Goal: Task Accomplishment & Management: Manage account settings

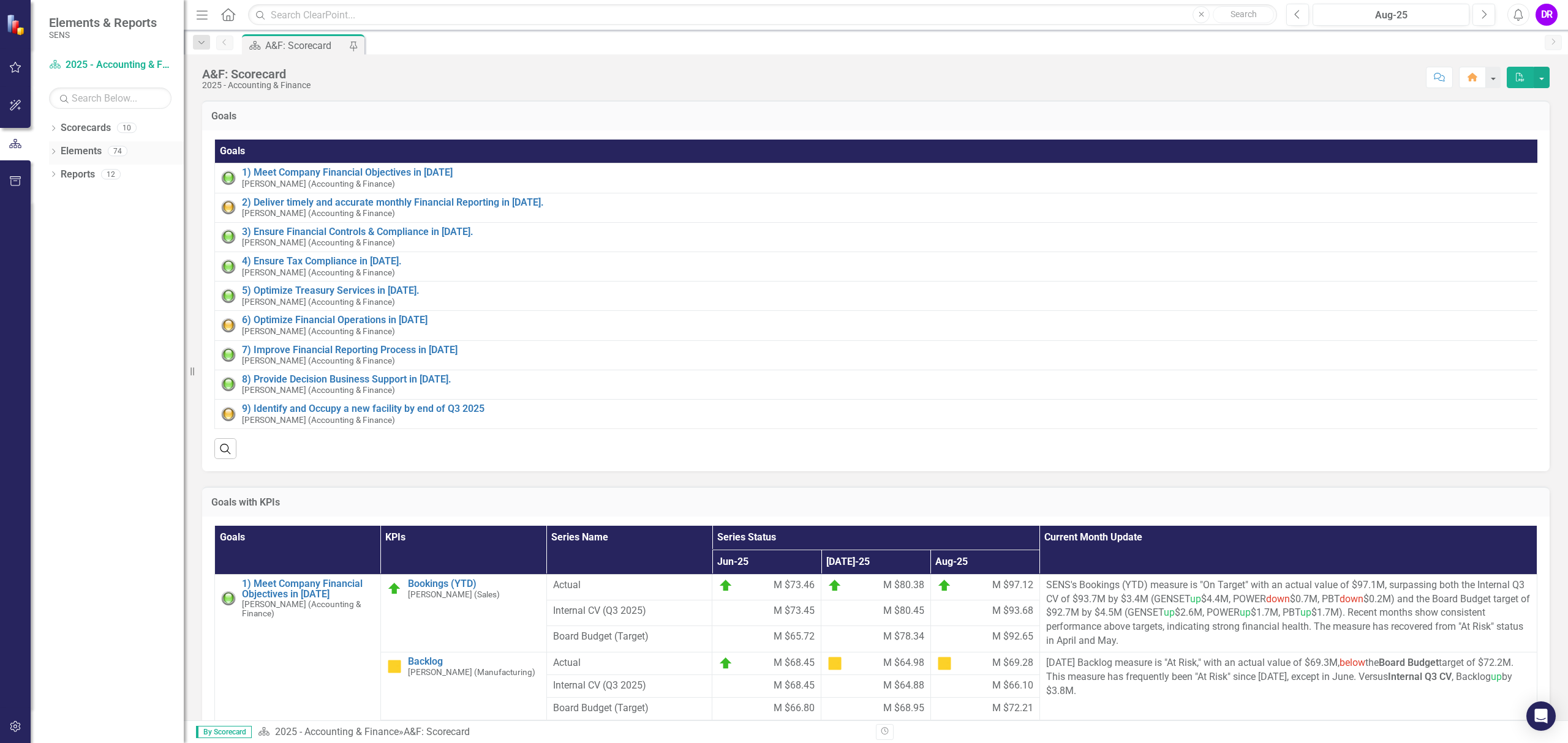
click at [53, 150] on icon "Dropdown" at bounding box center [53, 152] width 9 height 6
click at [92, 177] on link "Goal Goals" at bounding box center [87, 175] width 41 height 14
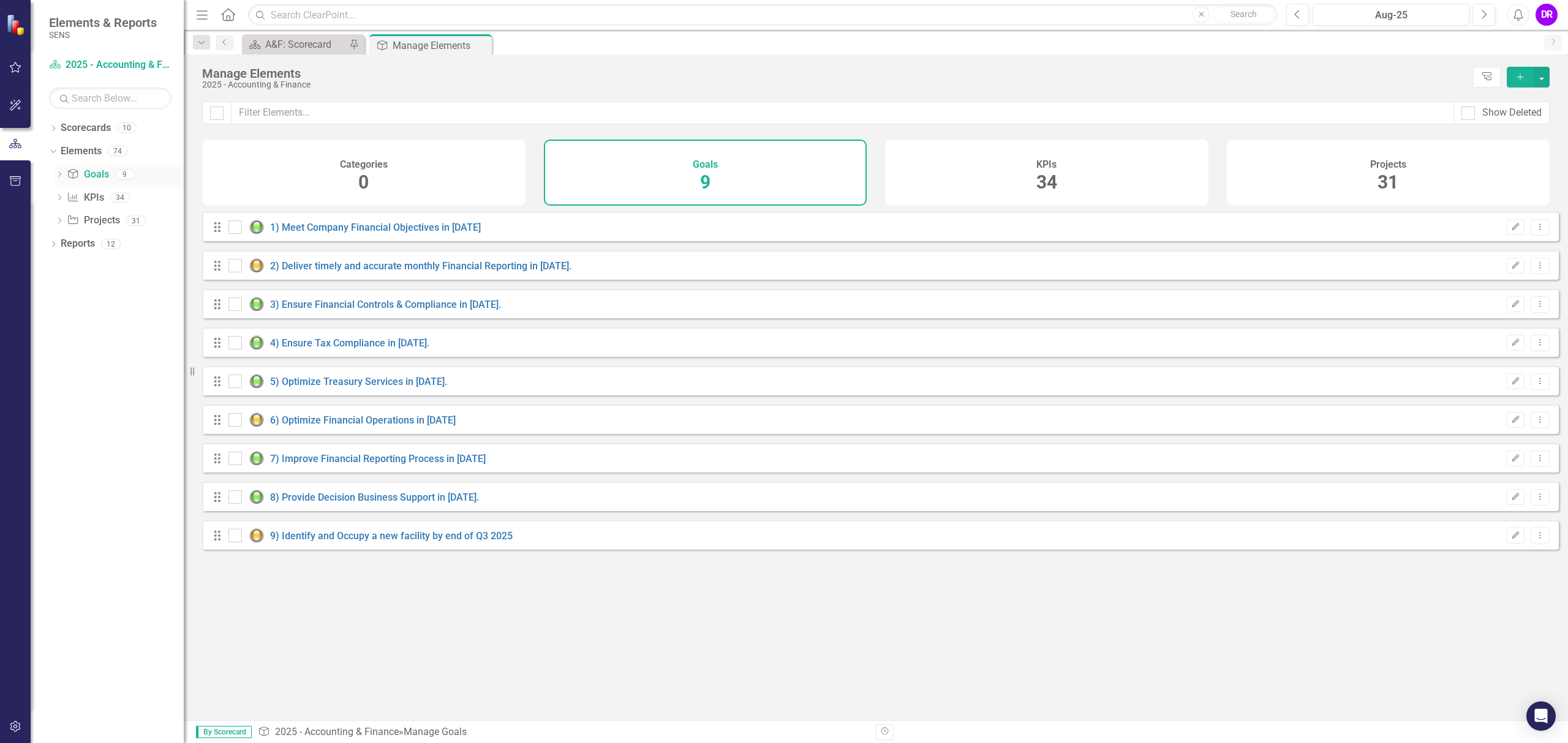
checkbox input "false"
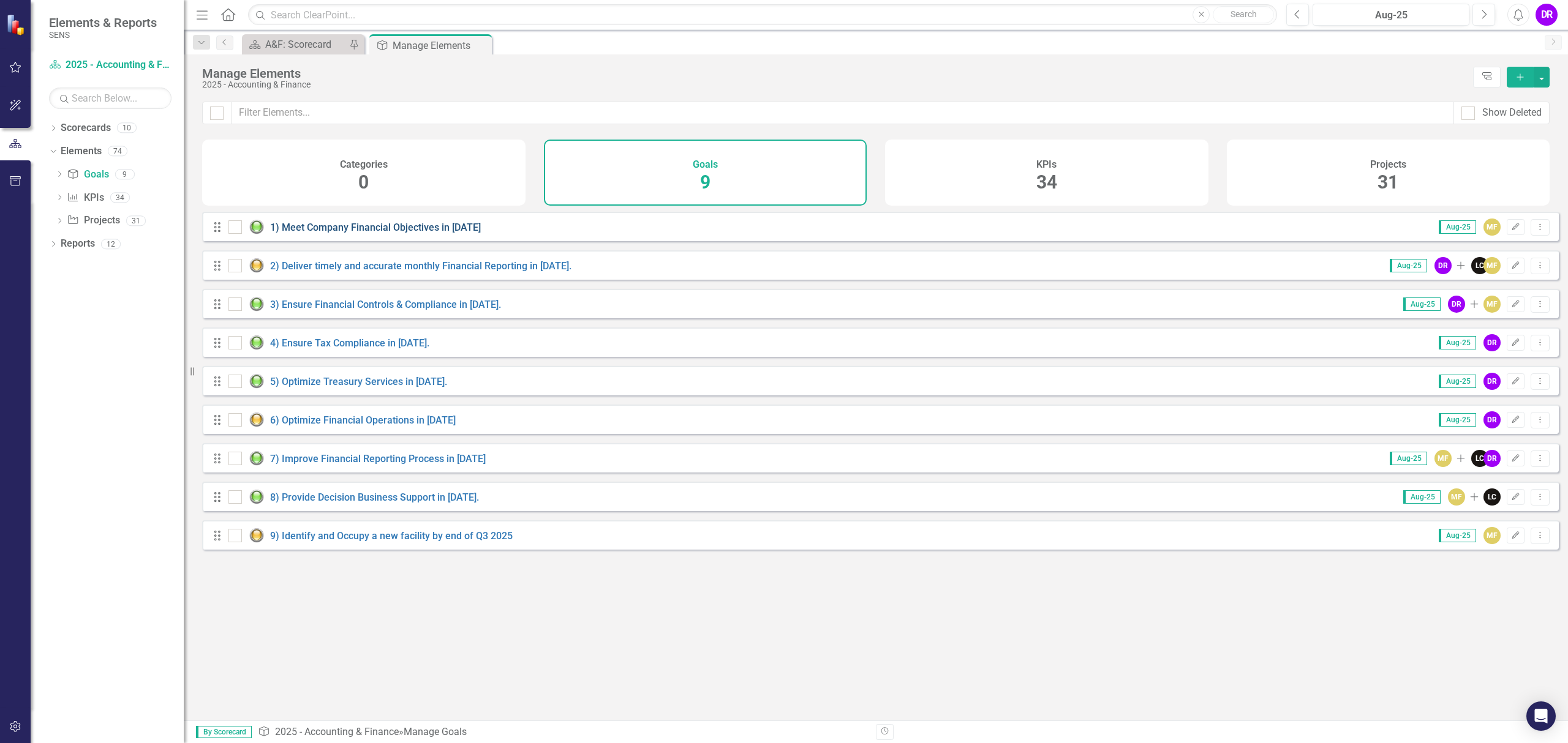
click at [356, 233] on link "1) Meet Company Financial Objectives in [DATE]" at bounding box center [375, 227] width 211 height 12
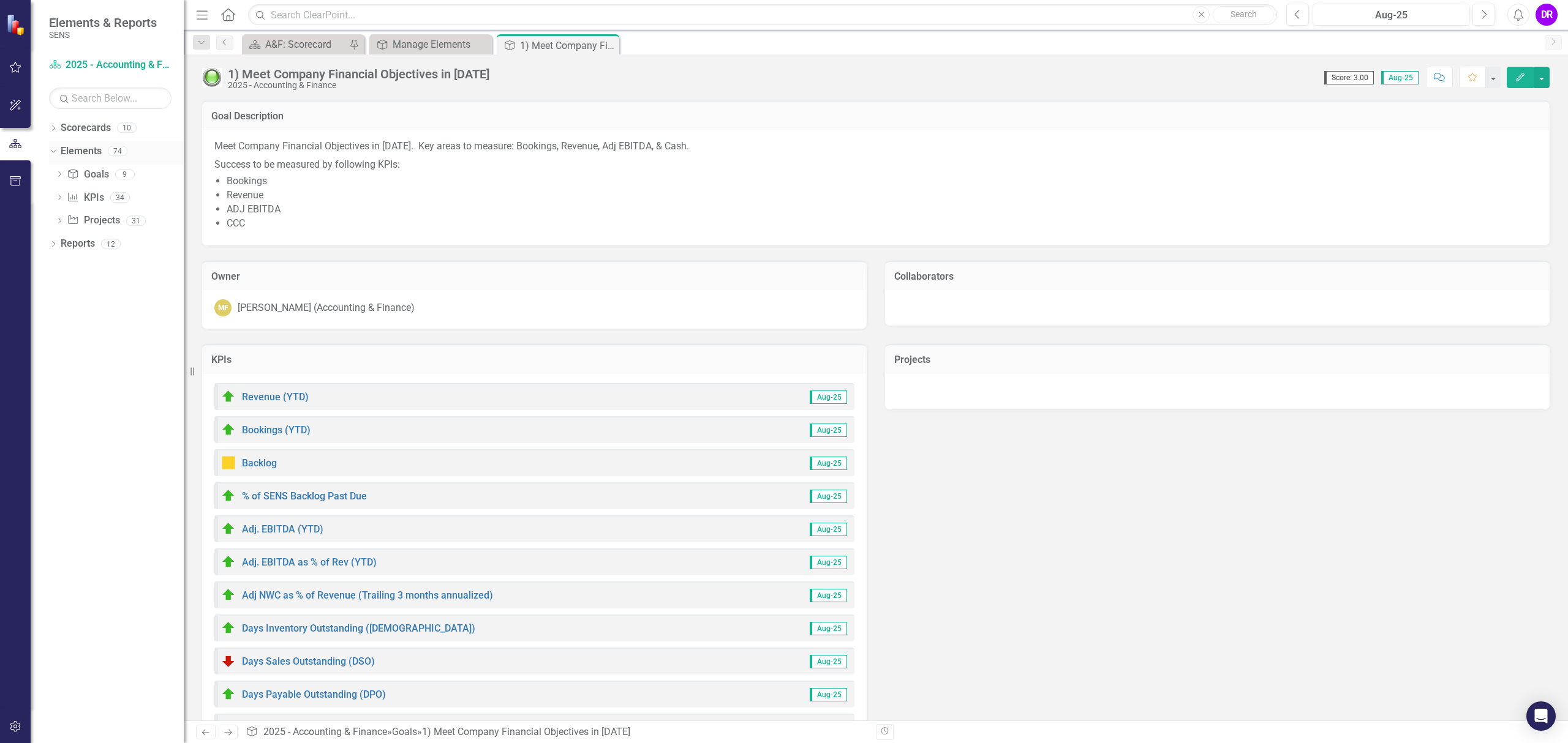
click at [87, 148] on link "Elements" at bounding box center [81, 152] width 41 height 14
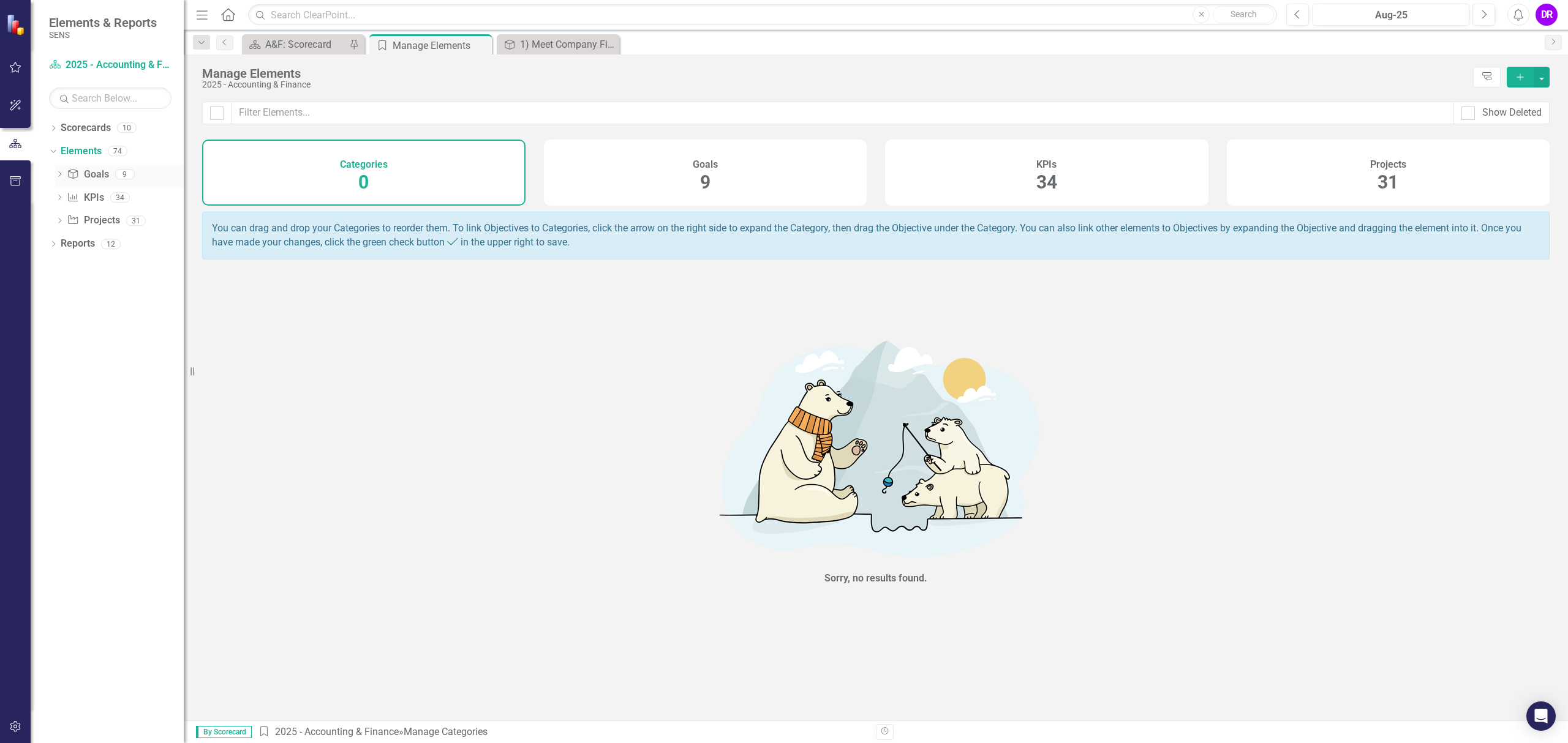
click at [79, 177] on icon "Goal" at bounding box center [73, 174] width 13 height 10
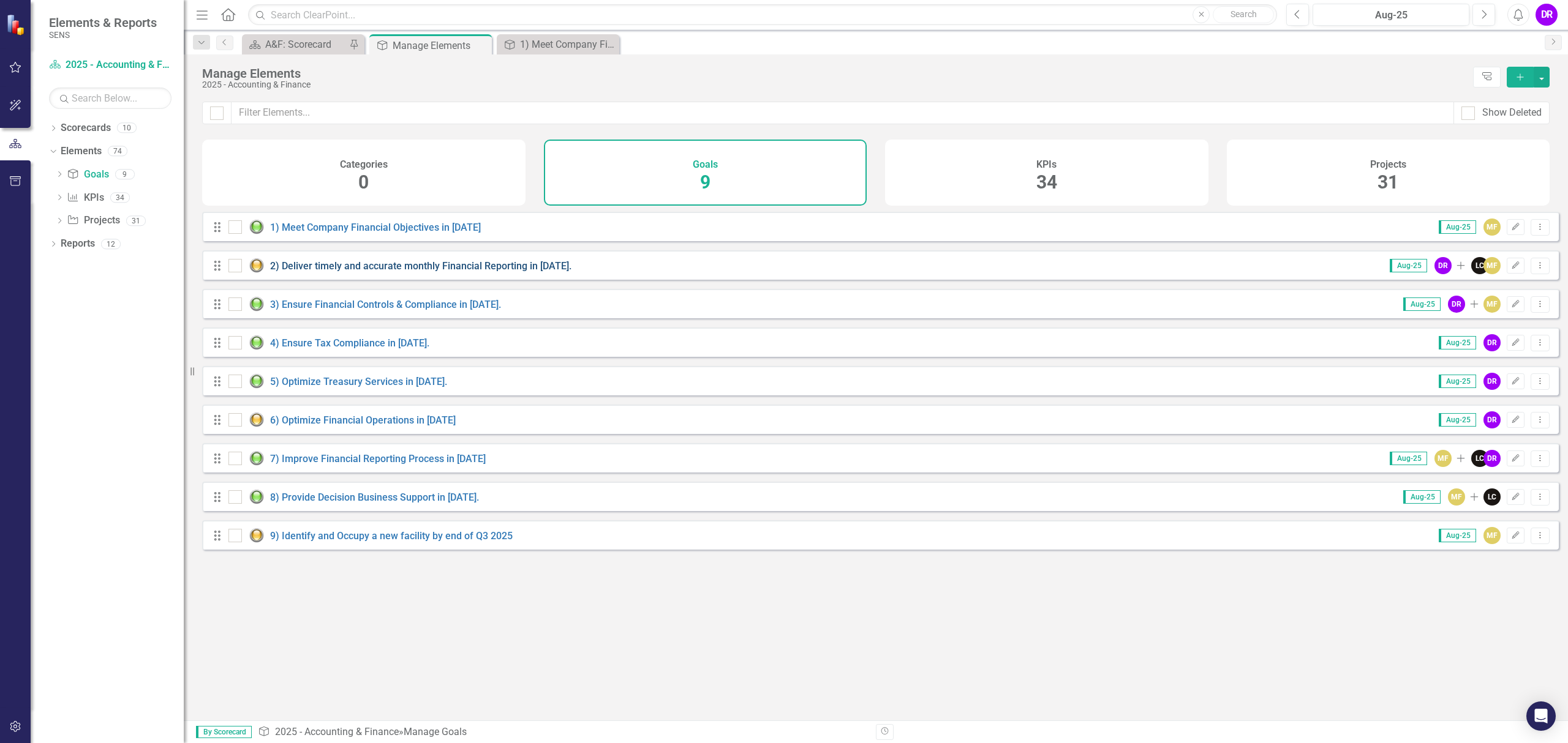
click at [533, 272] on link "2) Deliver timely and accurate monthly Financial Reporting in [DATE]." at bounding box center [420, 265] width 302 height 12
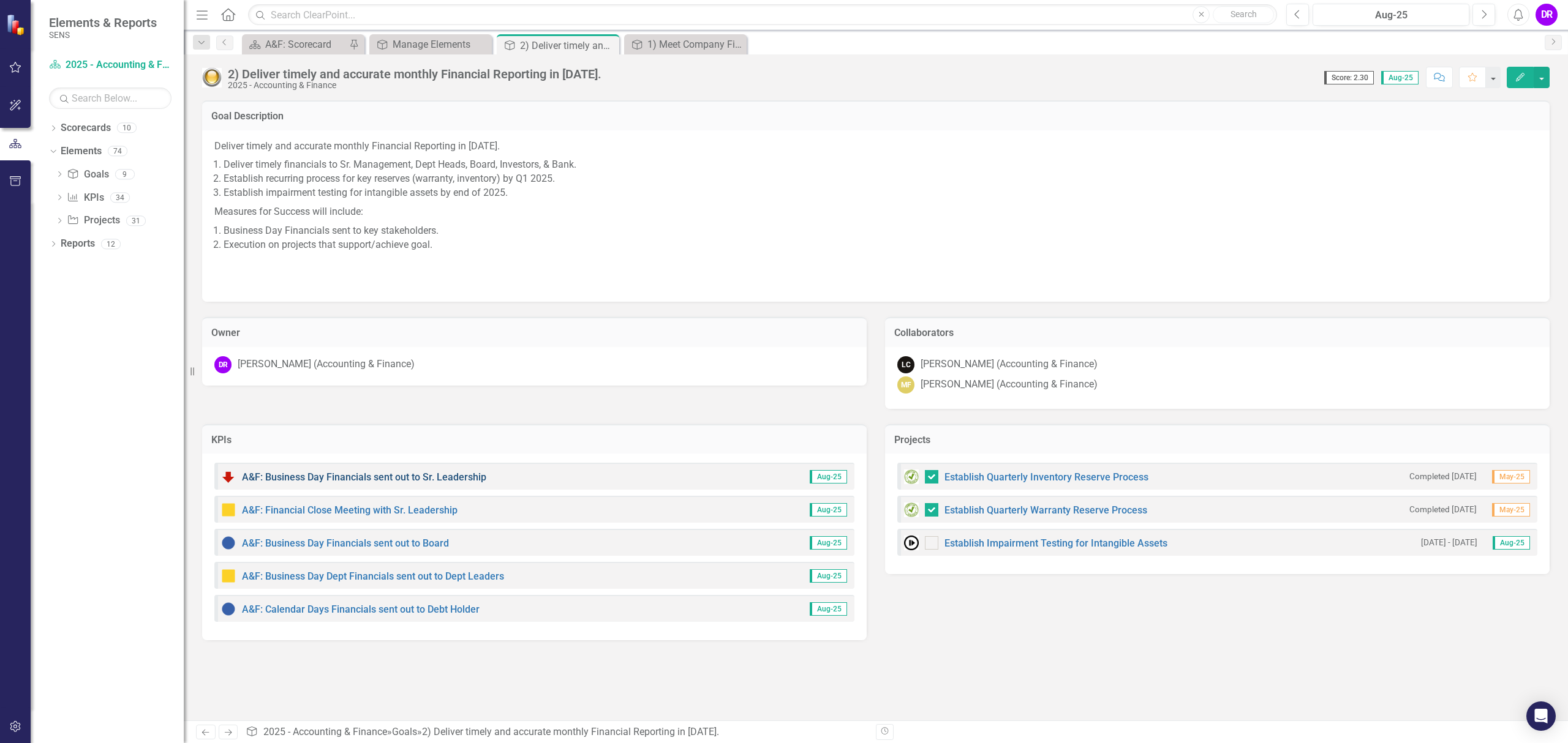
click at [479, 476] on link "A&F: Business Day Financials sent out to Sr. Leadership" at bounding box center [365, 477] width 245 height 12
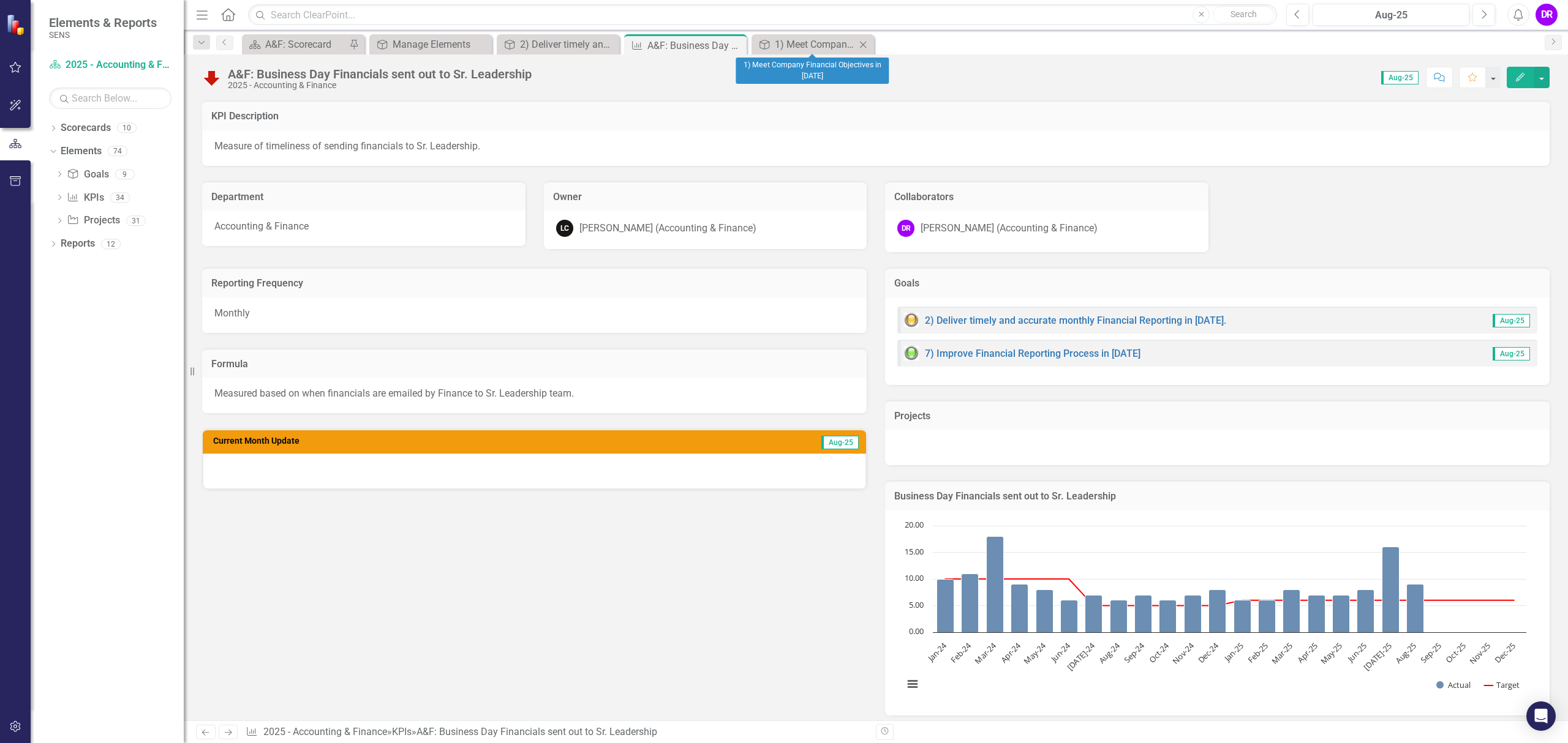
click at [865, 44] on icon "Close" at bounding box center [863, 44] width 13 height 10
click at [736, 47] on icon "Close" at bounding box center [735, 45] width 13 height 10
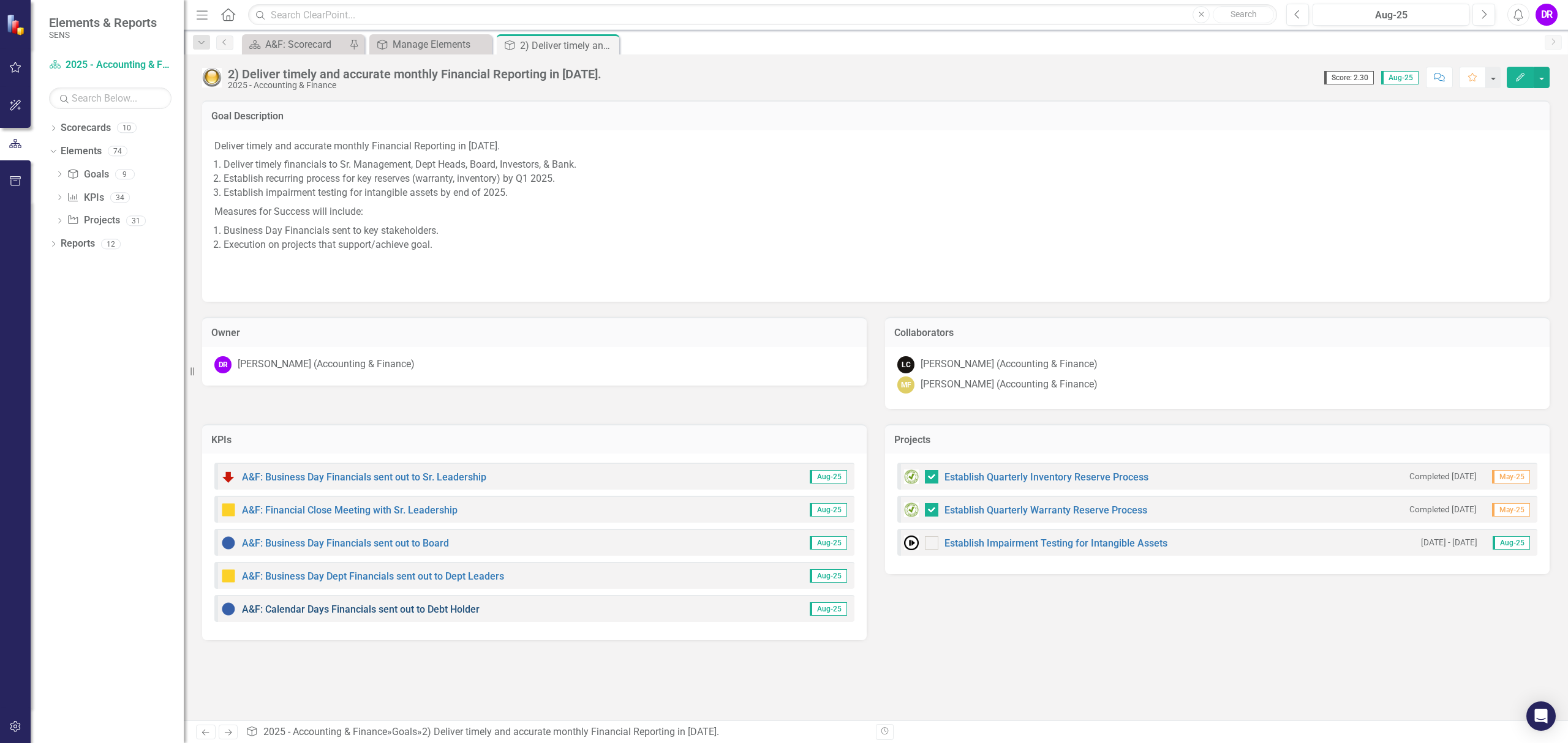
click at [395, 607] on link "A&F: Calendar Days Financials sent out to Debt Holder" at bounding box center [361, 609] width 238 height 12
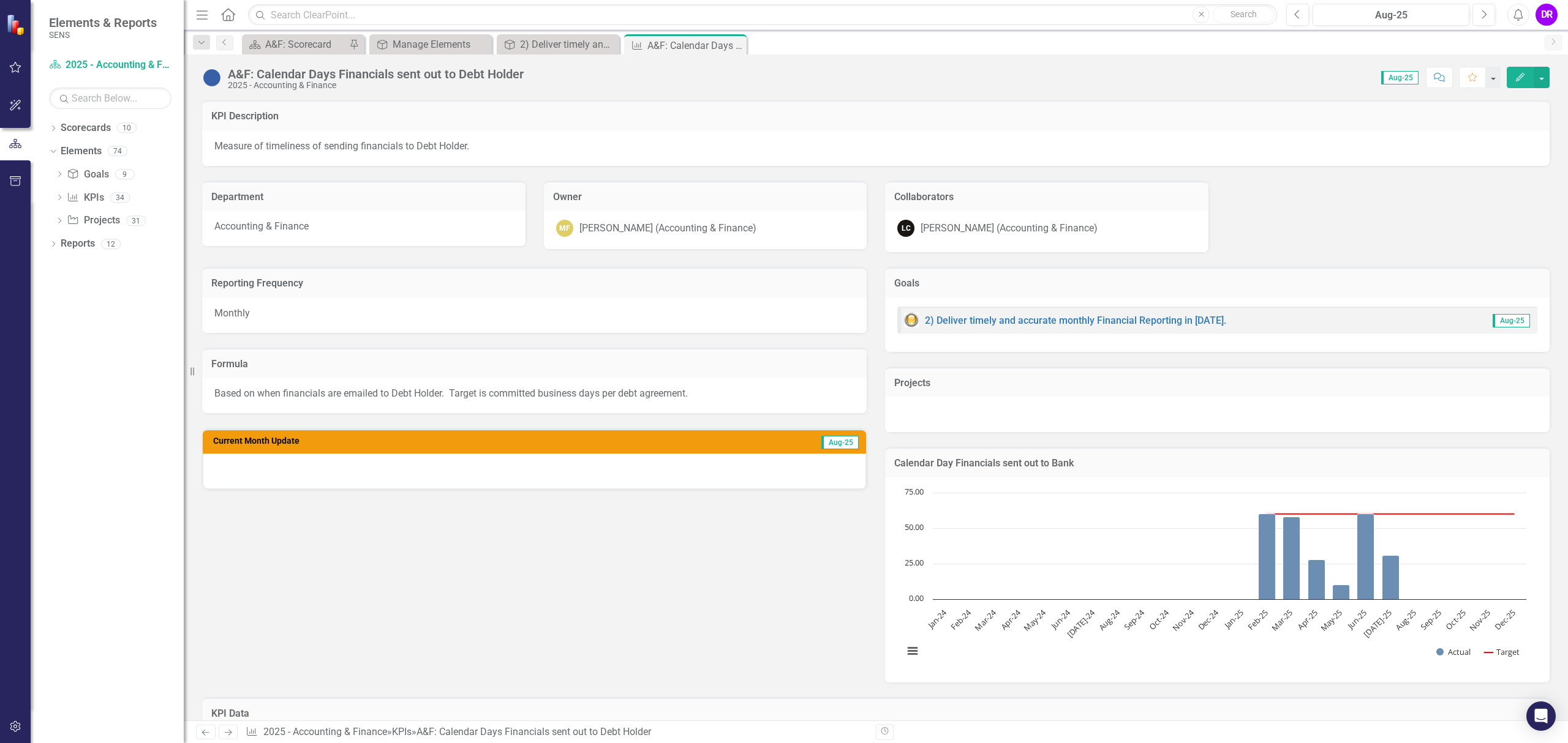
click at [206, 732] on icon at bounding box center [206, 732] width 7 height 6
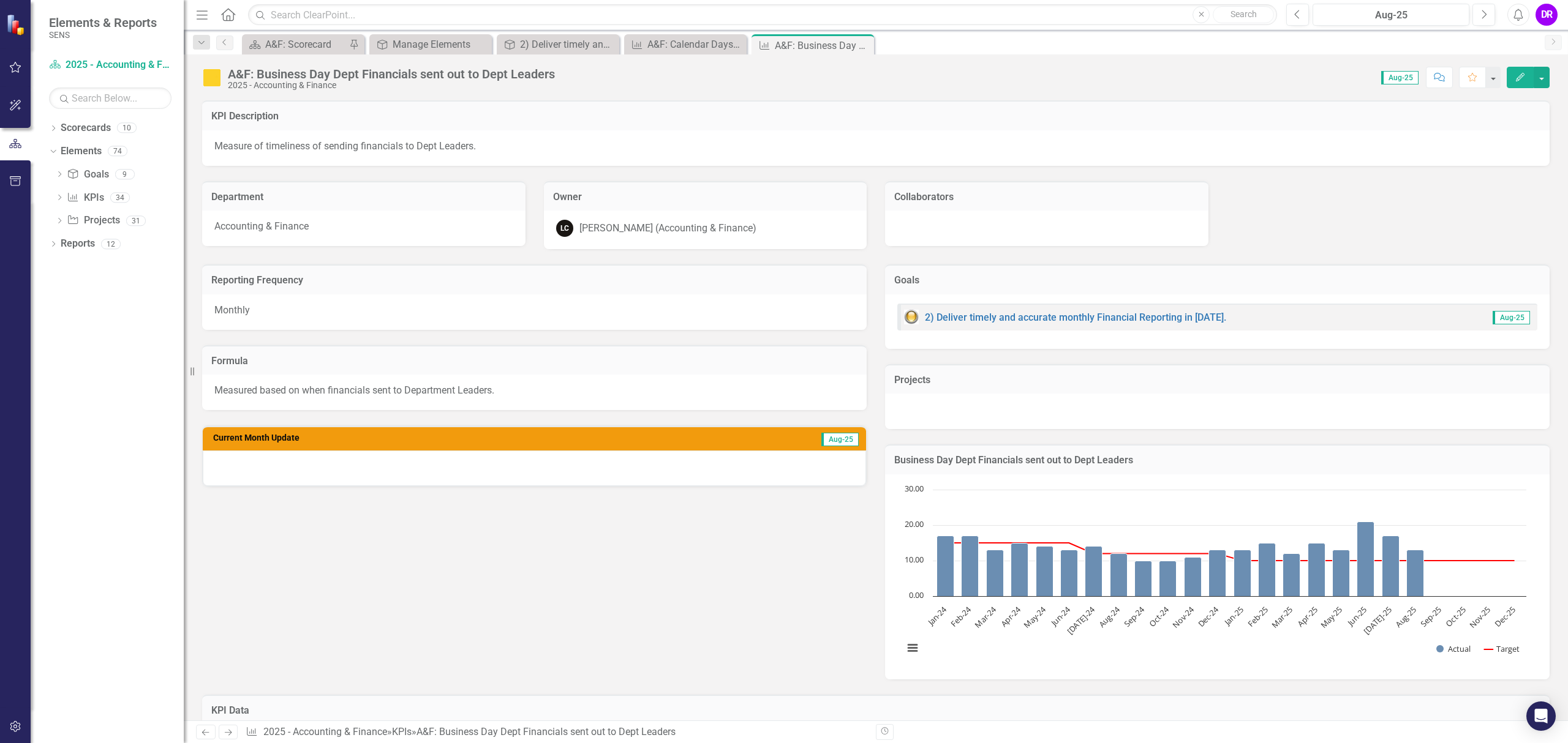
click at [233, 731] on icon "Next" at bounding box center [229, 732] width 11 height 8
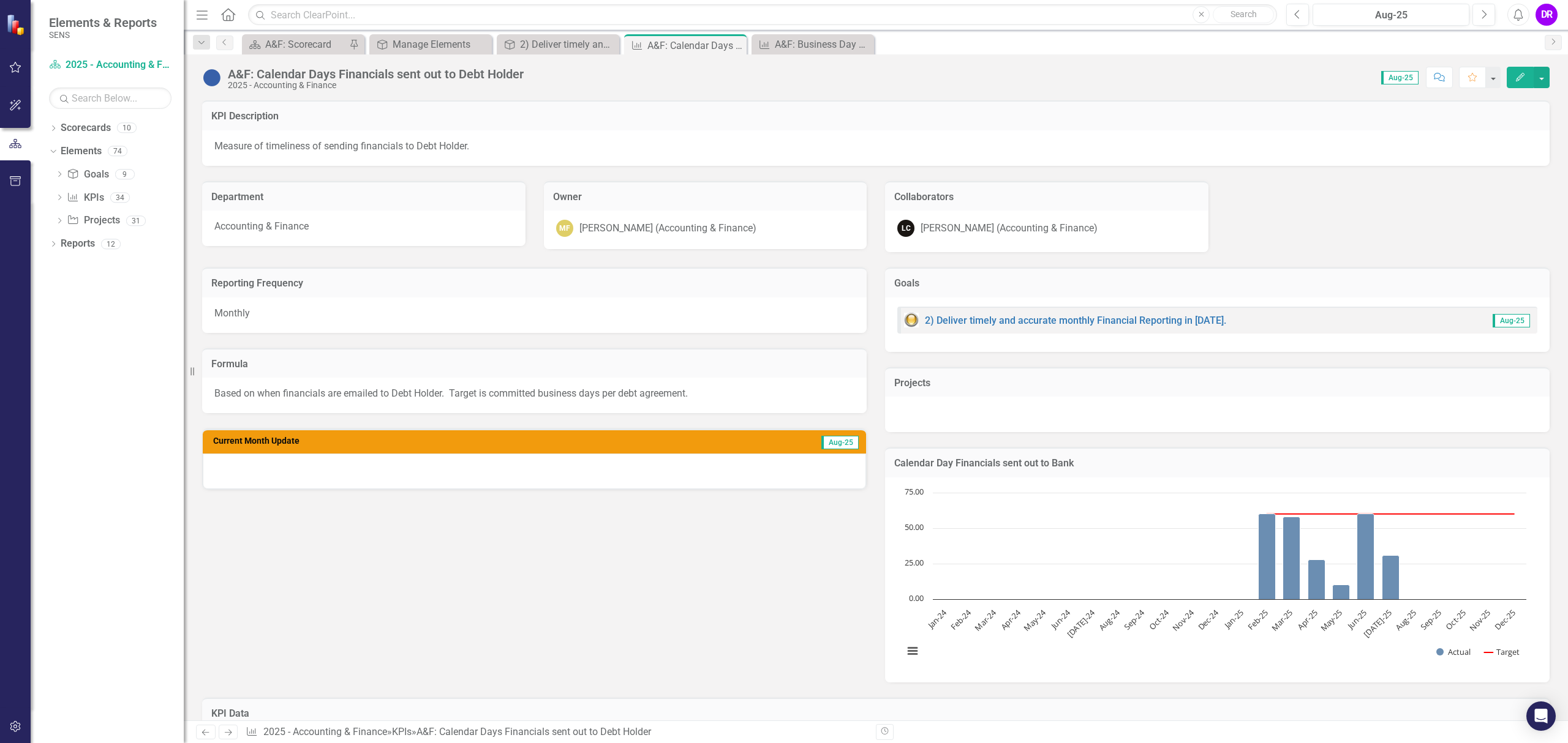
click at [233, 731] on icon "Next" at bounding box center [229, 732] width 11 height 8
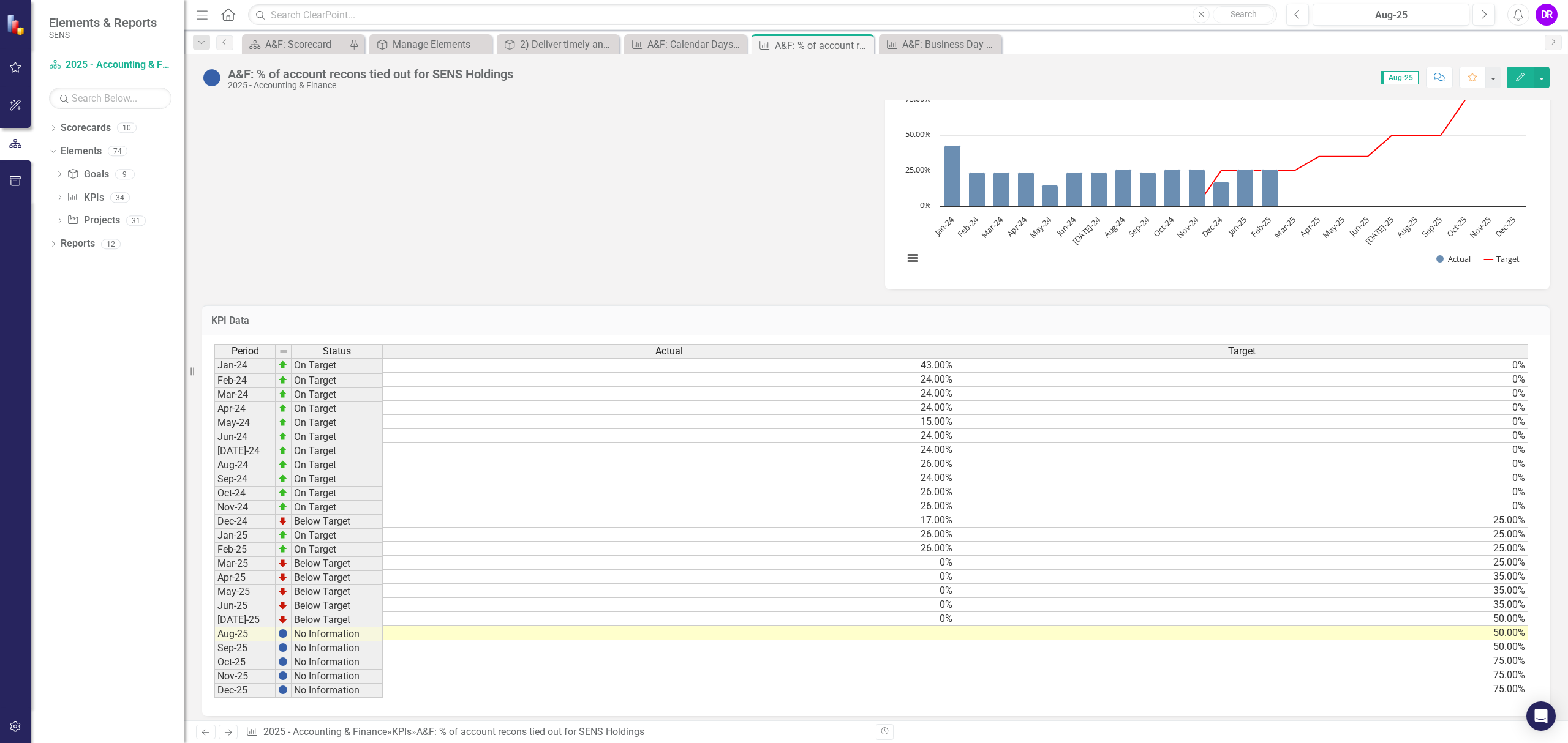
scroll to position [392, 0]
click at [936, 631] on td at bounding box center [669, 631] width 572 height 14
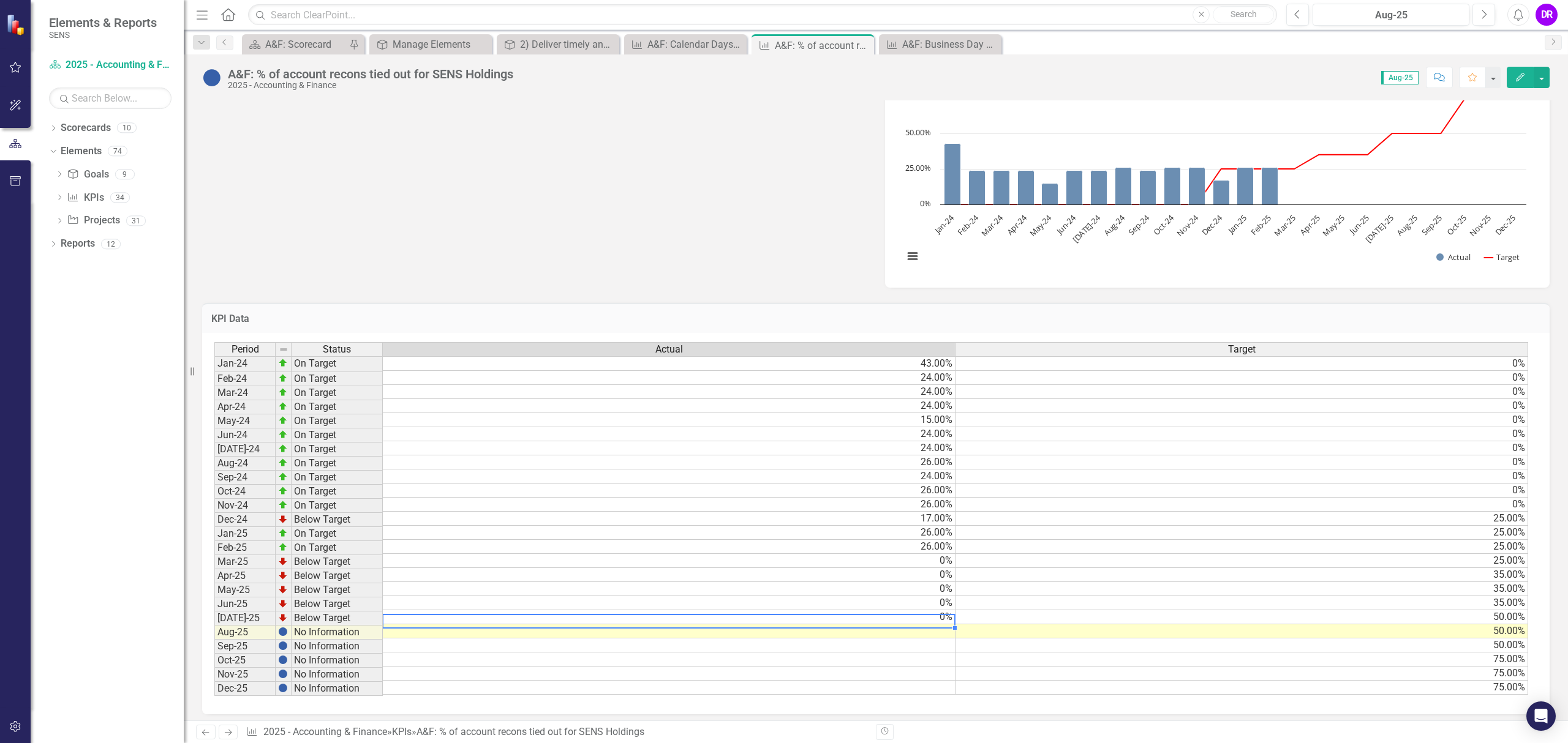
click at [933, 618] on td "0%" at bounding box center [669, 617] width 572 height 14
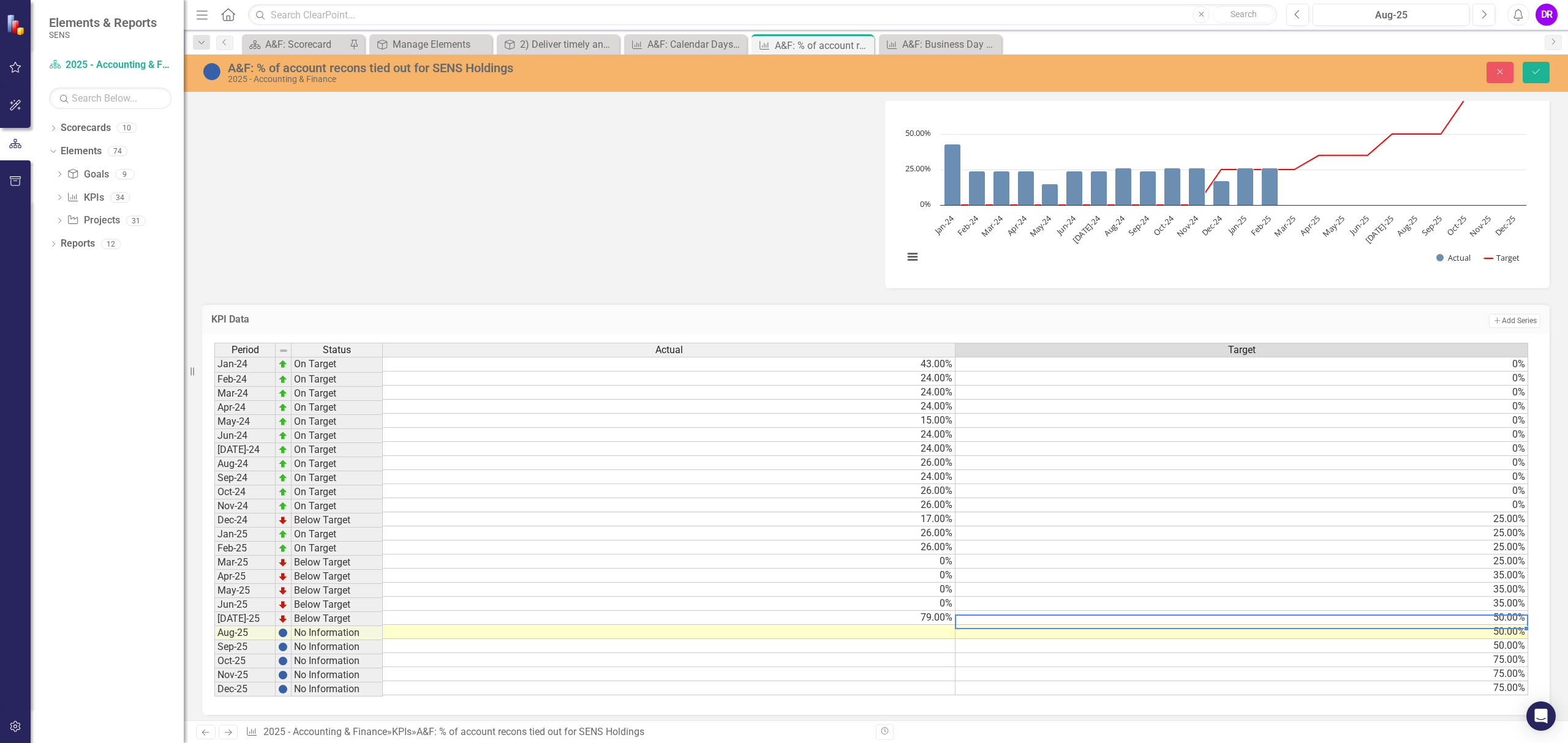
scroll to position [0, 9]
click at [936, 632] on td at bounding box center [669, 632] width 572 height 14
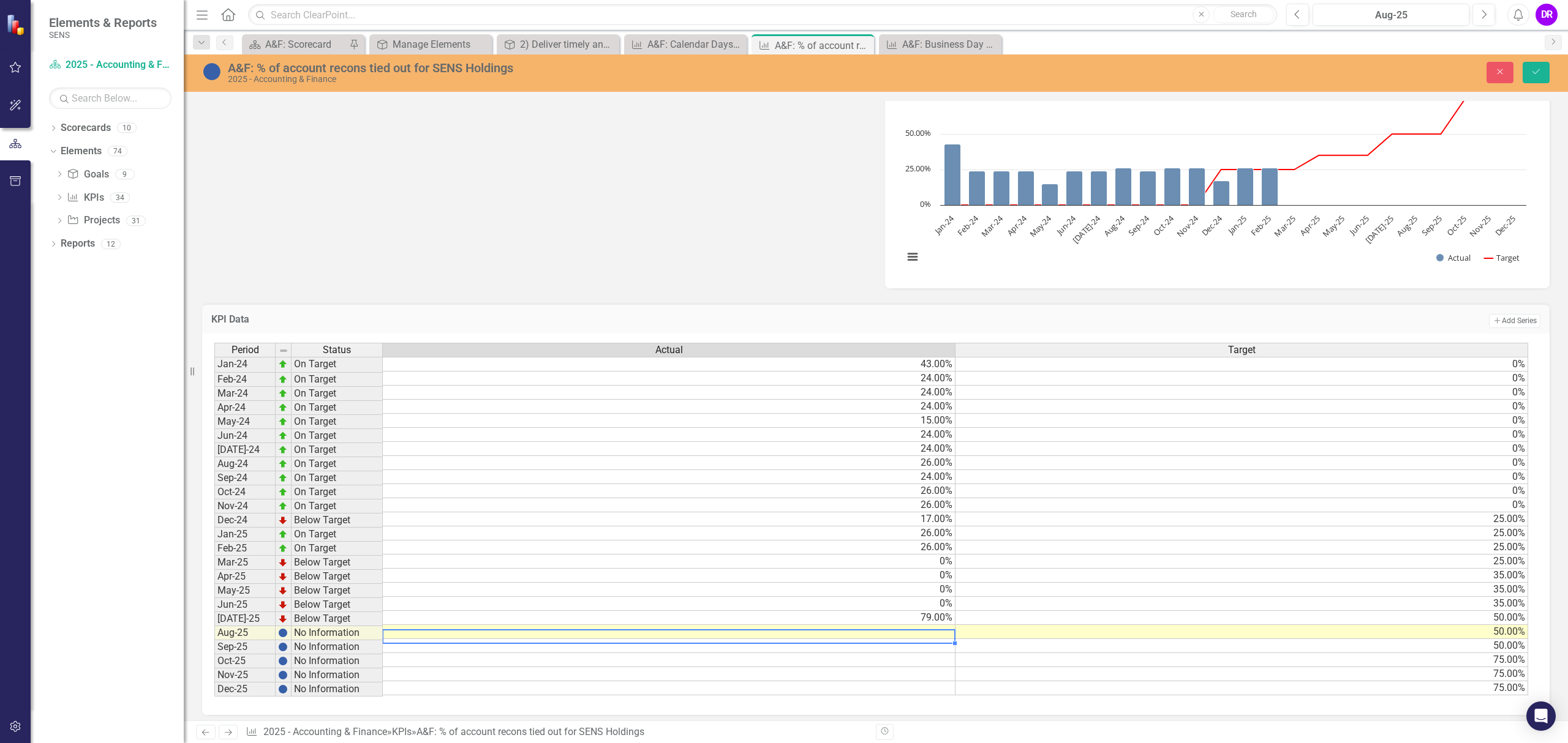
scroll to position [0, 0]
click at [936, 632] on td at bounding box center [669, 632] width 572 height 14
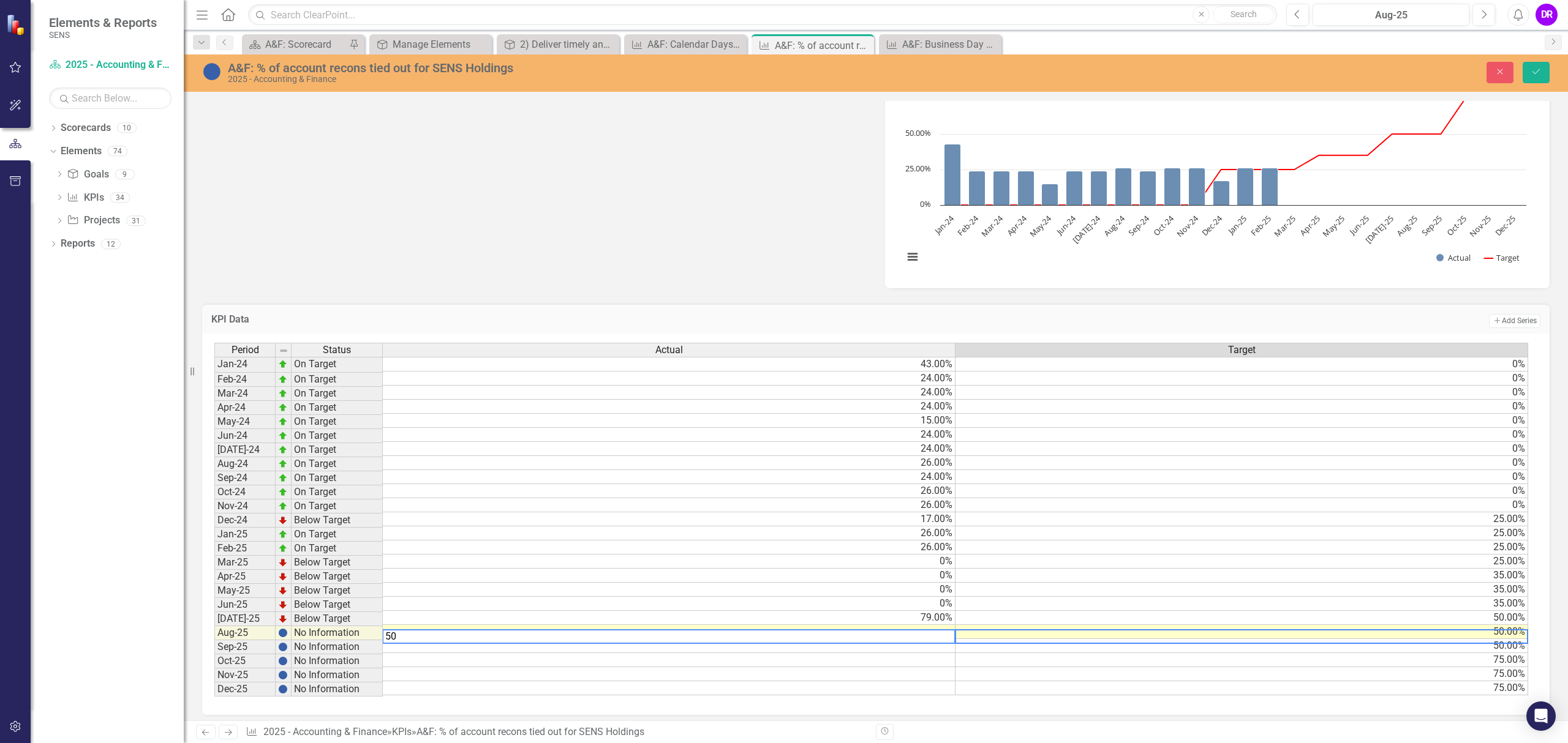
scroll to position [0, 9]
type textarea "50"
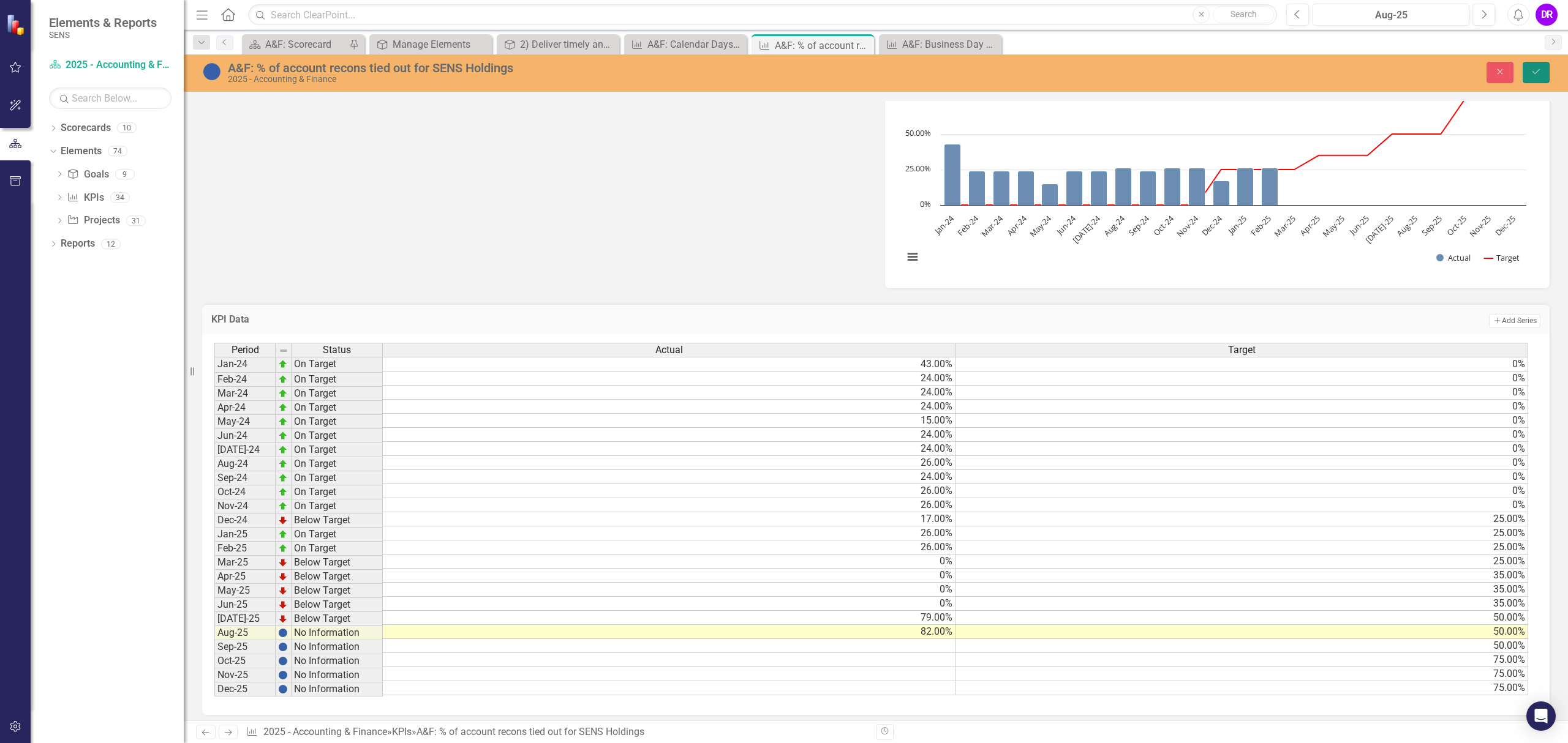
click at [1542, 76] on button "Save" at bounding box center [1536, 73] width 27 height 22
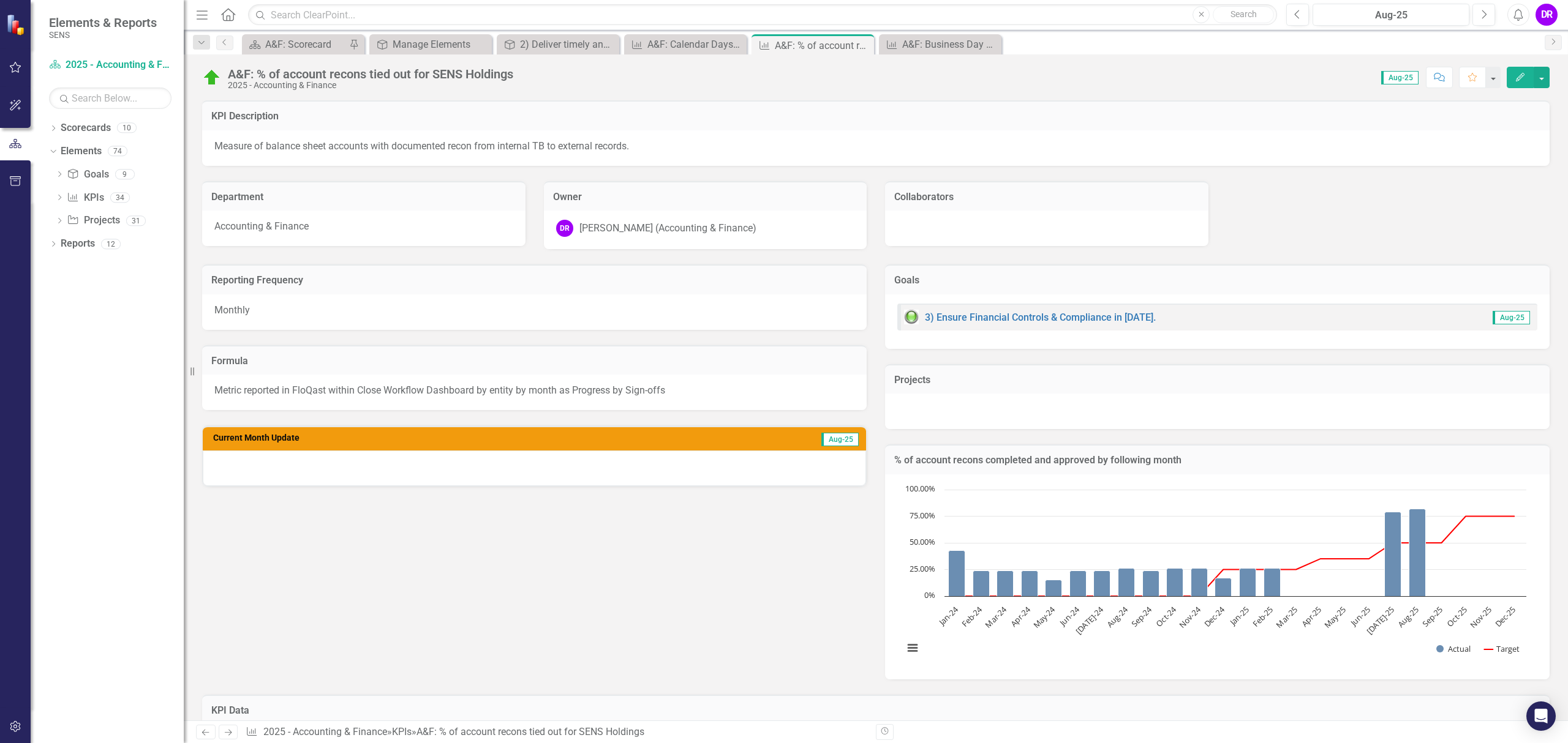
click at [229, 730] on icon "Next" at bounding box center [229, 732] width 11 height 8
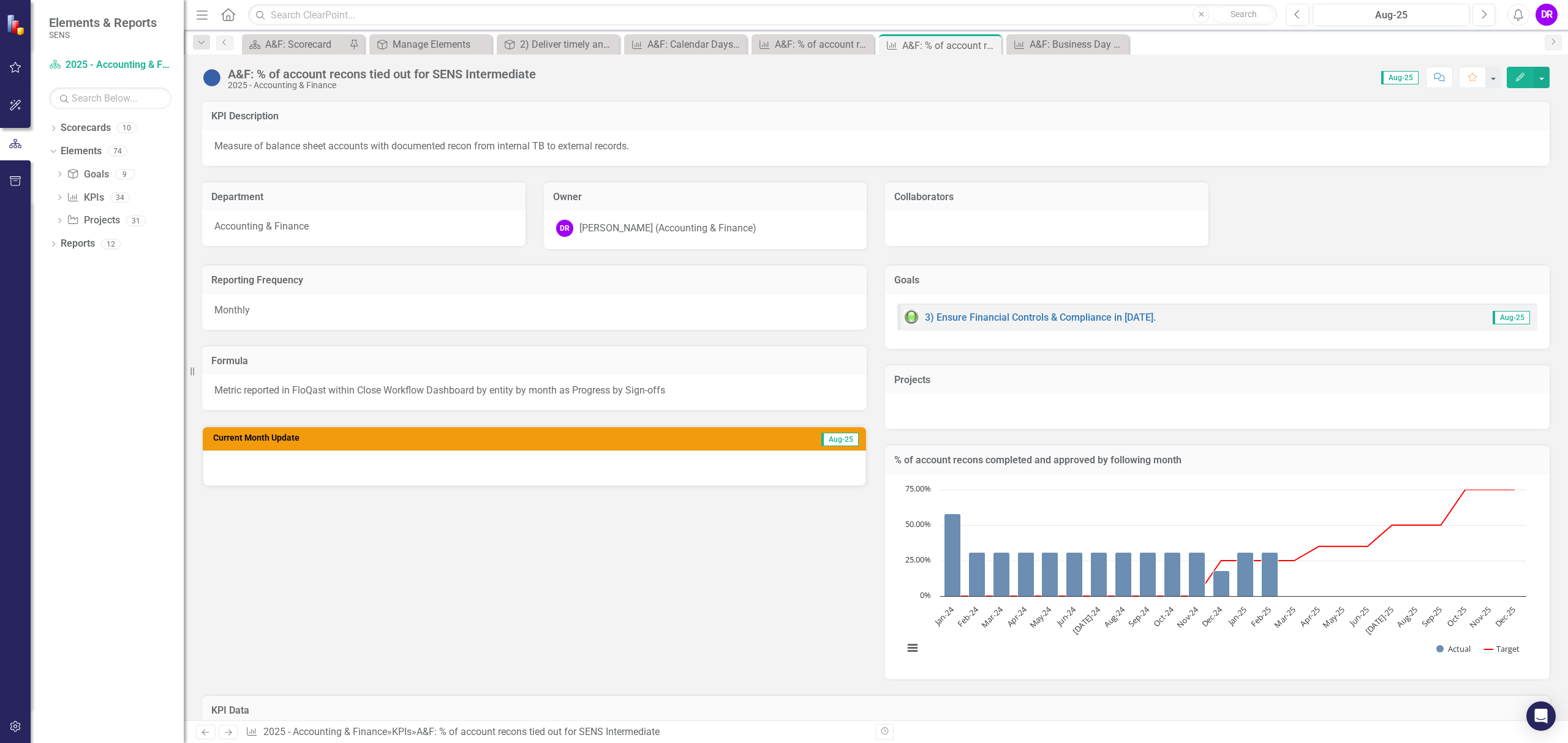
click at [388, 459] on div at bounding box center [534, 468] width 663 height 35
click at [364, 461] on div at bounding box center [534, 468] width 663 height 35
click at [311, 478] on div at bounding box center [534, 468] width 663 height 35
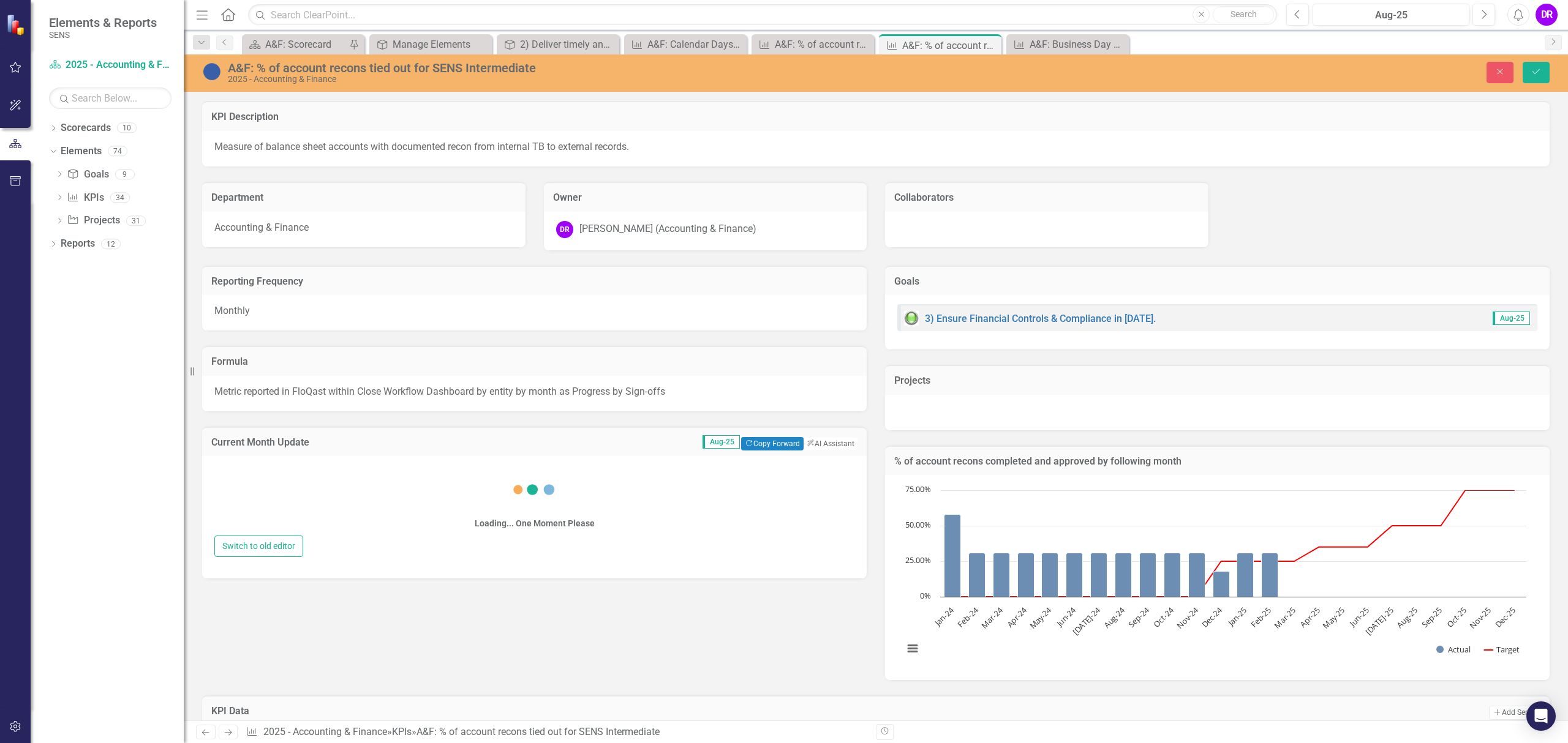
click at [311, 478] on div "Loading... One Moment Please" at bounding box center [534, 500] width 640 height 70
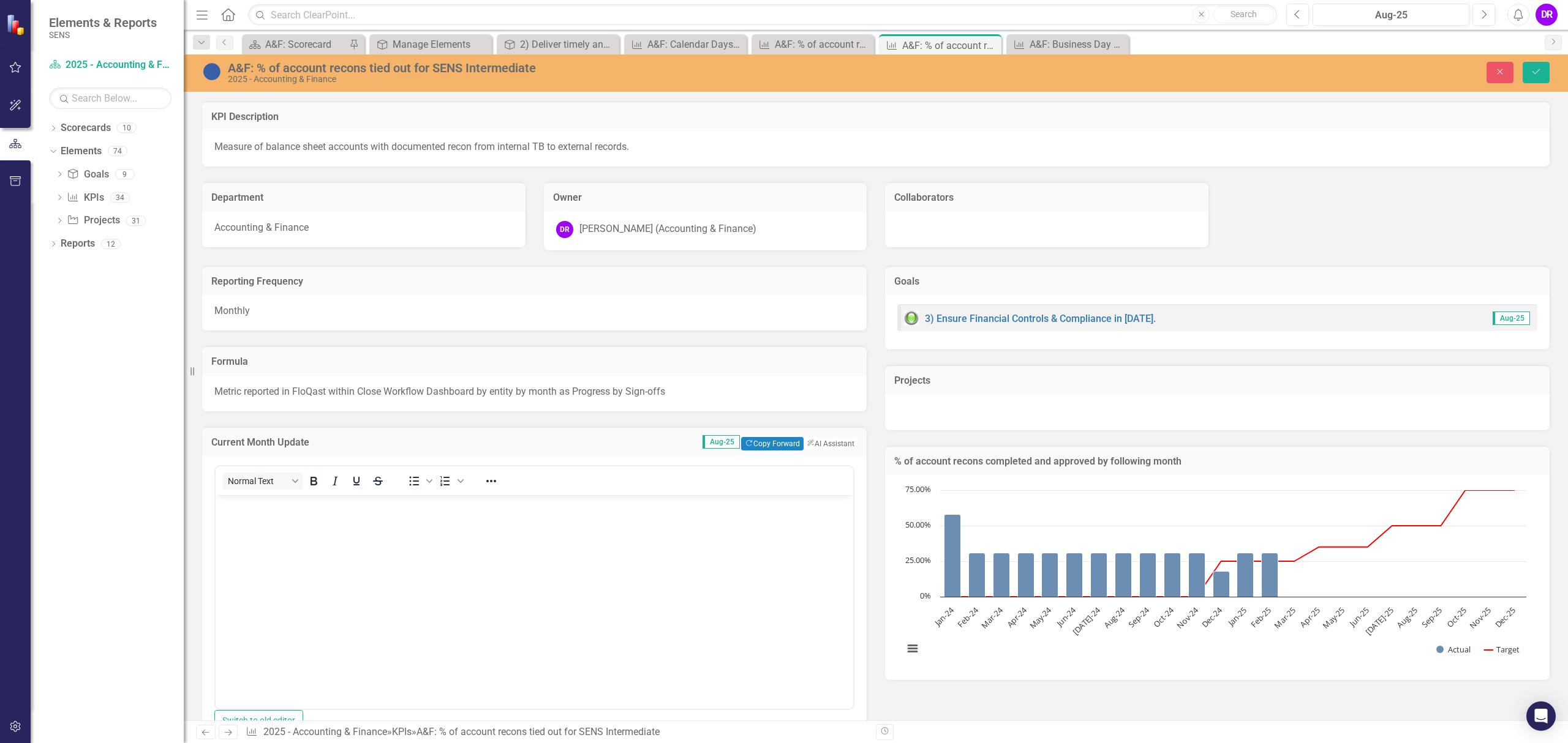
click at [299, 518] on body "Rich Text Area. Press ALT-0 for help." at bounding box center [535, 587] width 637 height 184
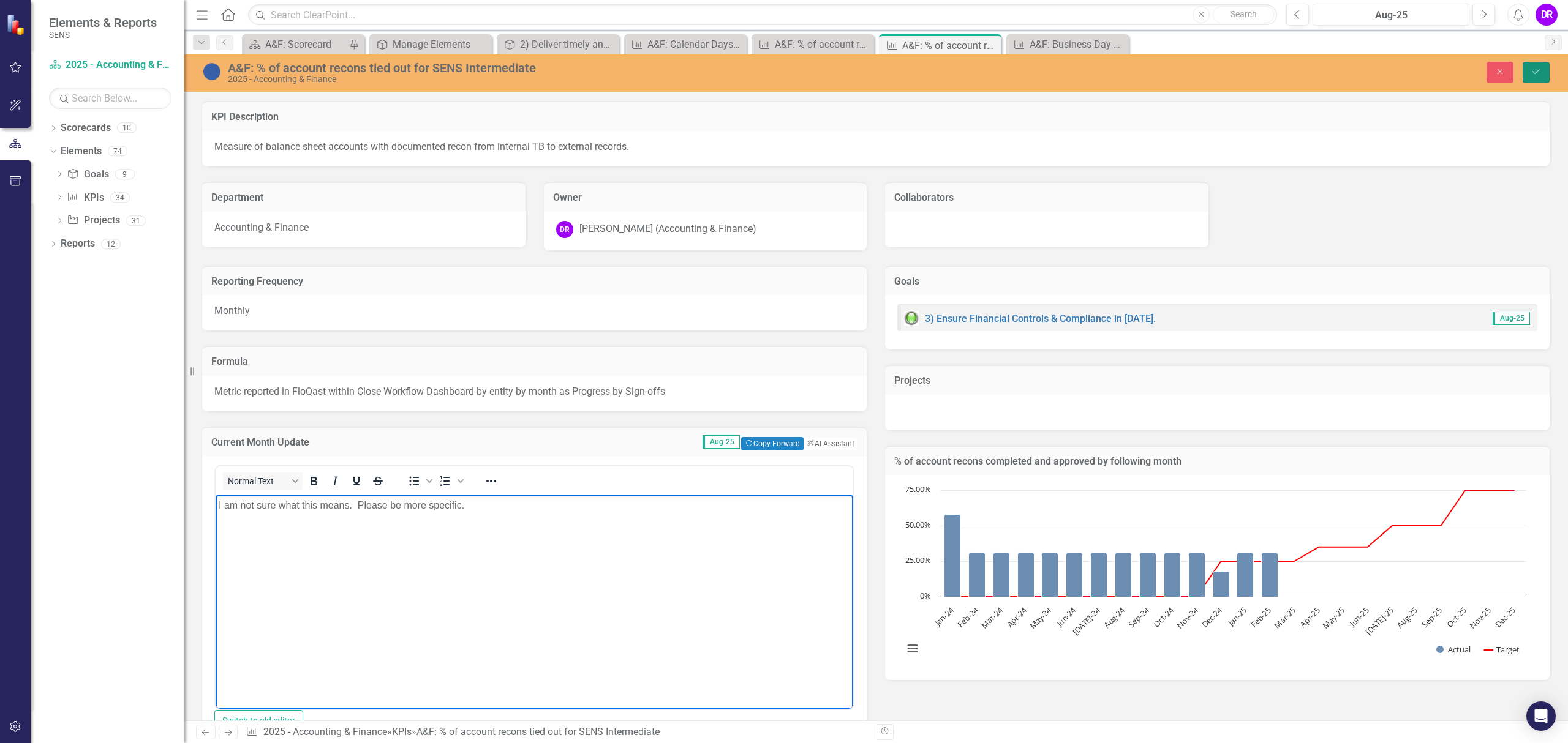
click at [1535, 69] on icon "Save" at bounding box center [1536, 72] width 11 height 9
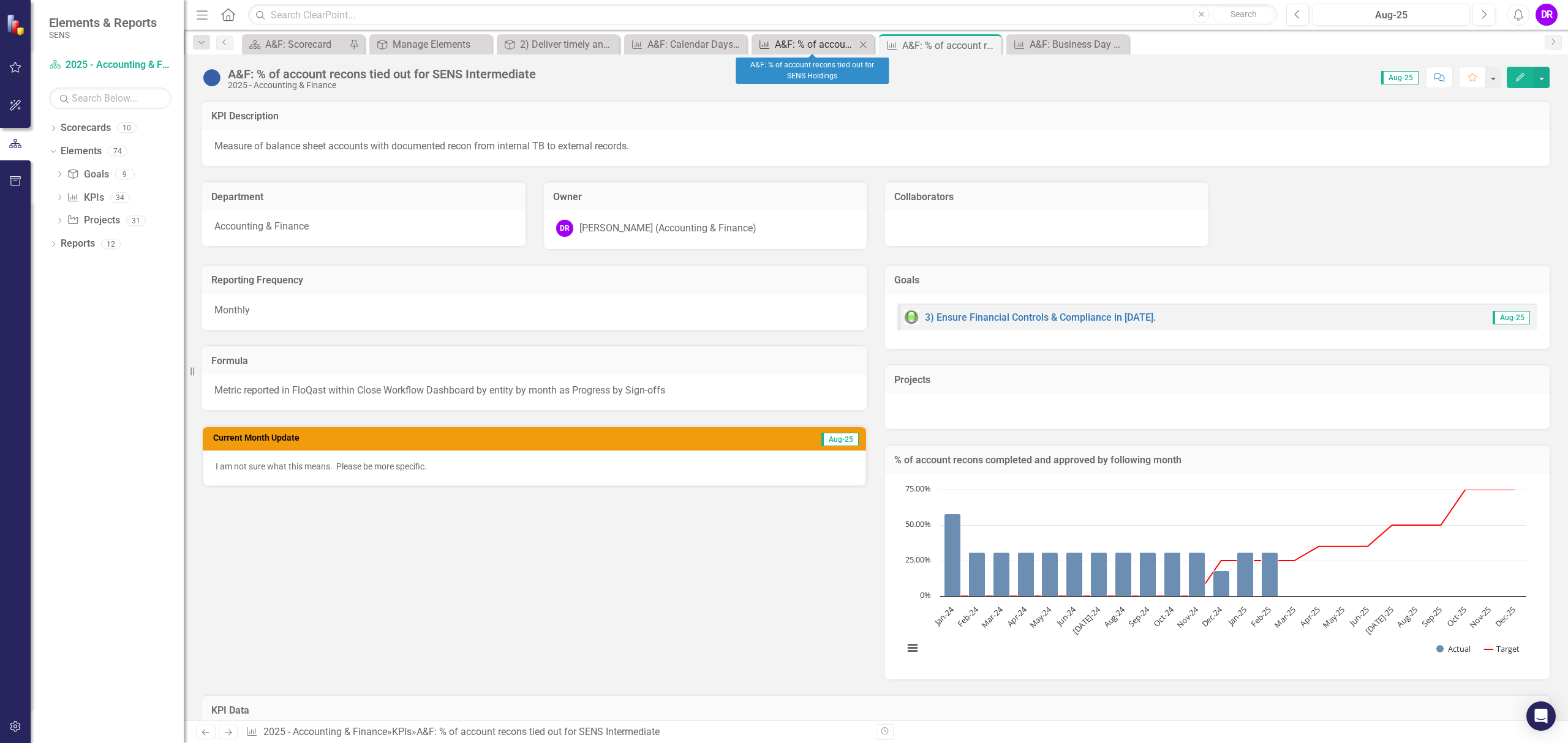
click at [797, 44] on div "A&F: % of account recons tied out for SENS Holdings" at bounding box center [816, 44] width 81 height 15
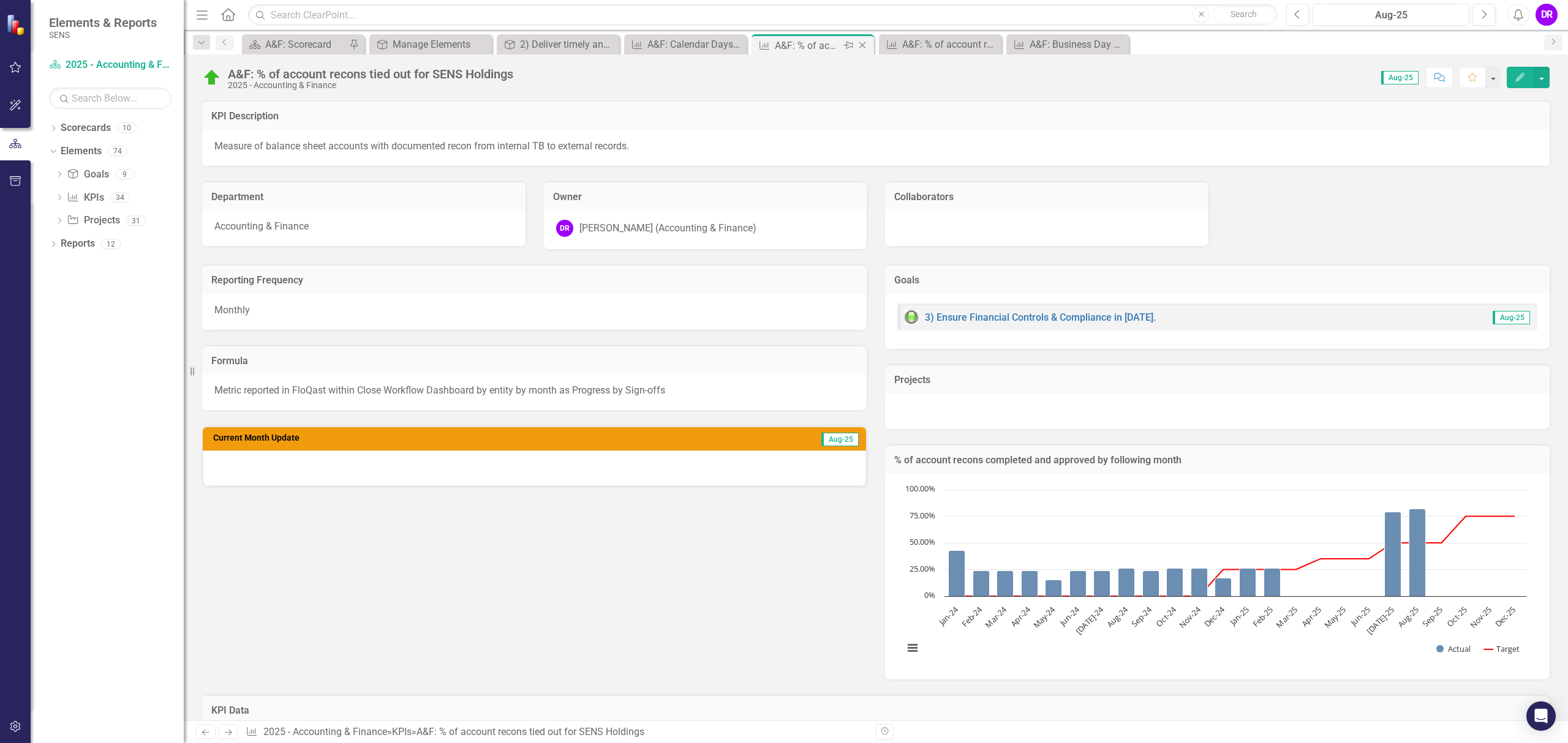
click at [802, 47] on div "A&F: % of account recons tied out for SENS Holdings" at bounding box center [807, 45] width 66 height 15
click at [915, 47] on div "A&F: % of account recons tied out for SENS Intermediate" at bounding box center [942, 44] width 81 height 15
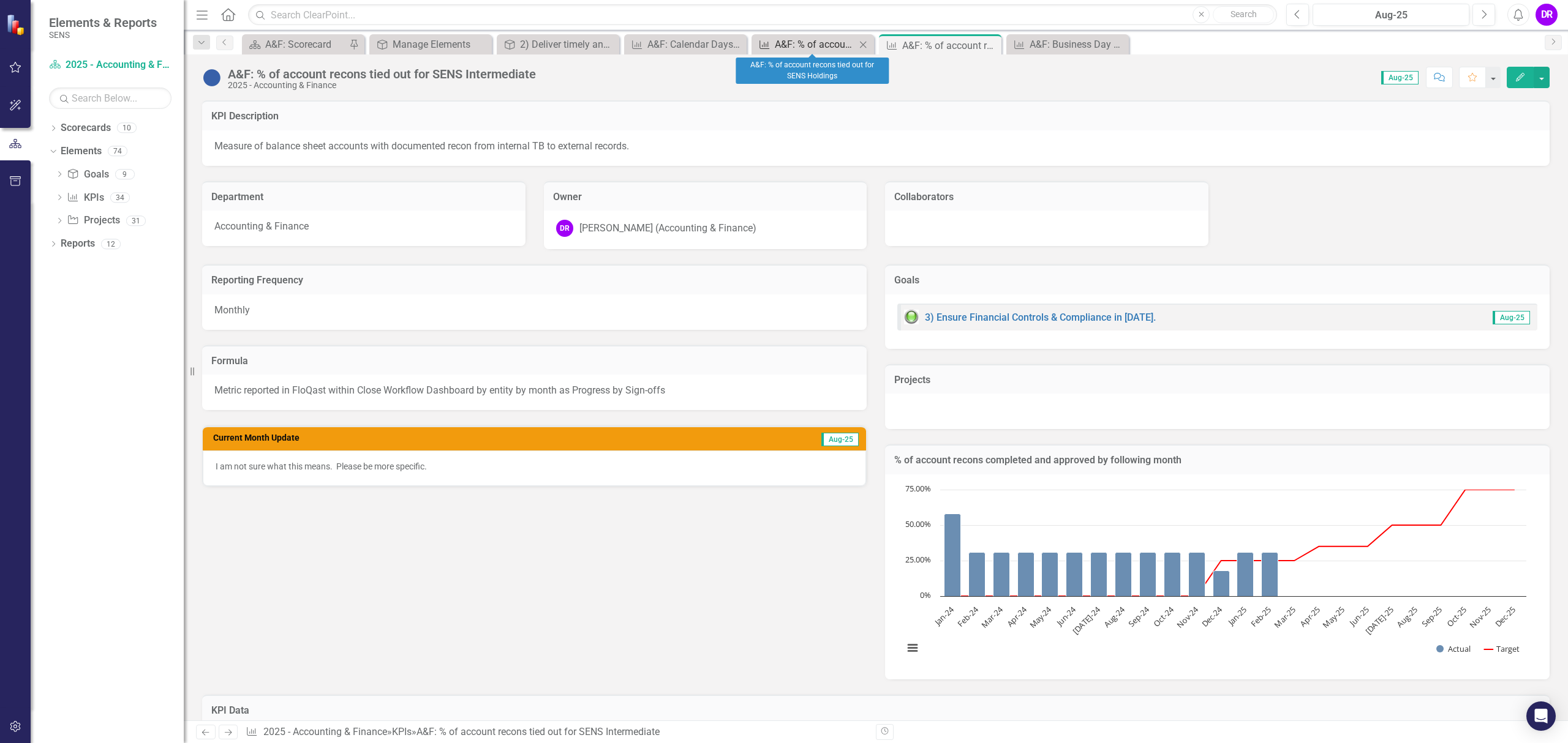
click at [805, 40] on div "A&F: % of account recons tied out for SENS Holdings" at bounding box center [816, 44] width 81 height 15
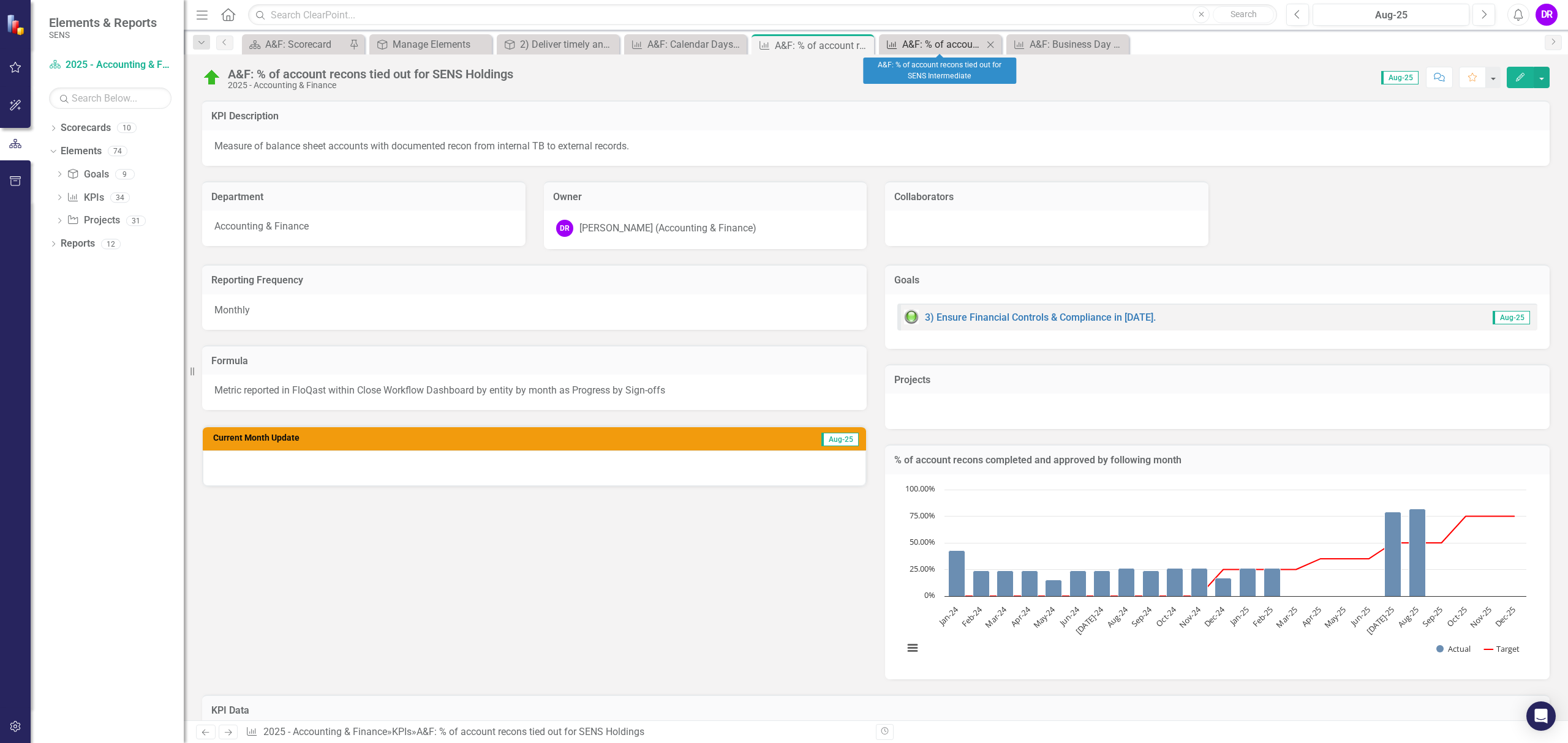
click at [924, 41] on div "A&F: % of account recons tied out for SENS Intermediate" at bounding box center [942, 44] width 81 height 15
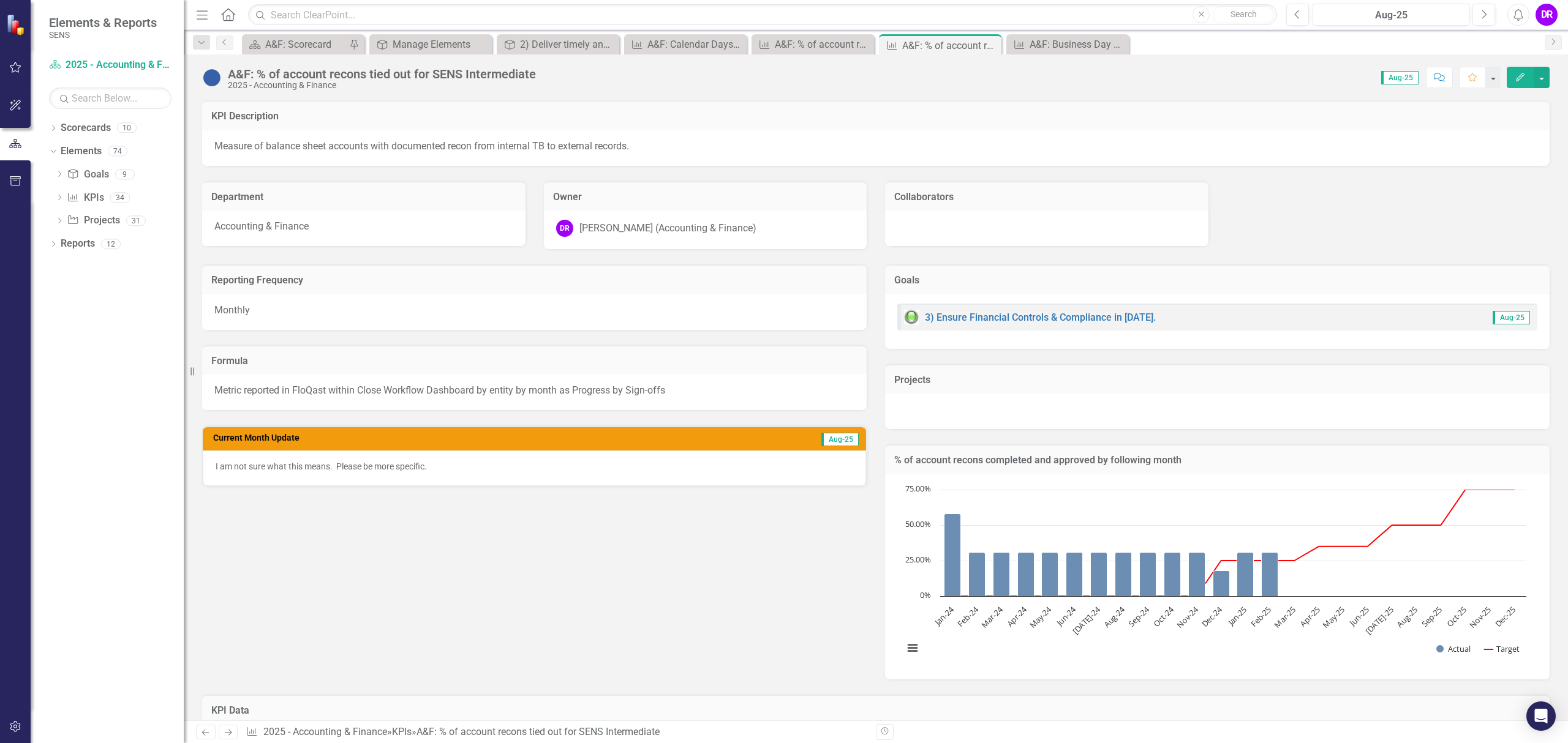
click at [462, 451] on div "I am not sure what this means. Please be more specific." at bounding box center [534, 468] width 663 height 35
click at [437, 473] on div "I am not sure what this means. Please be more specific." at bounding box center [534, 468] width 663 height 35
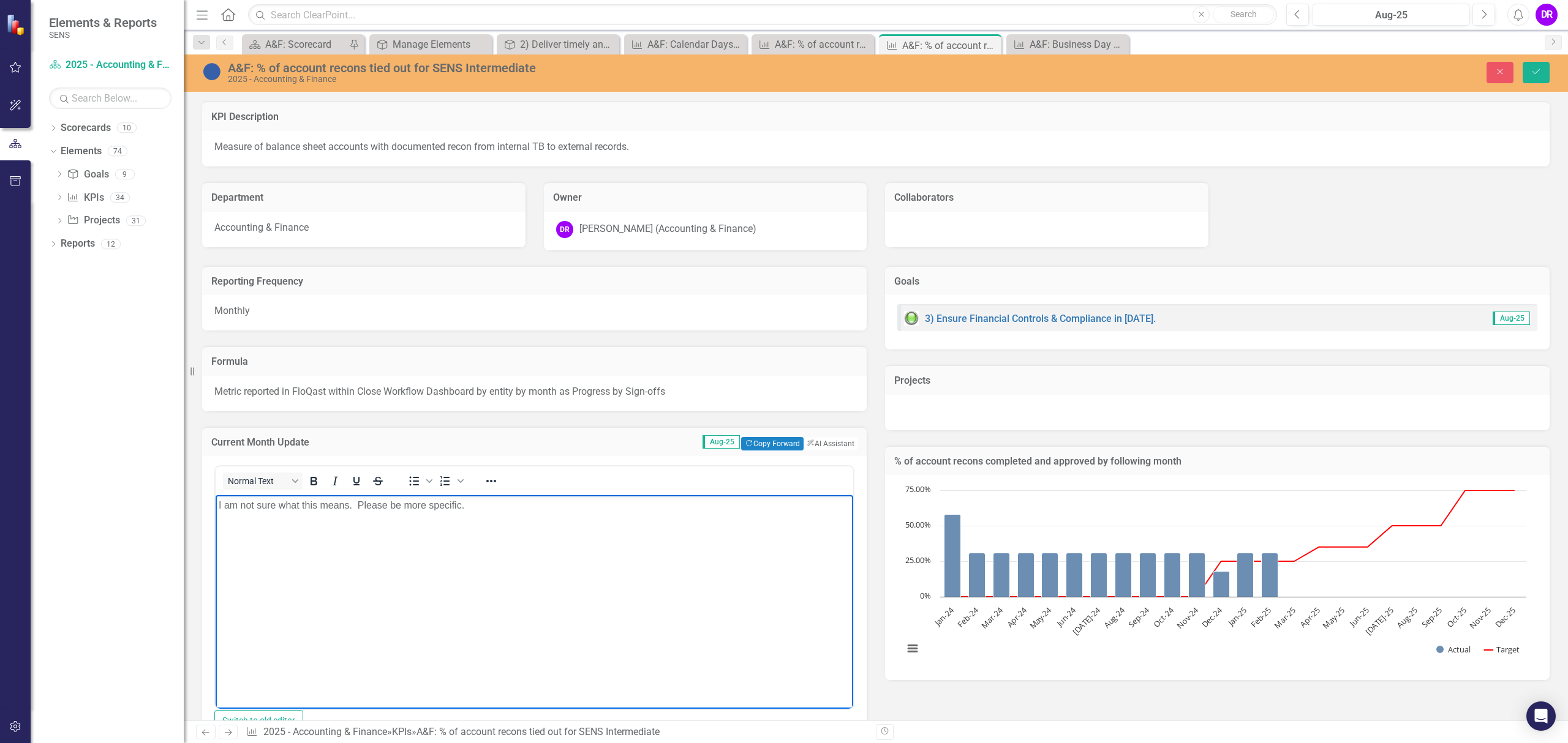
click at [350, 506] on p "I am not sure what this means. Please be more specific." at bounding box center [535, 506] width 632 height 14
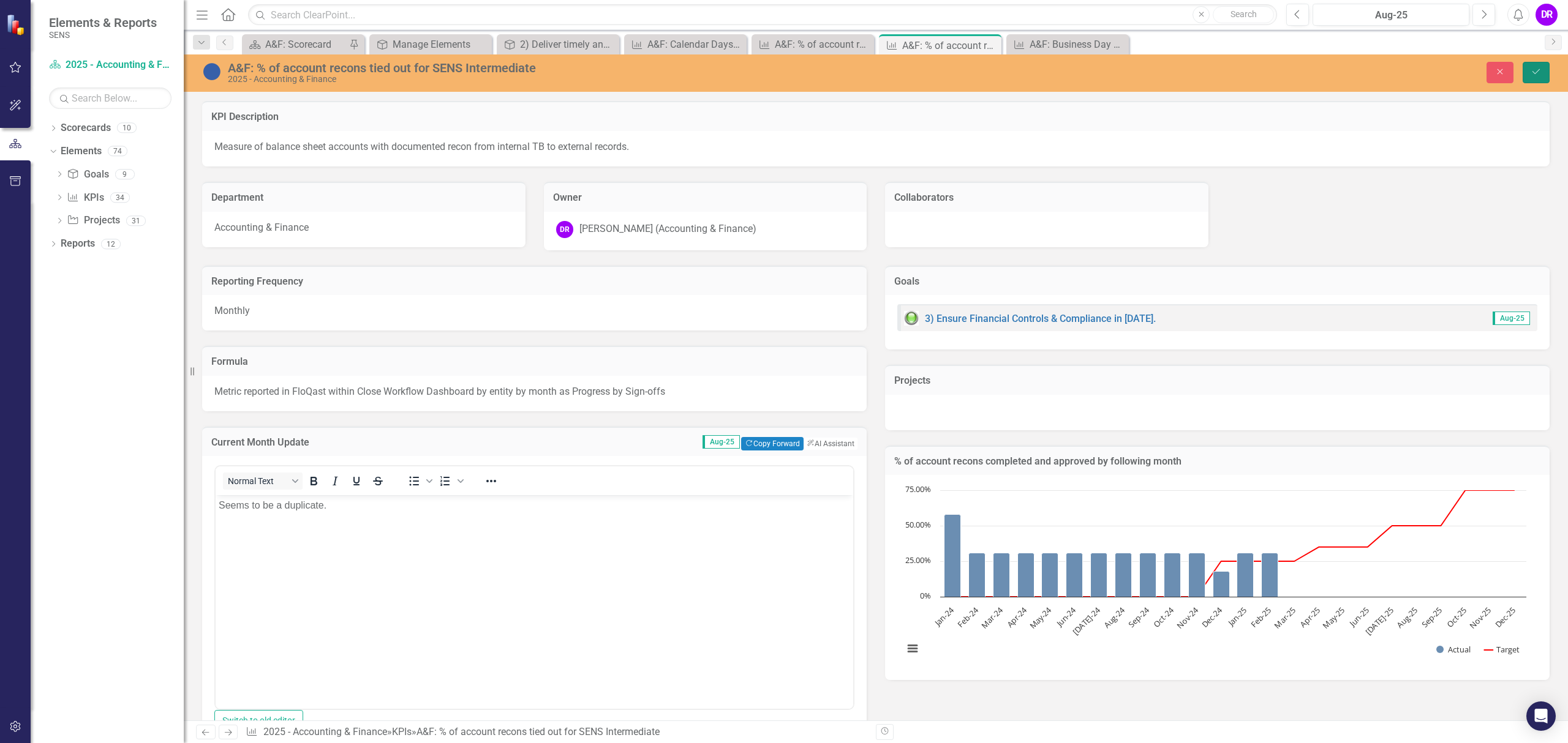
click at [1535, 74] on icon "Save" at bounding box center [1536, 72] width 11 height 9
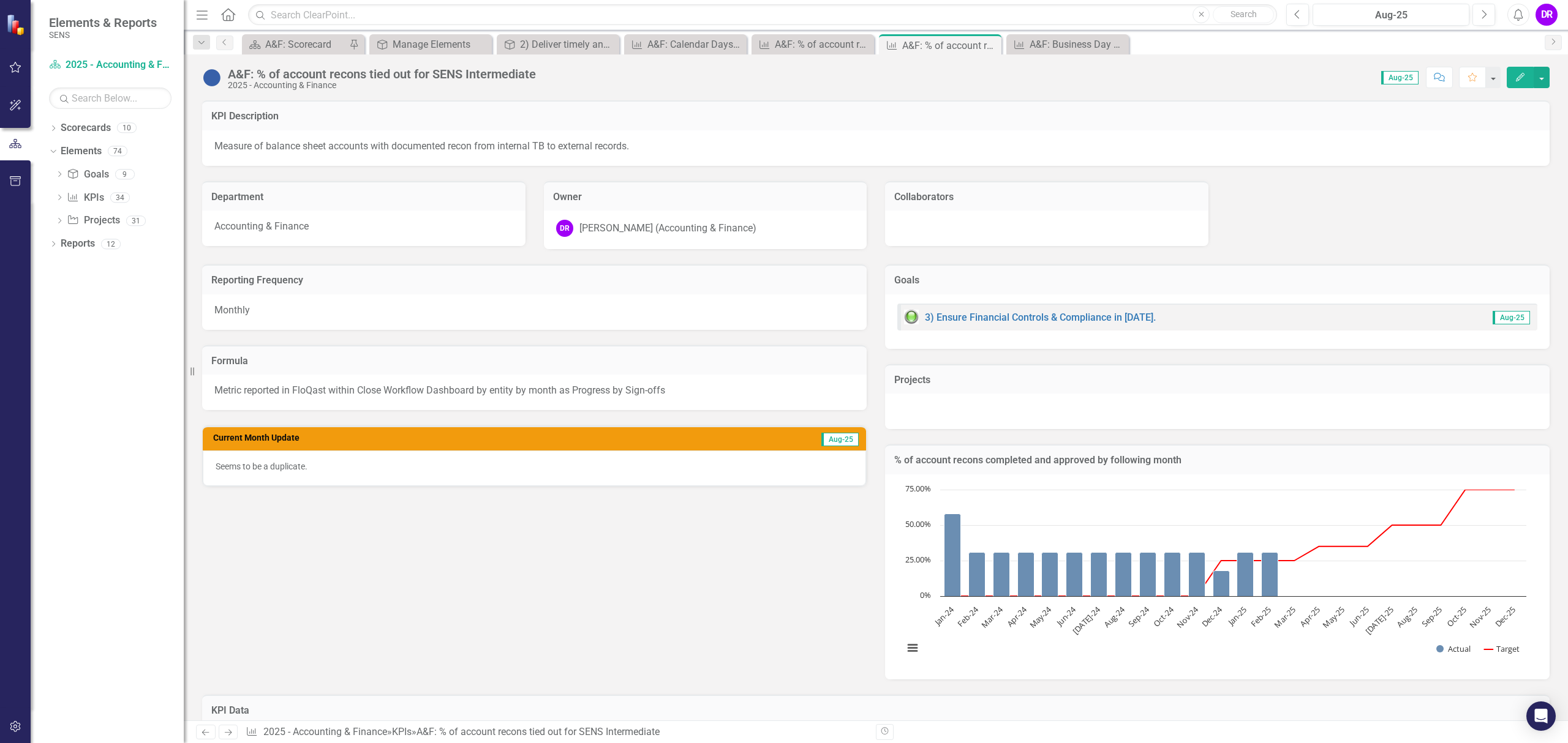
click at [356, 467] on p "Seems to be a duplicate." at bounding box center [535, 467] width 637 height 13
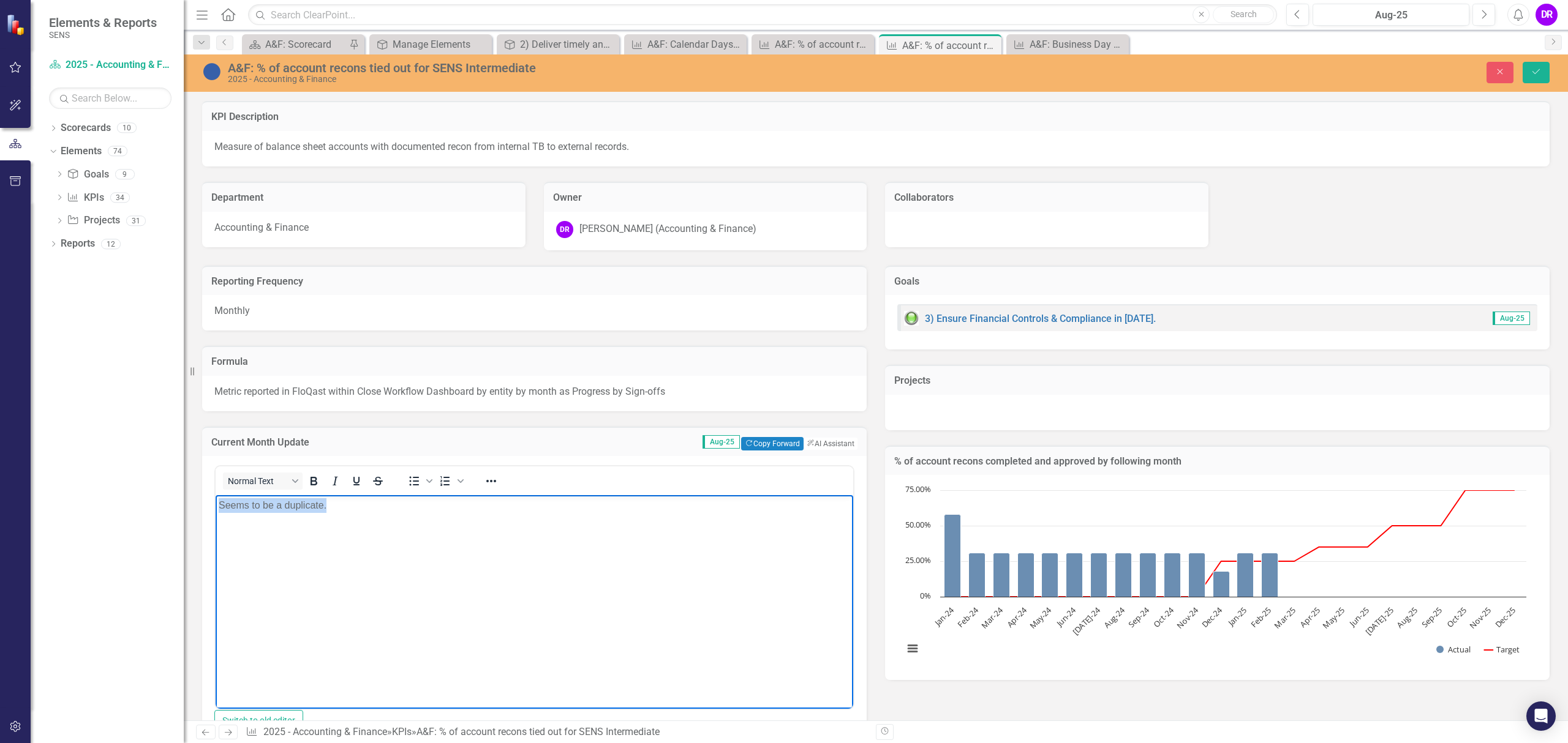
drag, startPoint x: 336, startPoint y: 501, endPoint x: 66, endPoint y: 508, distance: 270.1
click at [216, 508] on html "Seems to be a duplicate." at bounding box center [535, 587] width 637 height 184
click at [1537, 72] on icon "Save" at bounding box center [1536, 72] width 11 height 9
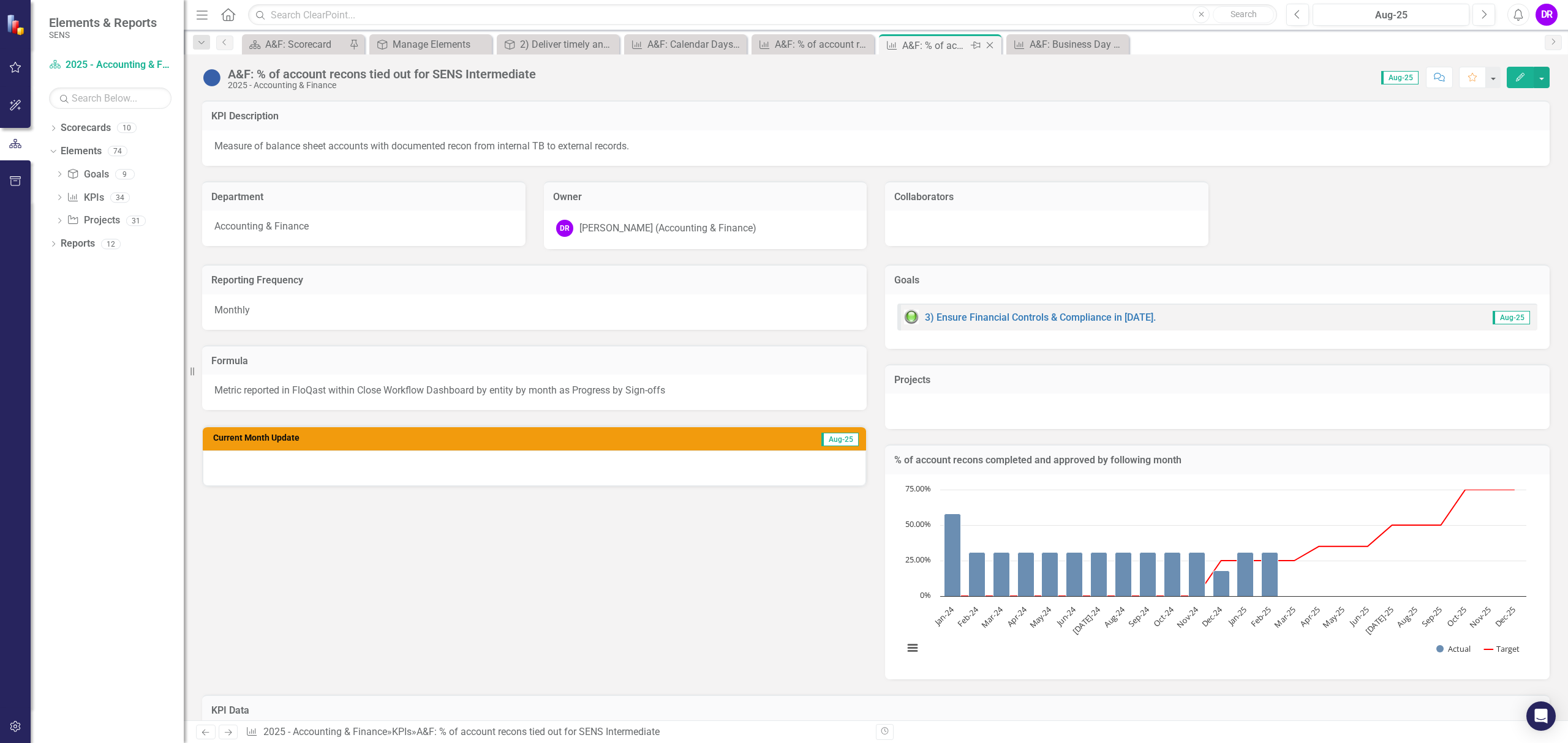
click at [996, 47] on icon "Close" at bounding box center [990, 45] width 13 height 10
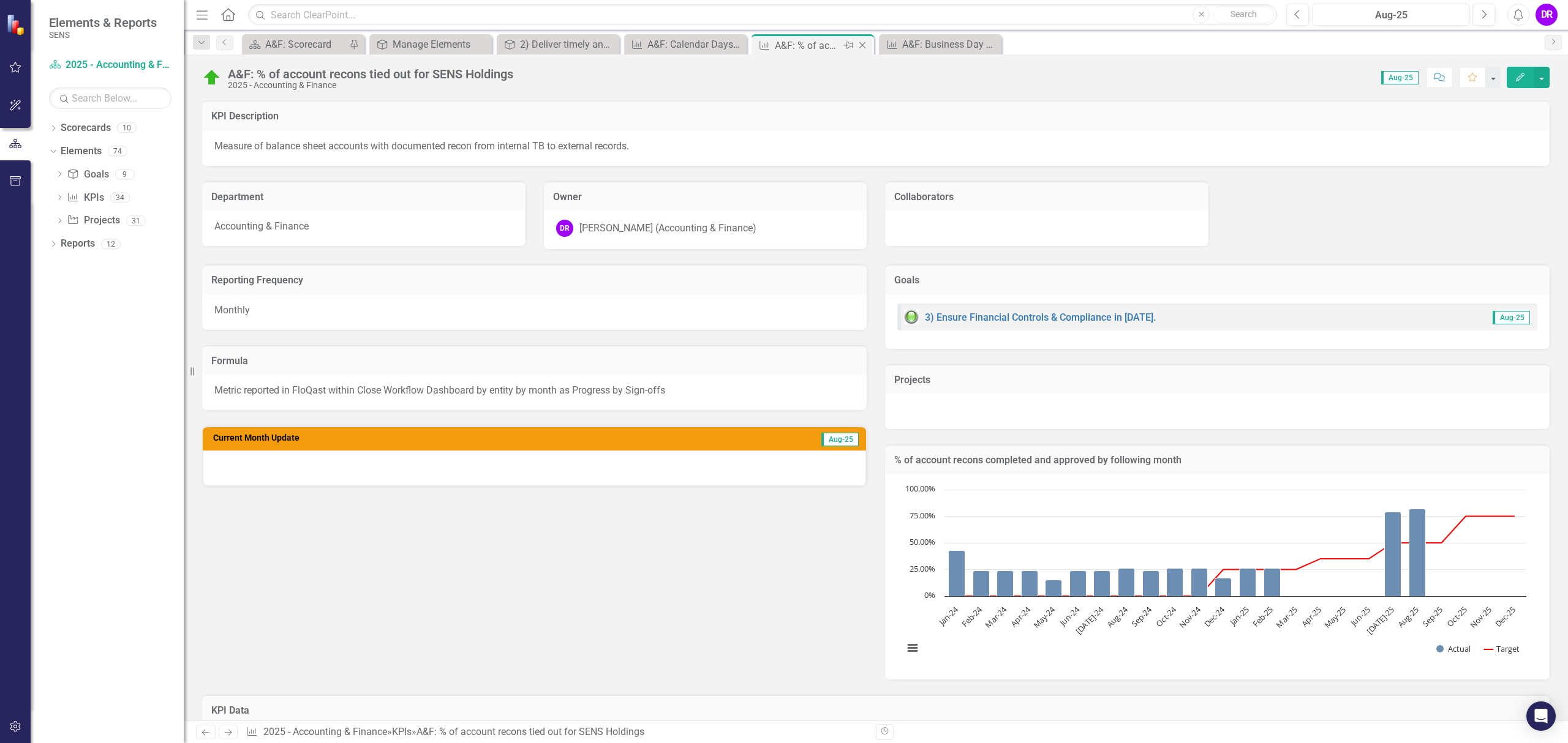
click at [812, 43] on div "A&F: % of account recons tied out for SENS Holdings" at bounding box center [807, 45] width 66 height 15
click at [1391, 556] on icon "Jul-25, 79. Actual." at bounding box center [1393, 554] width 16 height 85
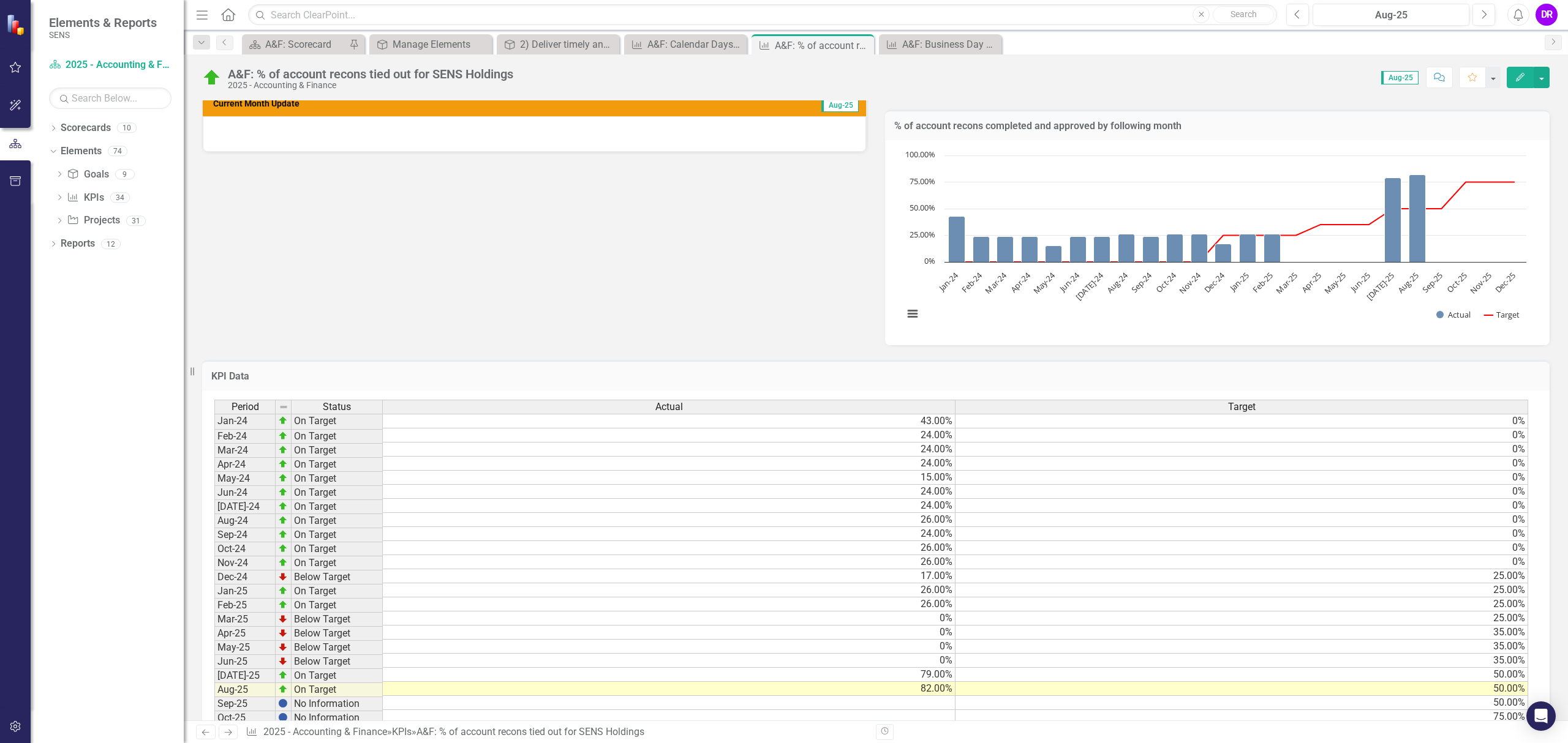
scroll to position [405, 0]
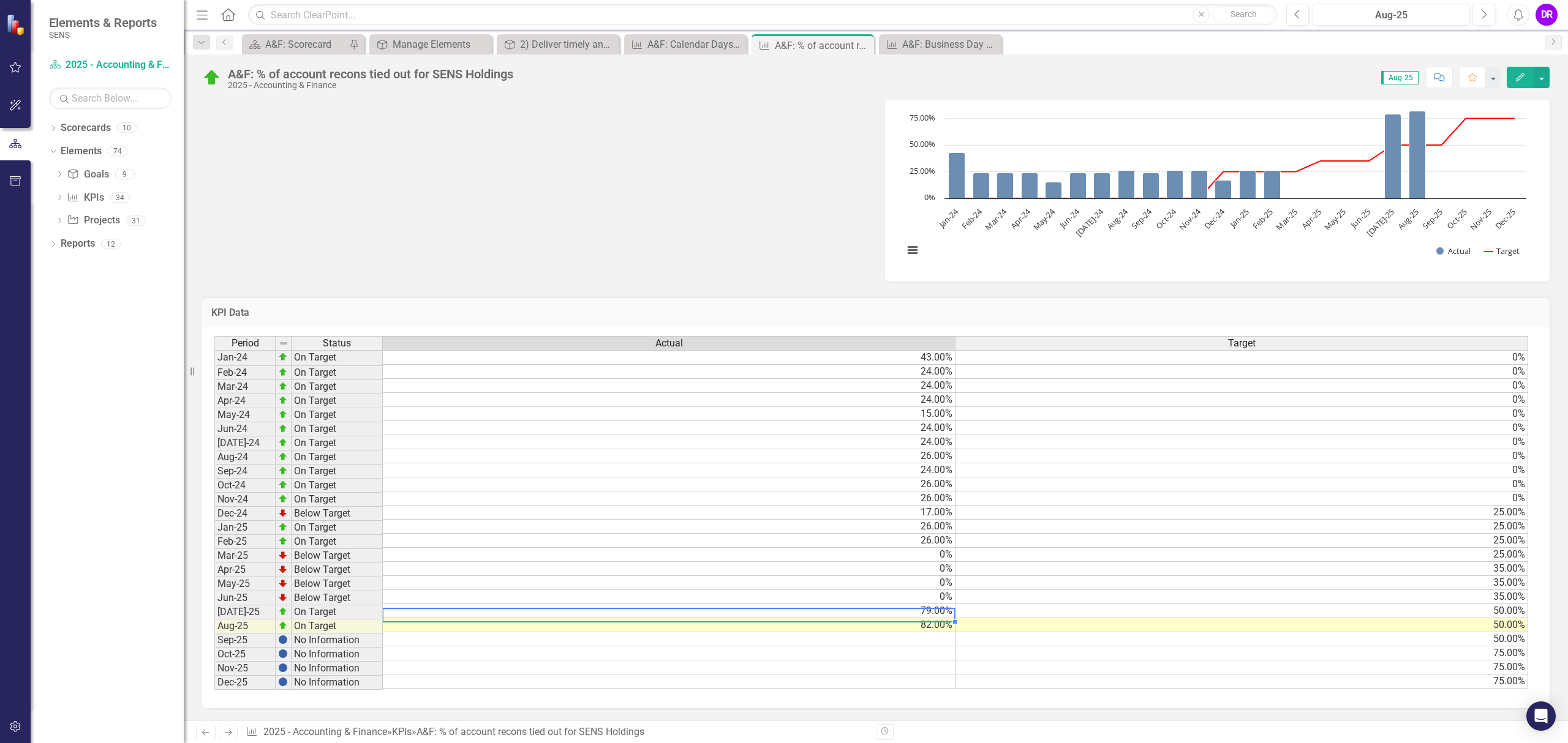
click at [927, 605] on td "79.00%" at bounding box center [669, 612] width 572 height 14
click at [925, 604] on td "79.00%" at bounding box center [669, 612] width 572 height 14
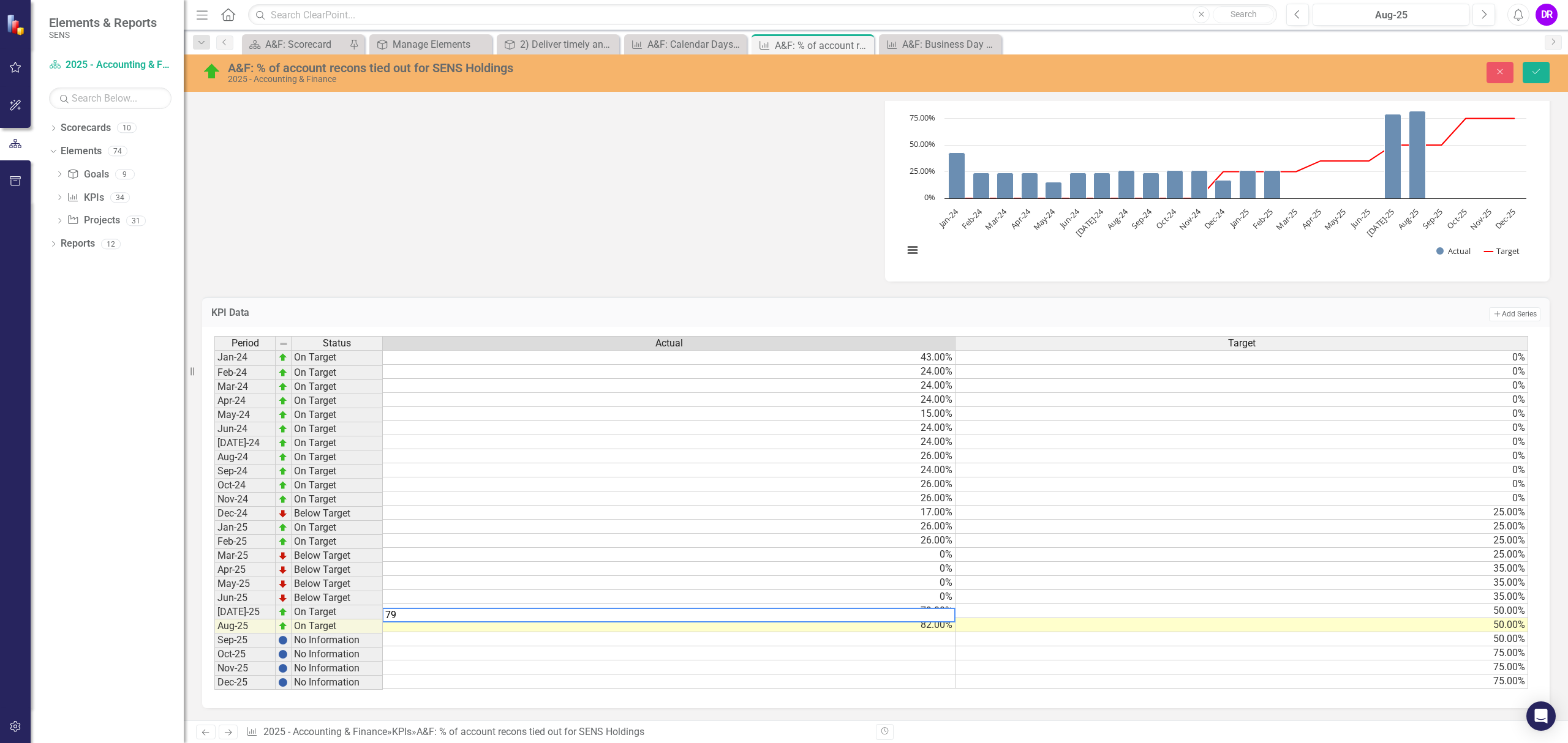
type textarea "7"
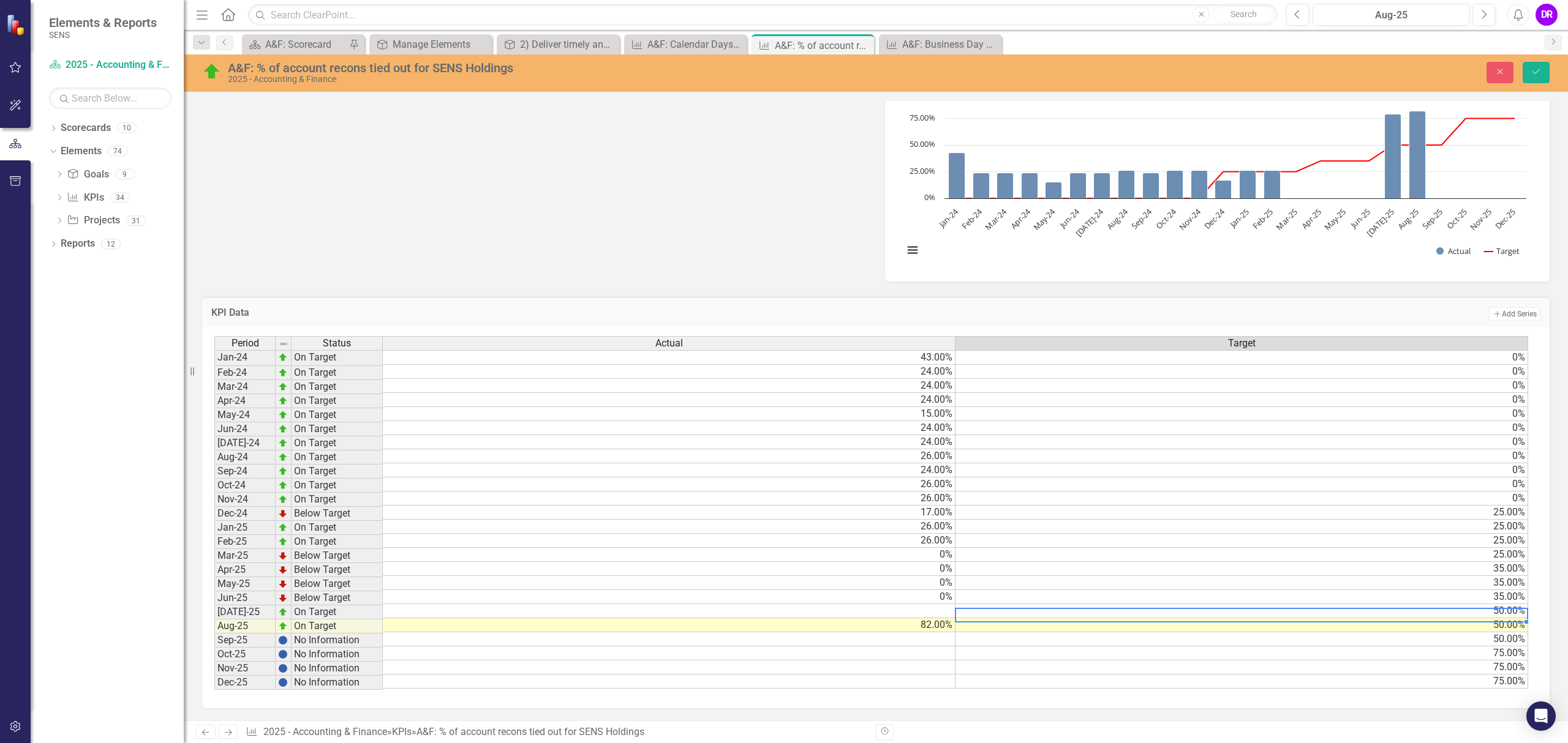
scroll to position [0, 9]
click at [919, 620] on td "82.00%" at bounding box center [669, 625] width 572 height 14
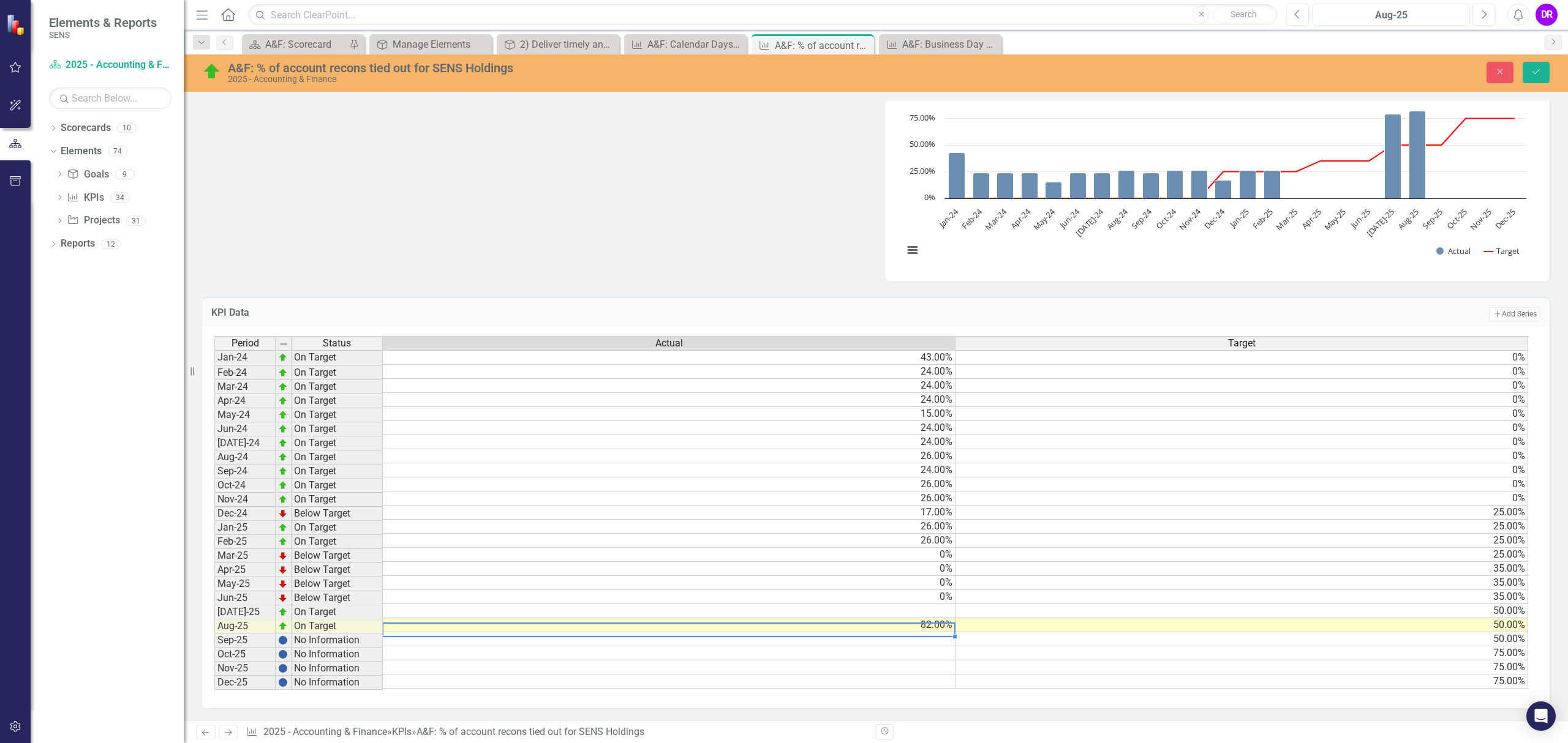
click at [919, 620] on td "82.00%" at bounding box center [669, 625] width 572 height 14
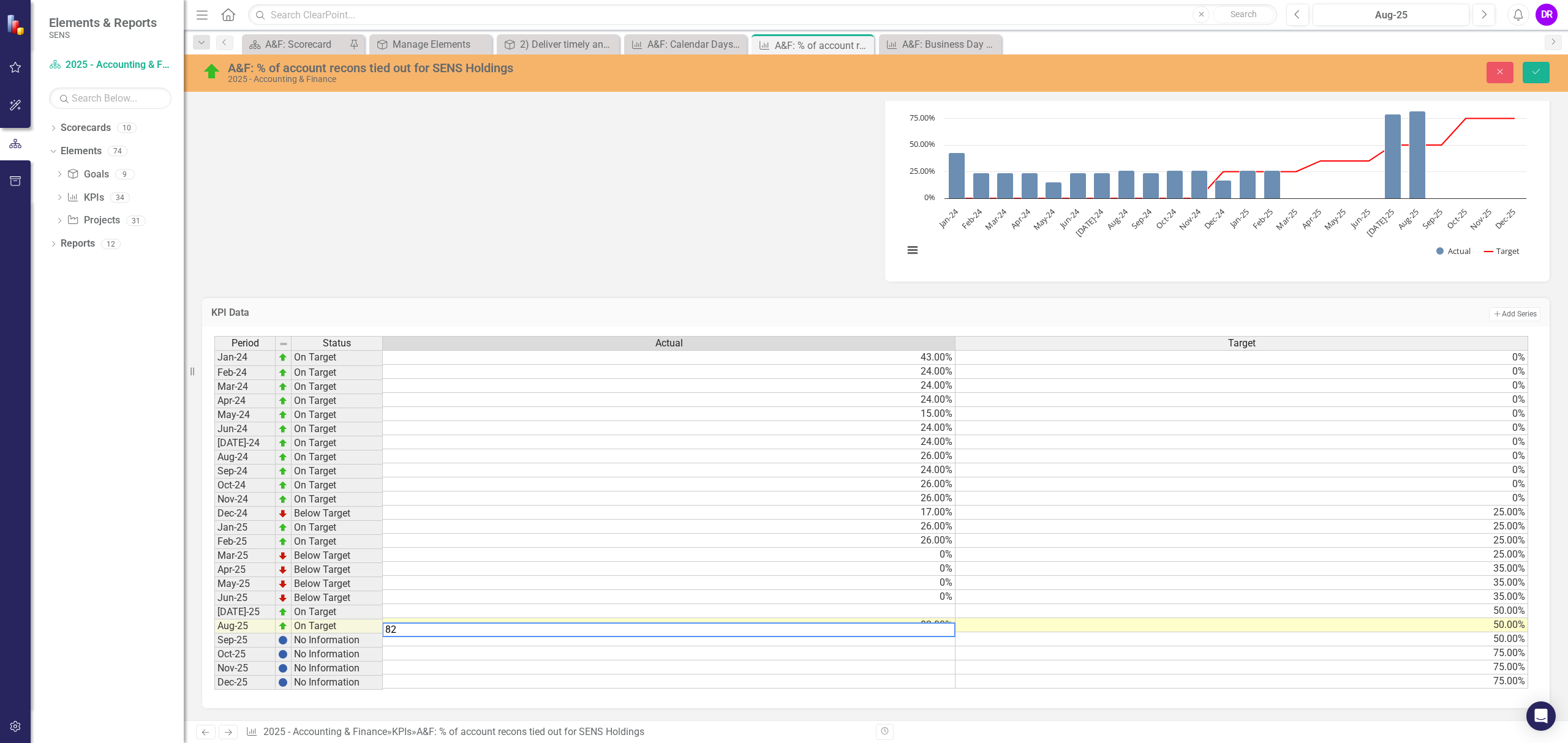
type textarea "8"
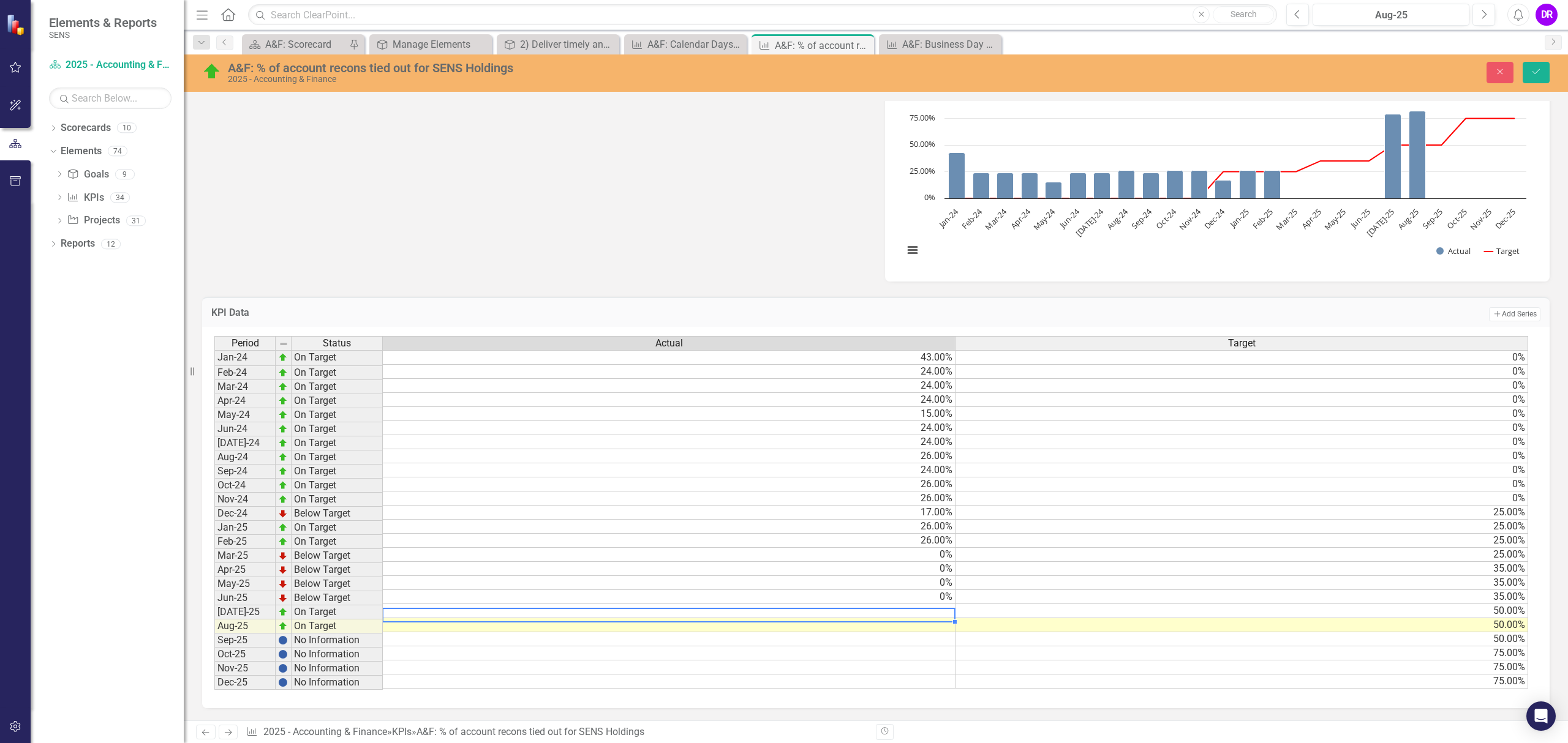
click at [934, 604] on td at bounding box center [669, 612] width 572 height 14
click at [931, 622] on td at bounding box center [669, 625] width 572 height 14
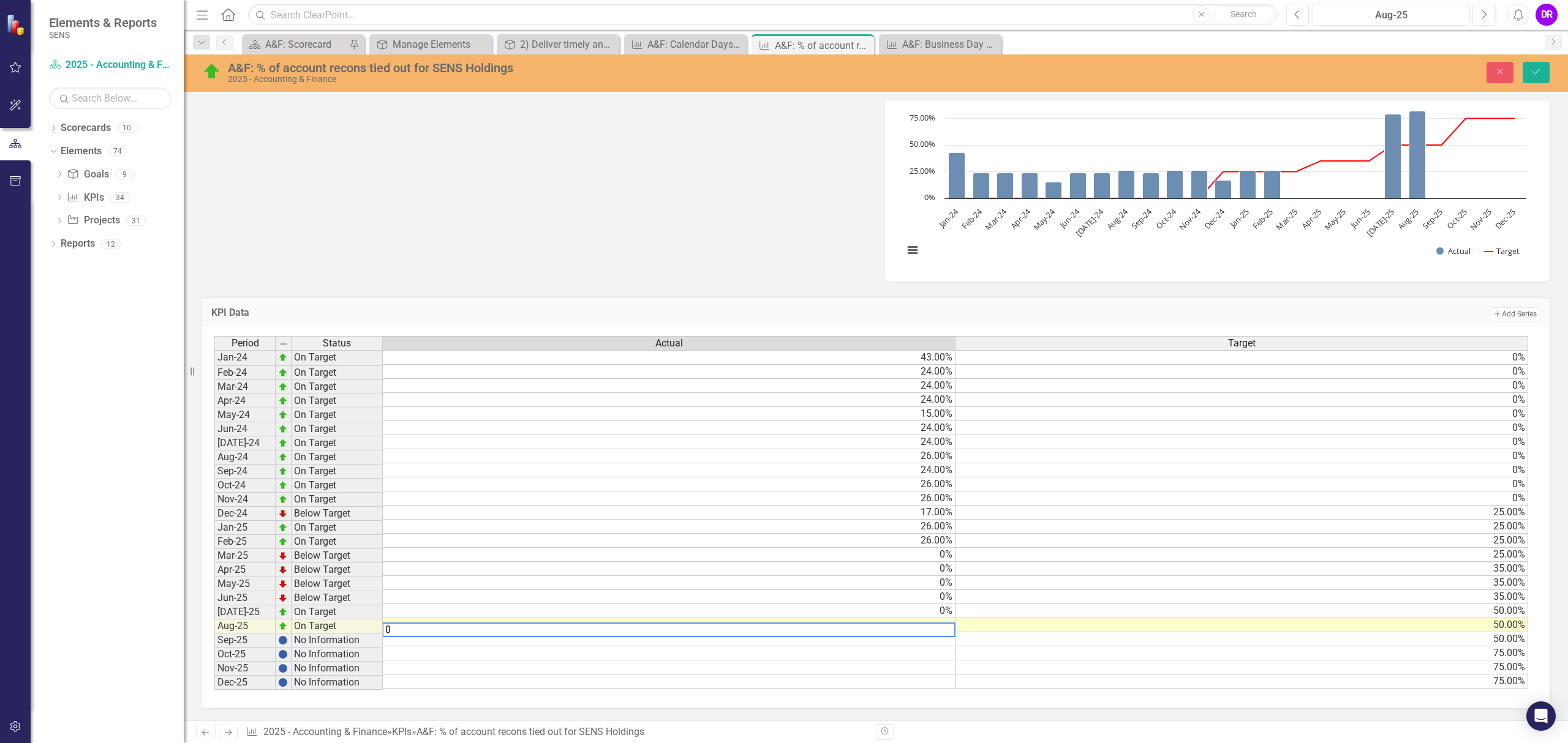
type textarea "0"
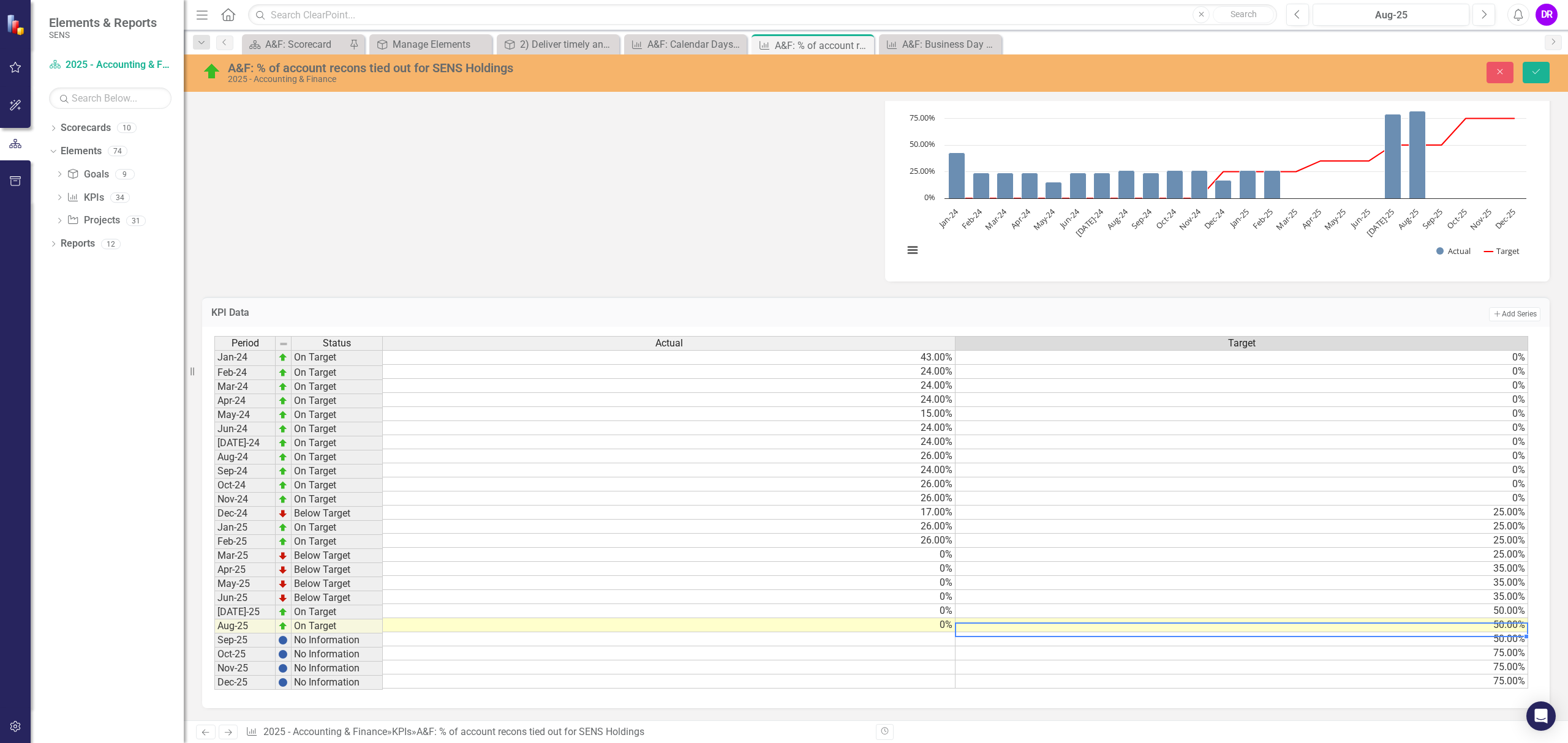
click at [1084, 621] on td "50.00%" at bounding box center [1242, 625] width 572 height 14
click at [1538, 74] on icon "Save" at bounding box center [1536, 72] width 11 height 9
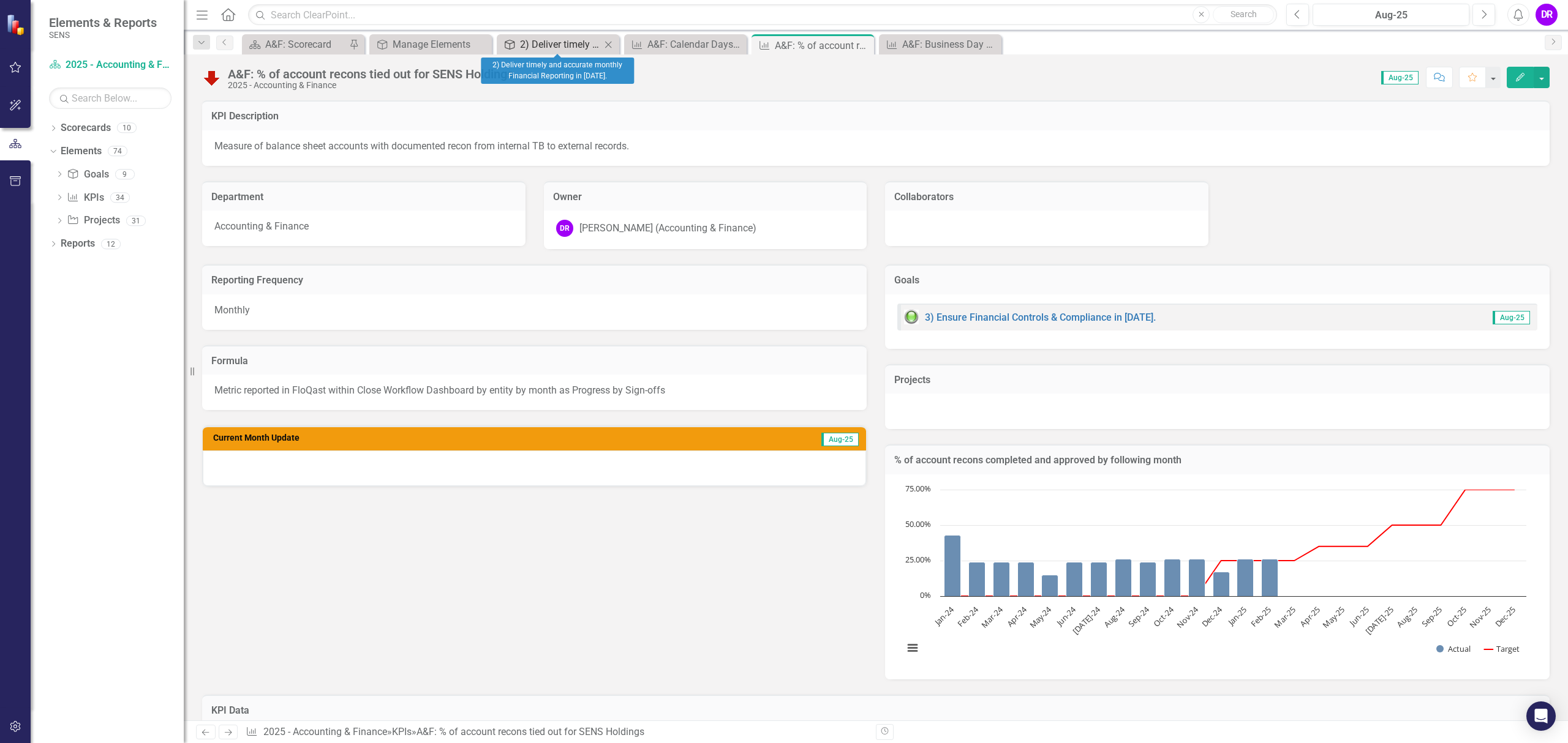
click at [563, 45] on div "2) Deliver timely and accurate monthly Financial Reporting in [DATE]." at bounding box center [561, 44] width 81 height 15
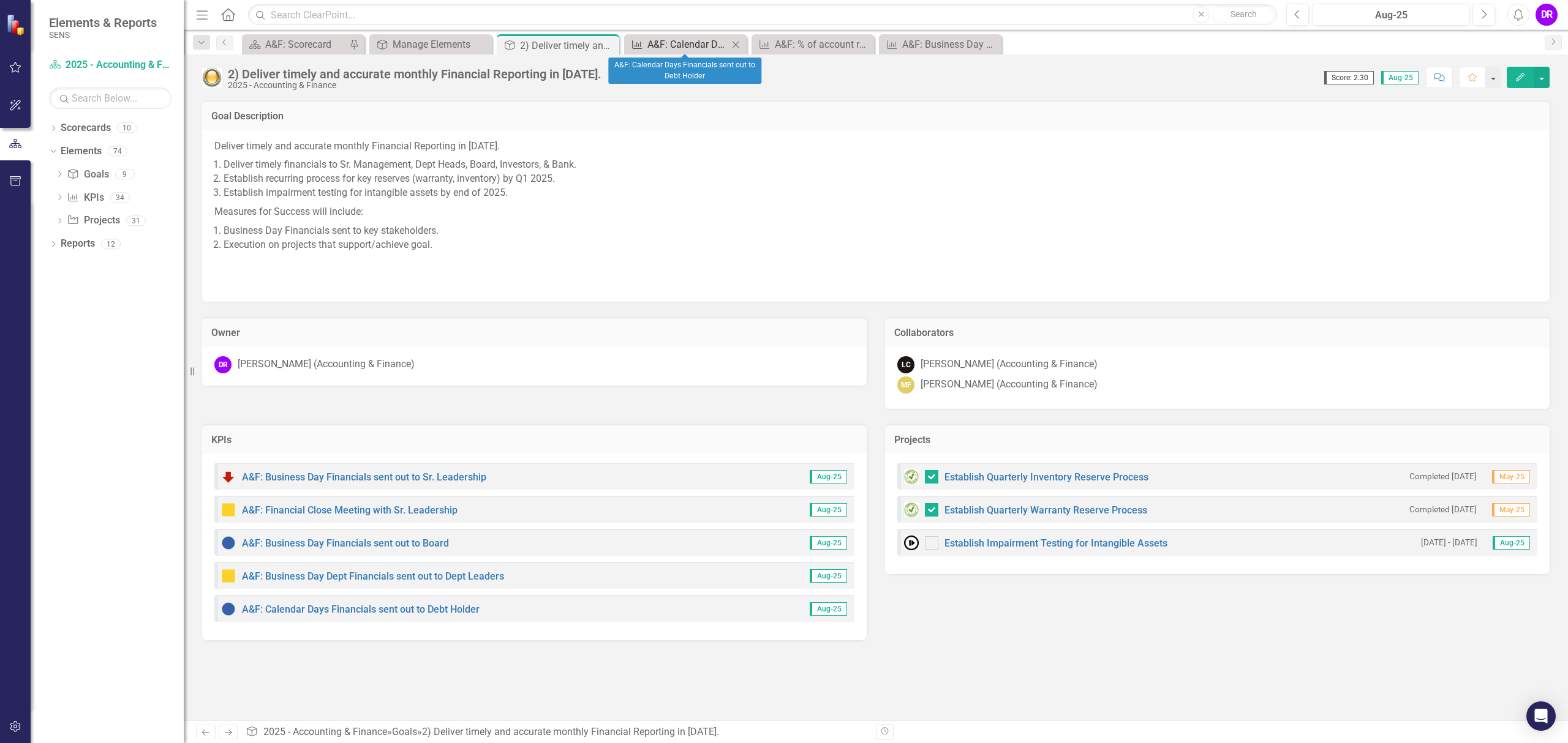
click at [649, 47] on div "A&F: Calendar Days Financials sent out to Debt Holder" at bounding box center [688, 44] width 81 height 15
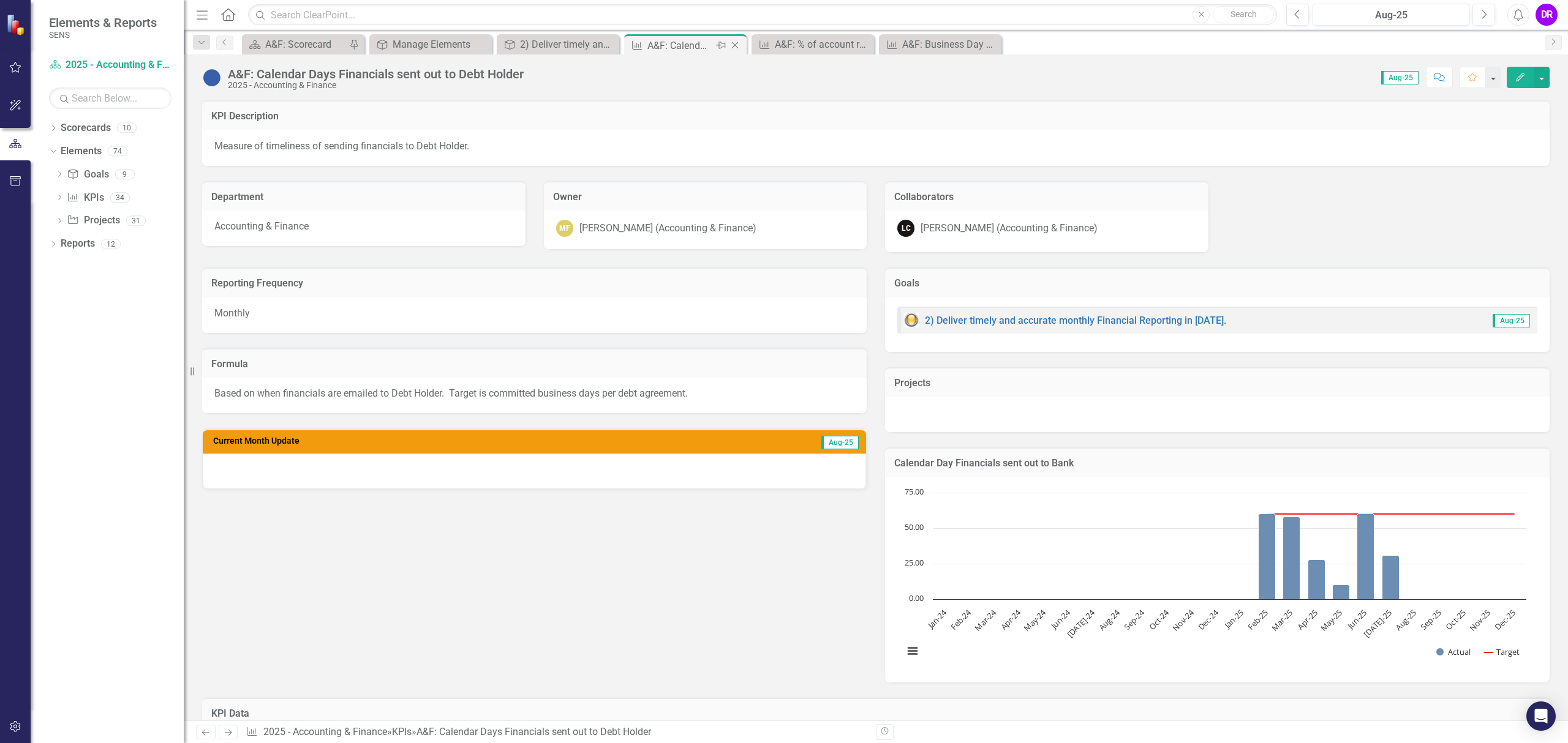
click at [735, 44] on icon "Close" at bounding box center [735, 45] width 13 height 10
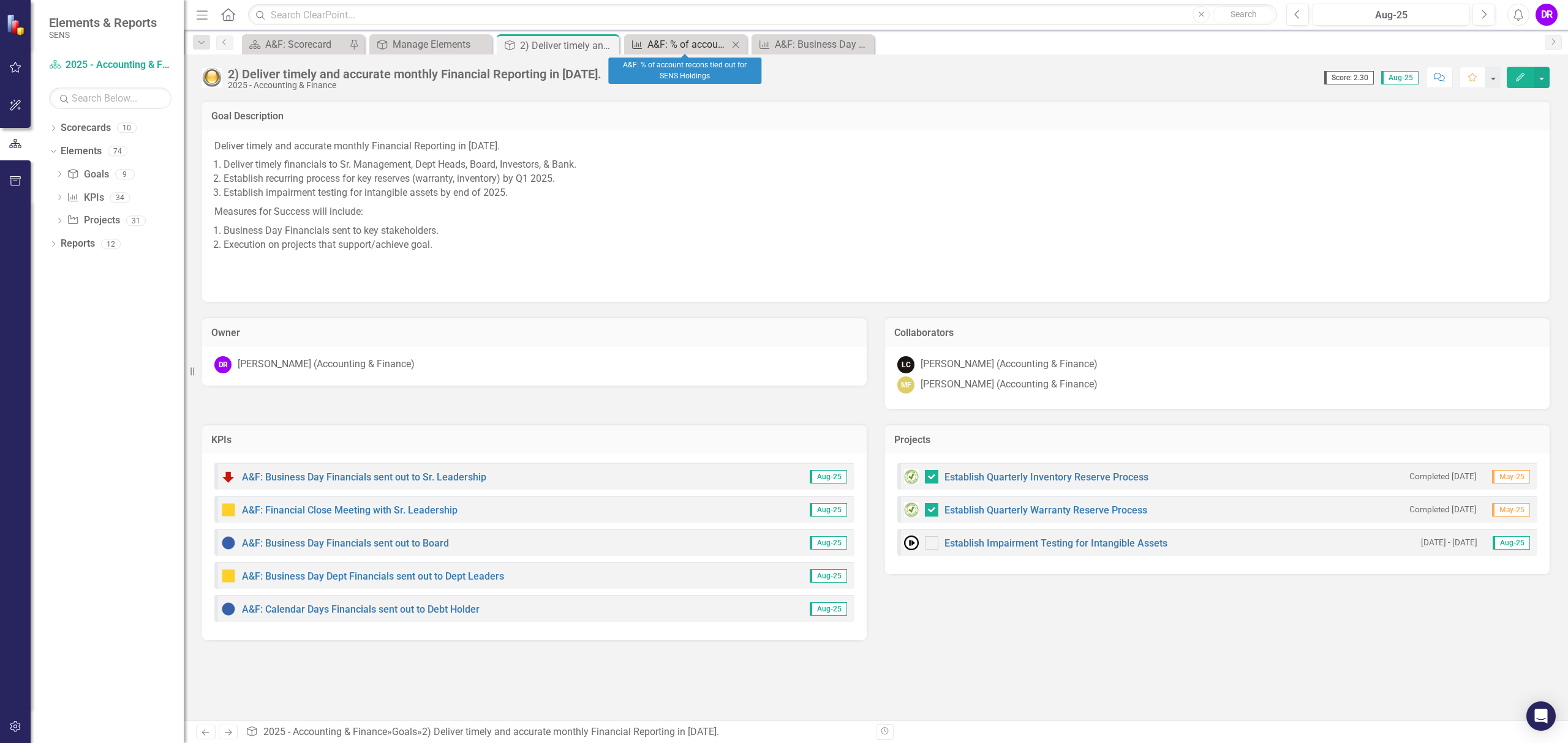
click at [698, 44] on div "A&F: % of account recons tied out for SENS Holdings" at bounding box center [688, 44] width 81 height 15
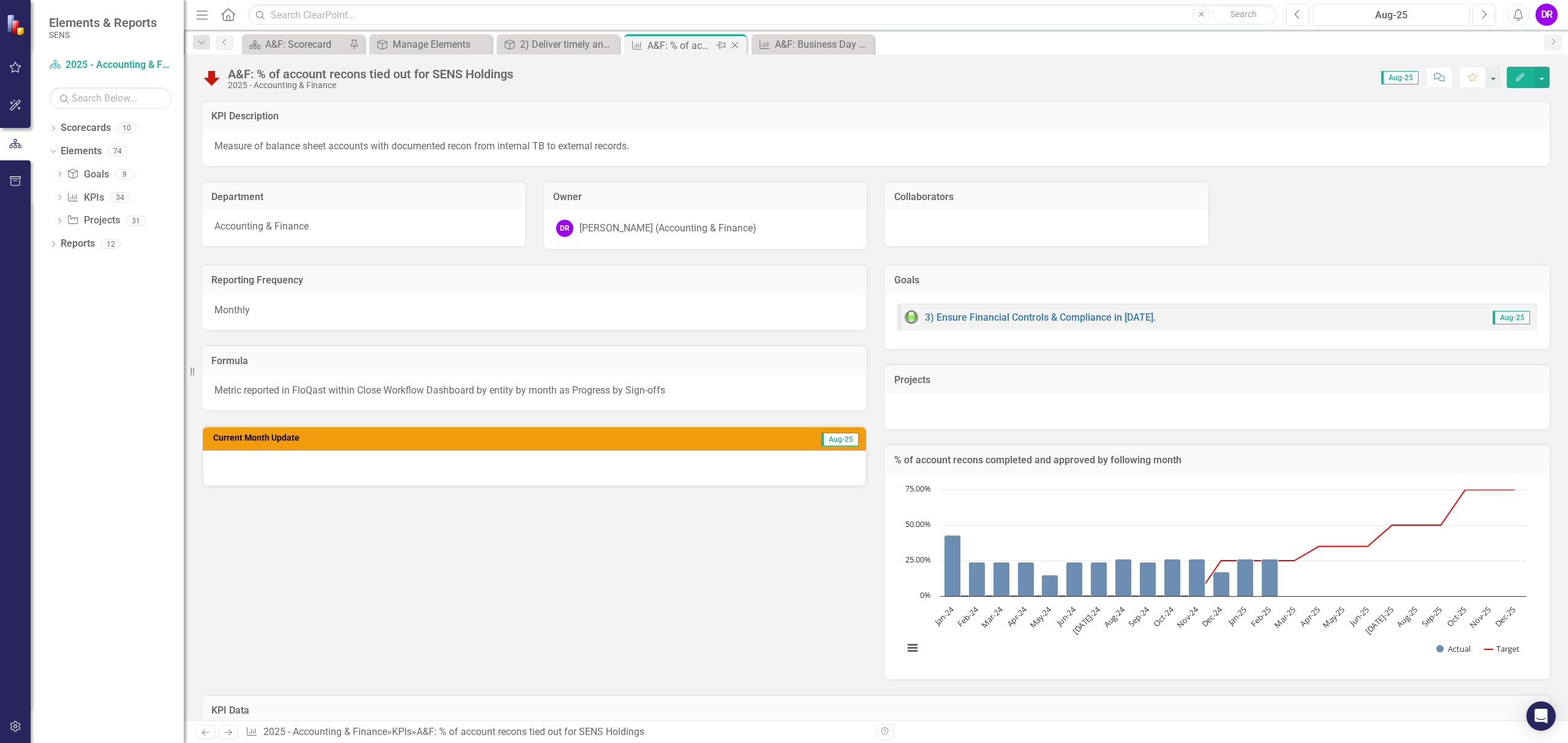
click at [737, 42] on icon at bounding box center [734, 45] width 6 height 6
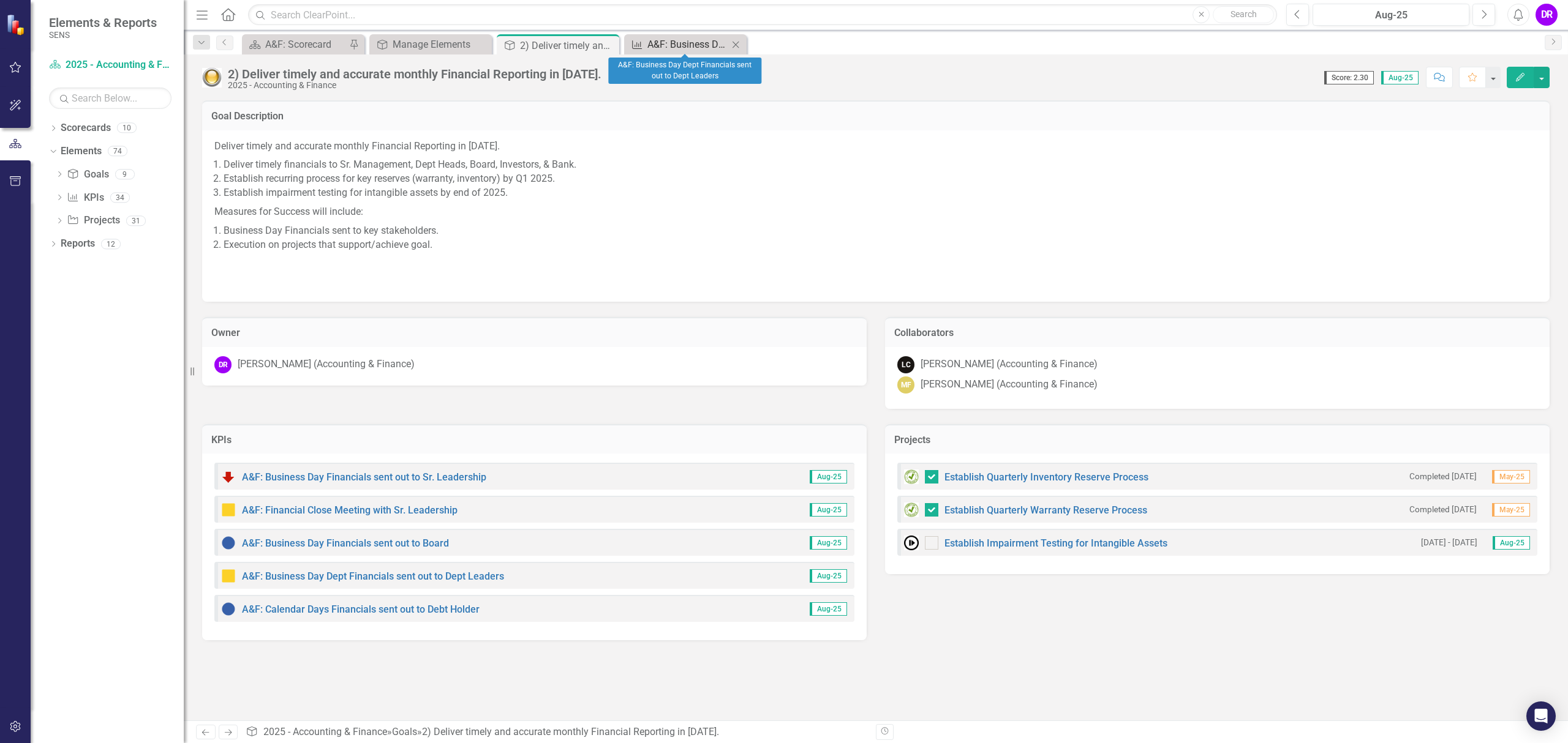
click at [681, 44] on div "A&F: Business Day Dept Financials sent out to Dept Leaders" at bounding box center [688, 44] width 81 height 15
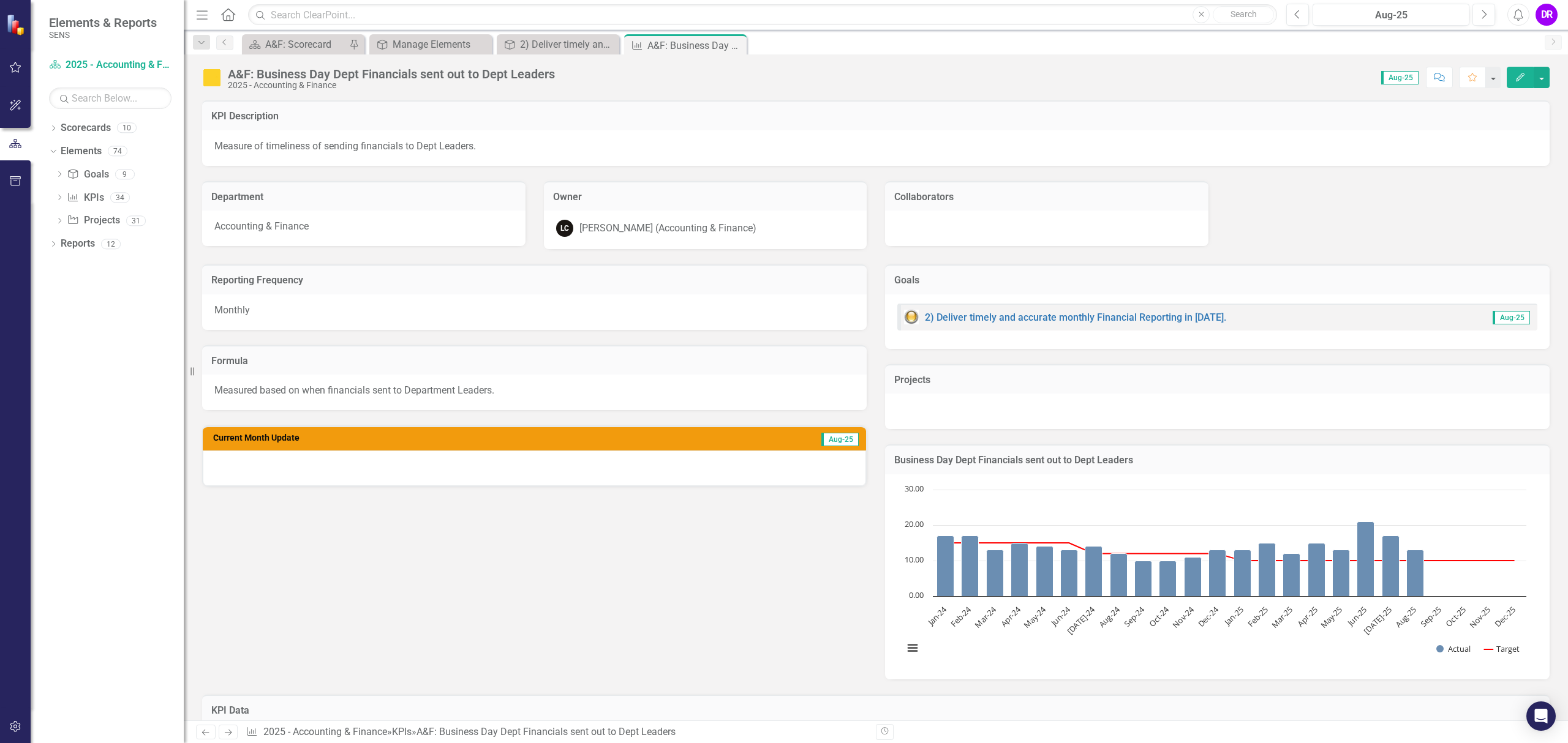
click at [227, 731] on icon "Next" at bounding box center [229, 732] width 11 height 8
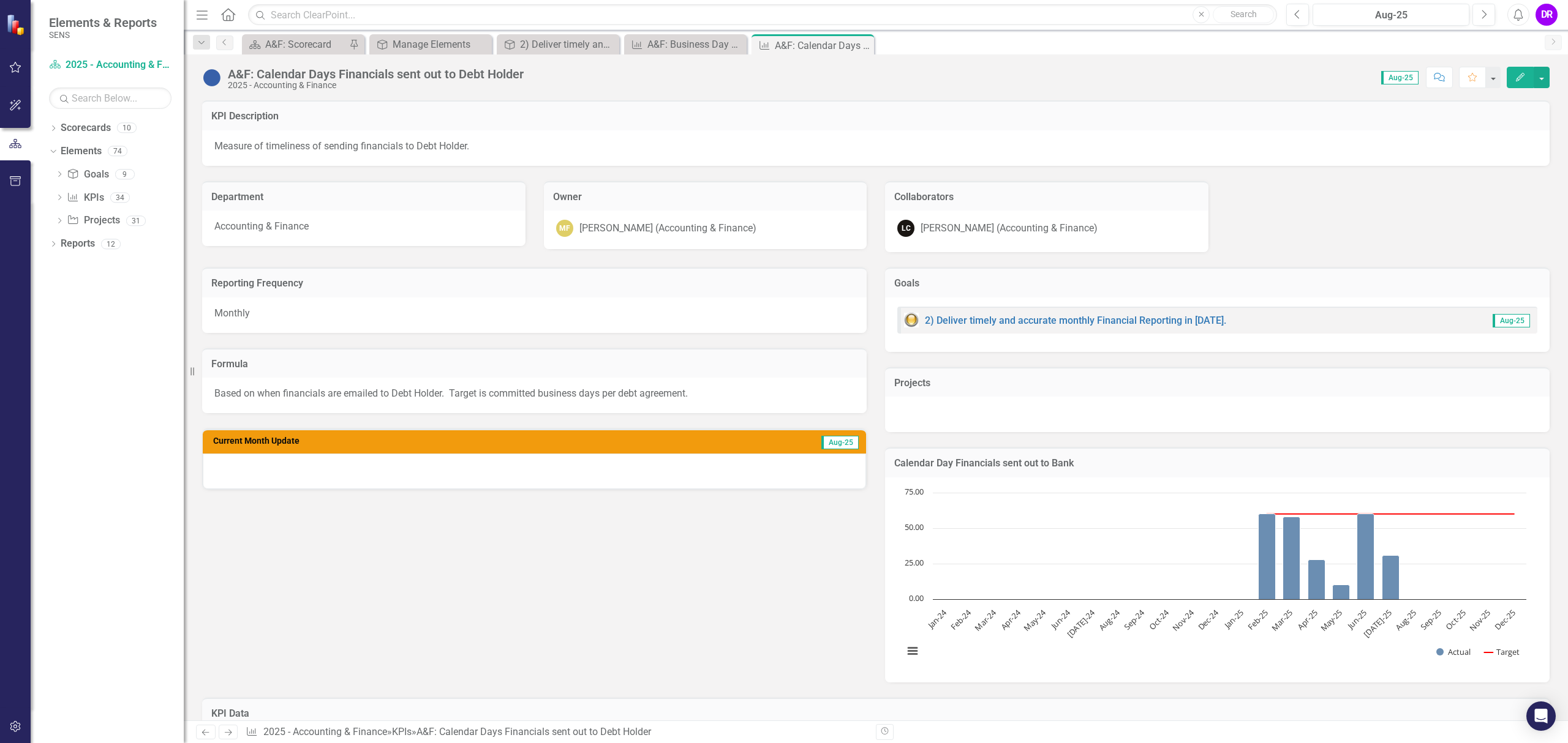
click at [227, 731] on icon "Next" at bounding box center [229, 732] width 11 height 8
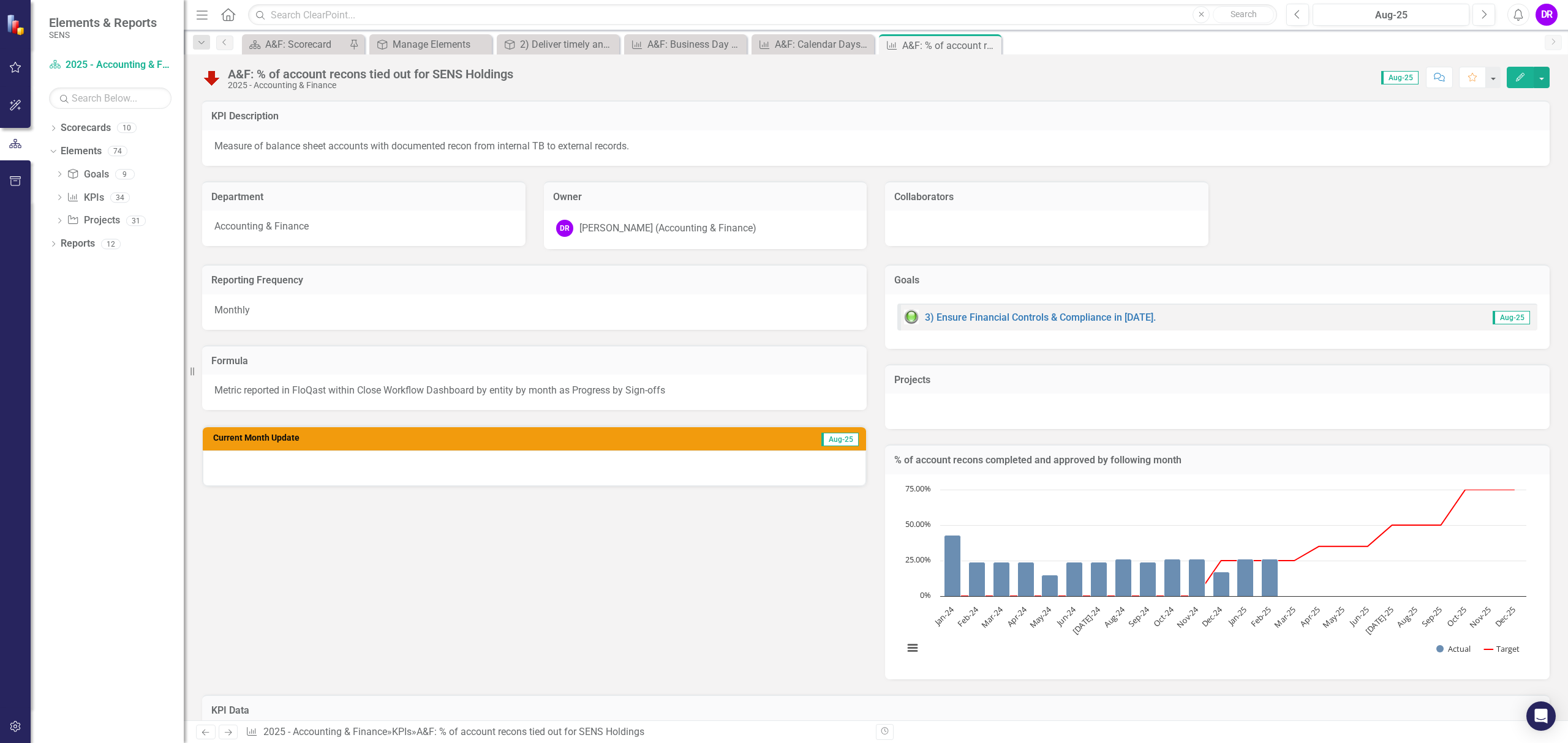
click at [227, 731] on icon "Next" at bounding box center [229, 732] width 11 height 8
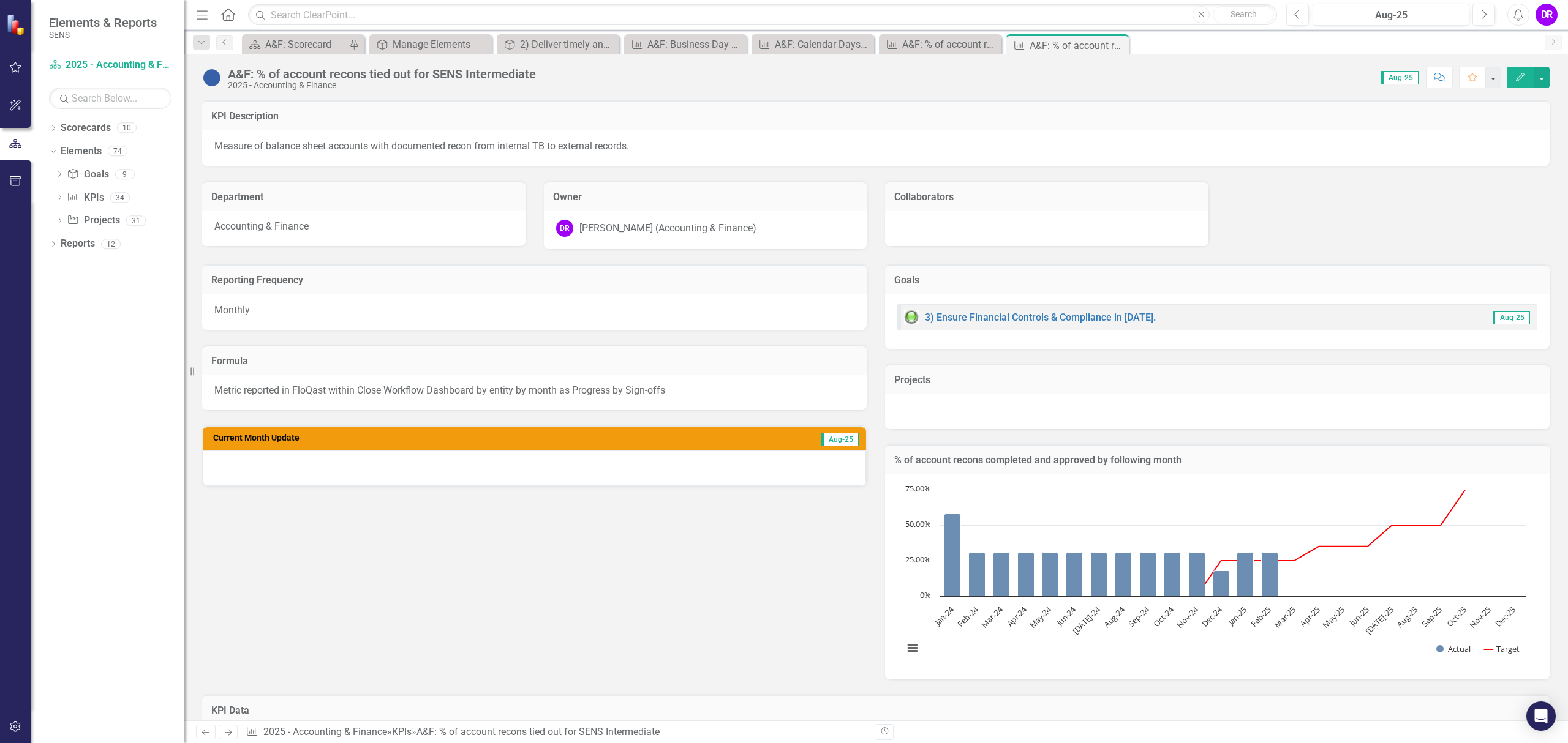
click at [227, 731] on icon "Next" at bounding box center [229, 732] width 11 height 8
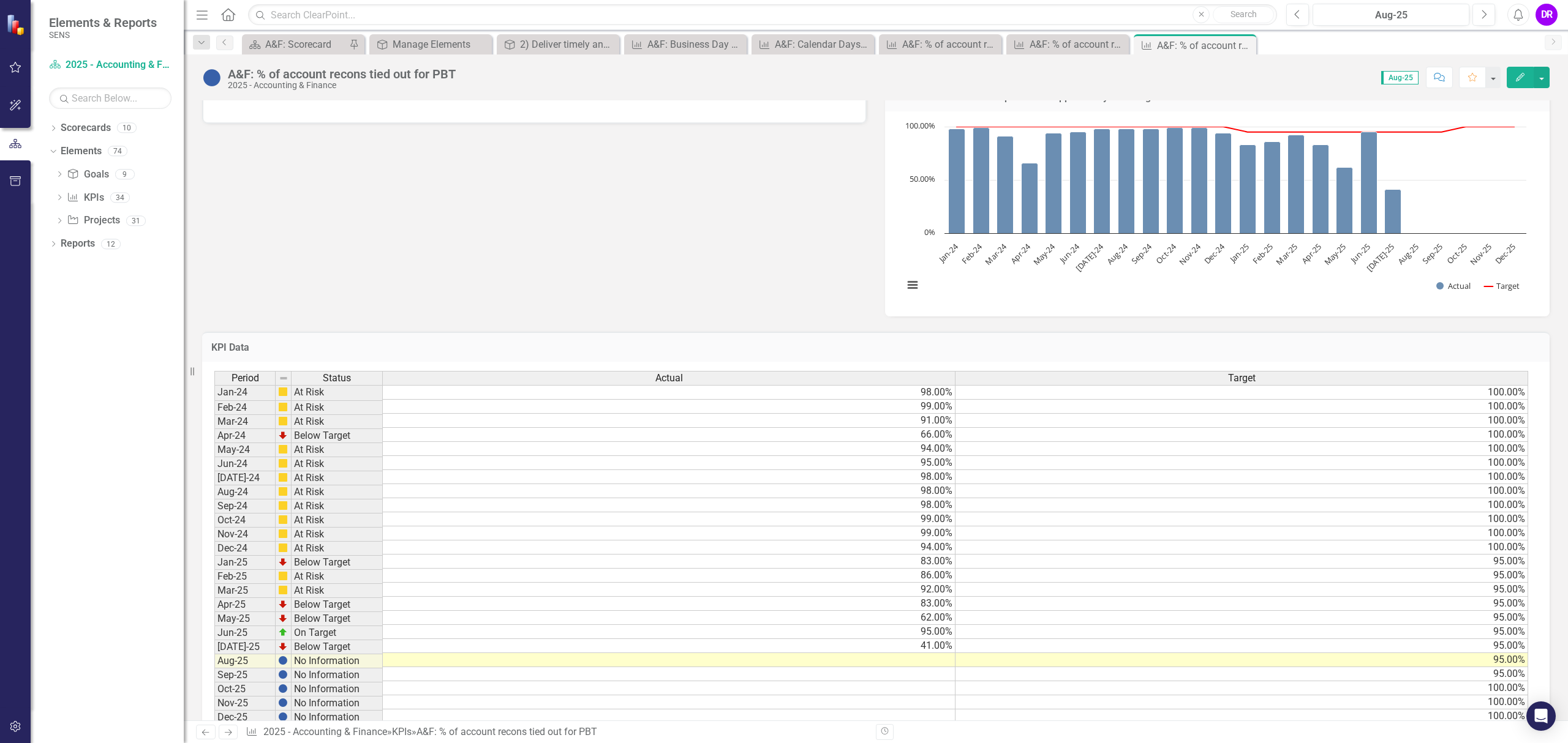
scroll to position [367, 0]
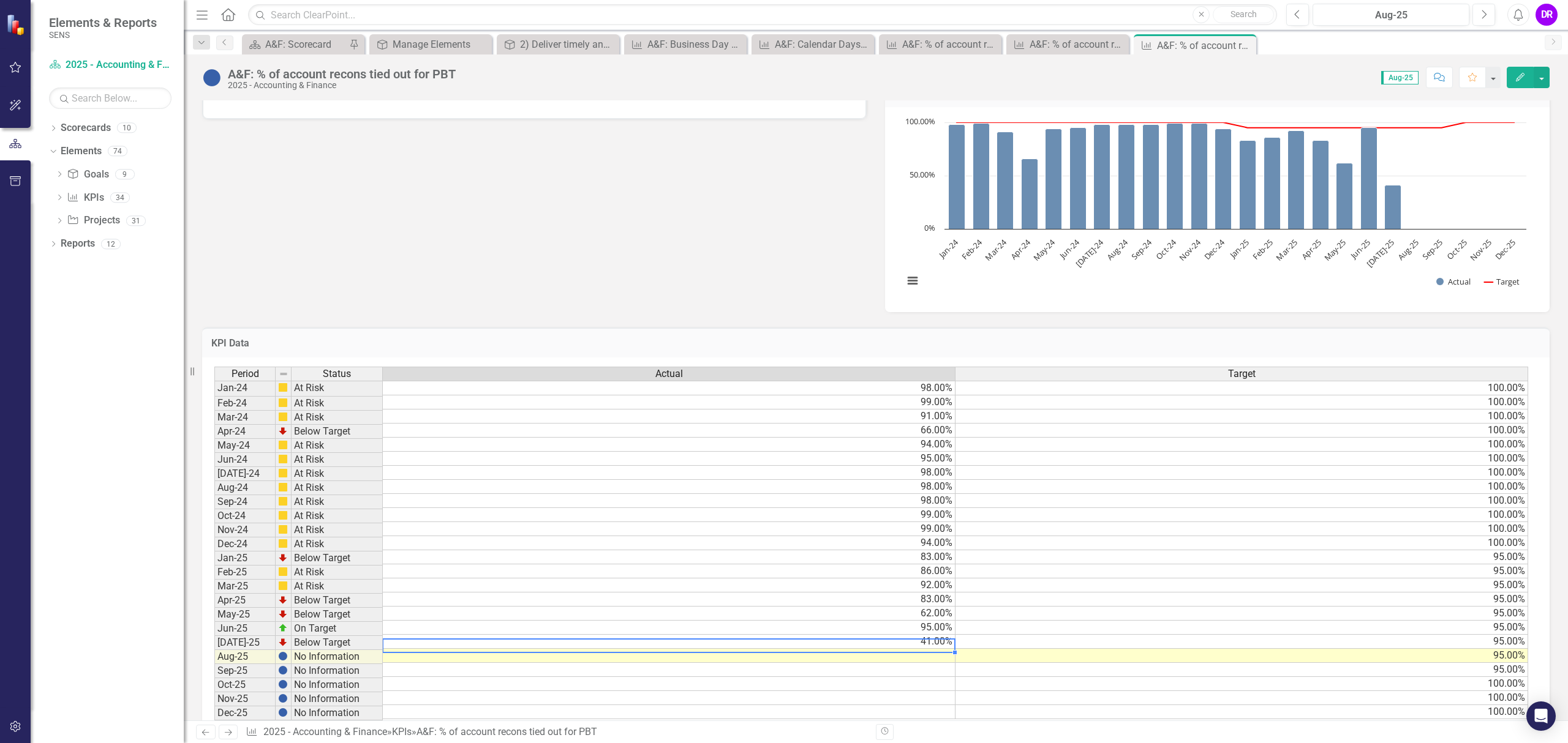
click at [936, 643] on td "41.00%" at bounding box center [669, 642] width 572 height 14
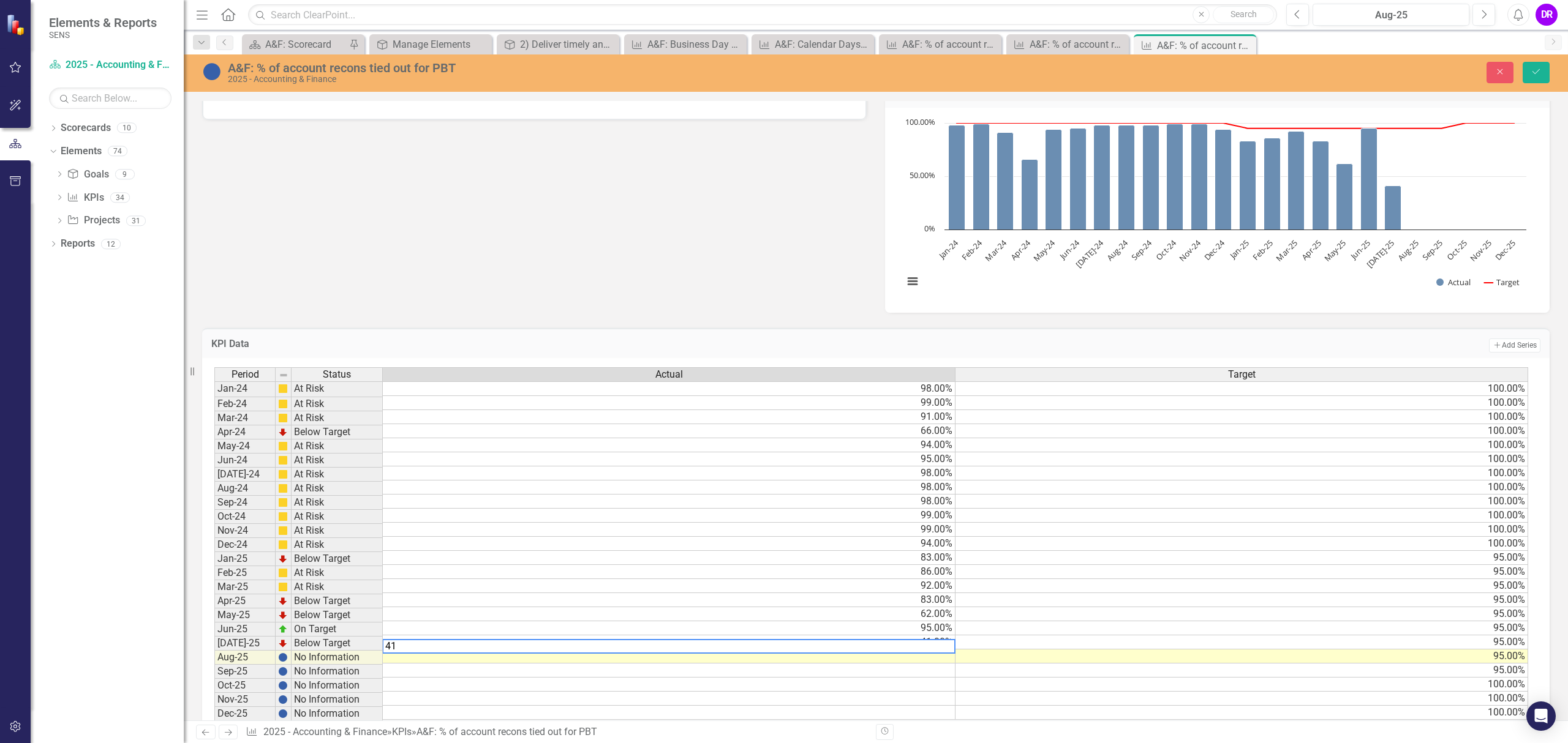
type textarea "4"
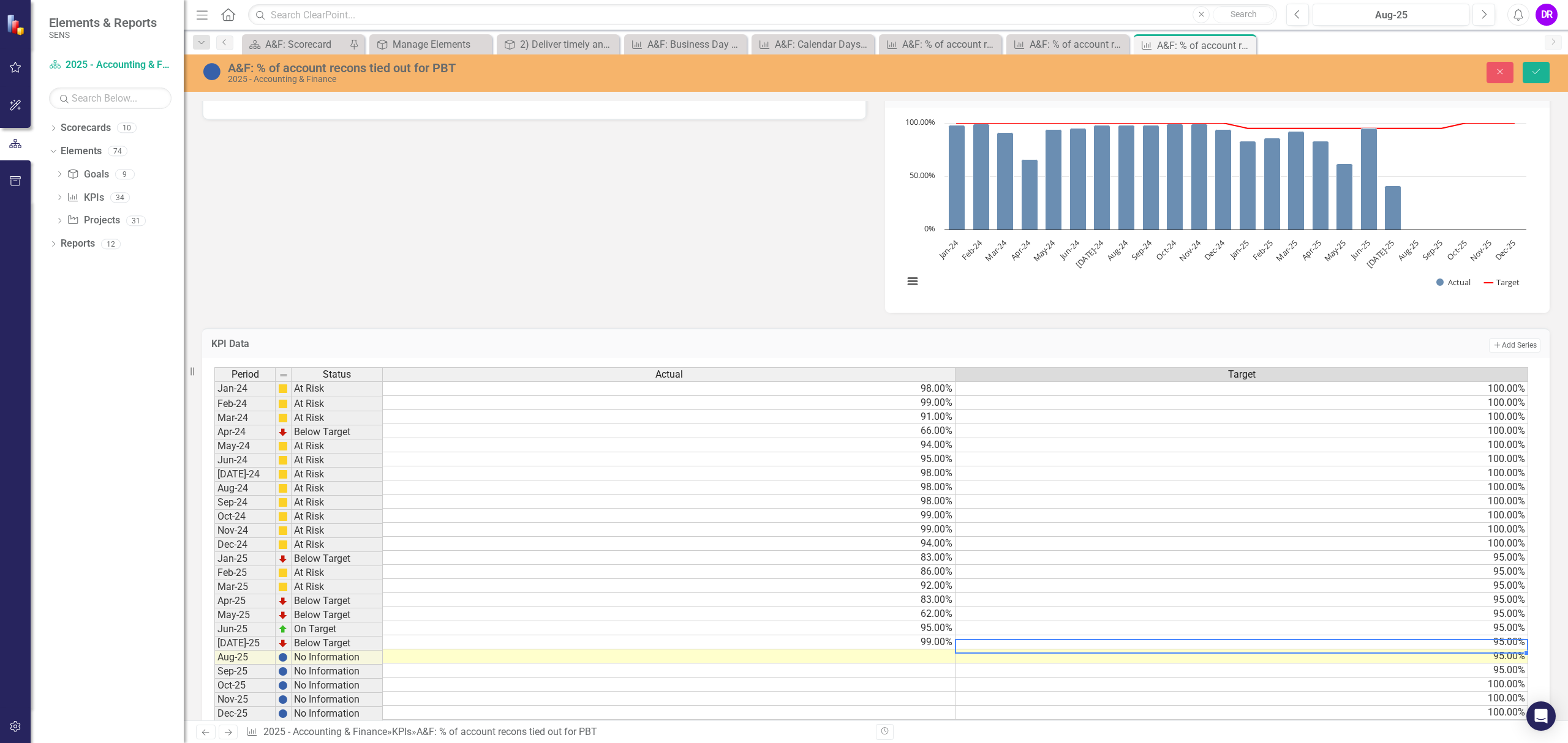
type textarea "95"
click at [930, 661] on td at bounding box center [669, 657] width 572 height 14
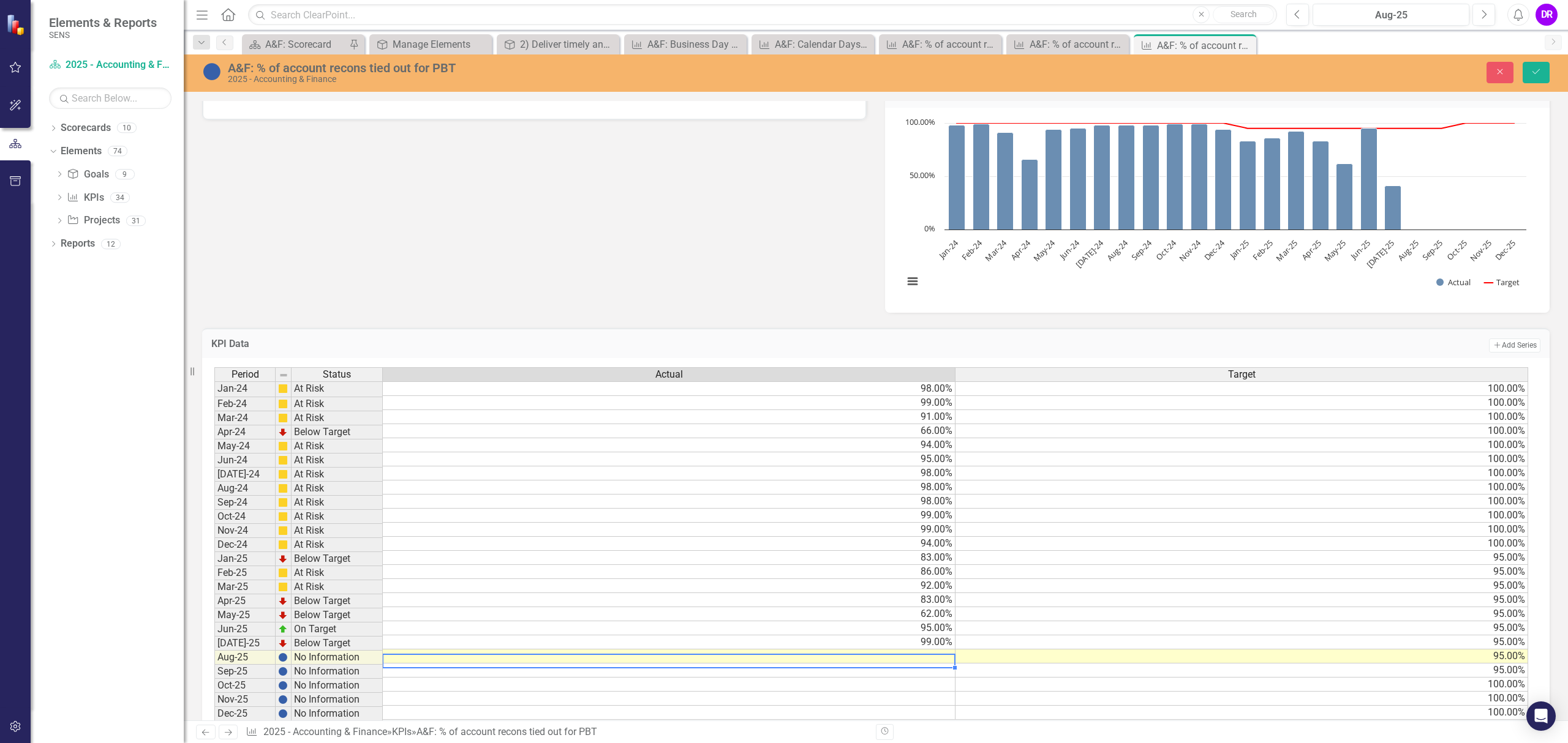
click at [930, 661] on td at bounding box center [669, 657] width 572 height 14
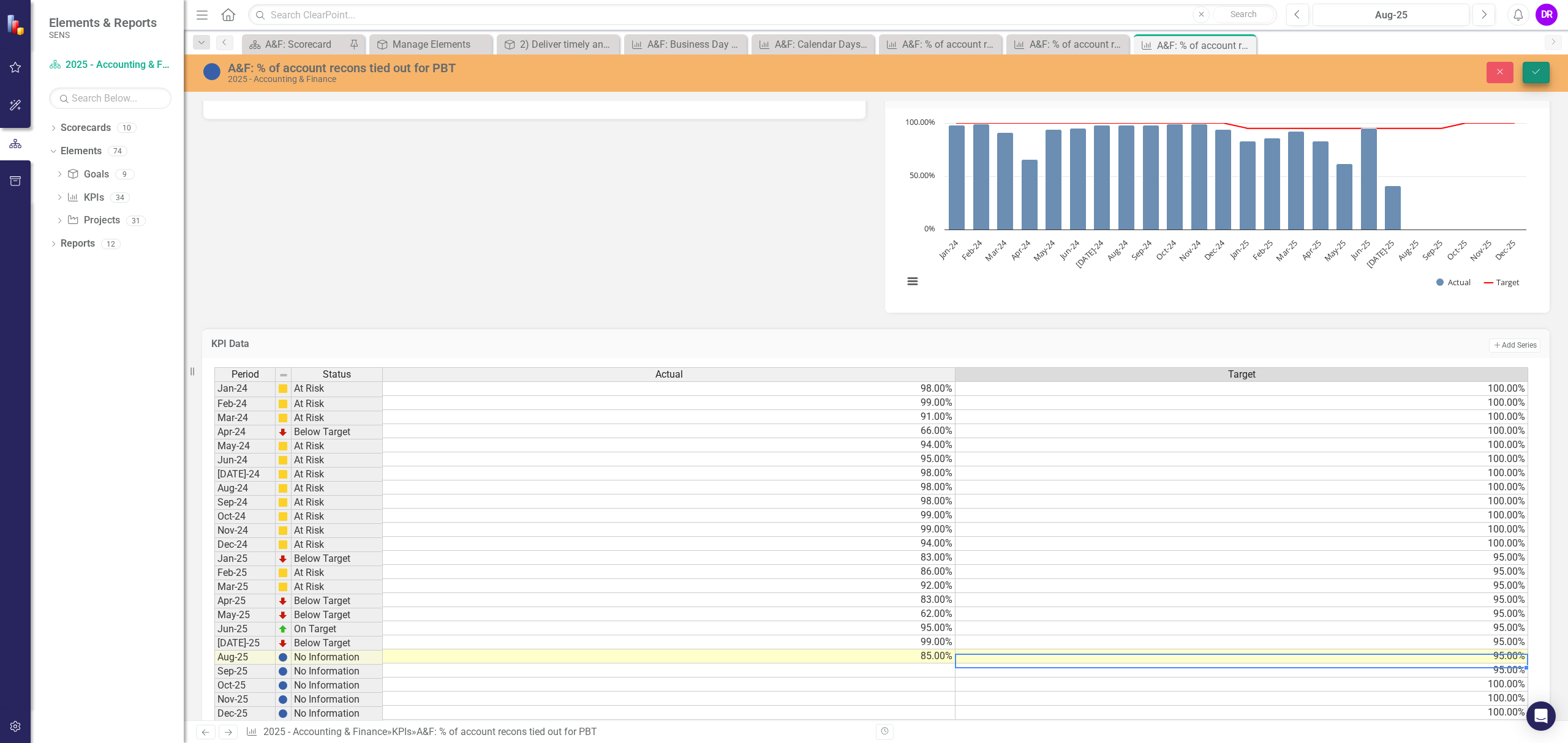
type textarea "95"
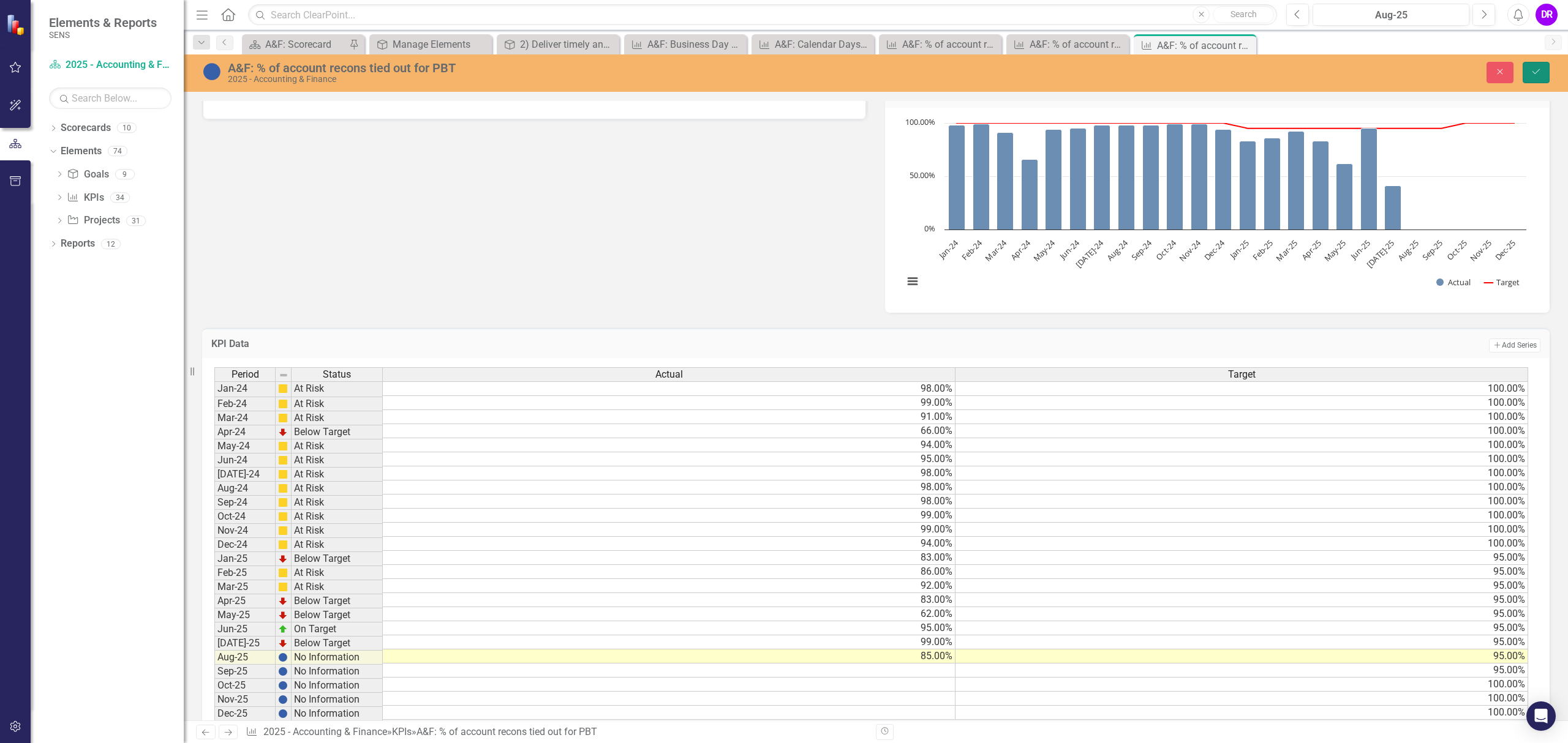
click at [1536, 75] on icon "Save" at bounding box center [1536, 72] width 11 height 9
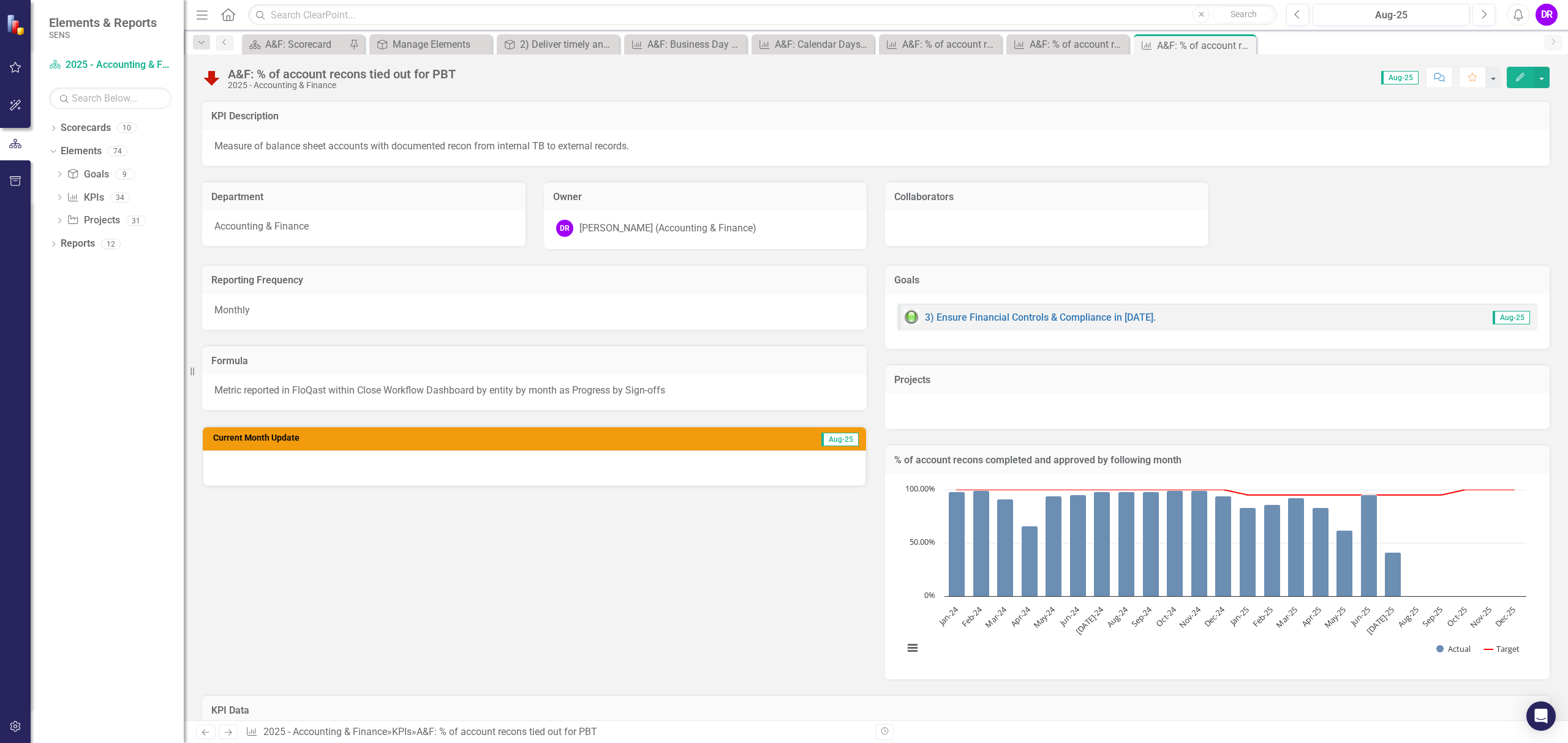
click at [373, 466] on div at bounding box center [534, 468] width 663 height 35
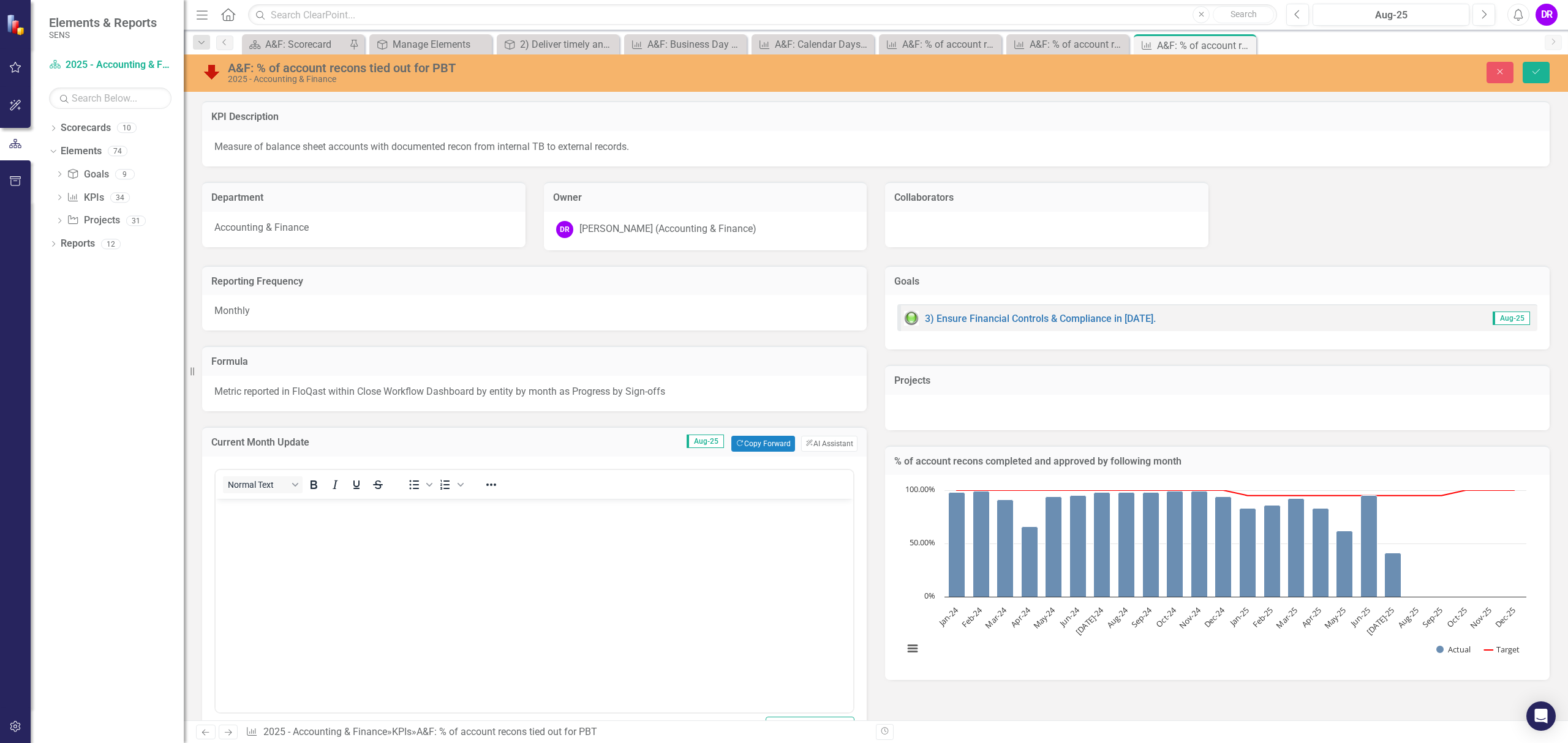
scroll to position [0, 0]
click at [344, 522] on body "Rich Text Area. Press ALT-0 for help." at bounding box center [535, 590] width 637 height 184
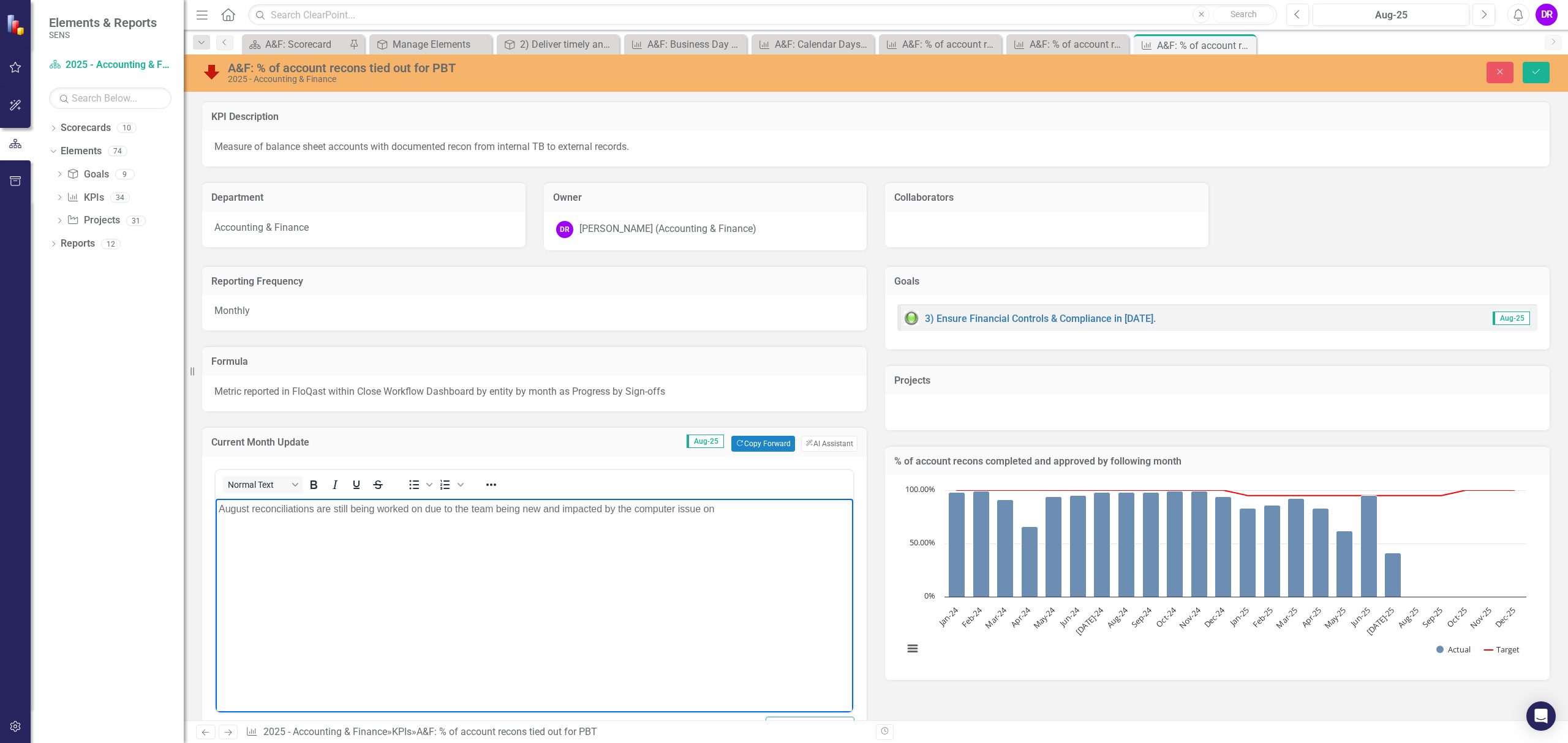
click at [735, 507] on p "August reconciliations are still being worked on due to the team being new and …" at bounding box center [535, 508] width 632 height 14
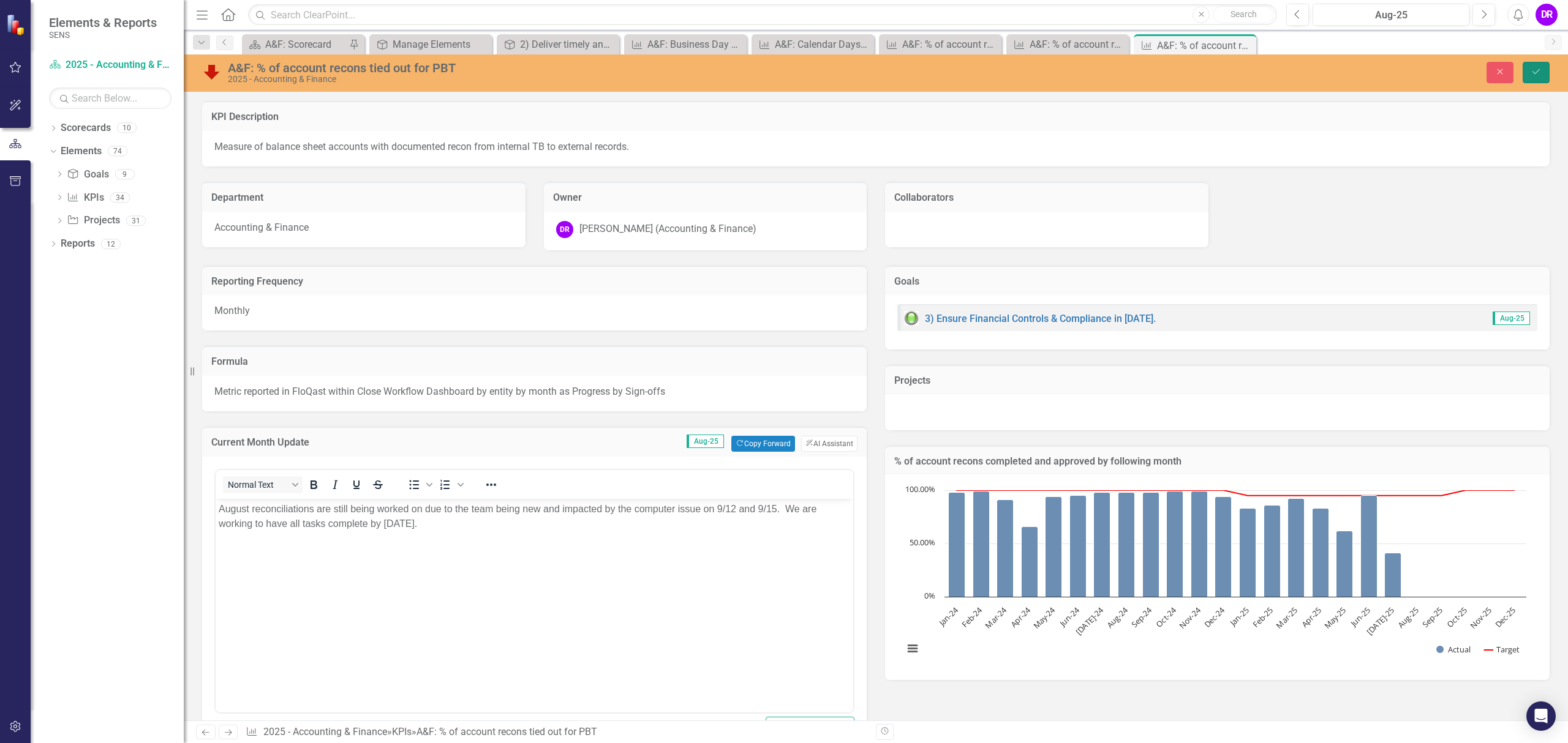
click at [1534, 74] on icon "Save" at bounding box center [1536, 72] width 11 height 9
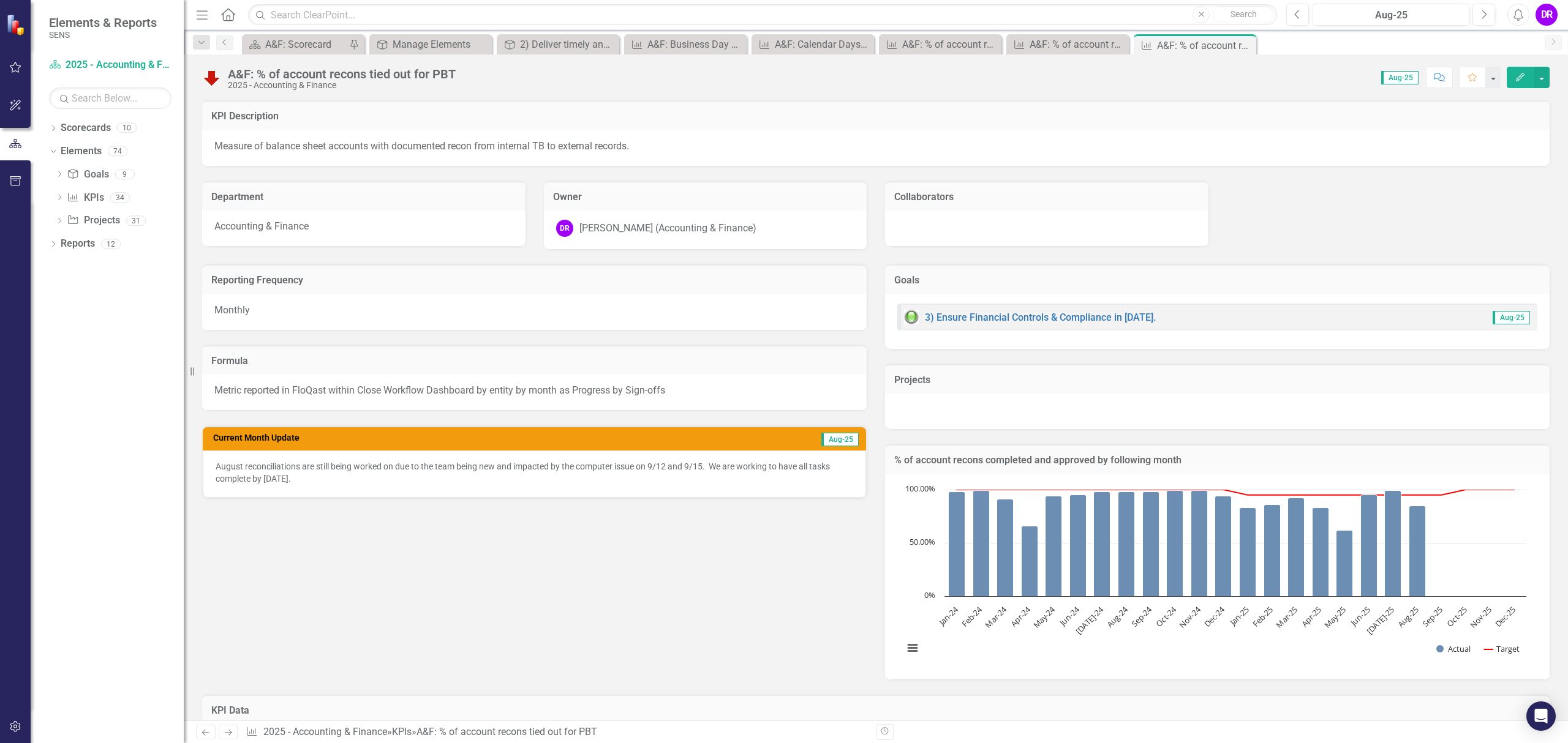
click at [226, 729] on icon "Next" at bounding box center [229, 732] width 11 height 8
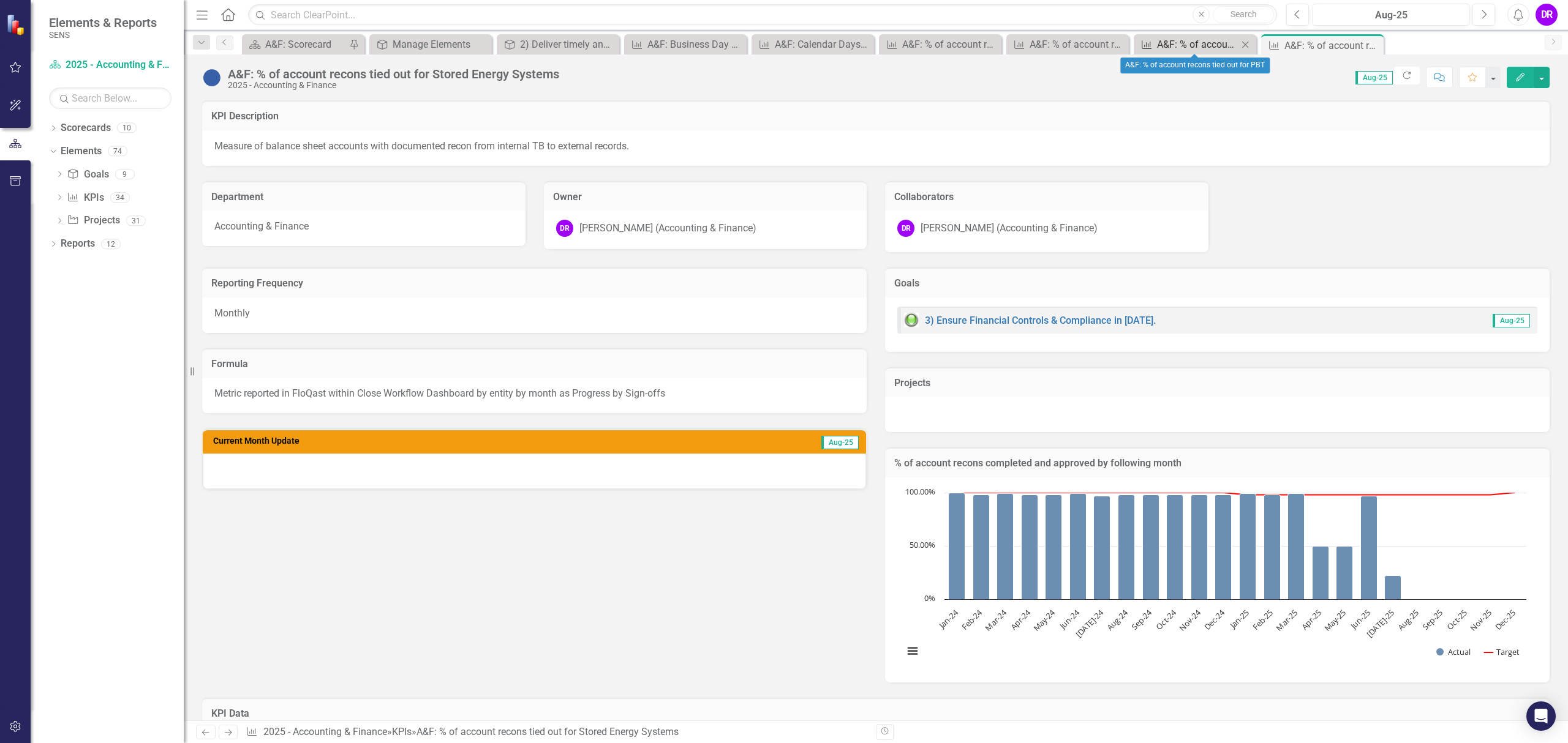
click at [1196, 42] on div "A&F: % of account recons tied out for PBT" at bounding box center [1197, 44] width 81 height 15
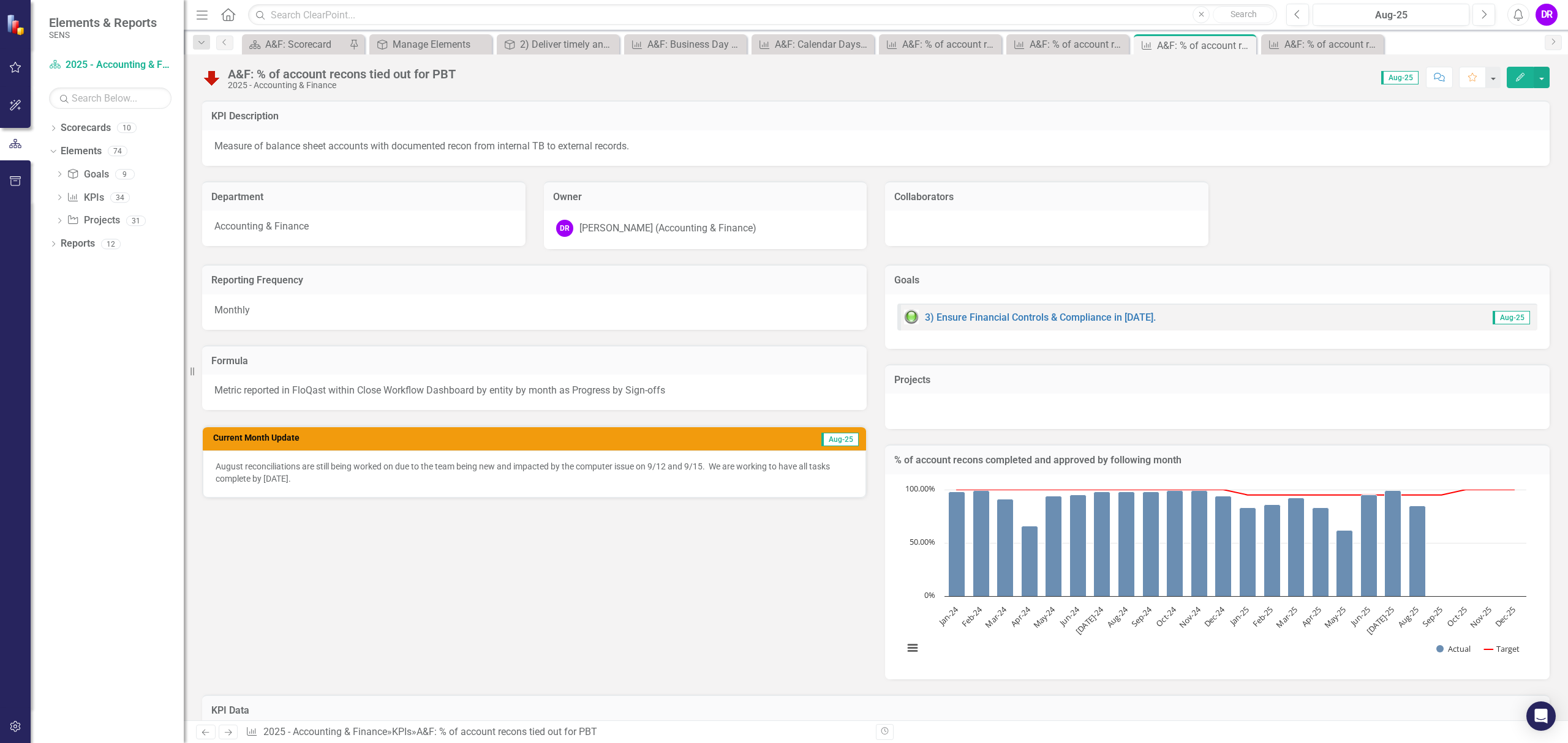
click at [317, 475] on p "August reconciliations are still being worked on due to the team being new and …" at bounding box center [535, 472] width 637 height 24
drag, startPoint x: 317, startPoint y: 475, endPoint x: 217, endPoint y: 455, distance: 102.0
click at [217, 455] on div "August reconciliations are still being worked on due to the team being new and …" at bounding box center [534, 474] width 663 height 47
click at [542, 480] on p "August reconciliations are still being worked on due to the team being new and …" at bounding box center [535, 472] width 637 height 24
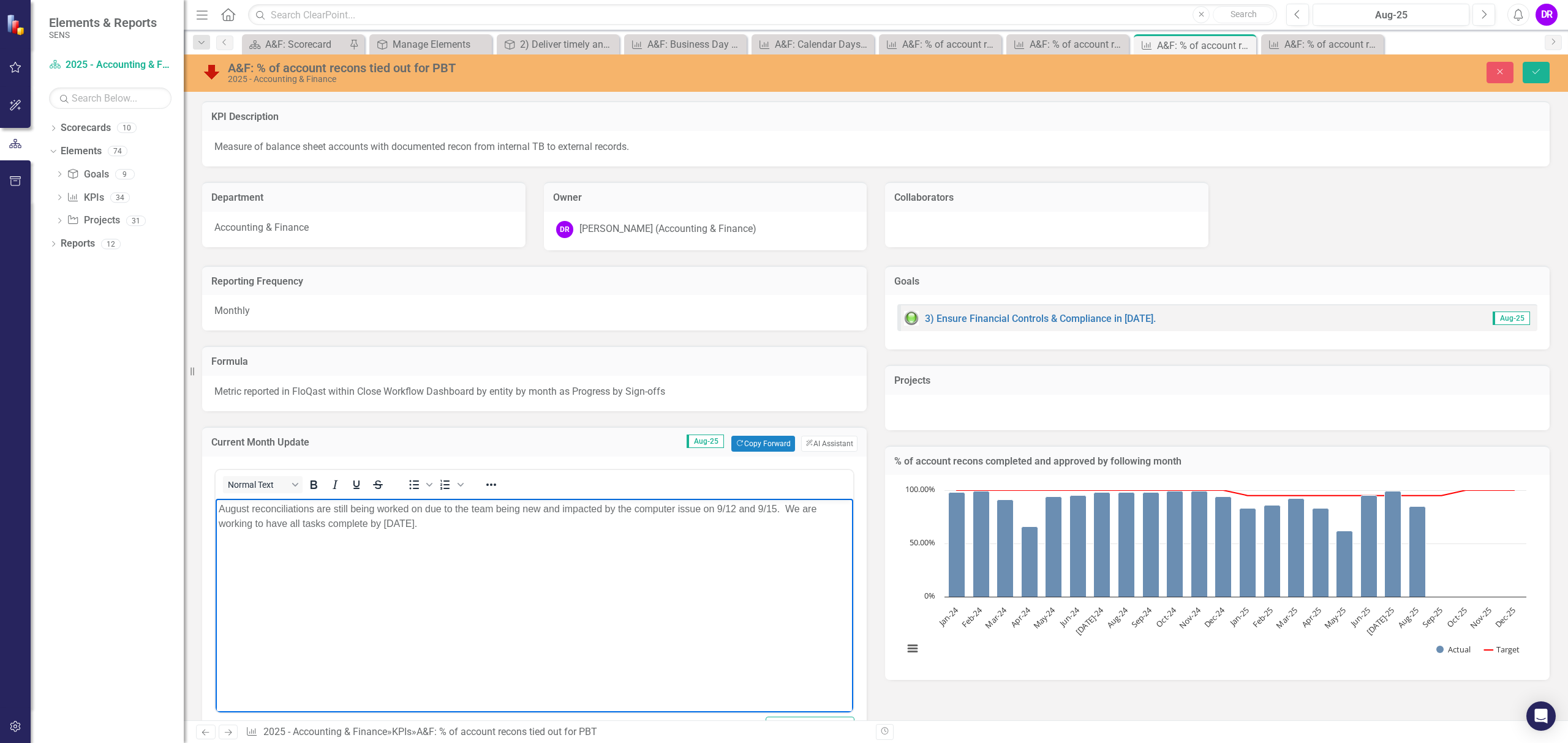
drag, startPoint x: 446, startPoint y: 519, endPoint x: 208, endPoint y: 497, distance: 239.0
click at [216, 498] on html "August reconciliations are still being worked on due to the team being new and …" at bounding box center [535, 590] width 637 height 184
copy p "August reconciliations are still being worked on due to the team being new and …"
click at [1535, 71] on icon "Save" at bounding box center [1536, 72] width 11 height 9
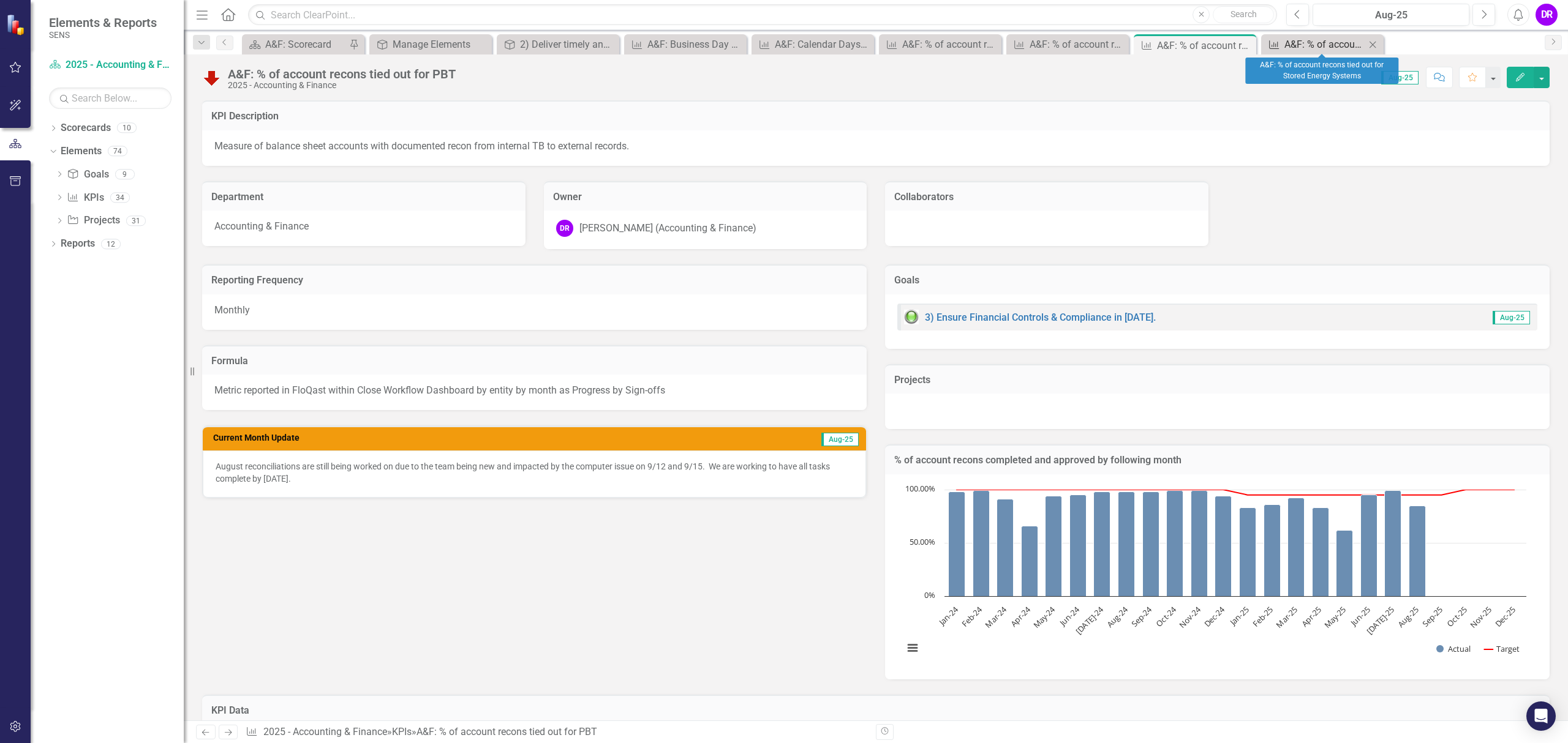
click at [1337, 45] on div "A&F: % of account recons tied out for Stored Energy Systems" at bounding box center [1325, 44] width 81 height 15
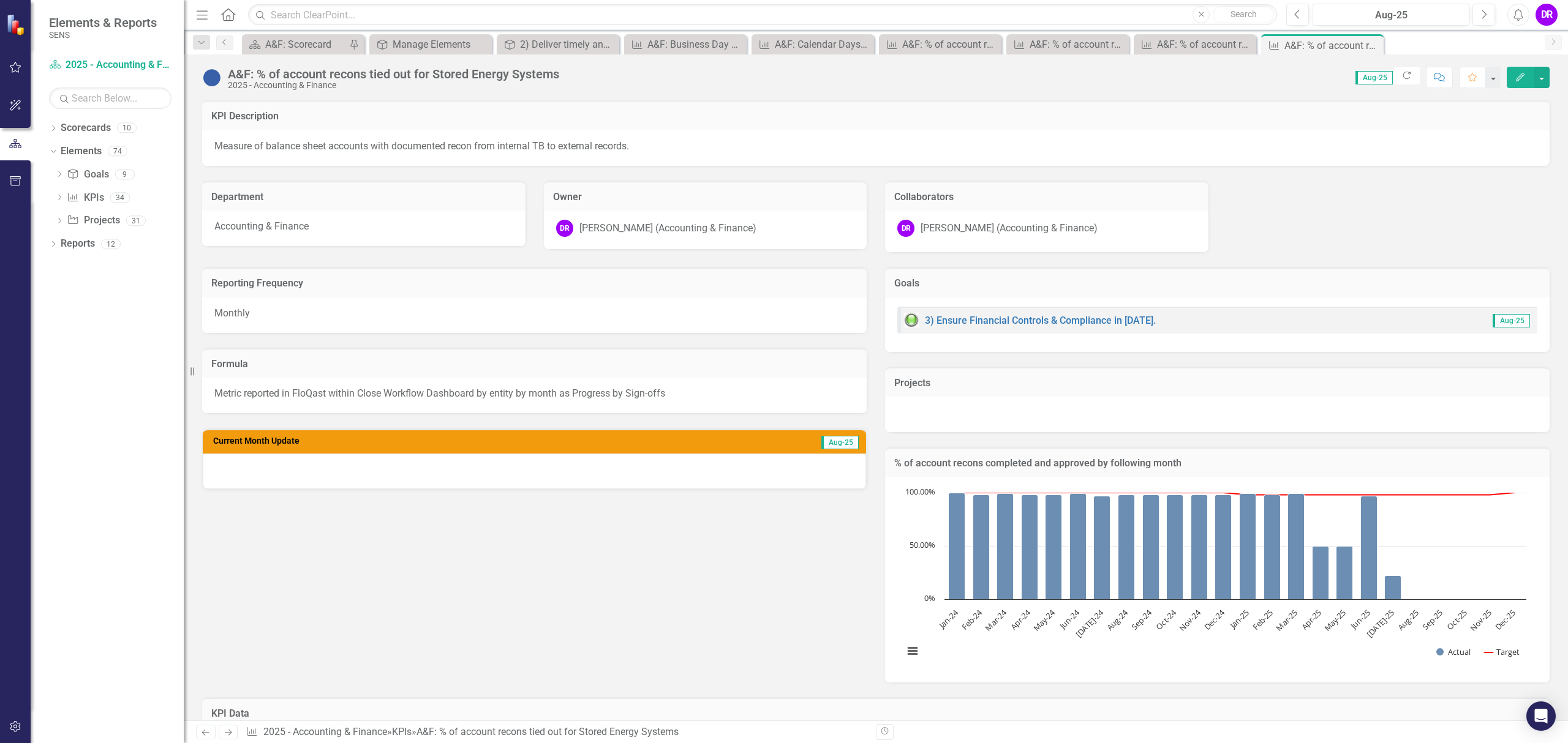
click at [496, 466] on div at bounding box center [534, 470] width 663 height 35
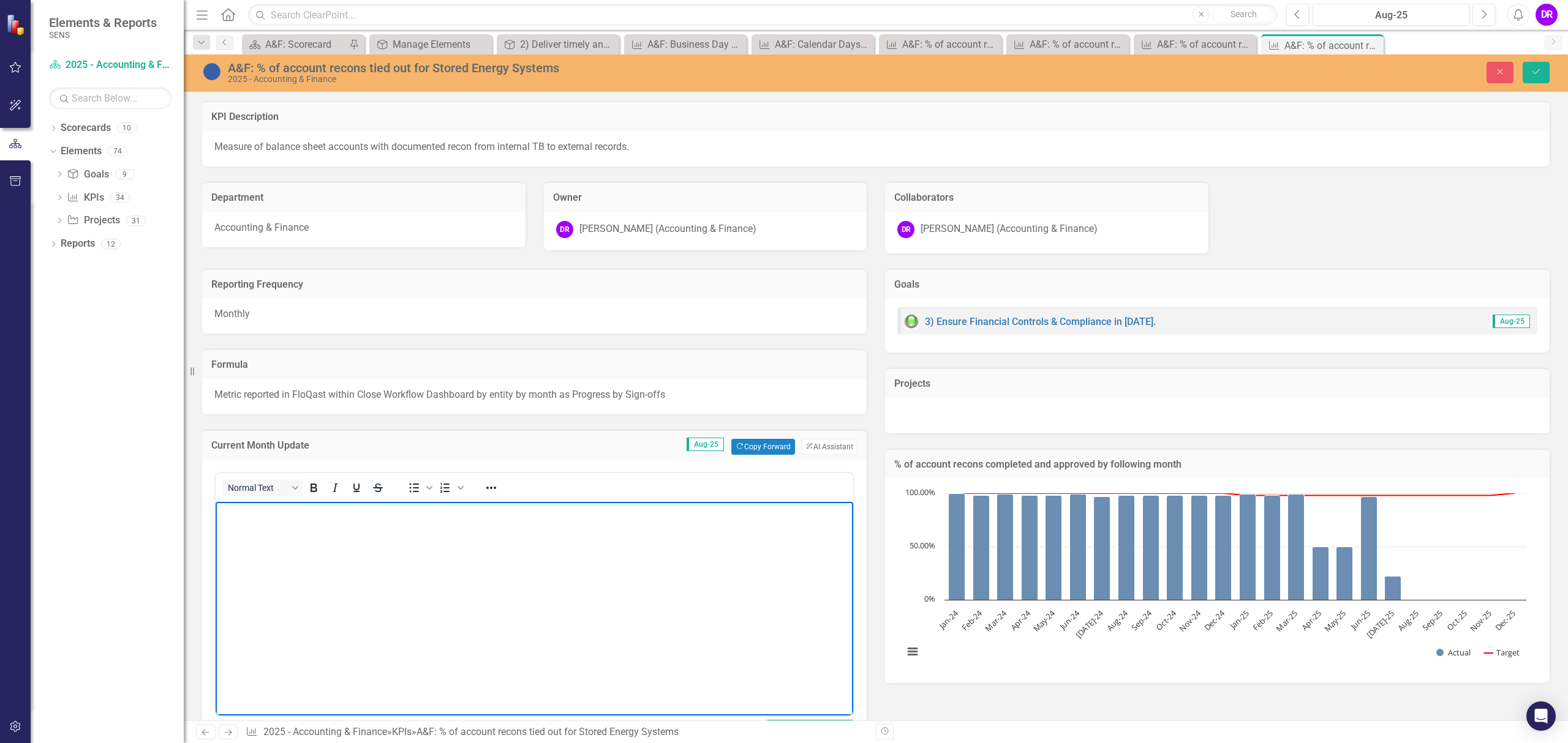
click at [401, 529] on body "Rich Text Area. Press ALT-0 for help." at bounding box center [535, 593] width 637 height 184
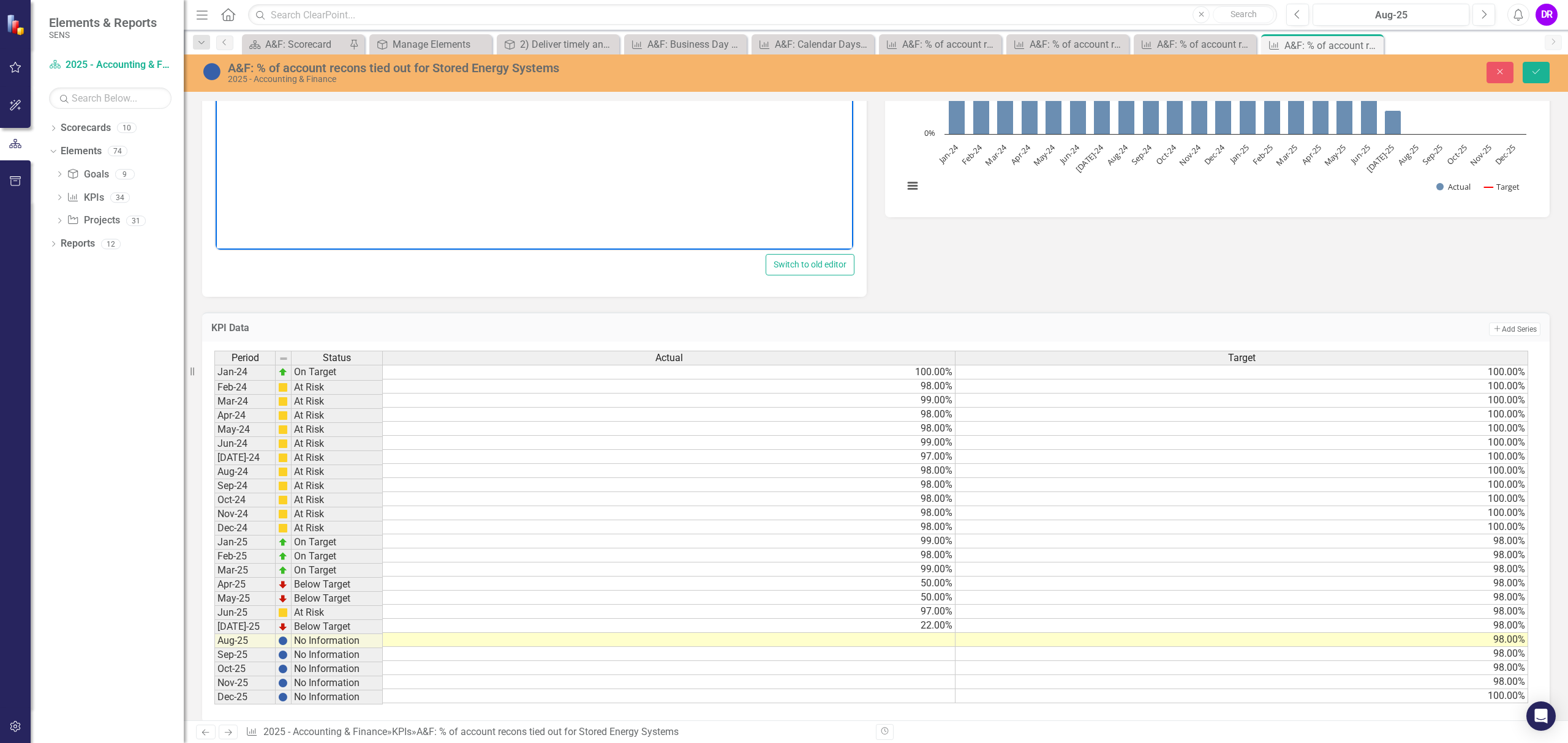
scroll to position [488, 0]
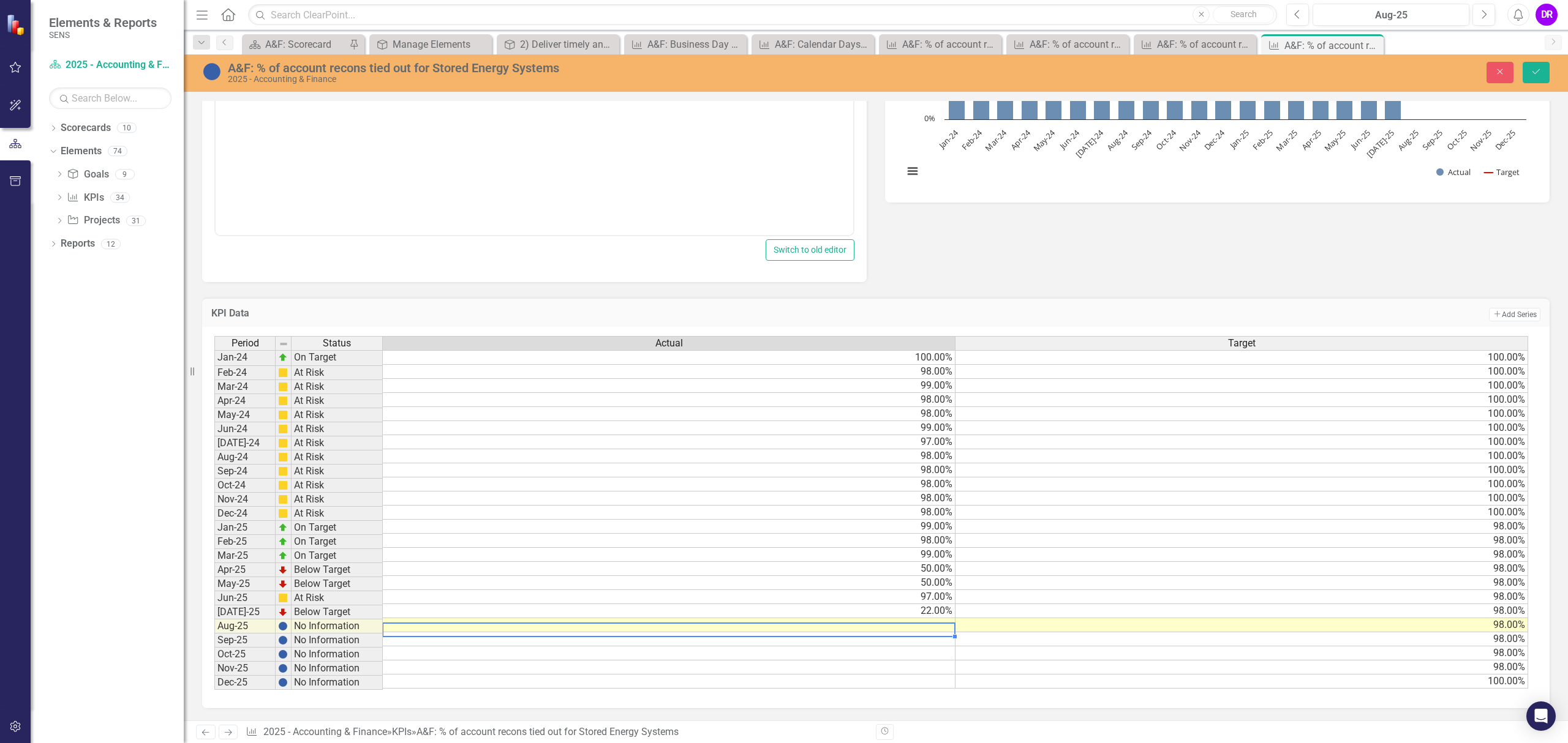
click at [940, 618] on td at bounding box center [669, 625] width 572 height 14
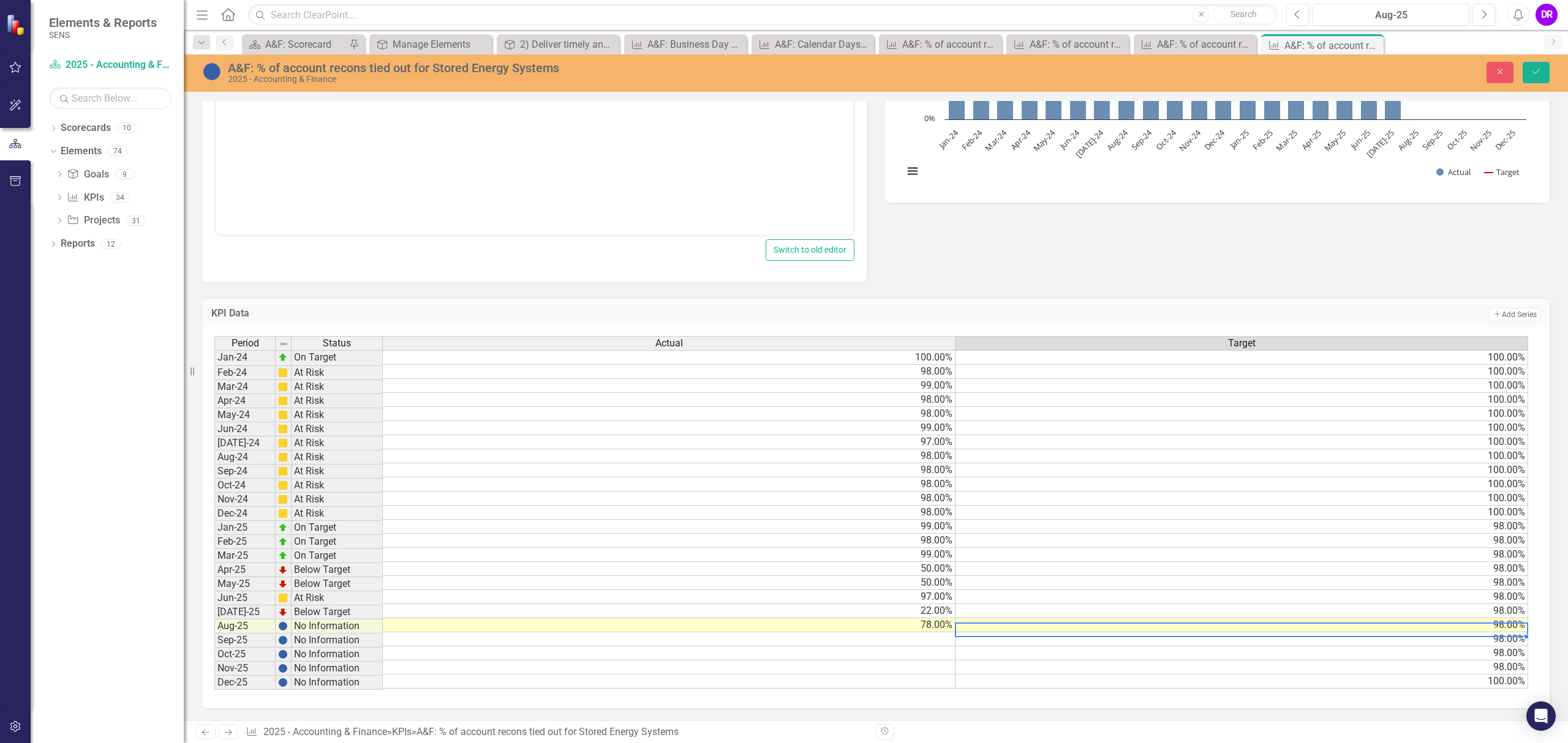
scroll to position [0, 9]
click at [931, 608] on td "22.00%" at bounding box center [669, 612] width 572 height 14
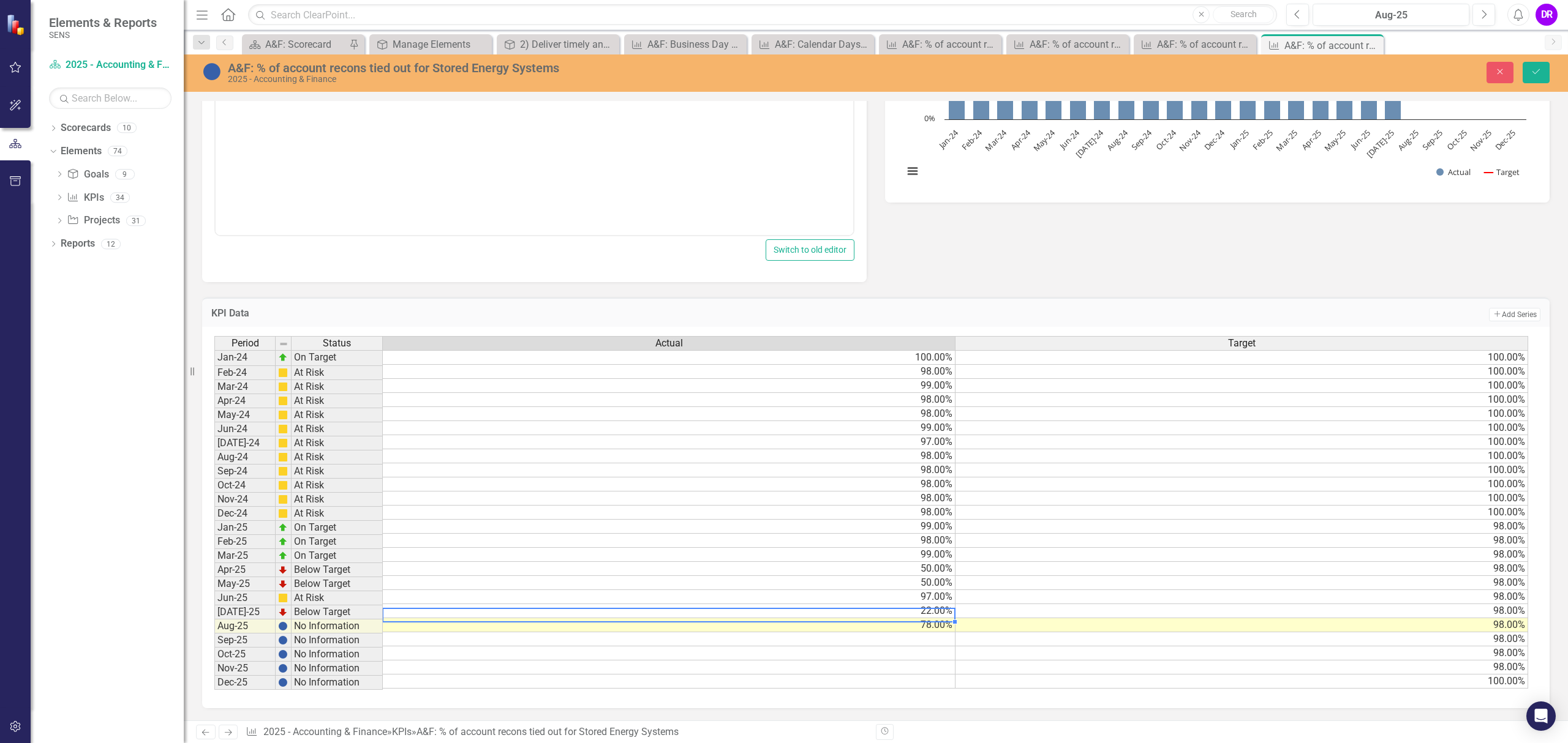
click at [931, 608] on td "22.00%" at bounding box center [669, 612] width 572 height 14
type textarea "2"
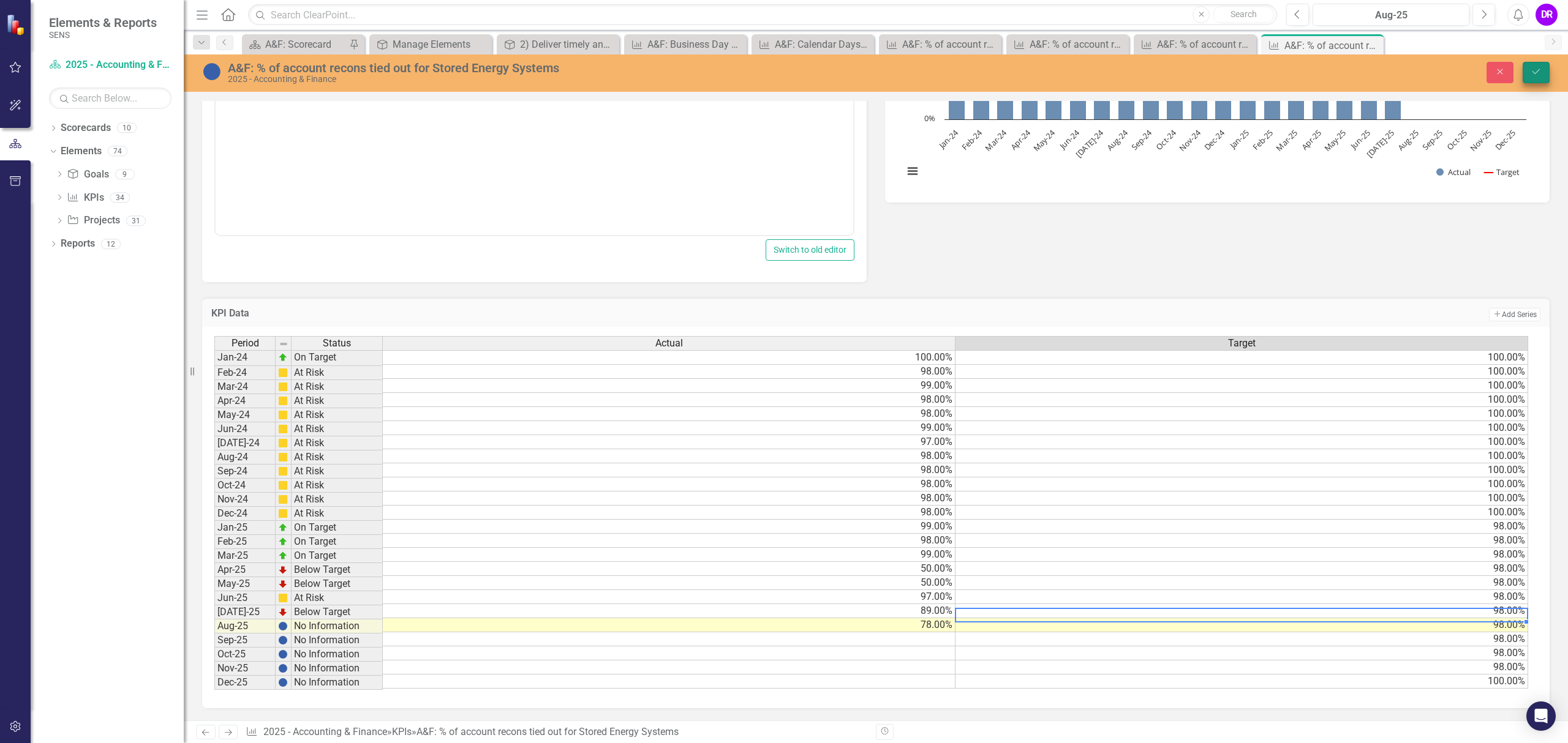
type textarea "98"
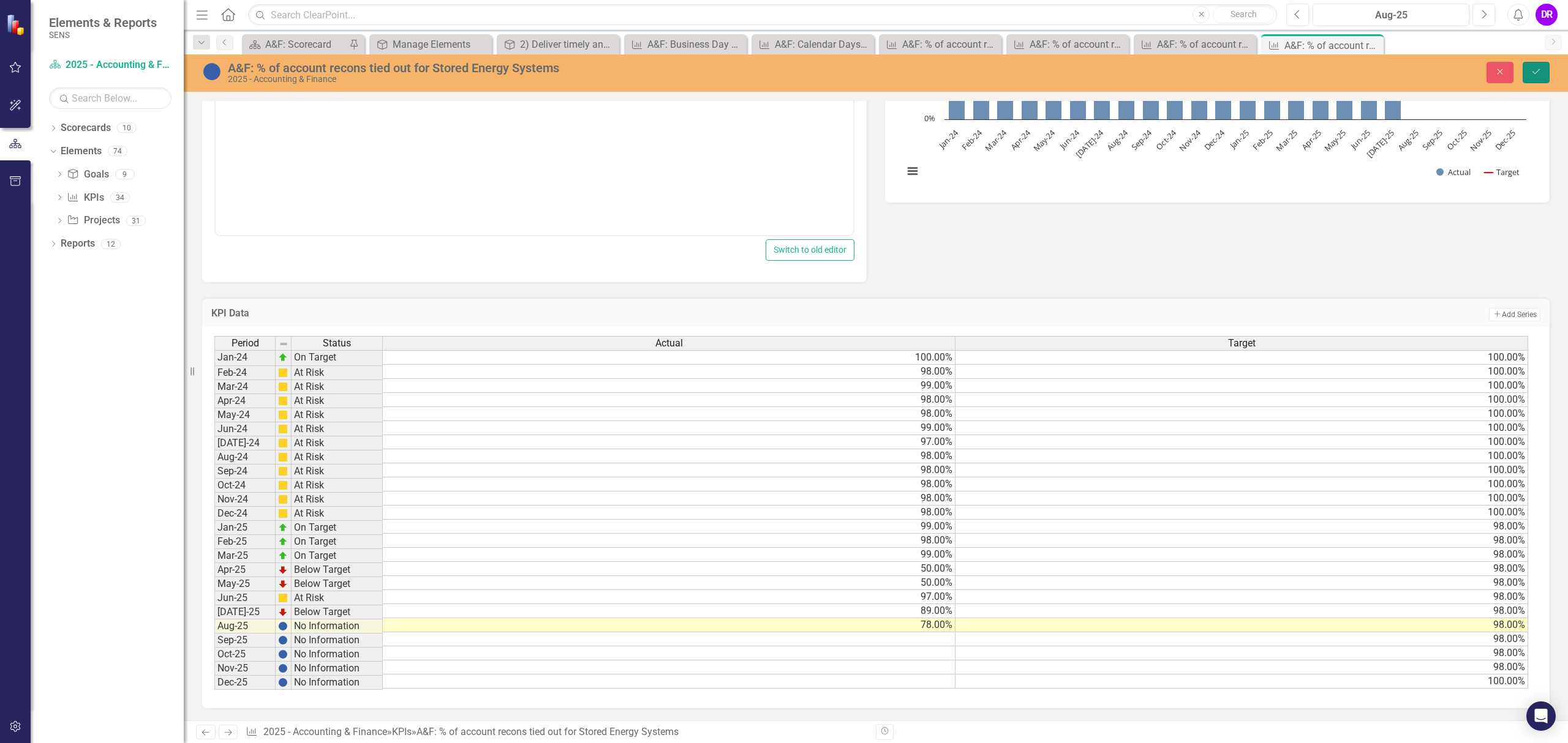
click at [1536, 75] on icon "Save" at bounding box center [1536, 72] width 11 height 9
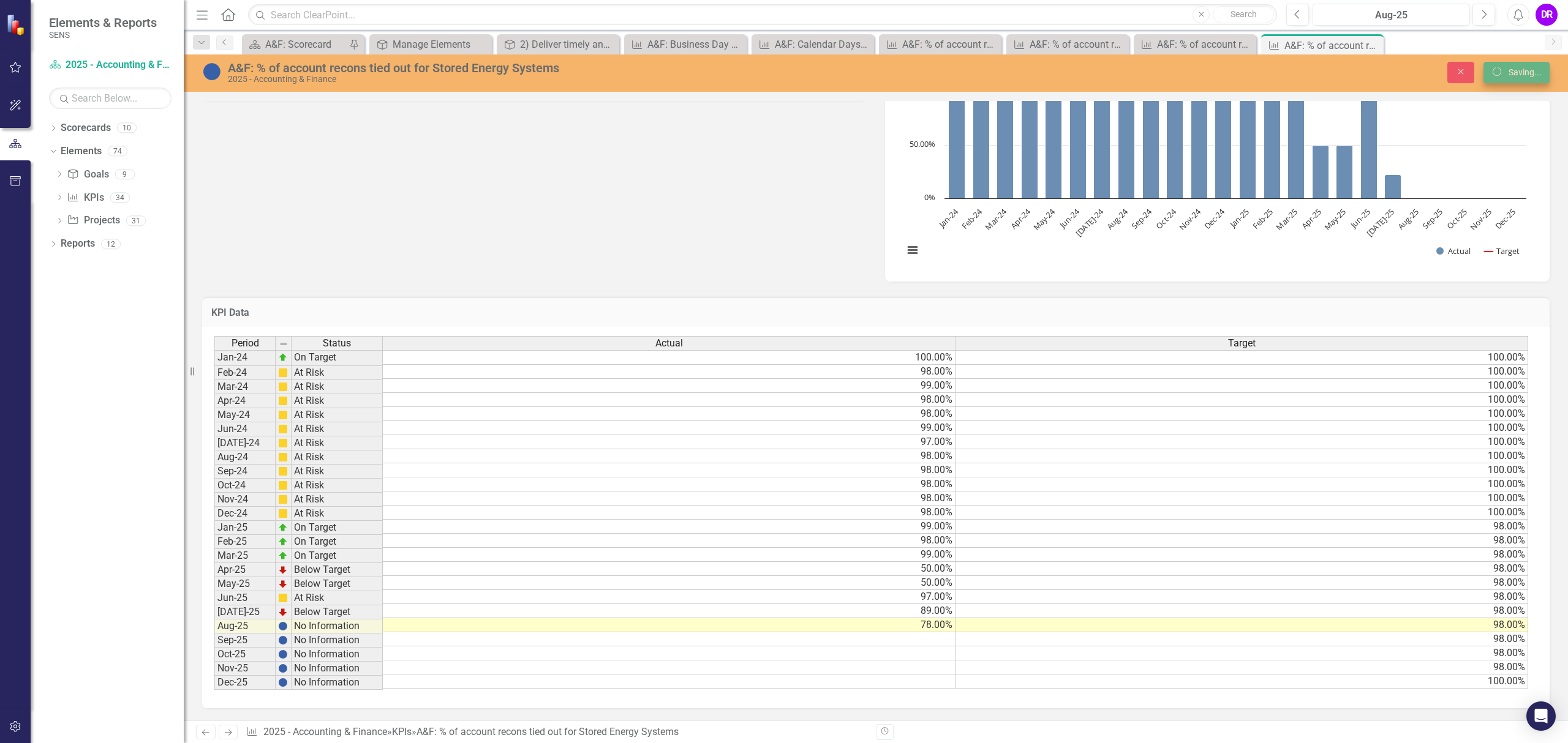
scroll to position [409, 0]
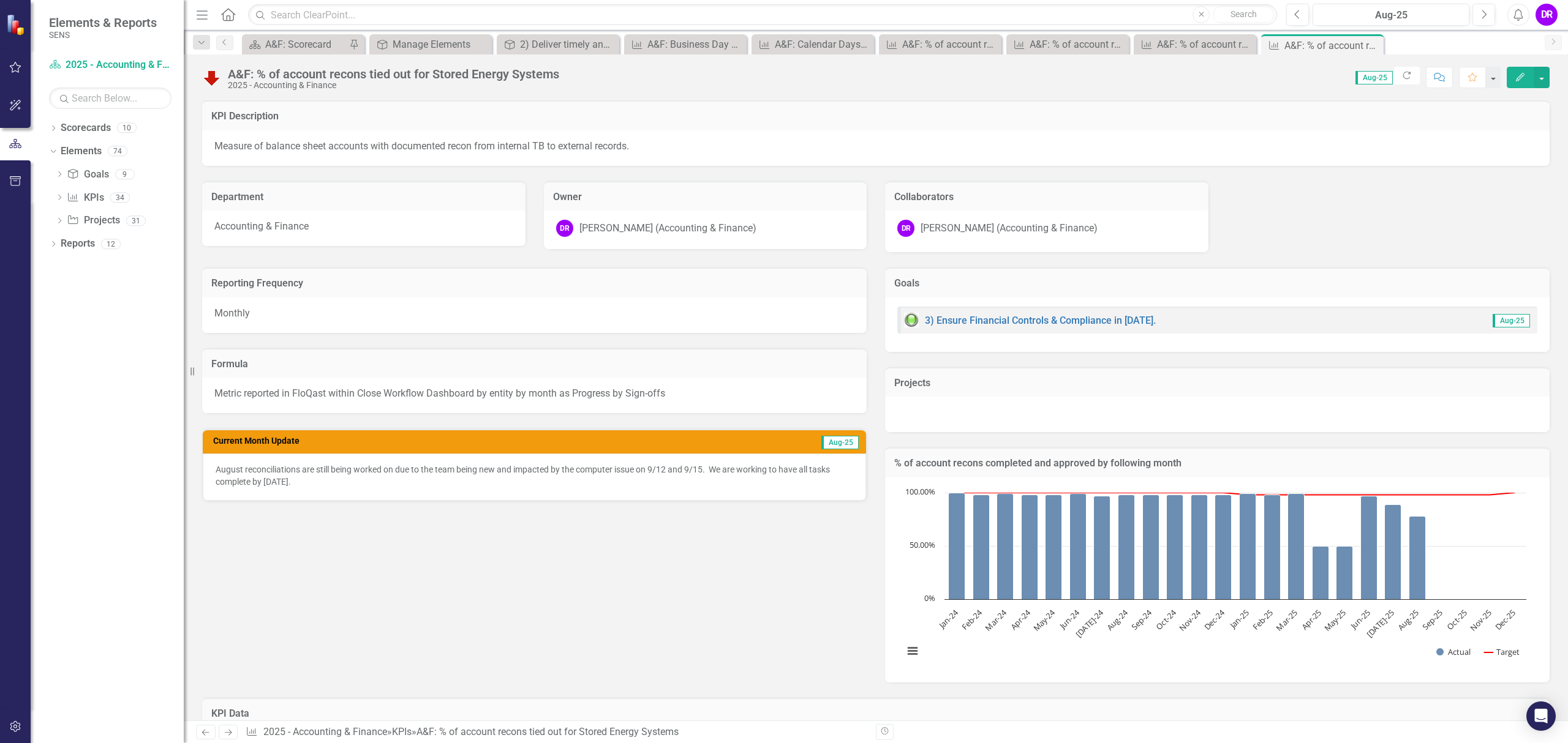
click at [236, 733] on link "Next" at bounding box center [229, 732] width 20 height 14
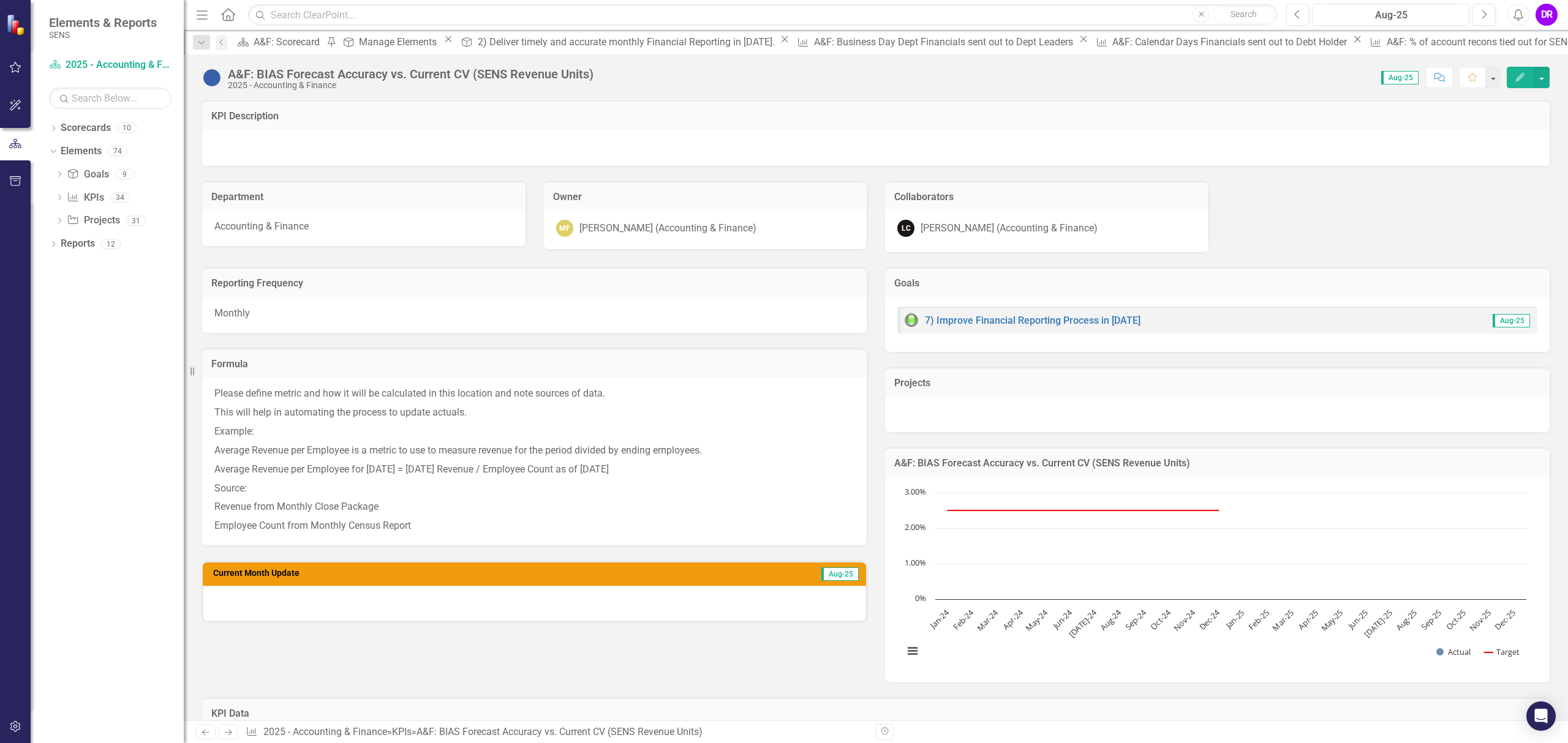
click at [236, 733] on link "Next" at bounding box center [229, 732] width 20 height 14
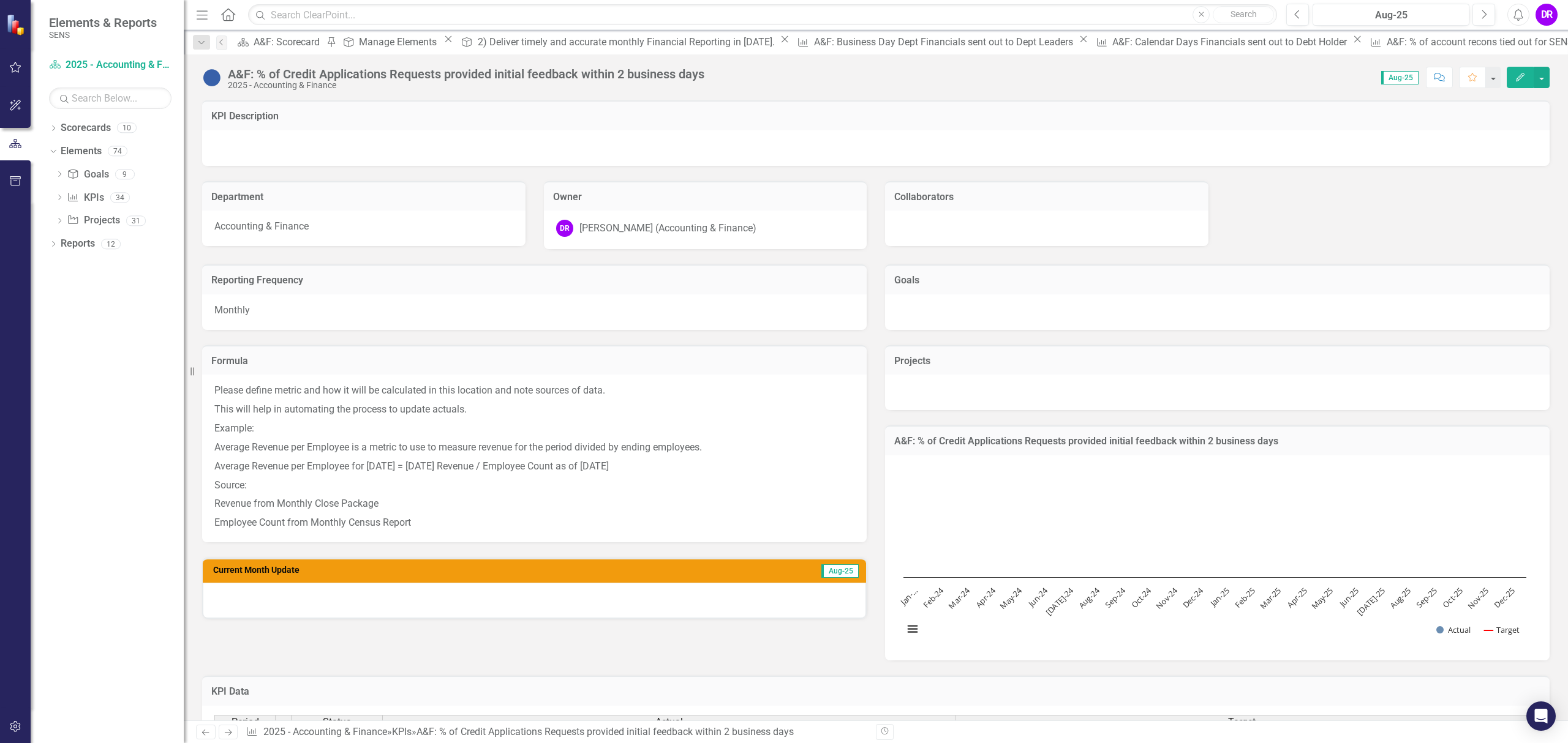
click at [236, 733] on link "Next" at bounding box center [229, 732] width 20 height 14
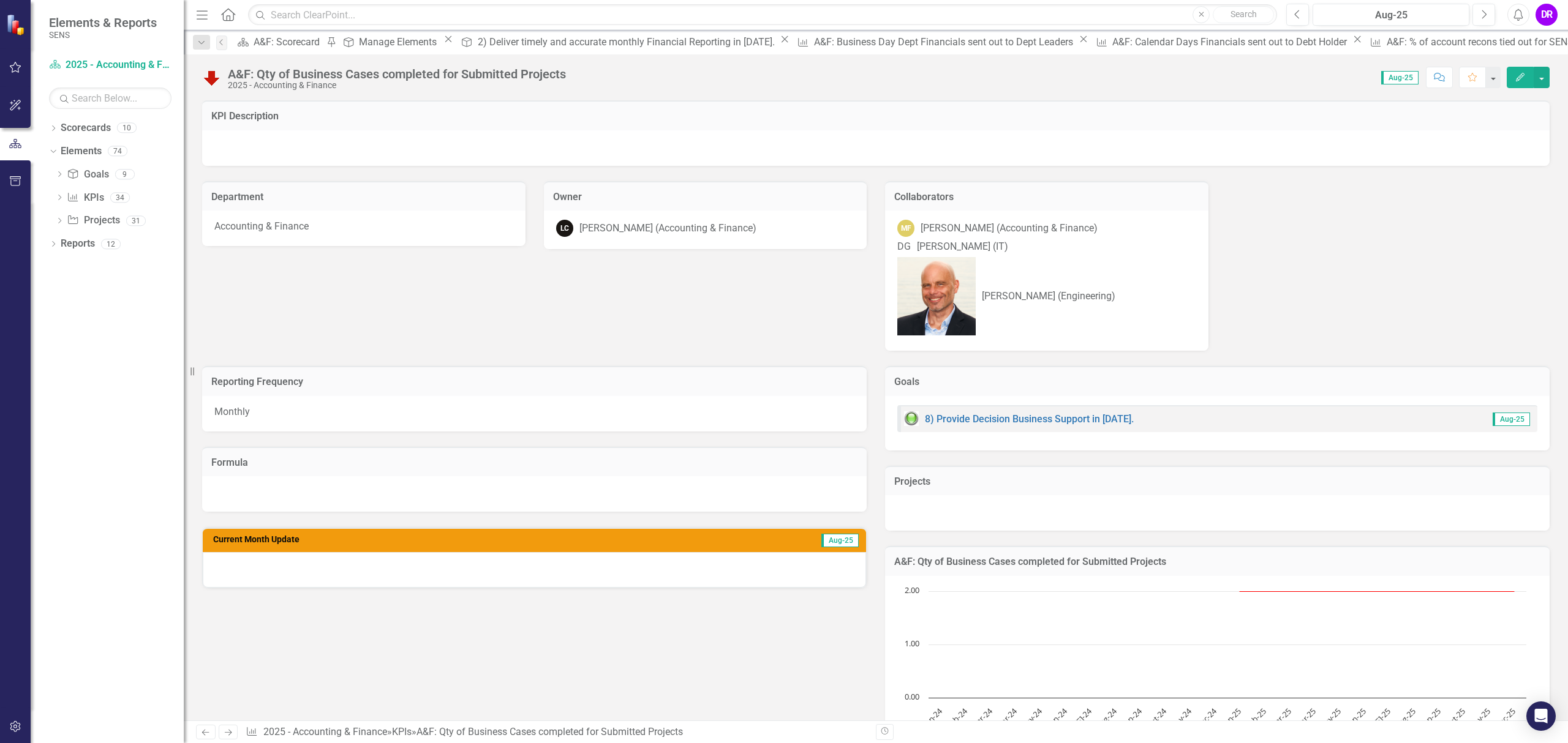
click at [236, 733] on link "Next" at bounding box center [229, 732] width 20 height 14
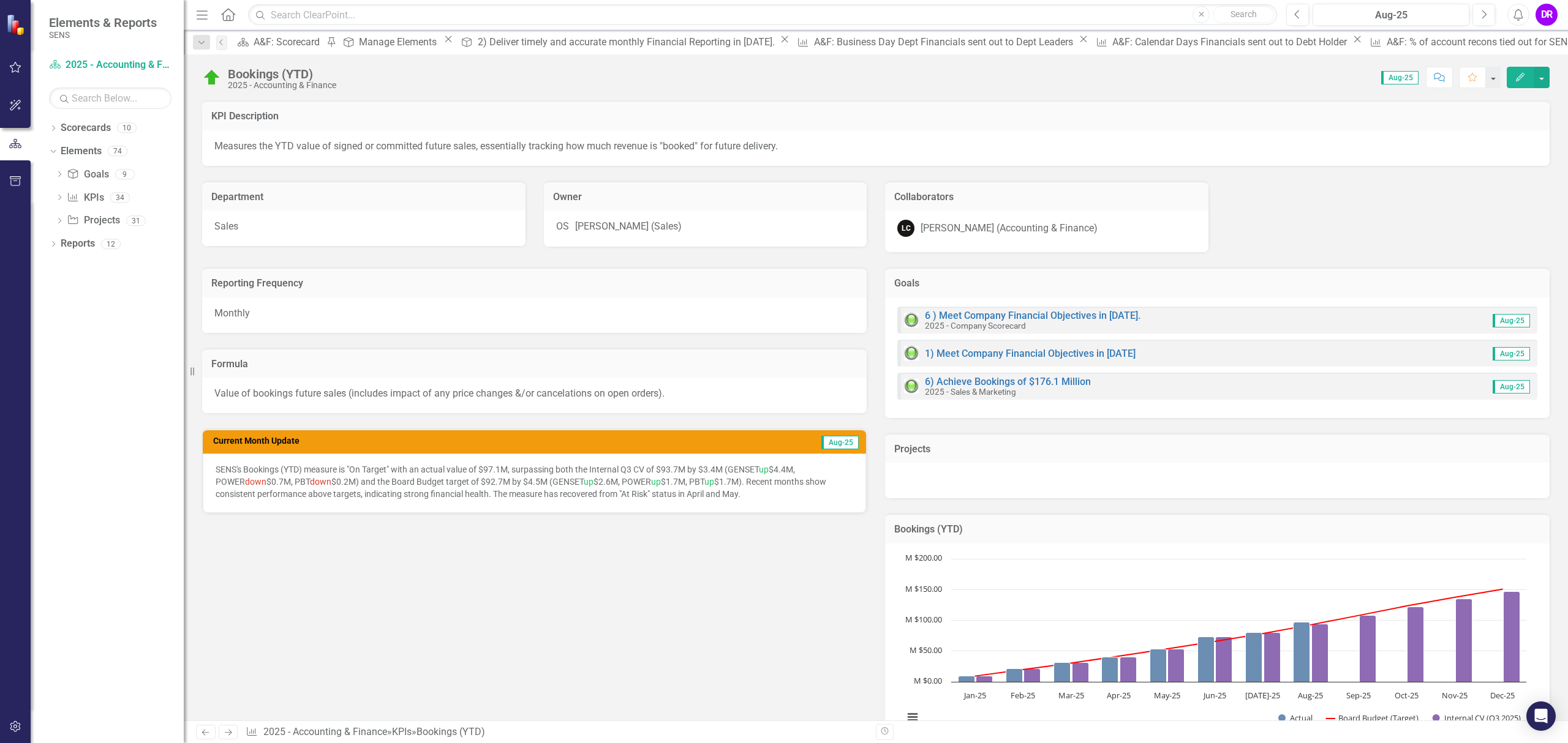
click at [236, 733] on link "Next" at bounding box center [229, 732] width 20 height 14
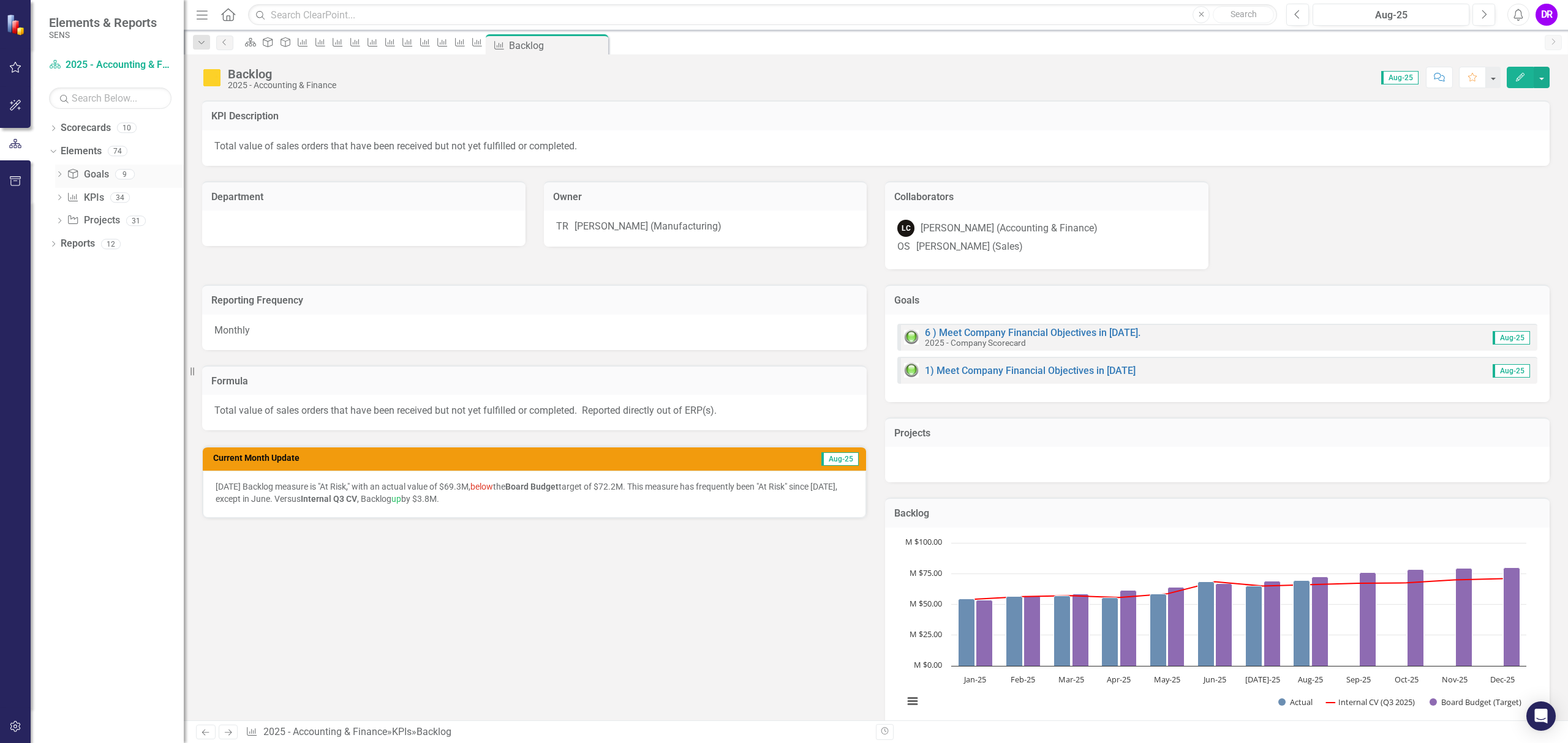
click at [58, 175] on icon "Dropdown" at bounding box center [59, 175] width 9 height 6
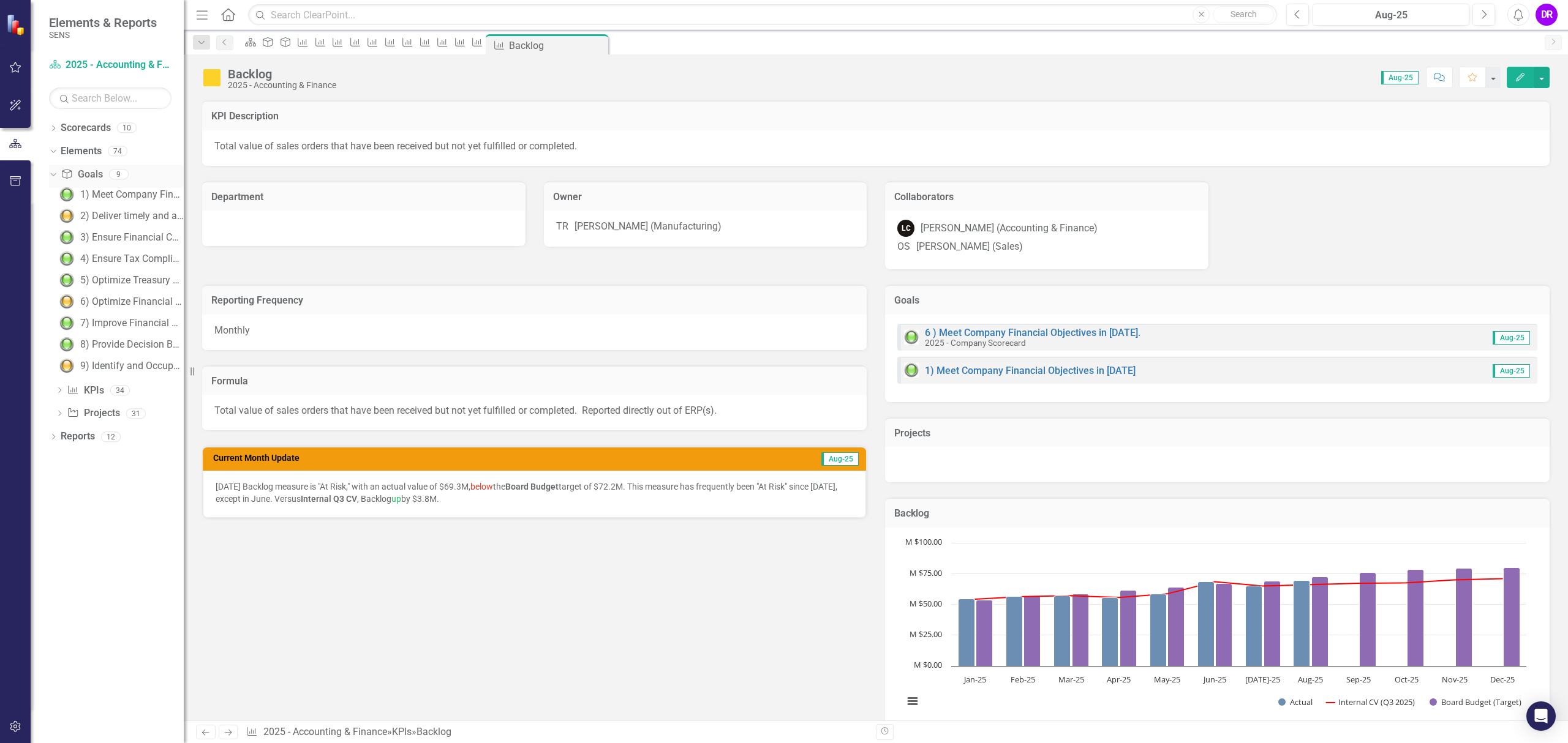
click at [91, 174] on link "Goal Goals" at bounding box center [81, 175] width 41 height 14
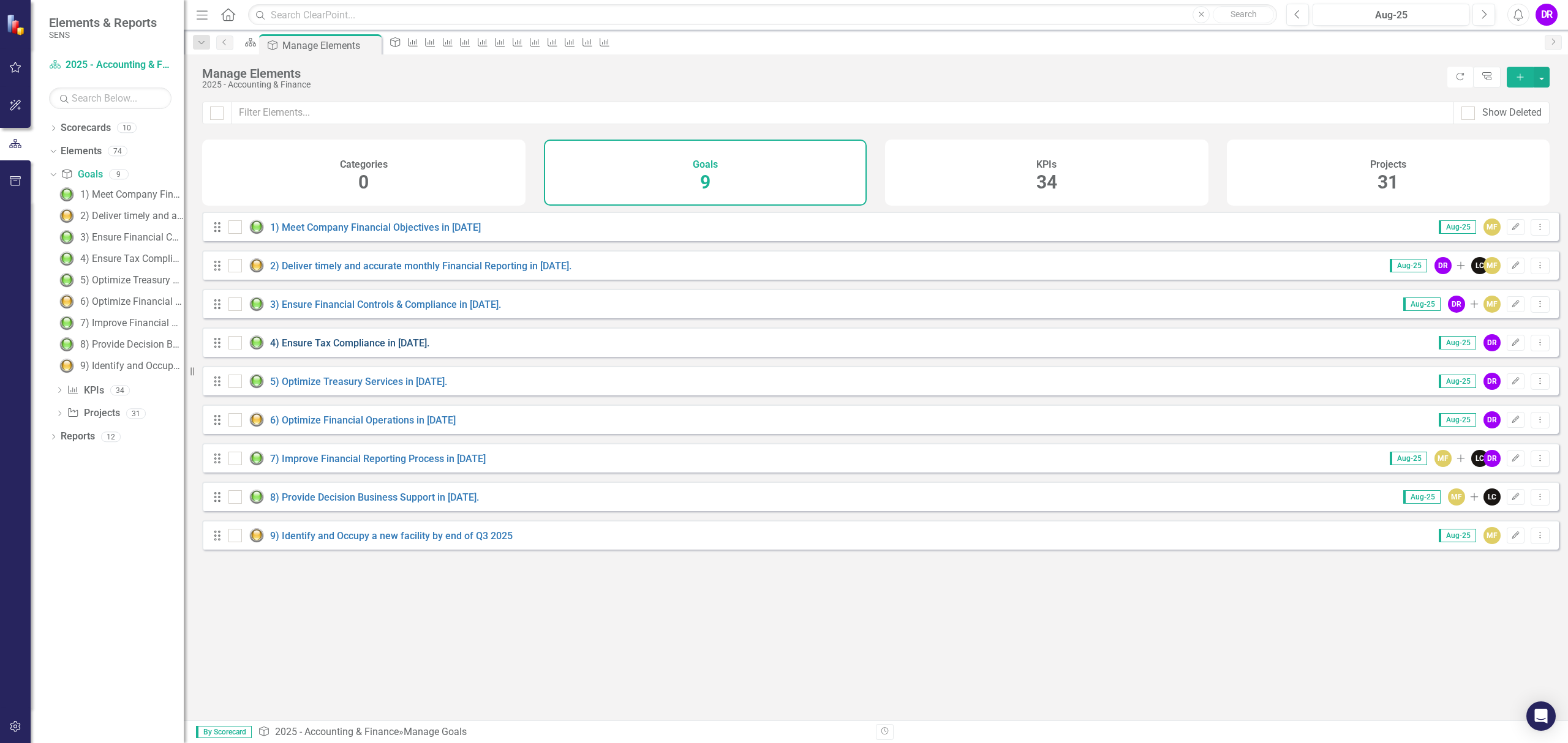
click at [368, 348] on link "4) Ensure Tax Compliance in [DATE]." at bounding box center [349, 343] width 159 height 12
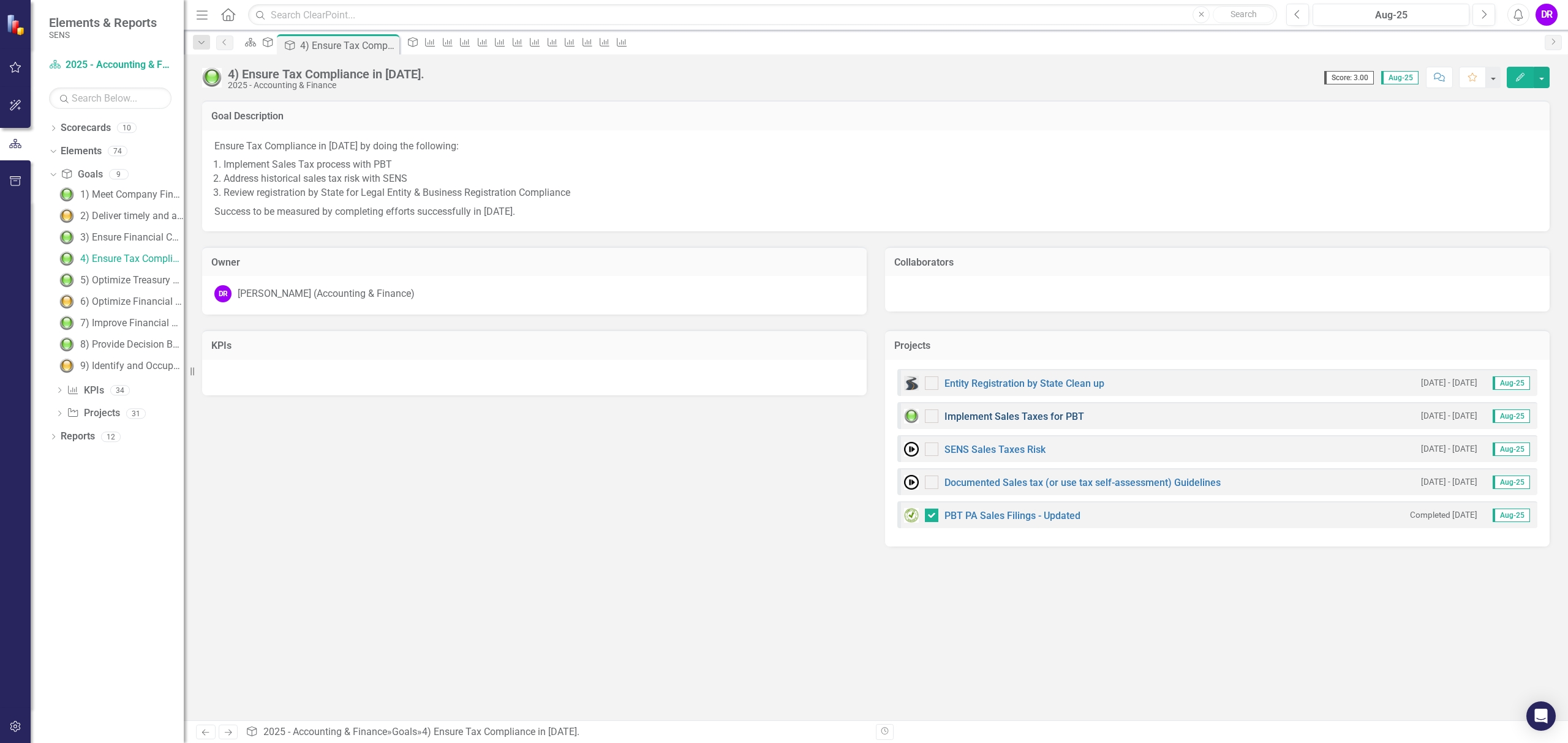
click at [1032, 412] on link "Implement Sales Taxes for PBT" at bounding box center [1014, 416] width 140 height 12
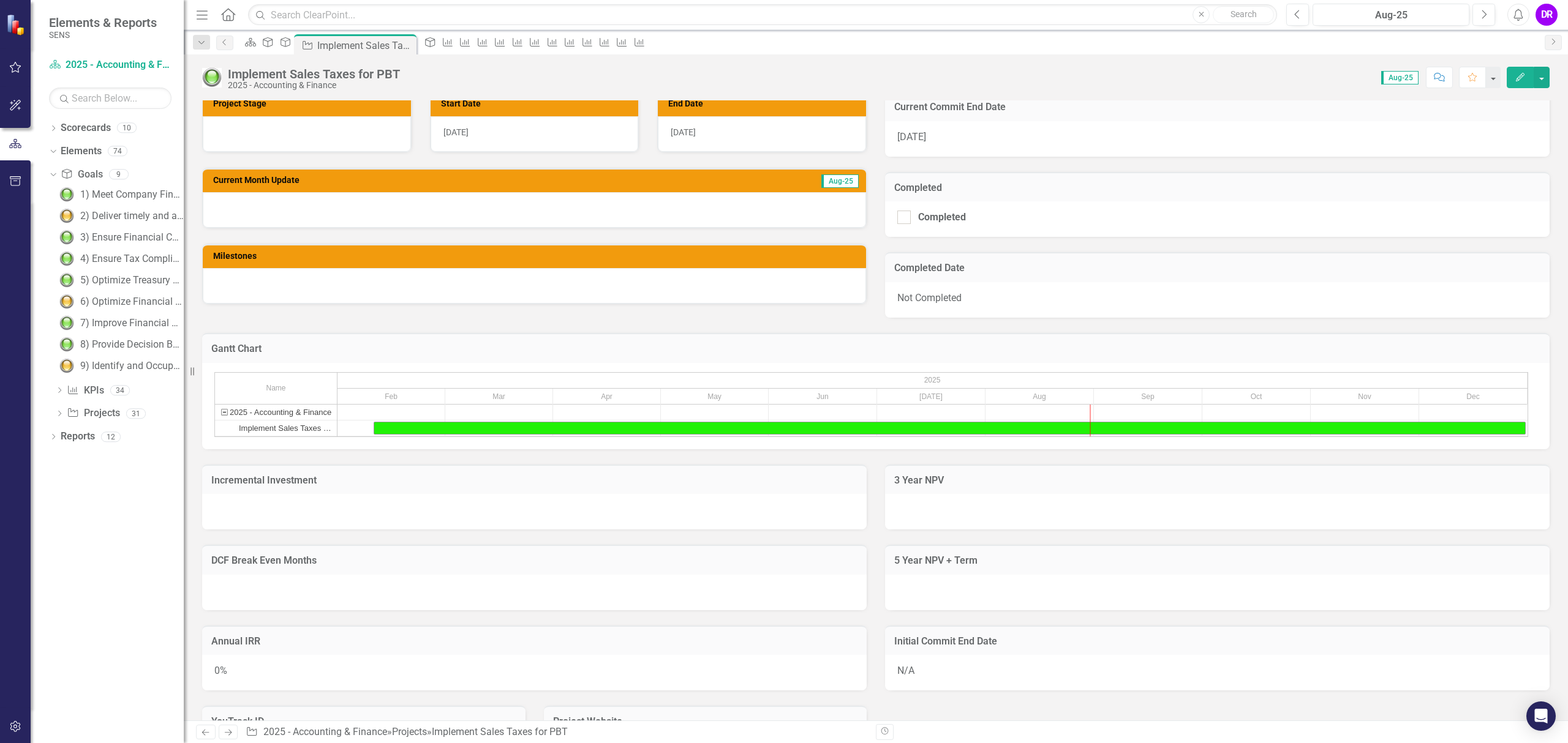
scroll to position [472, 0]
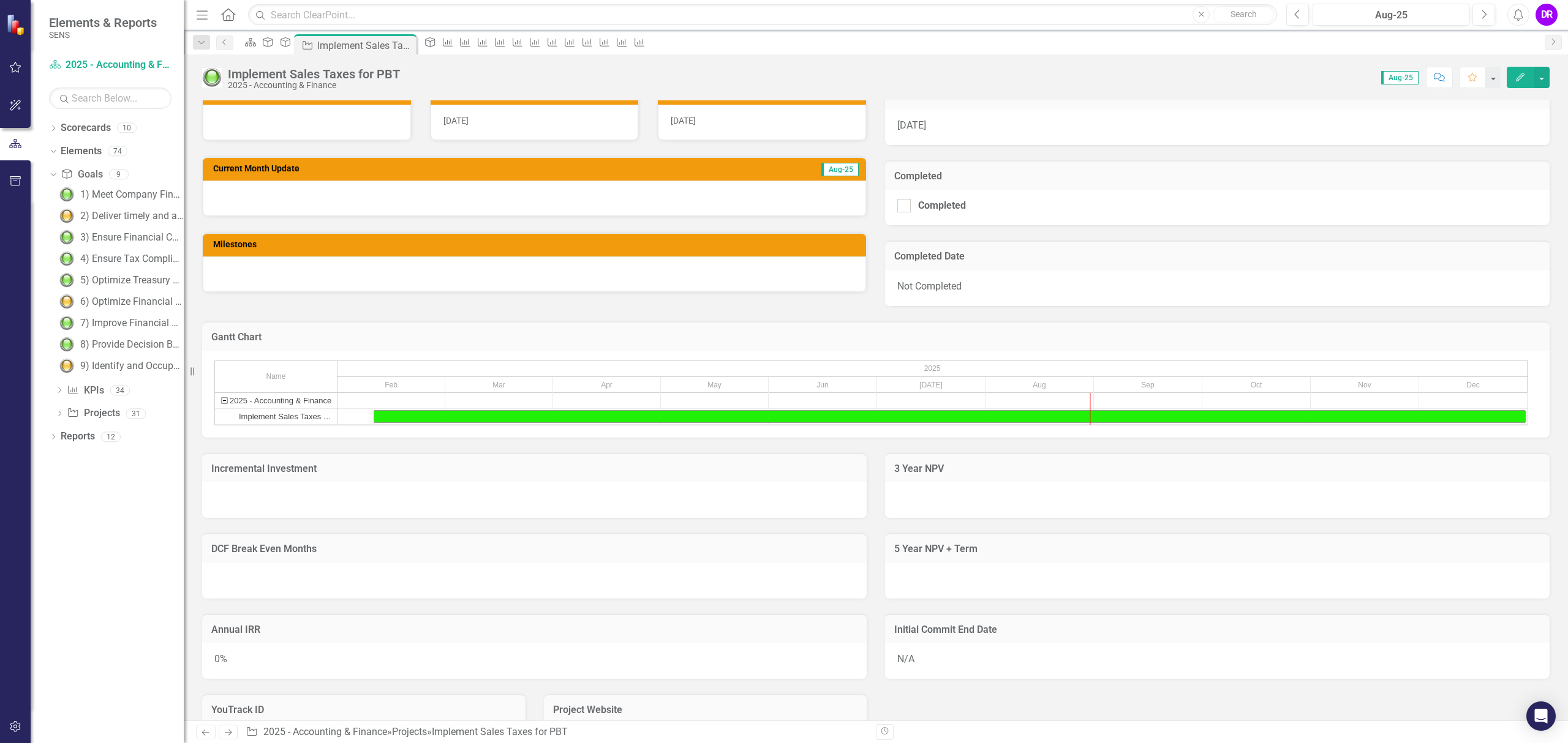
click at [367, 264] on div at bounding box center [534, 273] width 663 height 35
click at [359, 277] on div at bounding box center [534, 273] width 663 height 35
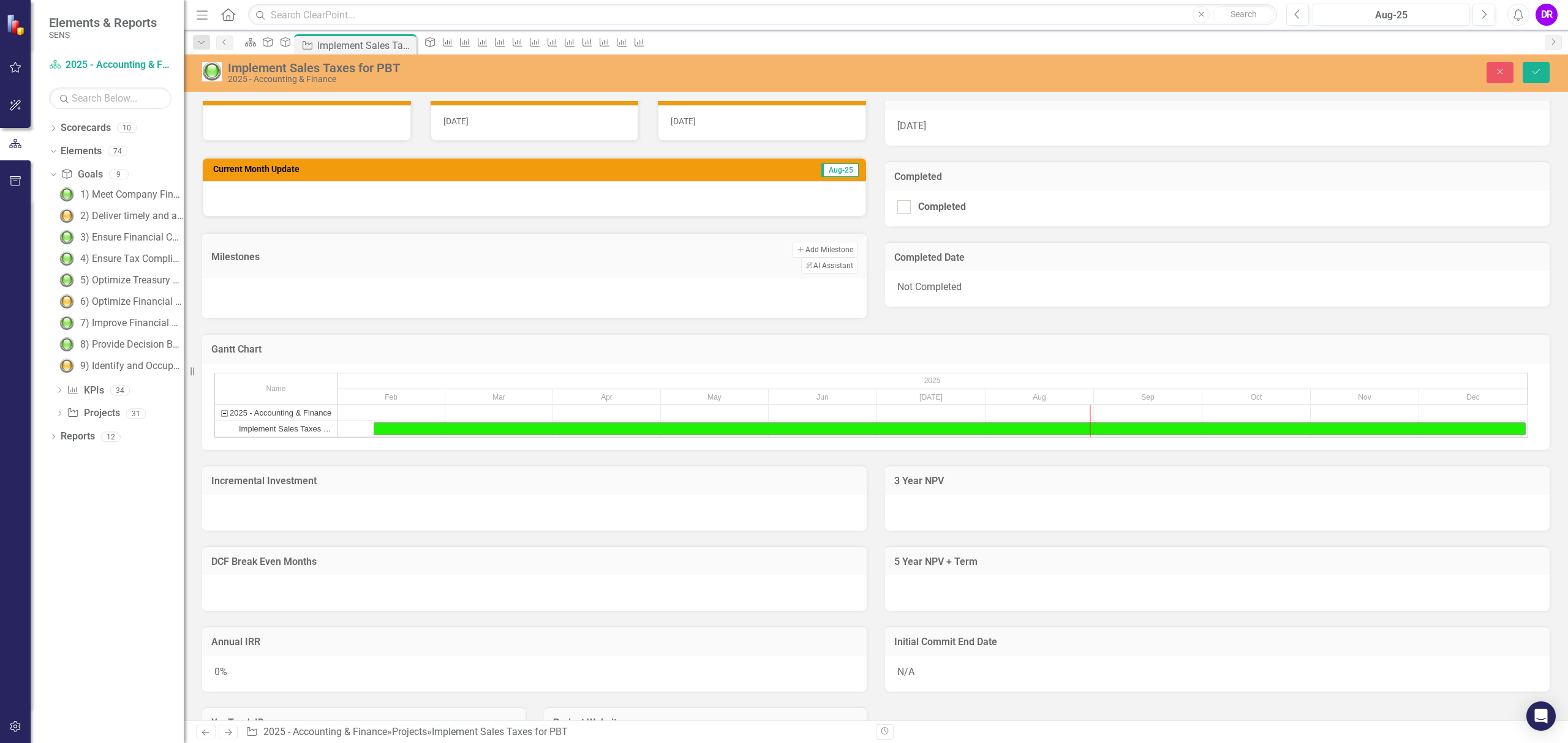
click at [291, 288] on div at bounding box center [534, 297] width 640 height 18
click at [792, 250] on button "Add Add Milestone" at bounding box center [825, 250] width 66 height 16
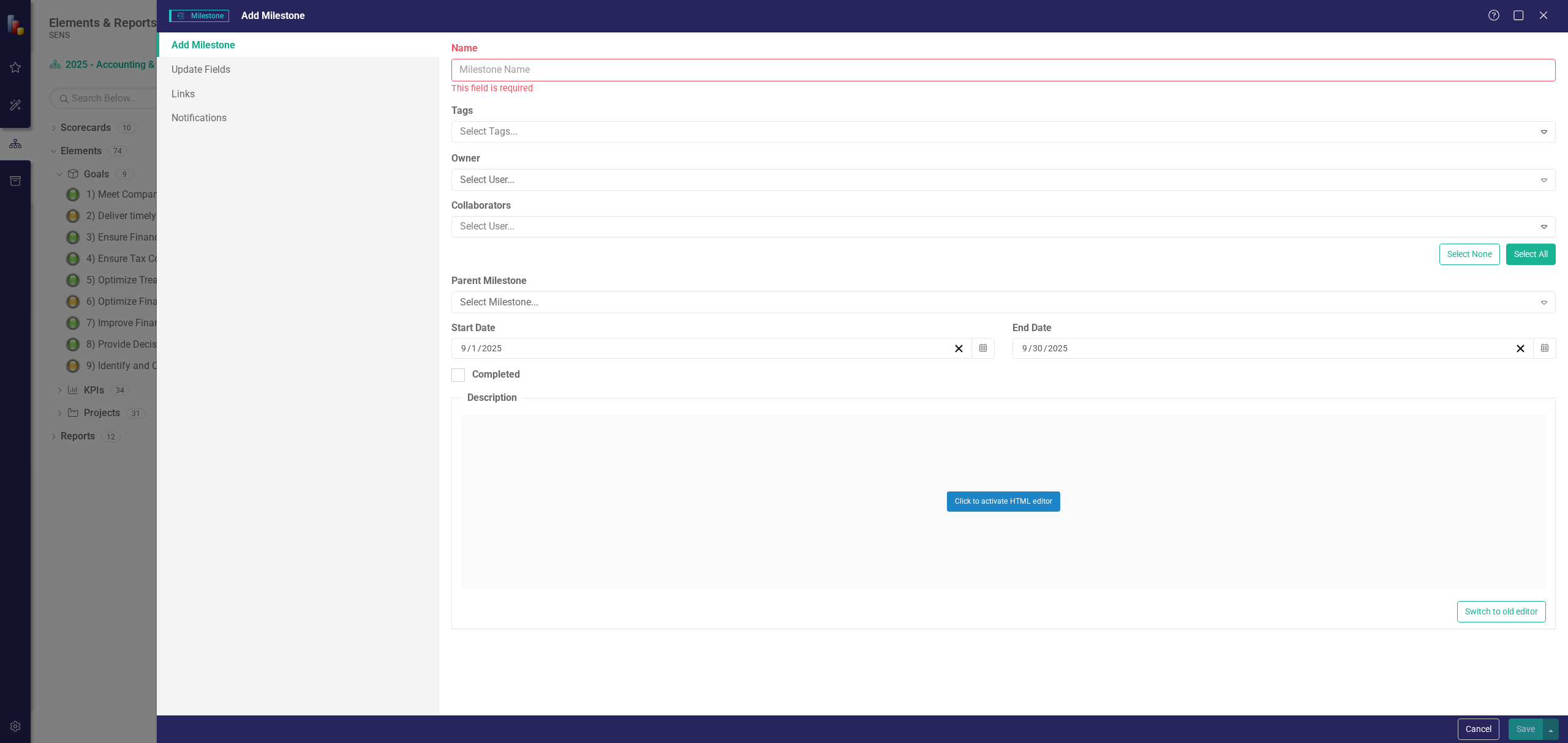
scroll to position [472, 0]
click at [725, 74] on input "Name" at bounding box center [1004, 69] width 1104 height 22
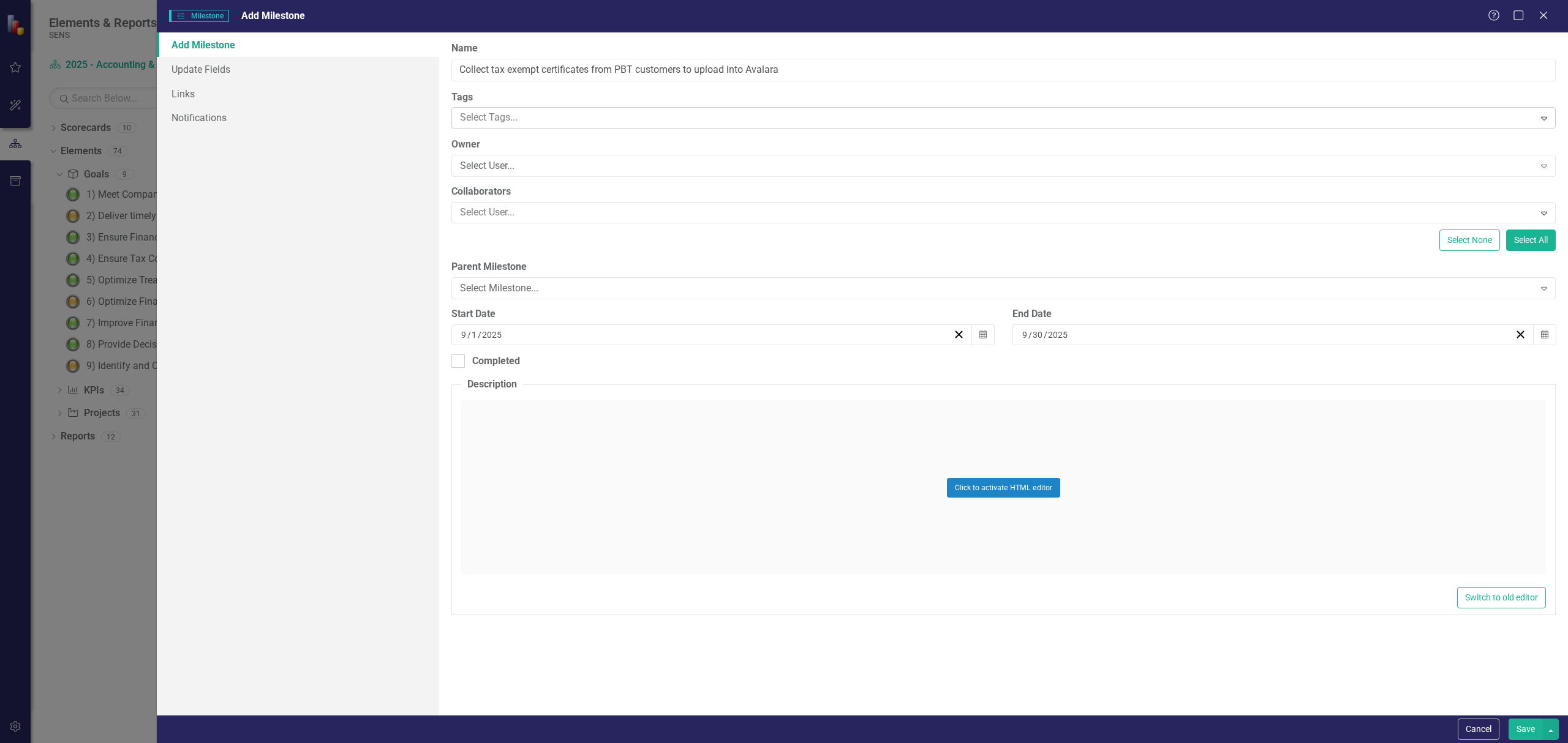
click at [734, 126] on div at bounding box center [995, 118] width 1079 height 16
click at [768, 101] on label "Tags" at bounding box center [1004, 98] width 1104 height 14
click at [623, 162] on div "Select User..." at bounding box center [997, 166] width 1075 height 14
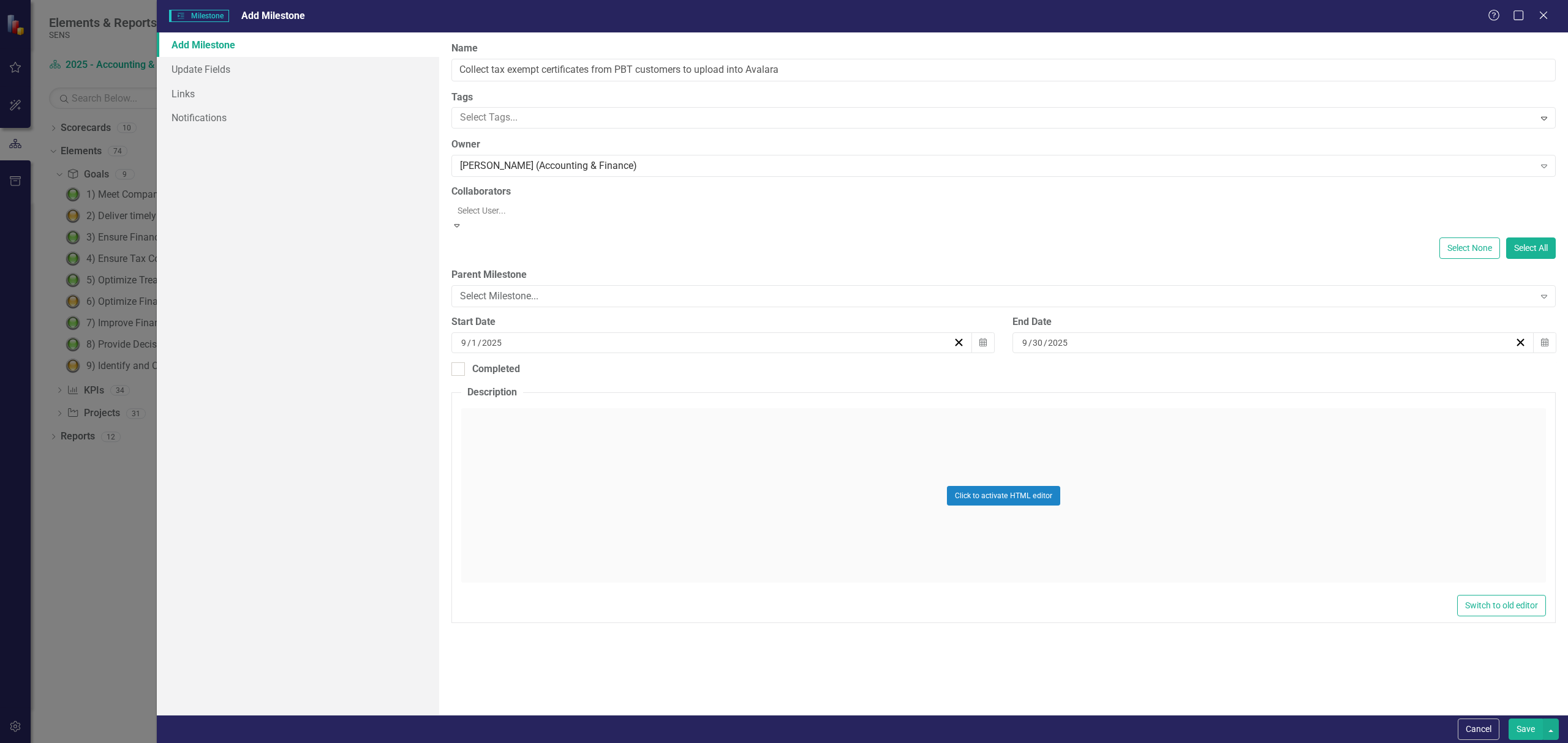
click at [553, 213] on div at bounding box center [1005, 210] width 1104 height 14
click at [635, 185] on label "Collaborators" at bounding box center [1004, 192] width 1104 height 14
click at [559, 292] on div "Select Milestone..." at bounding box center [997, 289] width 1075 height 14
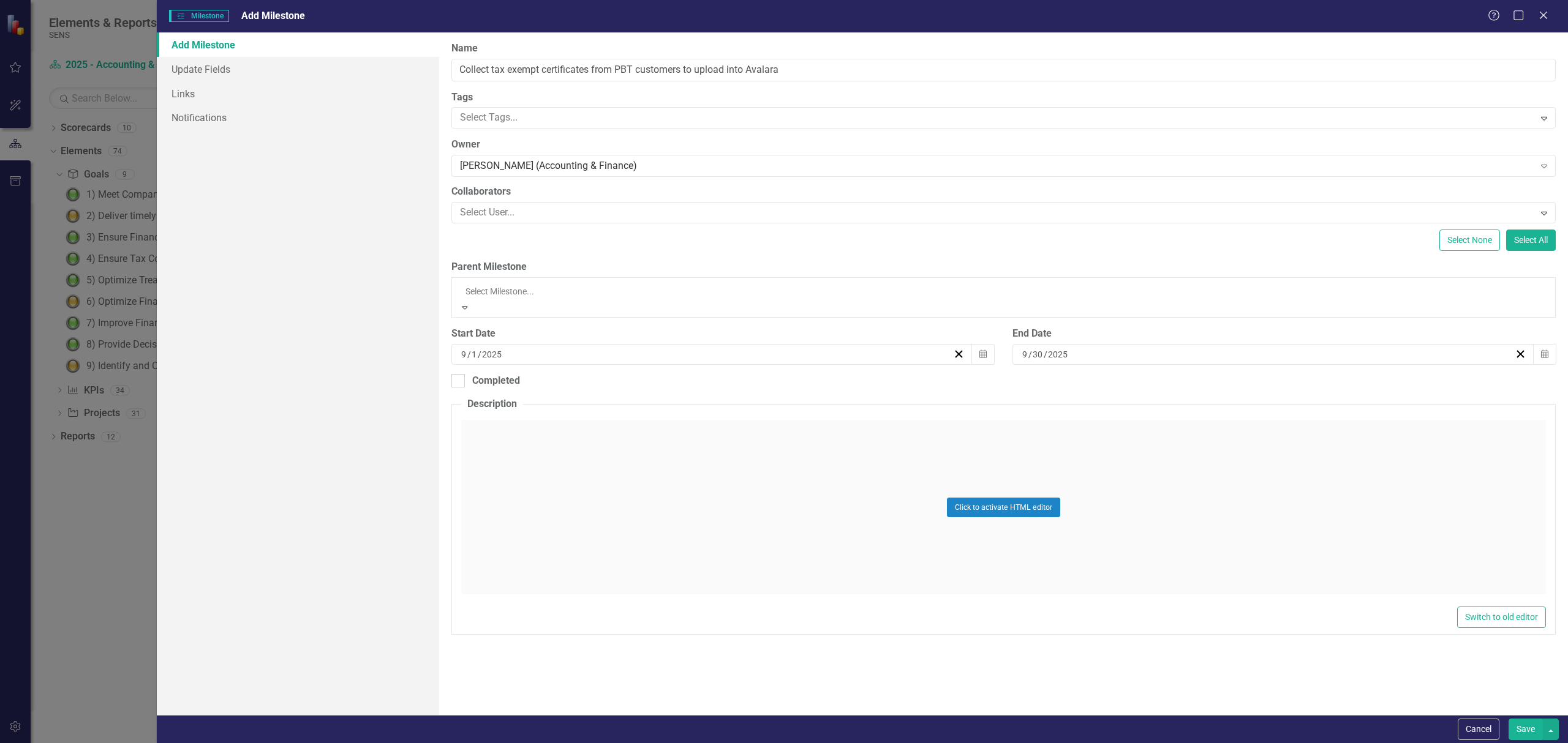
click at [581, 250] on div "Select None Select All" at bounding box center [1004, 240] width 1104 height 22
click at [846, 68] on input "Collect tax exempt certificates from PBT customers to upload into Avalara" at bounding box center [1004, 69] width 1104 height 22
type input "Collect tax exempt certificates from PBT customers to upload into Avalara"
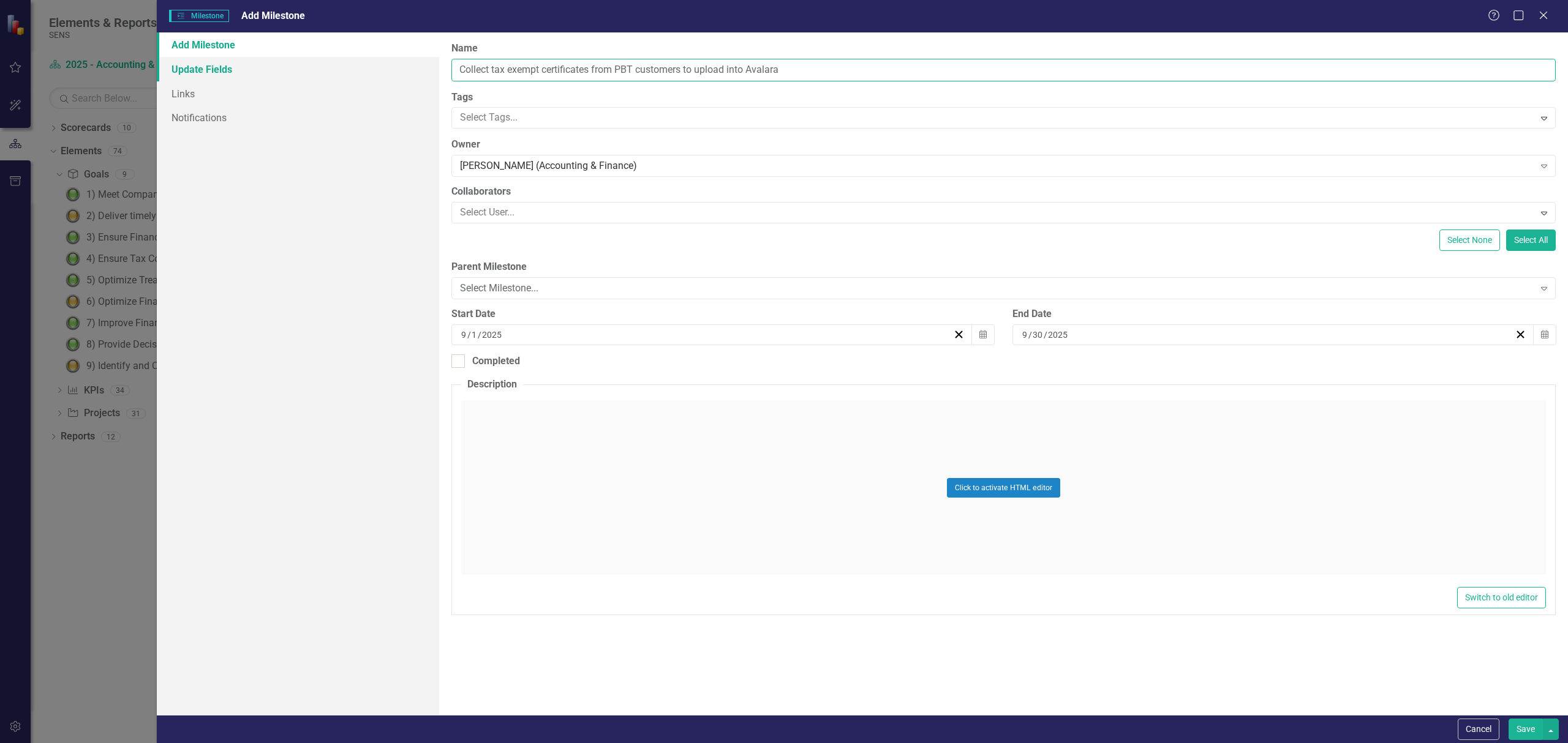
drag, startPoint x: 817, startPoint y: 61, endPoint x: 352, endPoint y: 57, distance: 465.0
click at [352, 57] on div "Add Milestone Update Fields Links Notifications ClearPoint Can Do More! How Cle…" at bounding box center [862, 373] width 1411 height 683
click at [635, 416] on div "Click to activate HTML editor" at bounding box center [1003, 488] width 1085 height 175
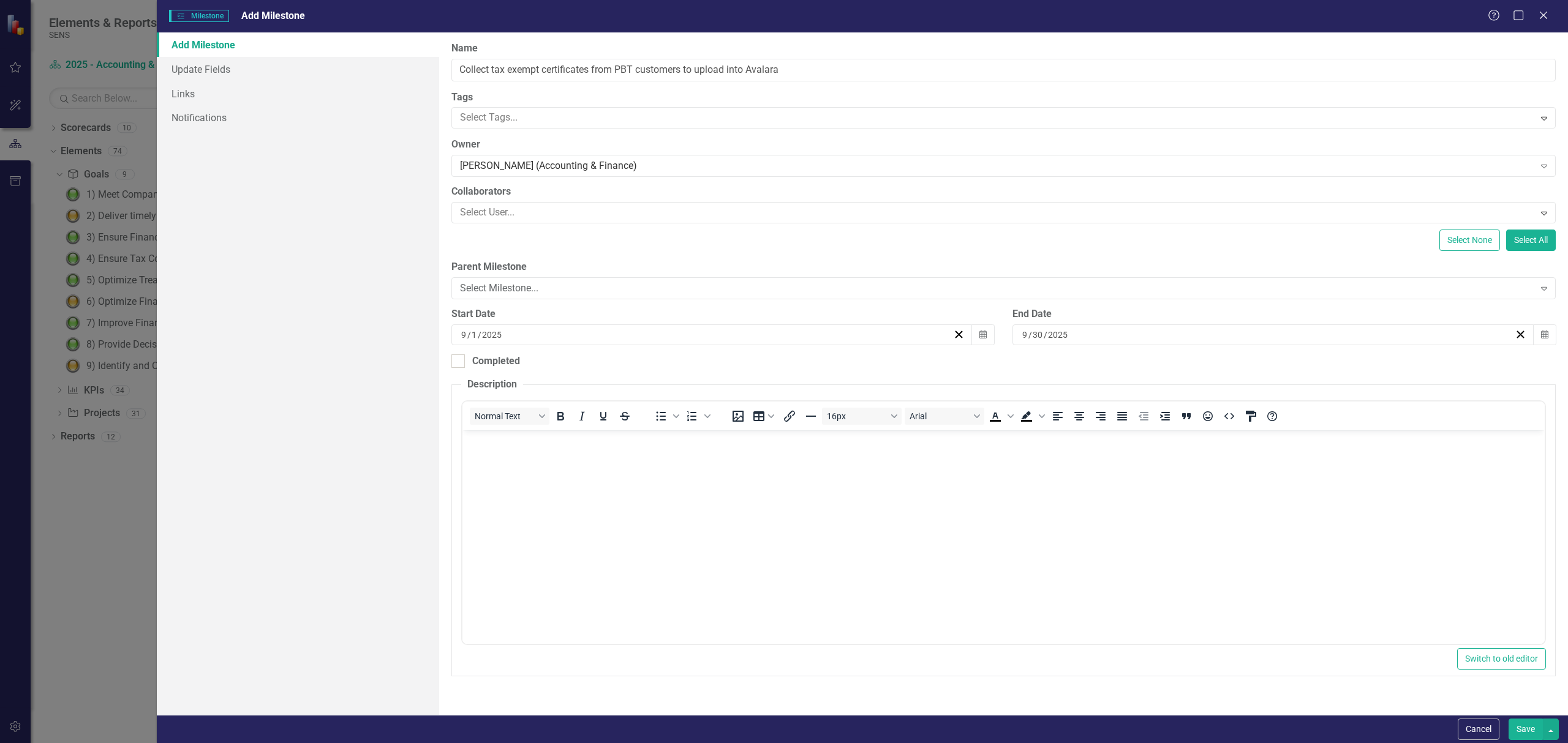
click at [612, 442] on p "Rich Text Area. Press ALT-0 for help." at bounding box center [1004, 441] width 1077 height 14
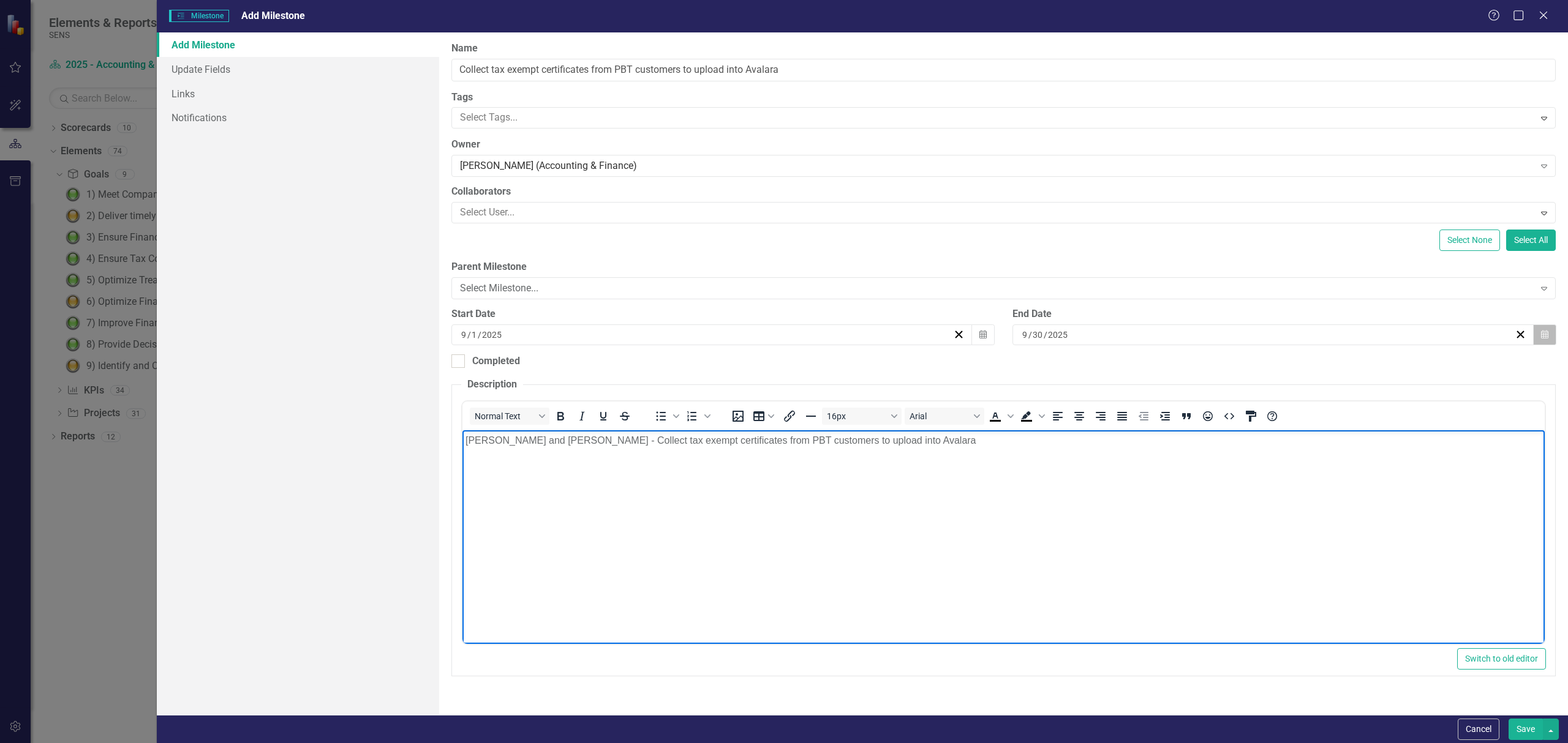
click at [1552, 336] on button "Calendar" at bounding box center [1545, 335] width 23 height 21
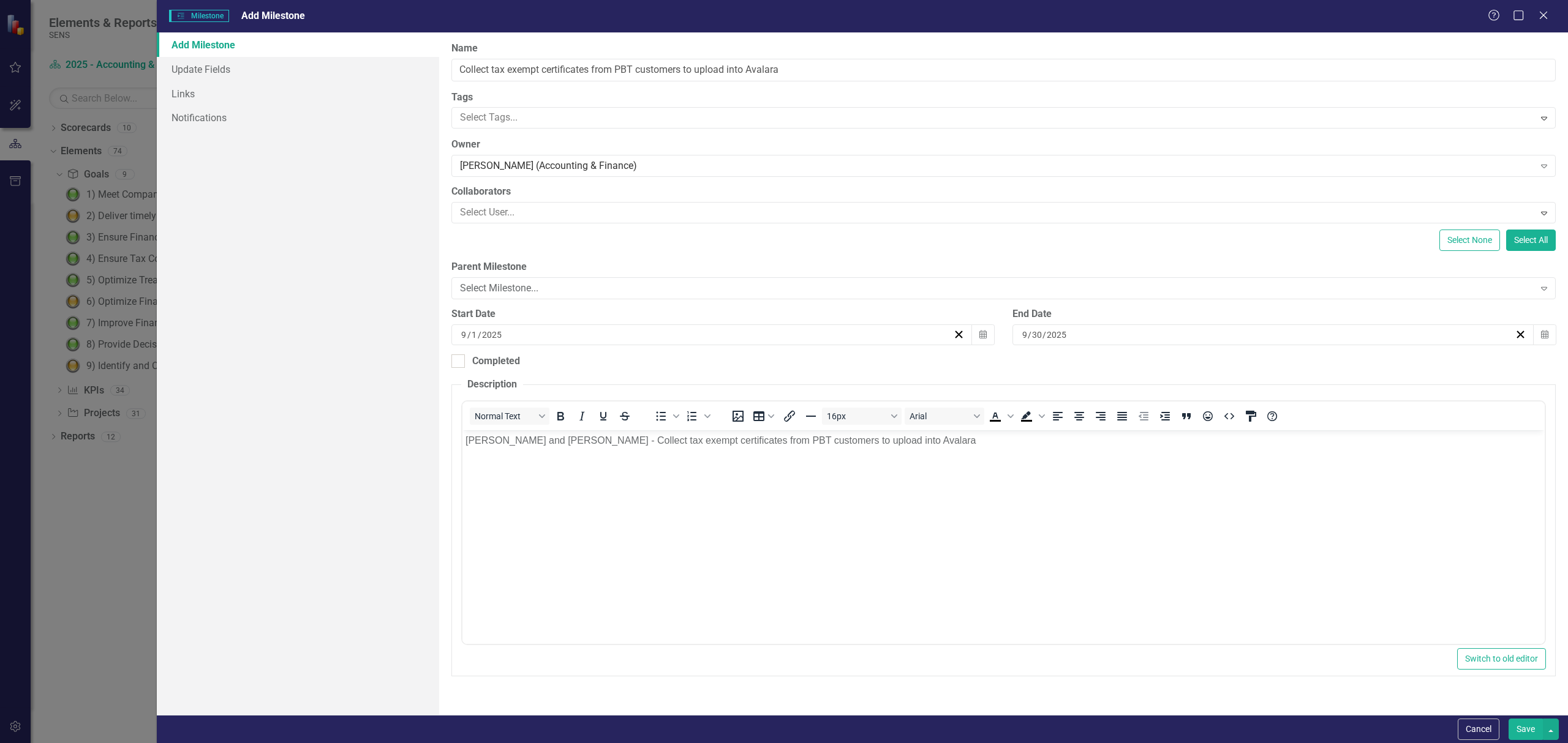
click at [1200, 367] on button "›" at bounding box center [1186, 359] width 27 height 27
click at [1122, 404] on abbr "1" at bounding box center [1120, 398] width 5 height 10
click at [1512, 722] on button "Save" at bounding box center [1526, 730] width 34 height 22
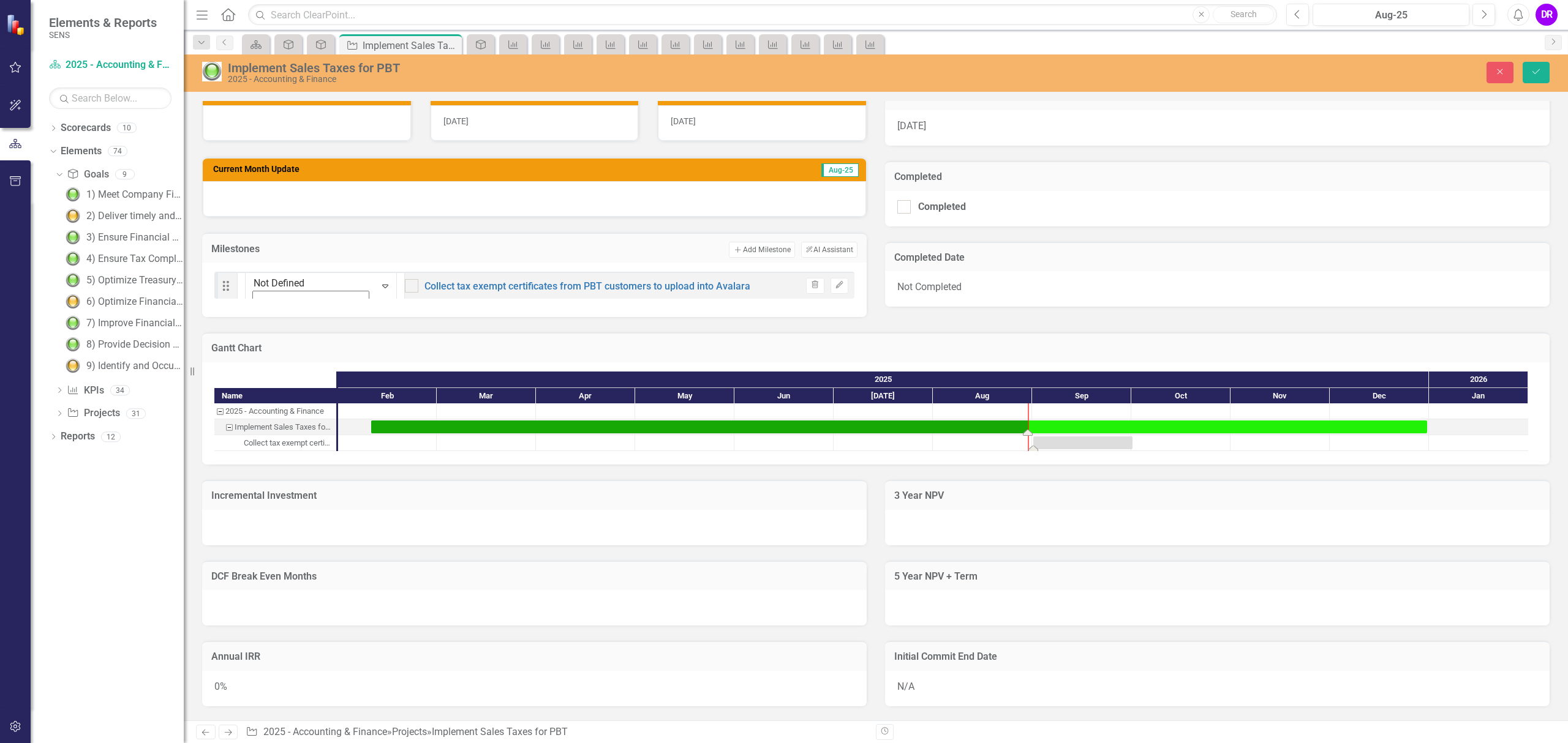
drag, startPoint x: 374, startPoint y: 432, endPoint x: 1092, endPoint y: 443, distance: 718.1
click at [425, 284] on link "Collect tax exempt certificates from PBT customers to upload into Avalara" at bounding box center [588, 286] width 326 height 12
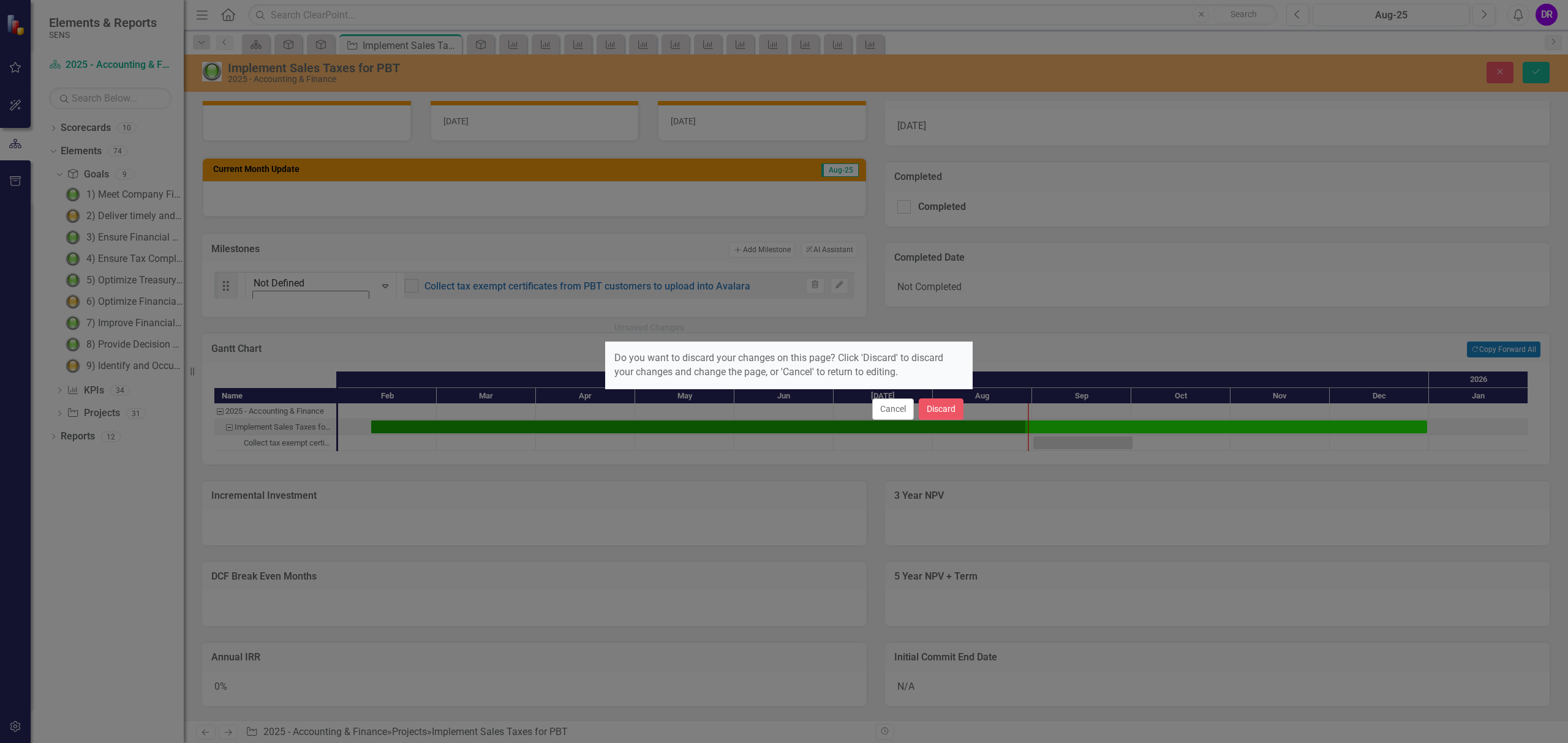
click at [1270, 184] on div "Unsaved Changes Do you want to discard your changes on this page? Click 'Discar…" at bounding box center [784, 372] width 1568 height 743
click at [895, 407] on button "Cancel" at bounding box center [893, 409] width 41 height 22
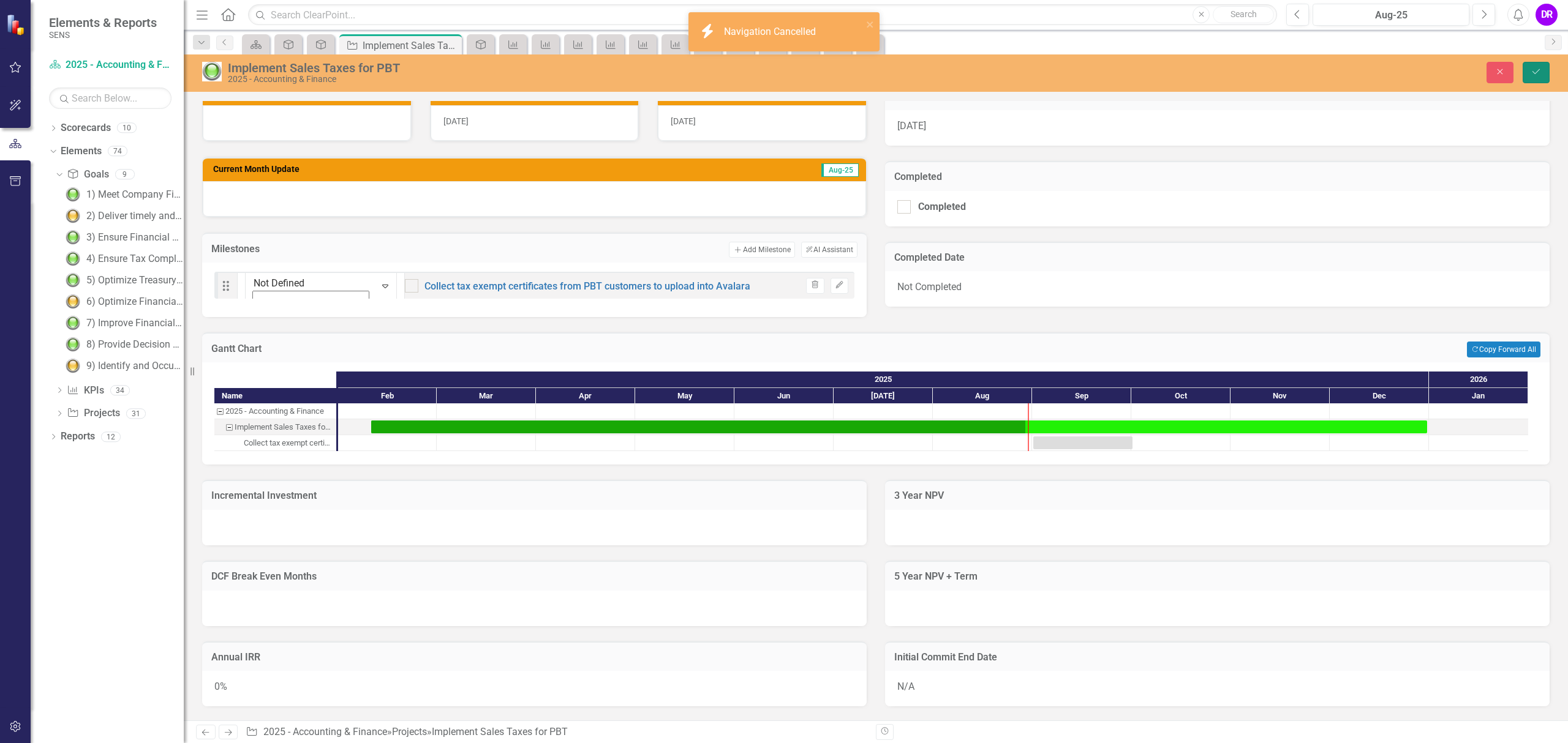
click at [1539, 71] on icon "Save" at bounding box center [1536, 72] width 11 height 9
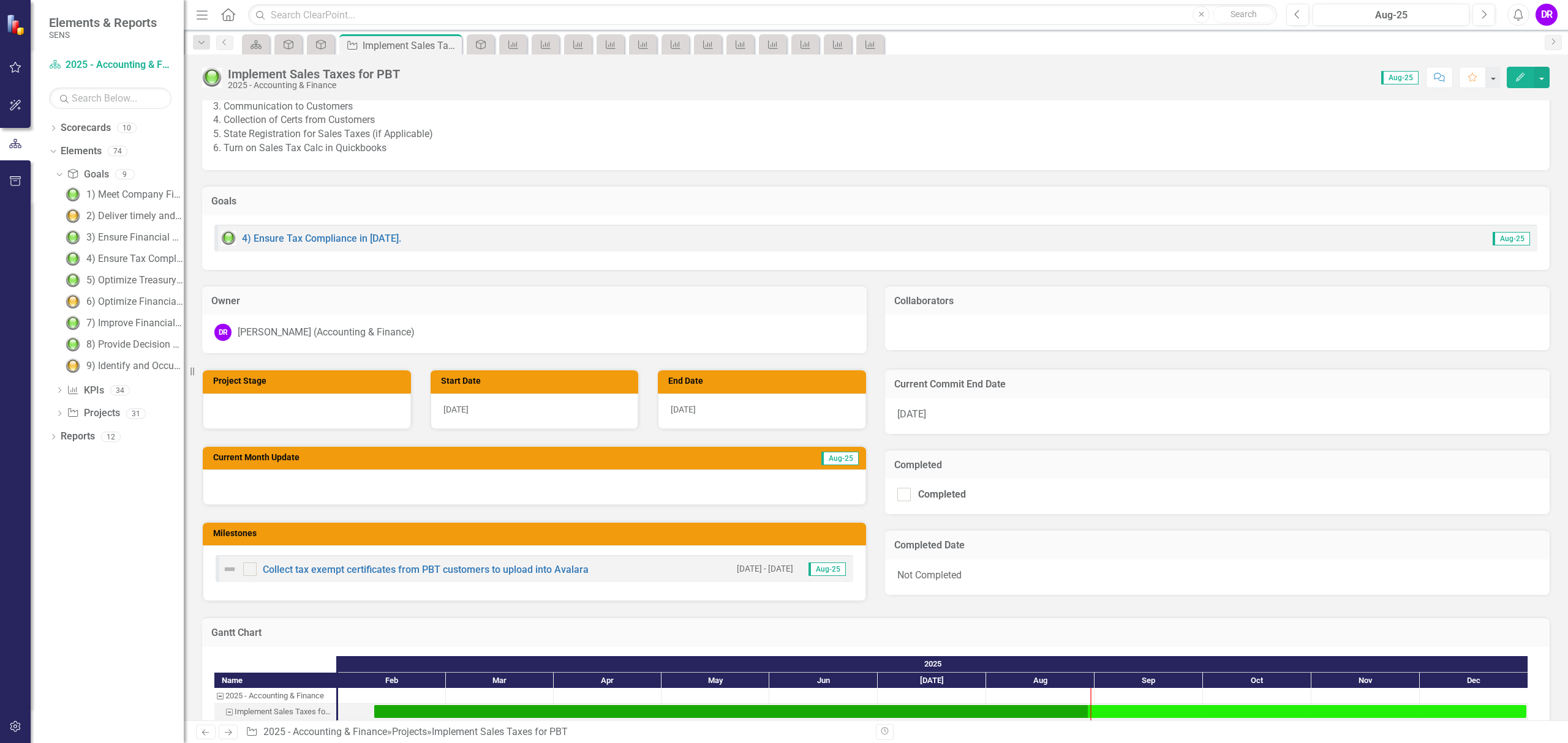
scroll to position [267, 0]
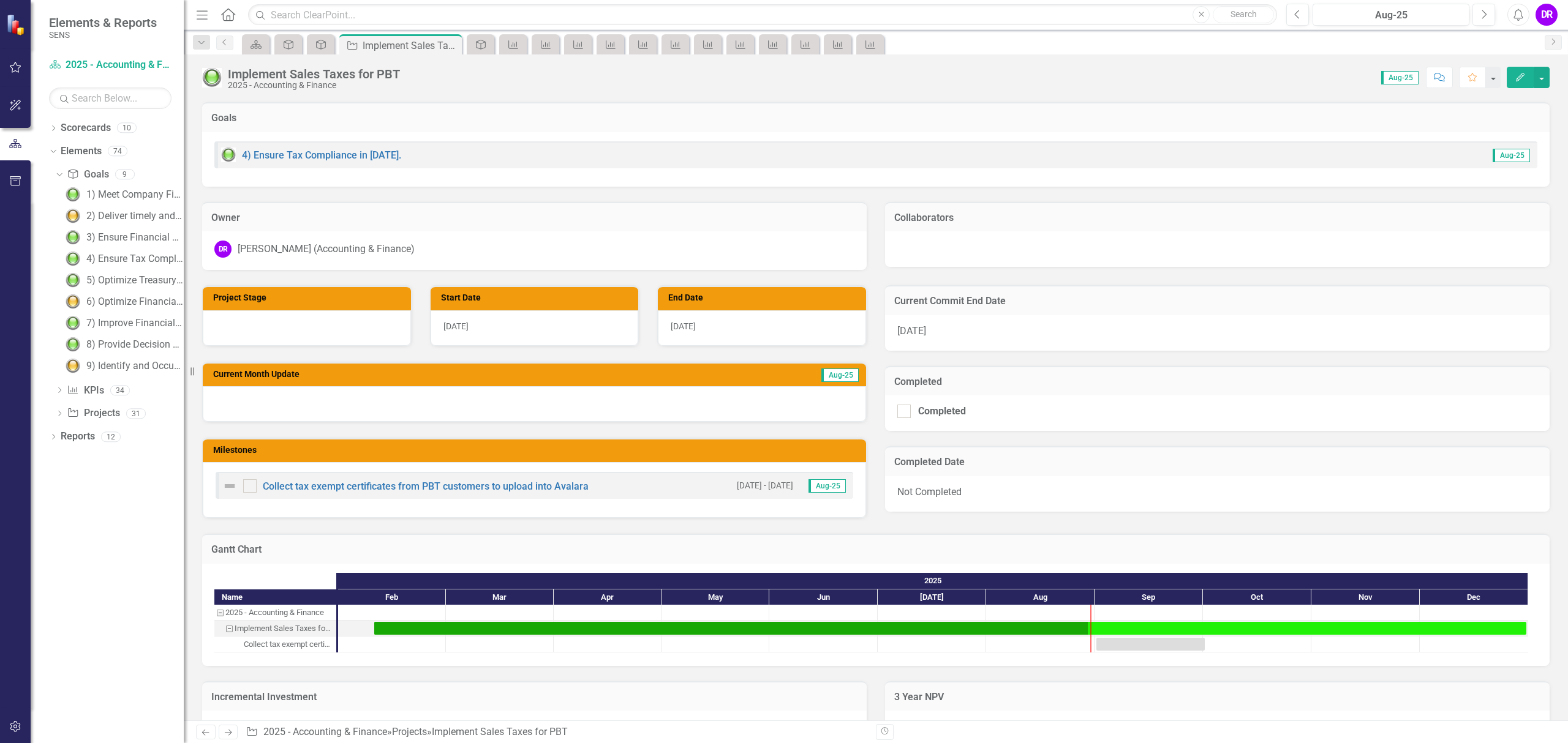
click at [461, 317] on div "[DATE]" at bounding box center [534, 327] width 208 height 35
click at [459, 330] on div "[DATE]" at bounding box center [534, 327] width 208 height 35
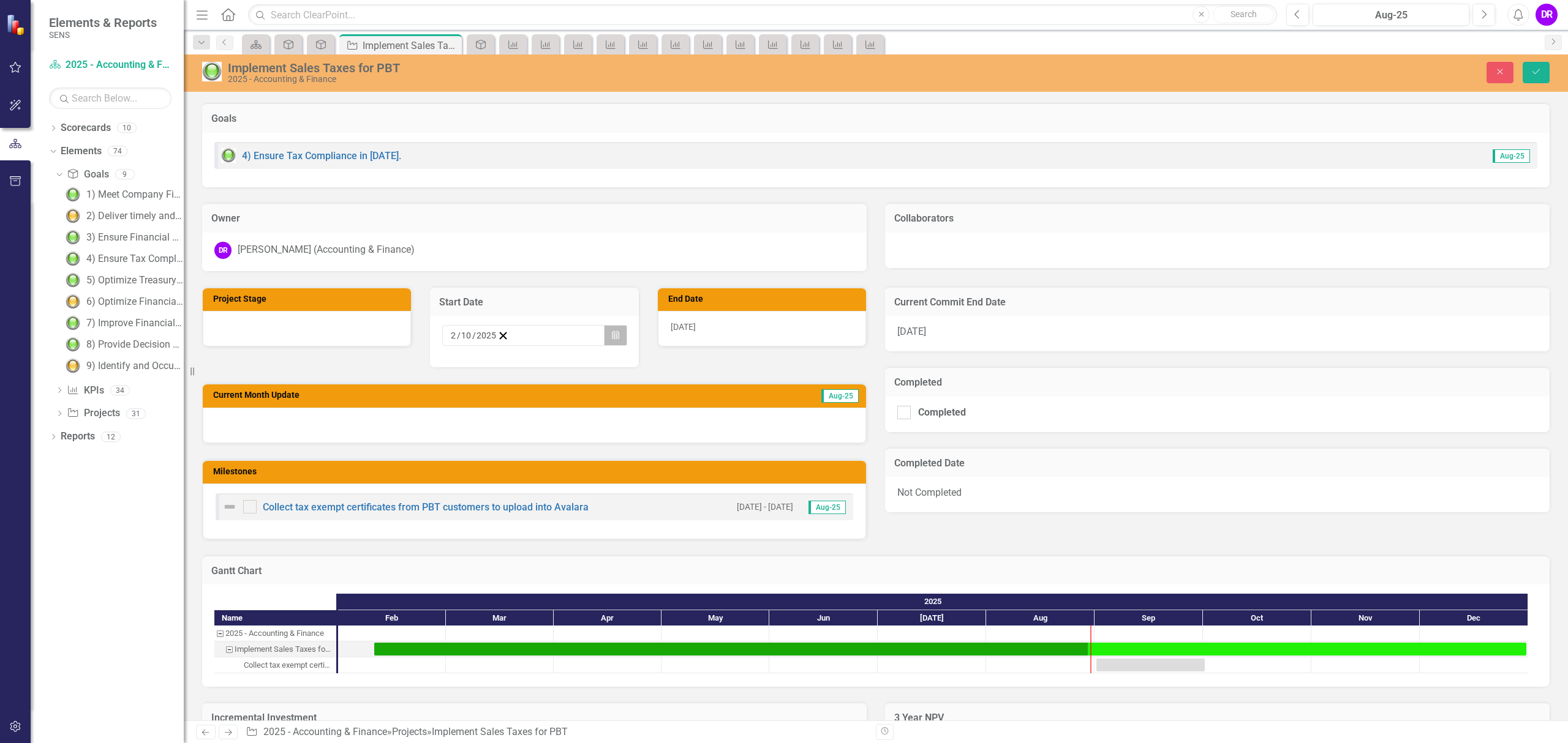
click at [616, 331] on icon "Calendar" at bounding box center [616, 336] width 7 height 9
click at [603, 367] on button "›" at bounding box center [617, 359] width 27 height 27
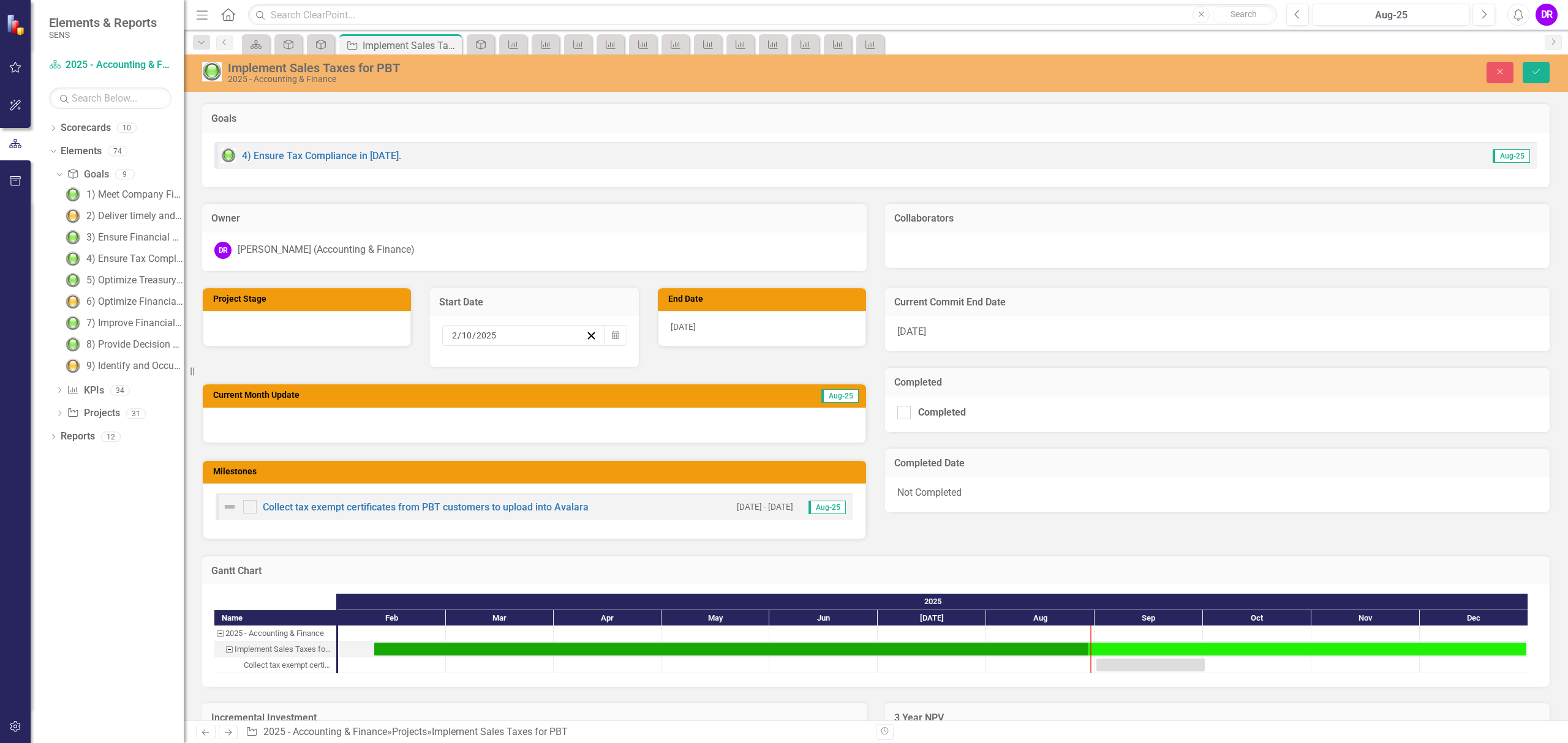
click at [603, 367] on button "›" at bounding box center [617, 359] width 27 height 27
click at [473, 401] on button "1" at bounding box center [489, 399] width 31 height 22
click at [1539, 68] on icon "Save" at bounding box center [1536, 72] width 11 height 9
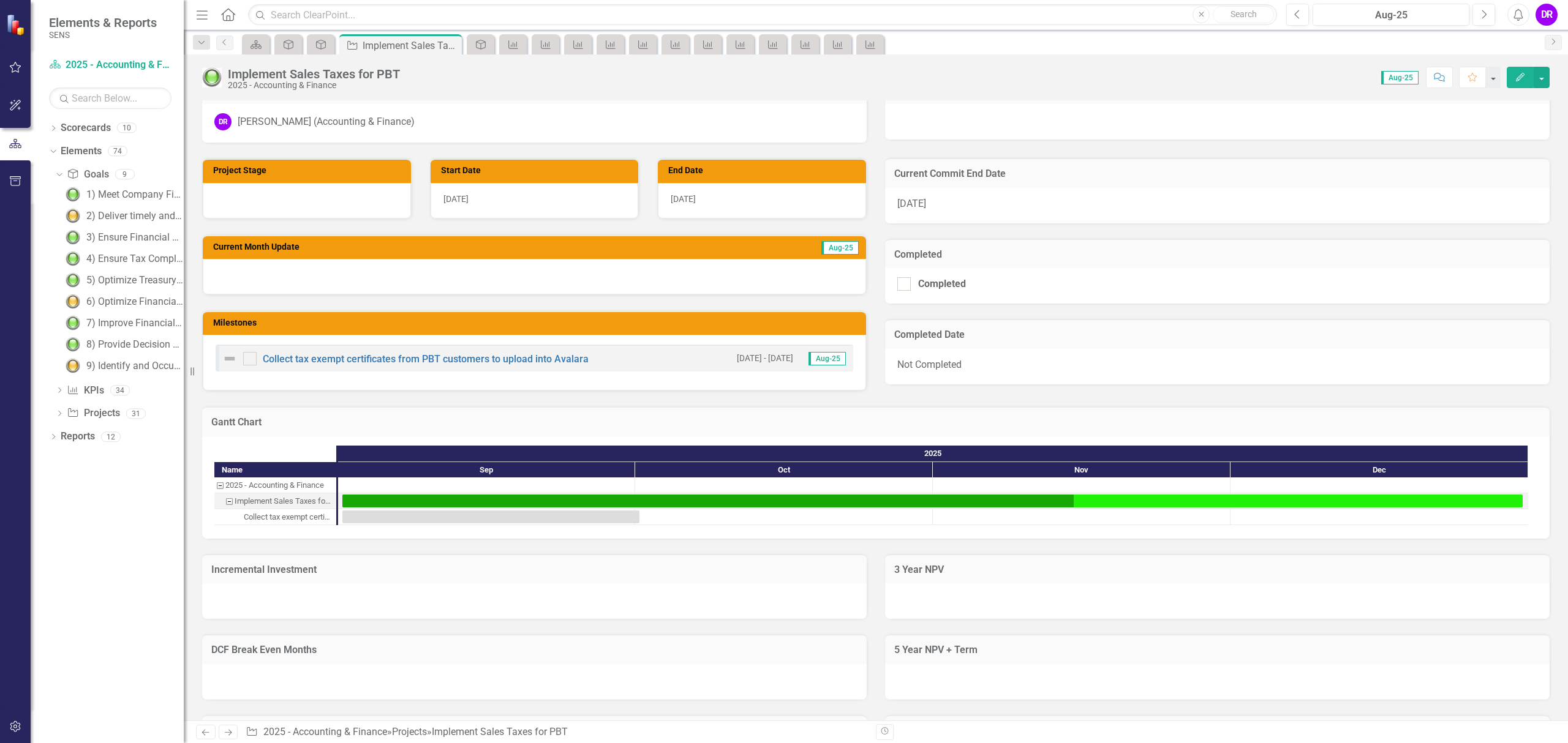
scroll to position [400, 0]
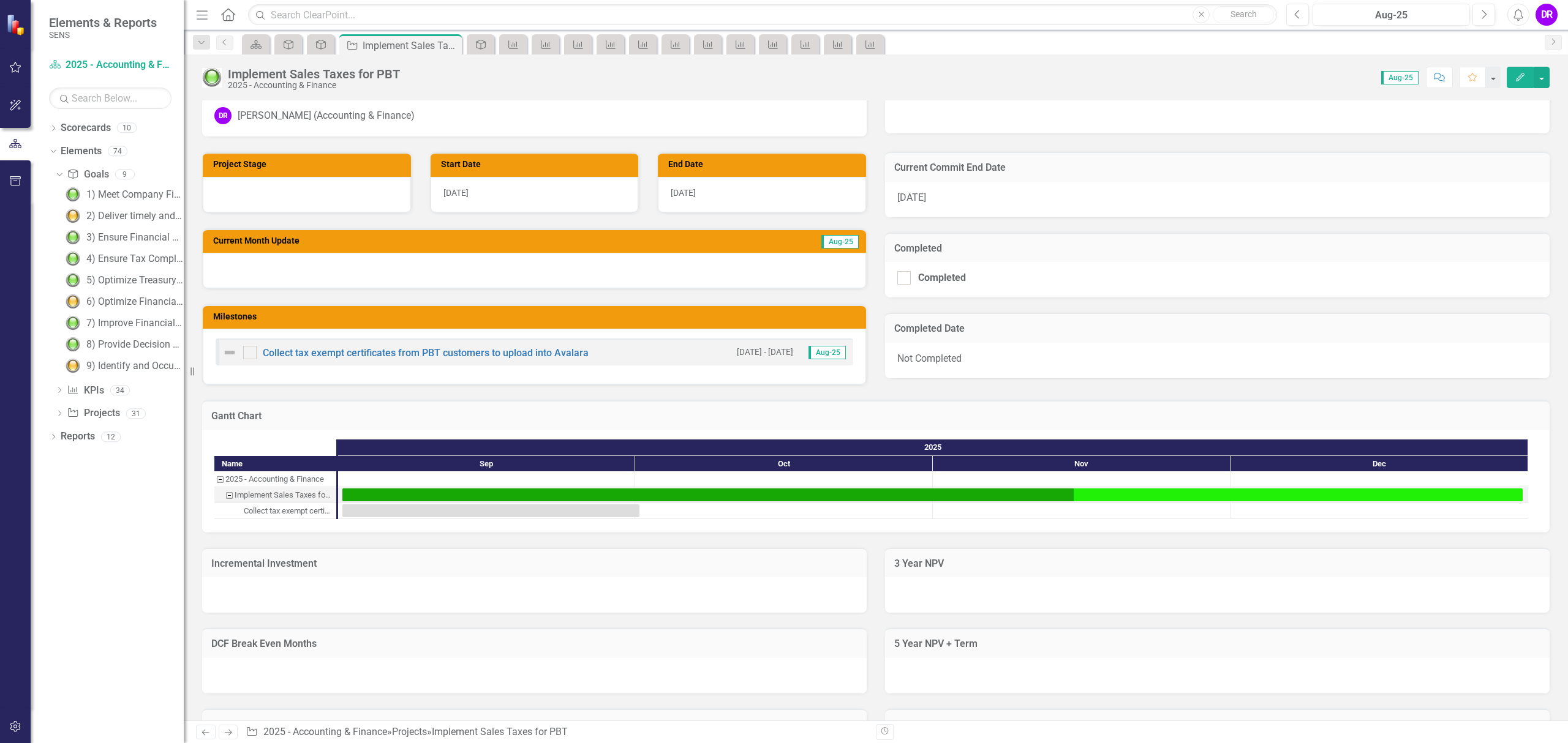
click at [617, 370] on div "Collect tax exempt certificates from PBT customers to upload into Avalara 9/1/2…" at bounding box center [534, 356] width 663 height 56
click at [709, 315] on h3 "Milestones" at bounding box center [536, 317] width 647 height 9
click at [626, 372] on div "Collect tax exempt certificates from PBT customers to upload into Avalara 9/1/2…" at bounding box center [534, 356] width 663 height 56
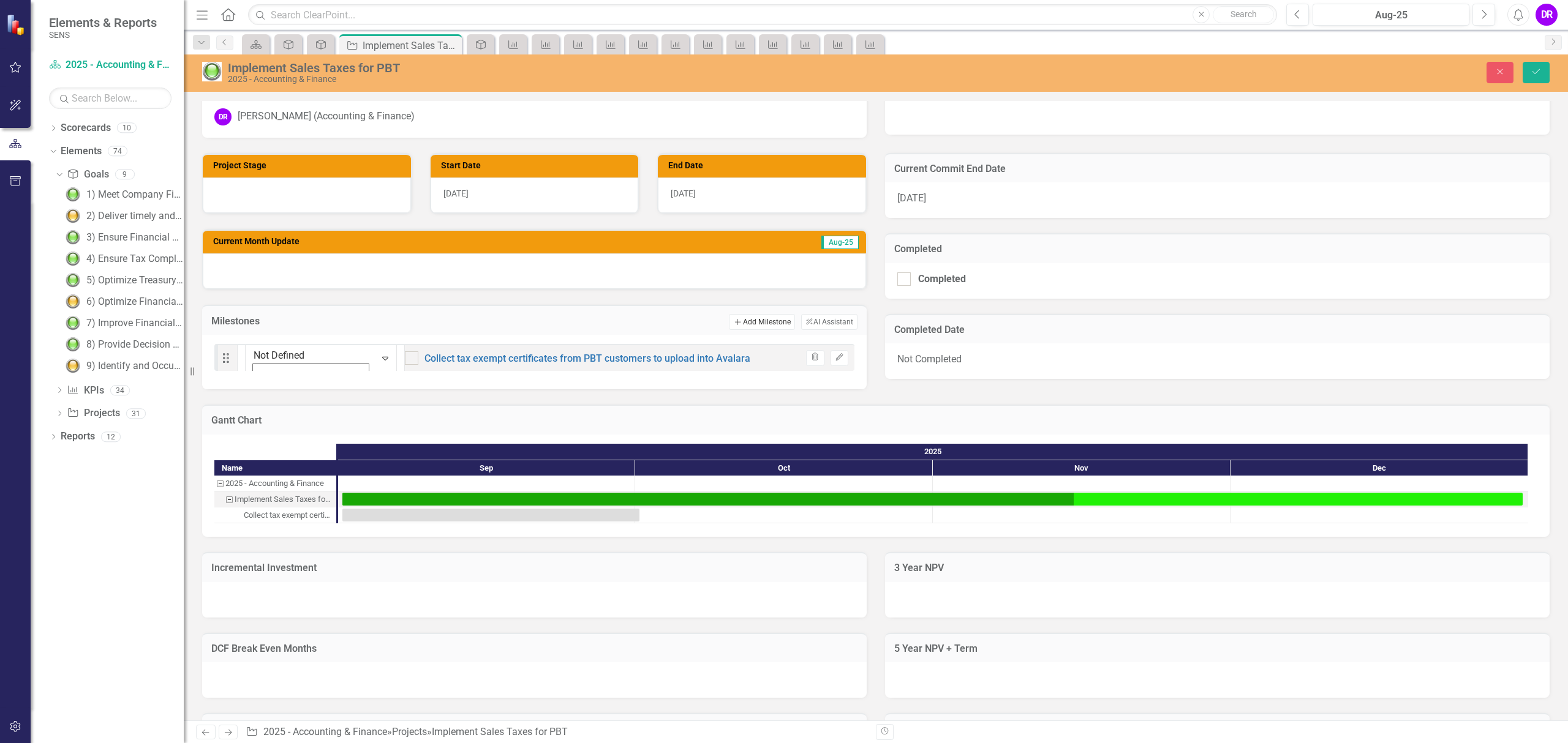
click at [767, 323] on button "Add Add Milestone" at bounding box center [761, 322] width 66 height 16
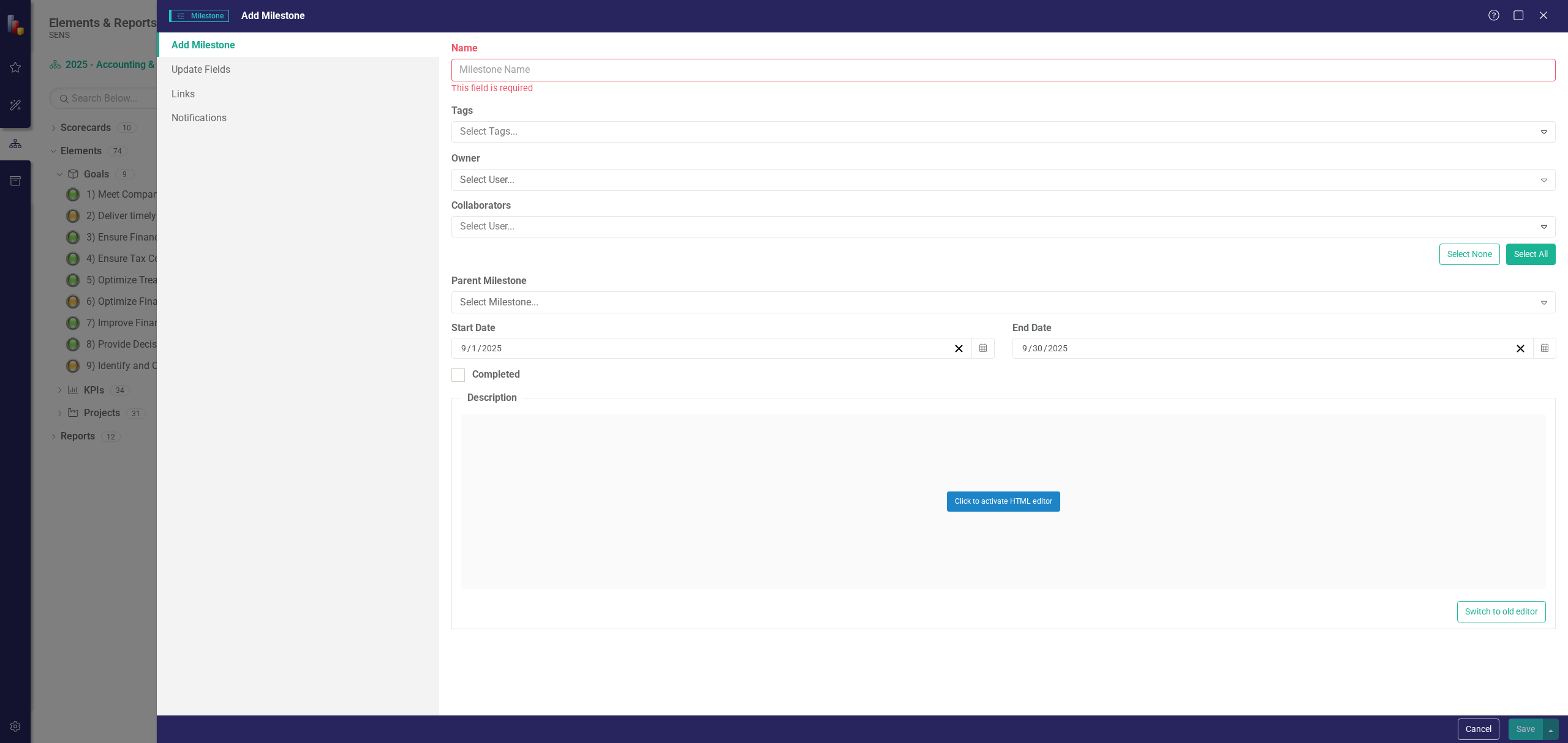
paste input "Collect tax exempt certificates from PBT customers to upload into Avalara"
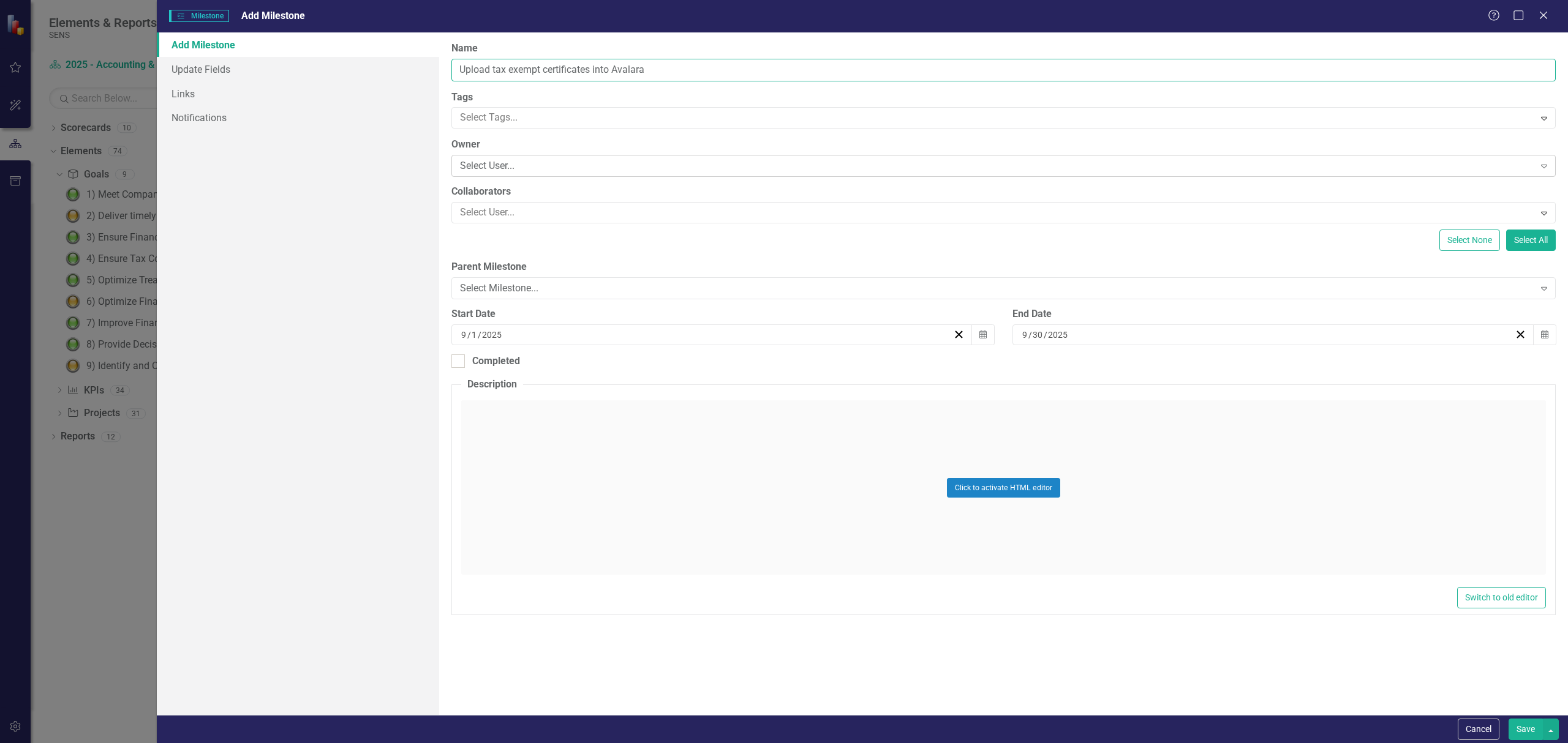
type input "Upload tax exempt certificates into Avalara"
click at [566, 166] on div "Select User..." at bounding box center [997, 166] width 1075 height 14
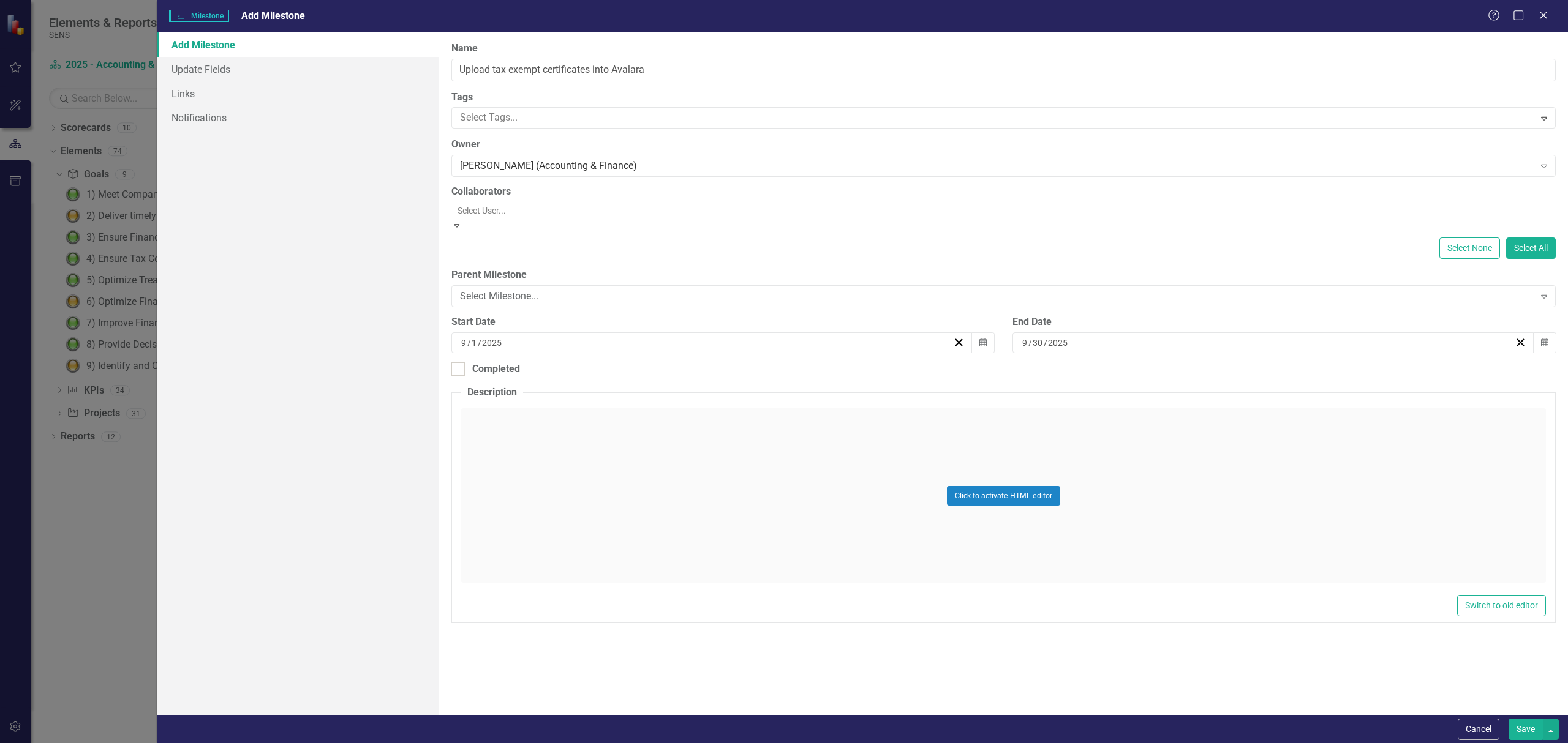
click at [554, 213] on div at bounding box center [1005, 210] width 1104 height 14
click at [820, 44] on label "Name" at bounding box center [1004, 49] width 1104 height 14
click at [820, 58] on input "Upload tax exempt certificates into Avalara" at bounding box center [1004, 69] width 1104 height 22
click at [987, 344] on button "Calendar" at bounding box center [983, 335] width 23 height 21
click at [639, 369] on button "›" at bounding box center [626, 359] width 27 height 27
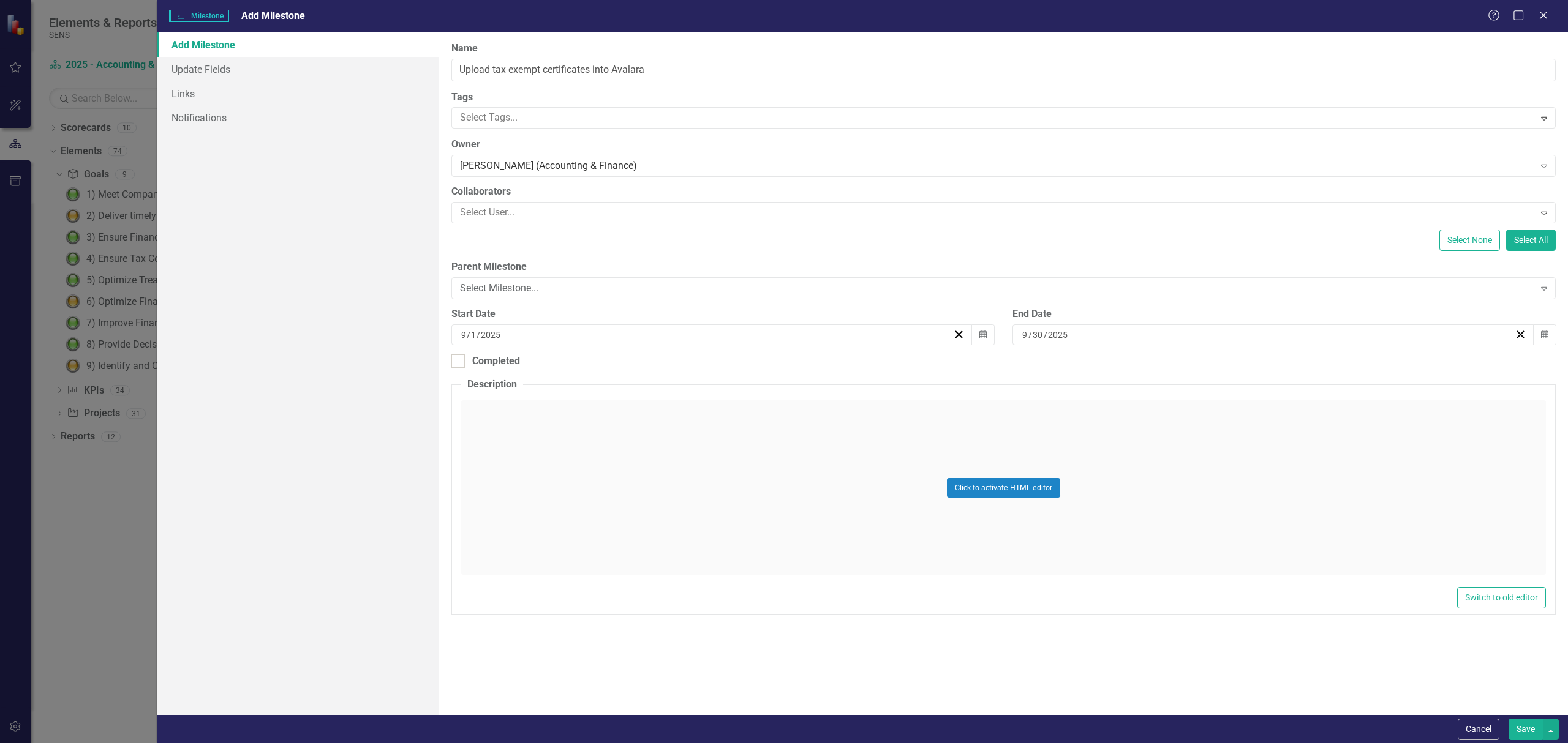
click at [514, 432] on button "6" at bounding box center [499, 421] width 31 height 22
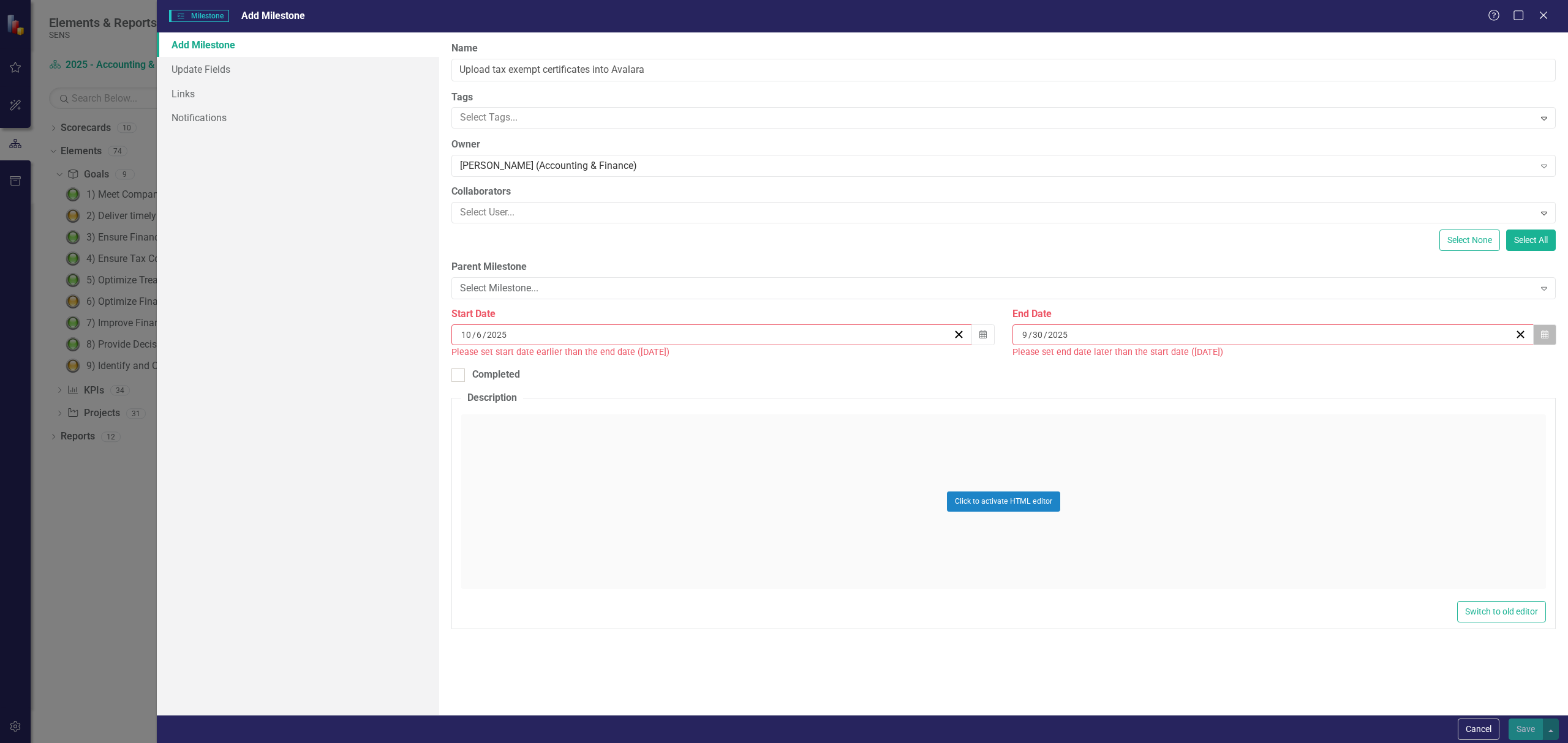
click at [1543, 334] on icon "button" at bounding box center [1545, 335] width 7 height 9
click at [1200, 365] on button "›" at bounding box center [1186, 359] width 27 height 27
click at [1197, 432] on button "10" at bounding box center [1182, 421] width 31 height 22
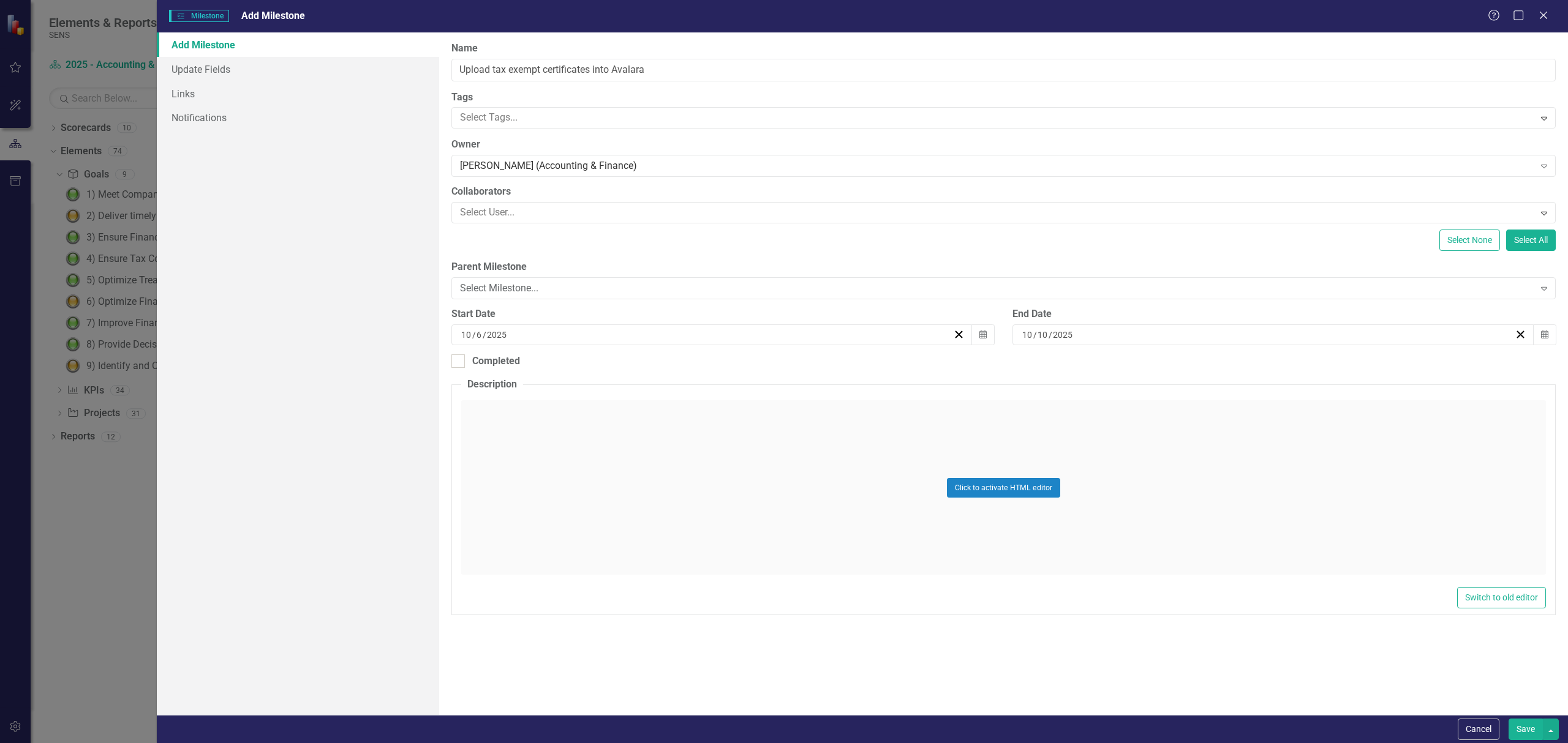
click at [1533, 730] on button "Save" at bounding box center [1526, 730] width 34 height 22
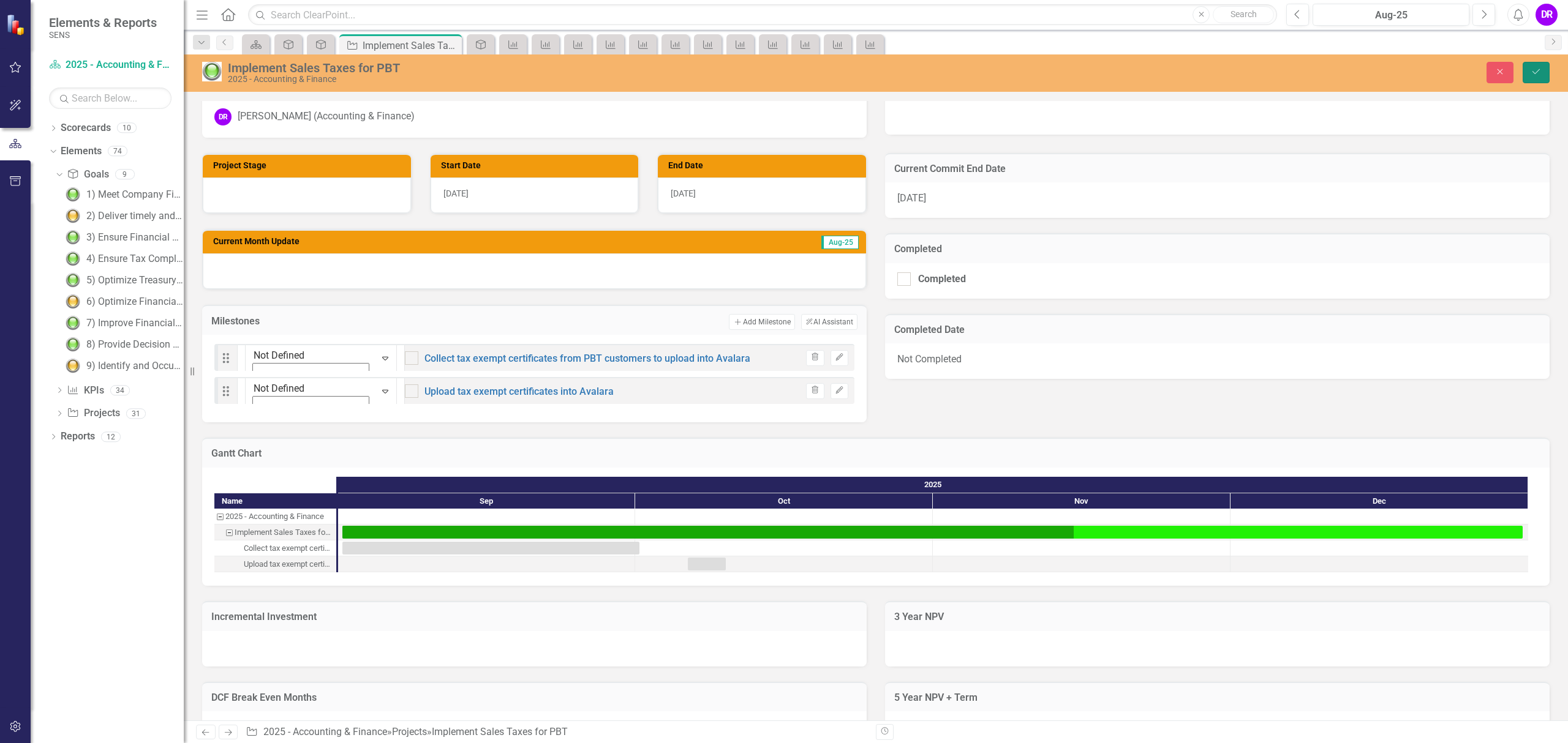
click at [1532, 74] on icon "Save" at bounding box center [1536, 72] width 11 height 9
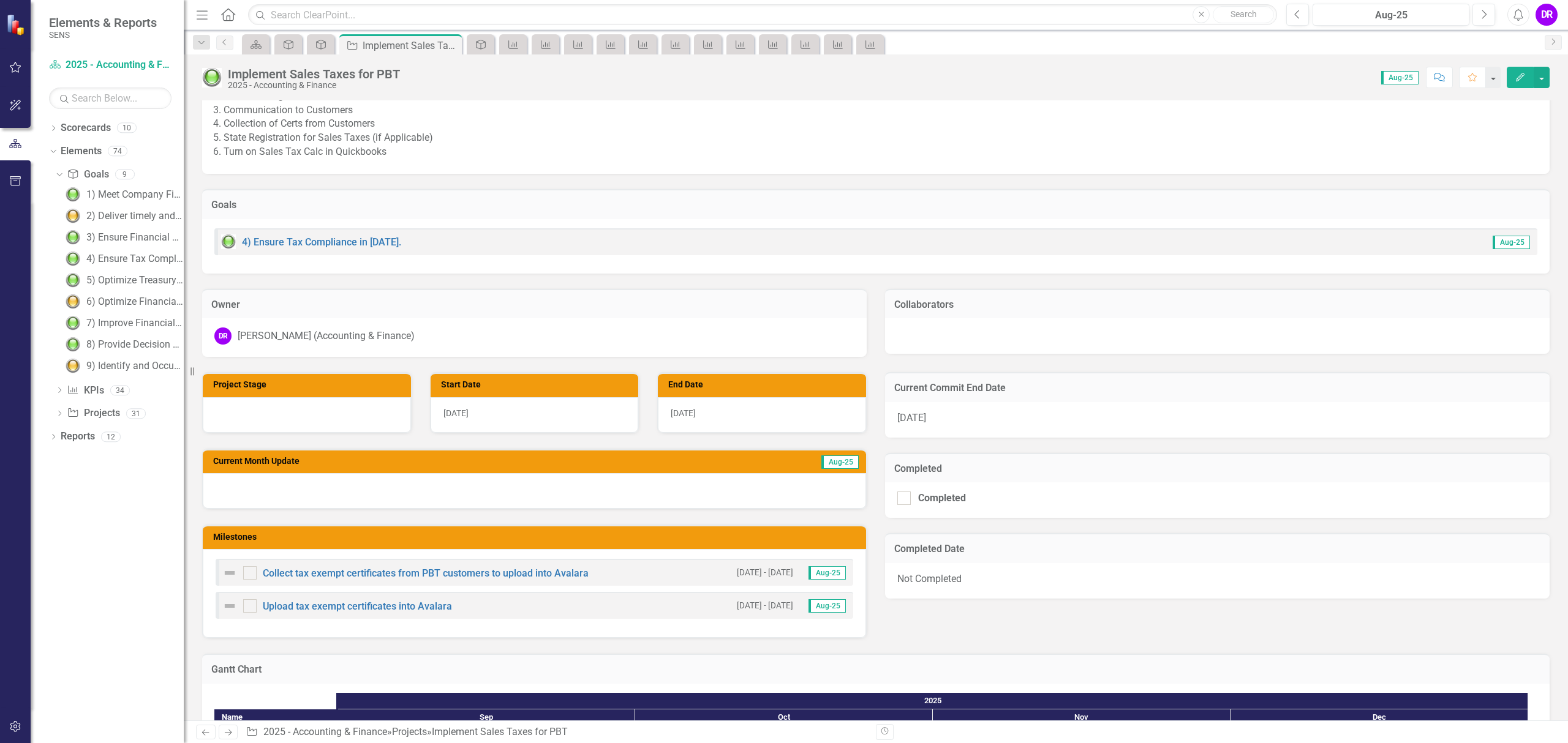
scroll to position [271, 0]
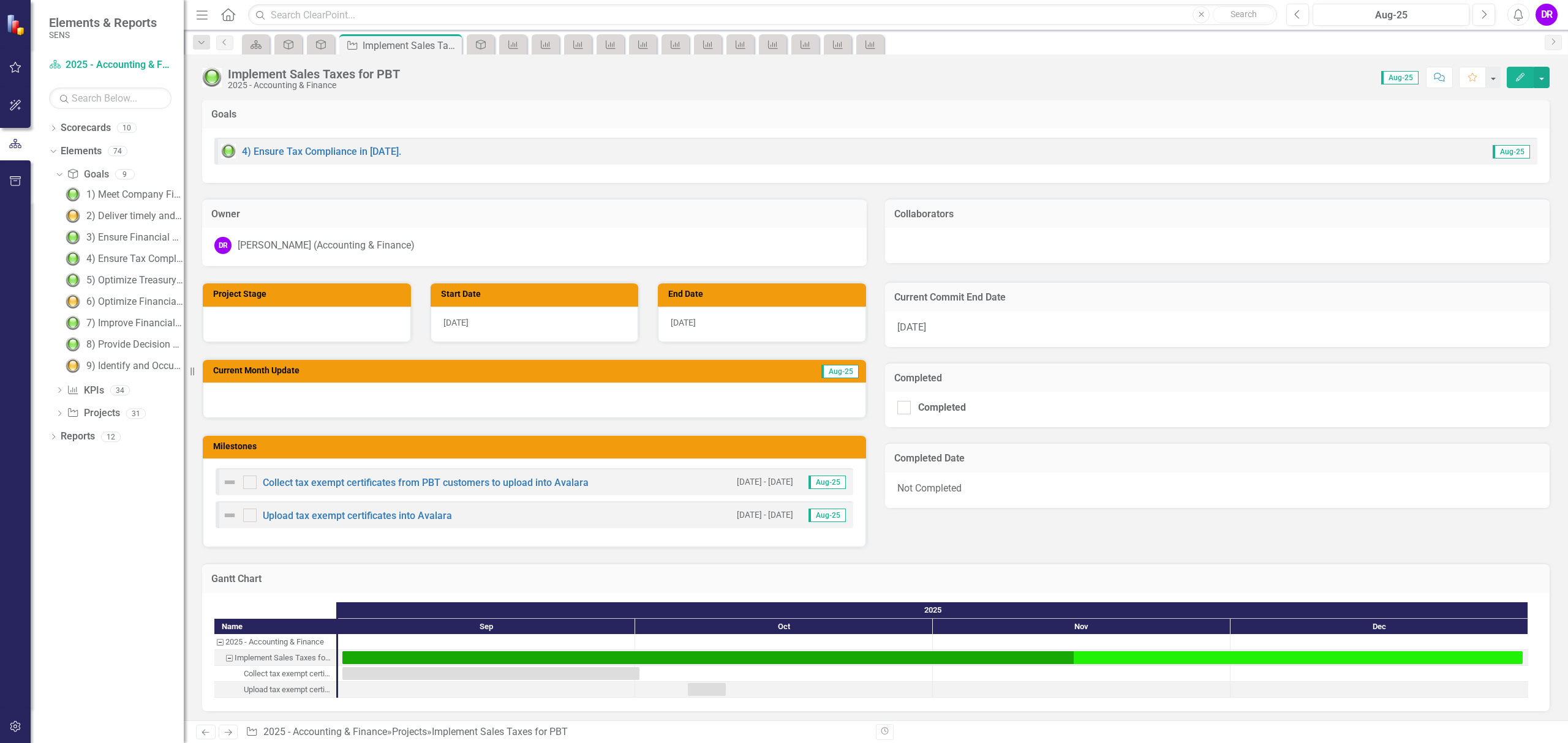
click at [732, 449] on h3 "Milestones" at bounding box center [536, 446] width 647 height 9
click at [743, 445] on h3 "Milestones" at bounding box center [536, 446] width 647 height 9
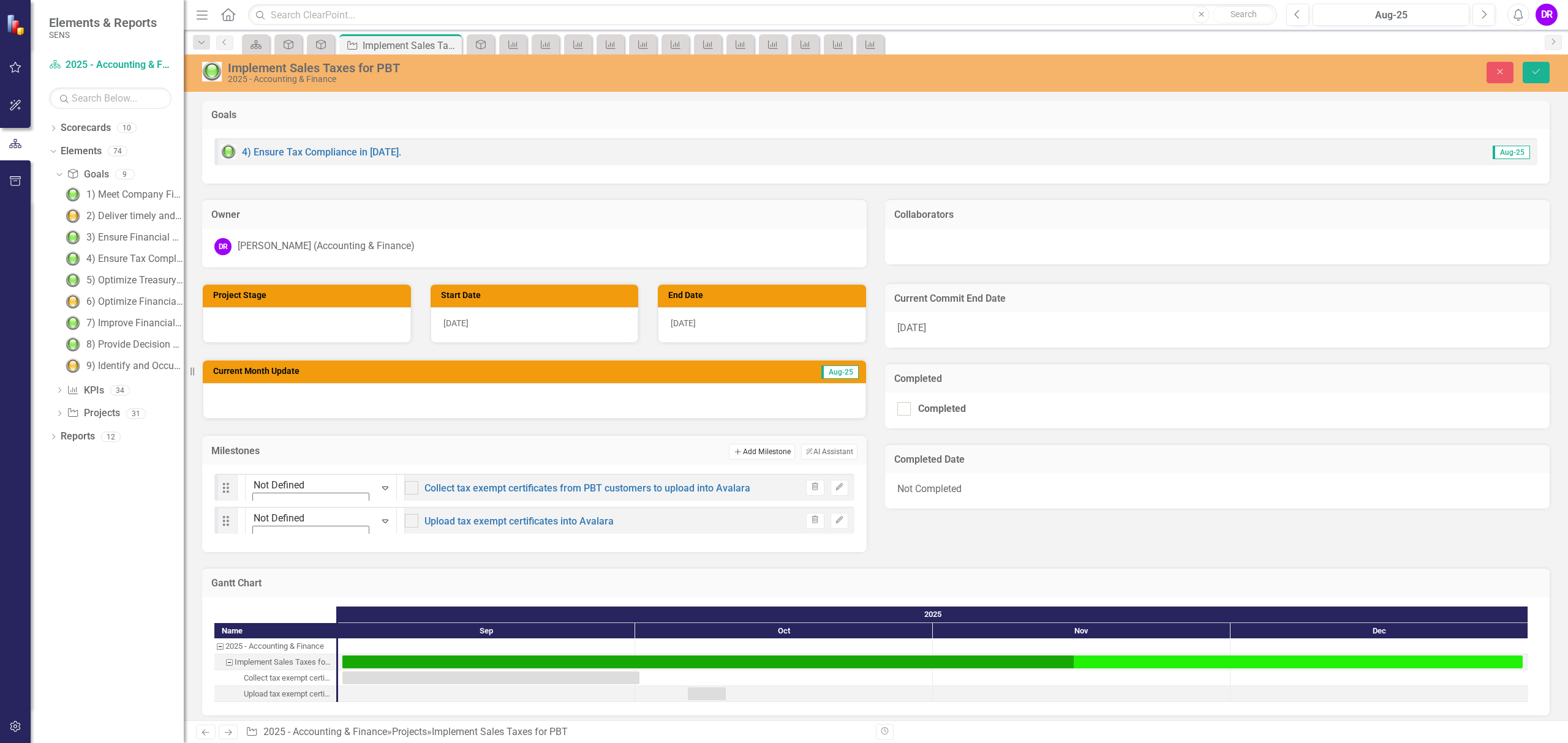
click at [758, 449] on button "Add Add Milestone" at bounding box center [761, 452] width 66 height 16
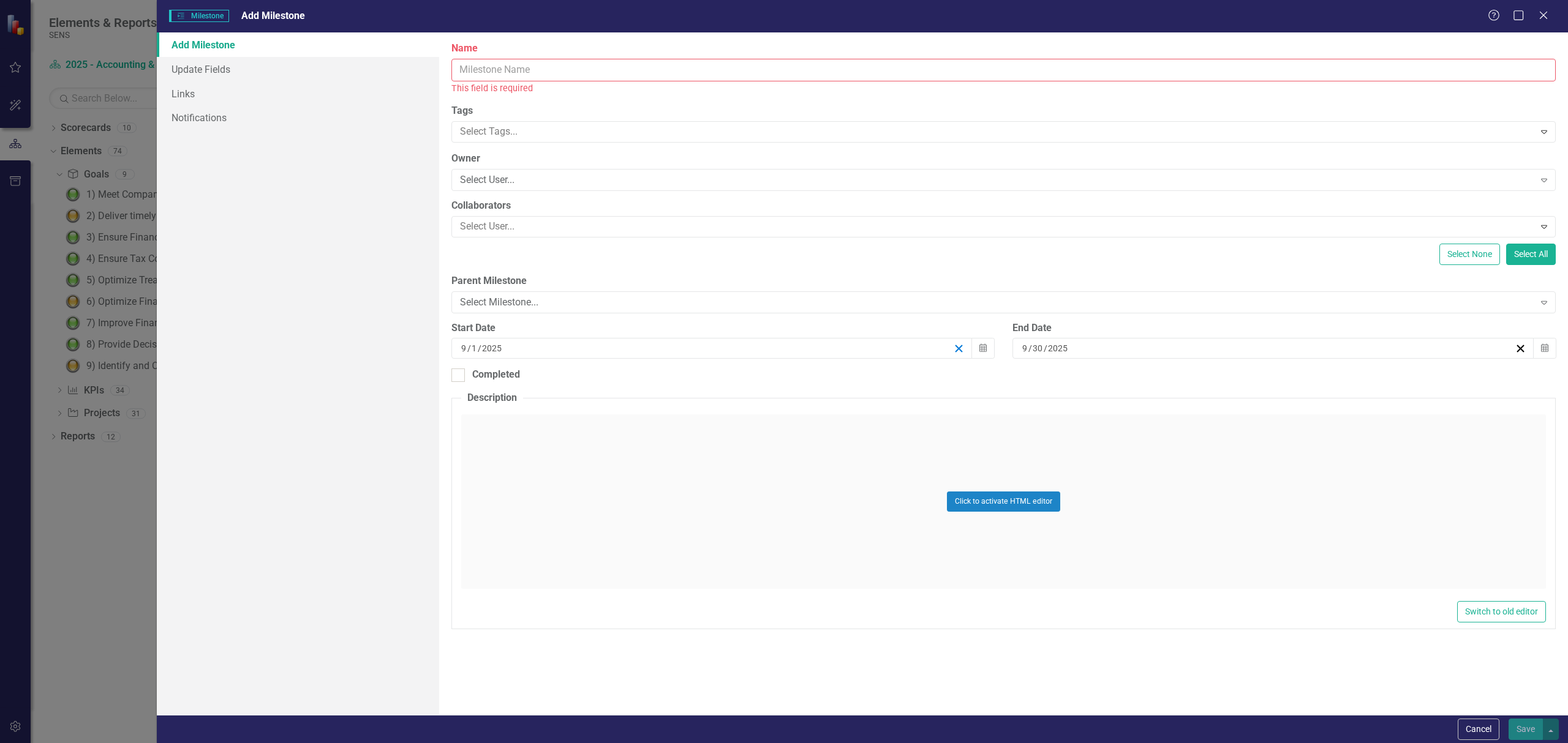
click at [954, 348] on icon "button" at bounding box center [959, 348] width 12 height 12
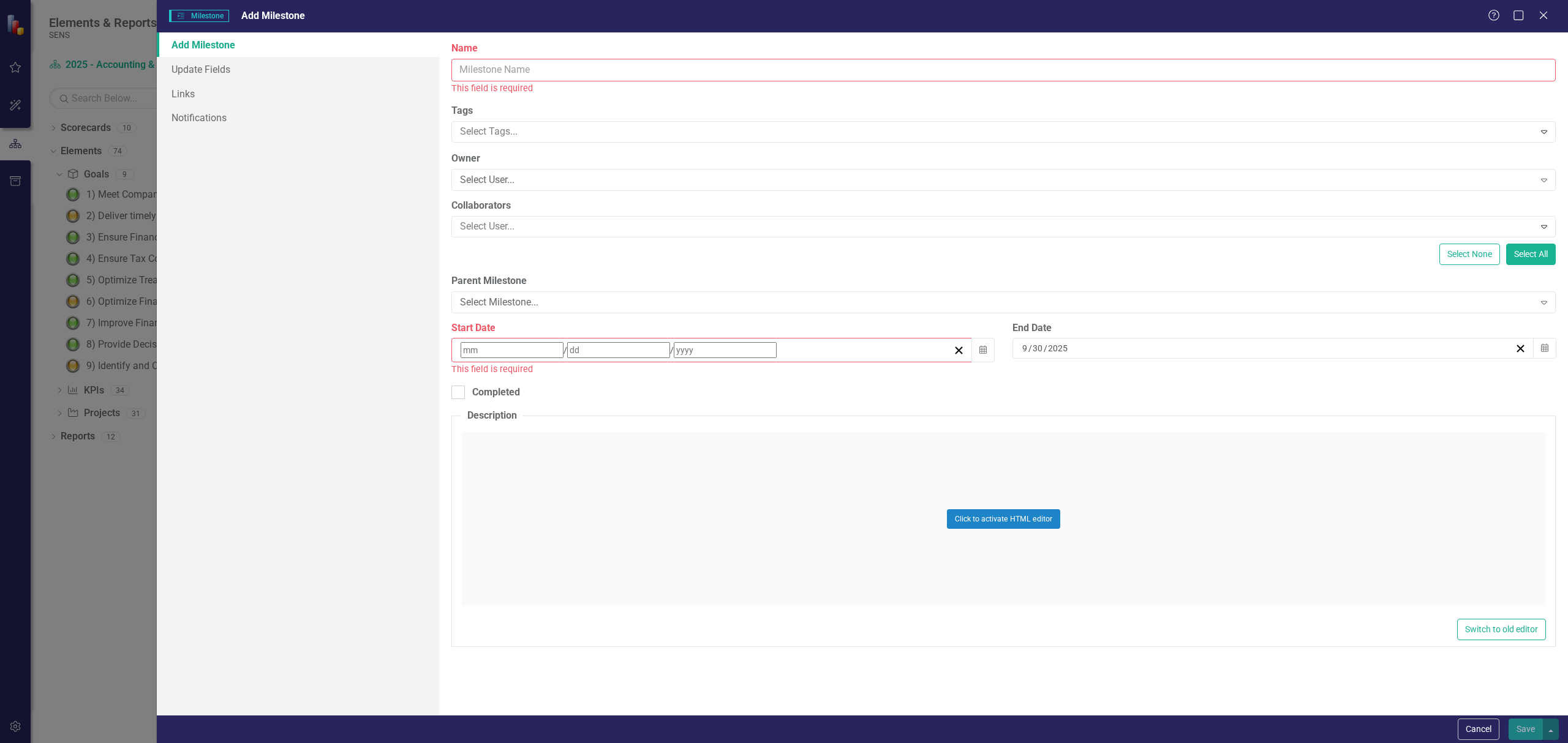
click at [527, 339] on div "/ /" at bounding box center [712, 350] width 521 height 24
click at [480, 380] on button "«" at bounding box center [466, 372] width 27 height 27
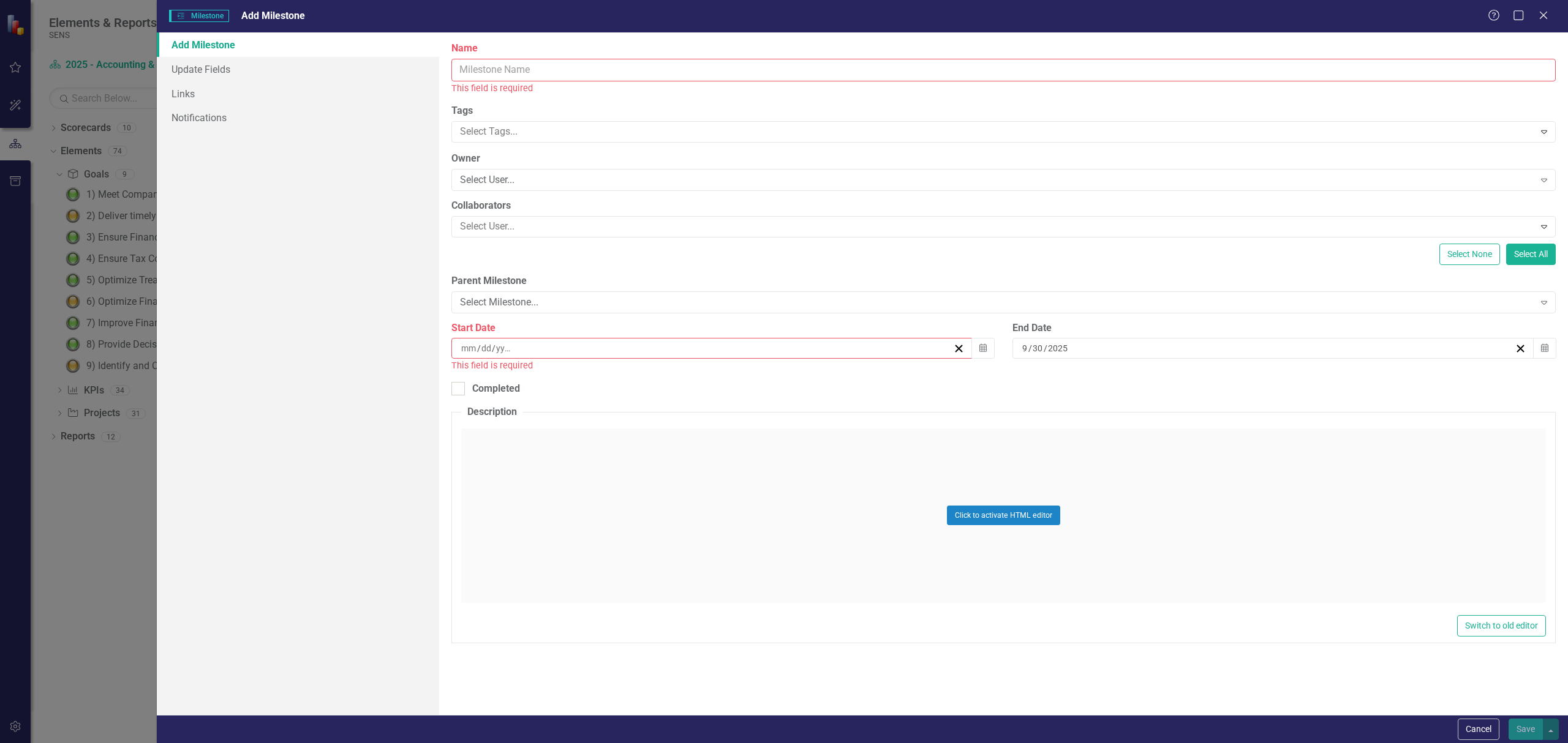
click at [480, 380] on button "«" at bounding box center [466, 372] width 27 height 27
click at [666, 378] on button "»" at bounding box center [653, 372] width 27 height 27
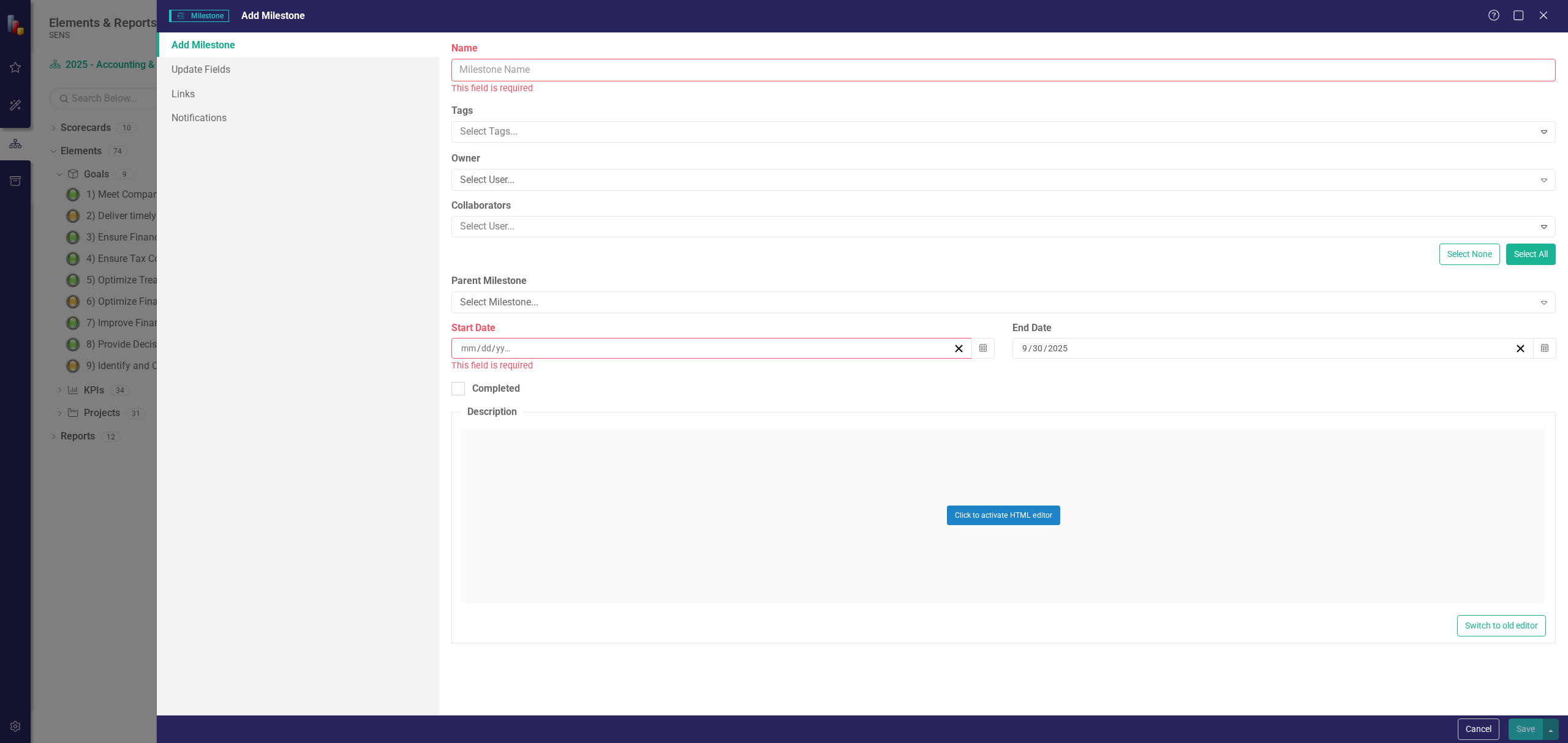
click at [666, 378] on button "»" at bounding box center [653, 372] width 27 height 27
click at [507, 382] on button "‹" at bounding box center [493, 372] width 27 height 27
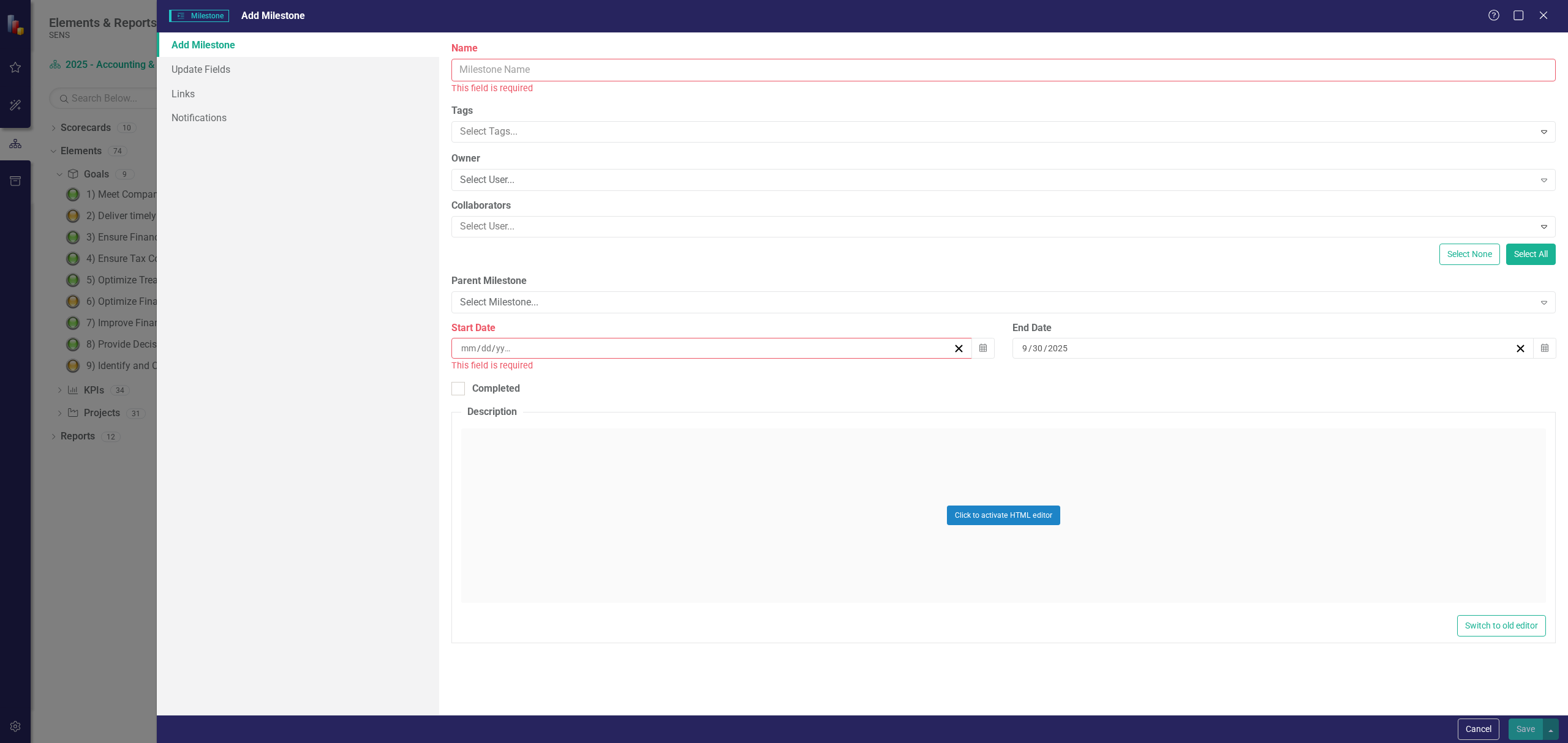
click at [507, 382] on button "‹" at bounding box center [493, 372] width 27 height 27
click at [639, 379] on button "›" at bounding box center [626, 372] width 27 height 27
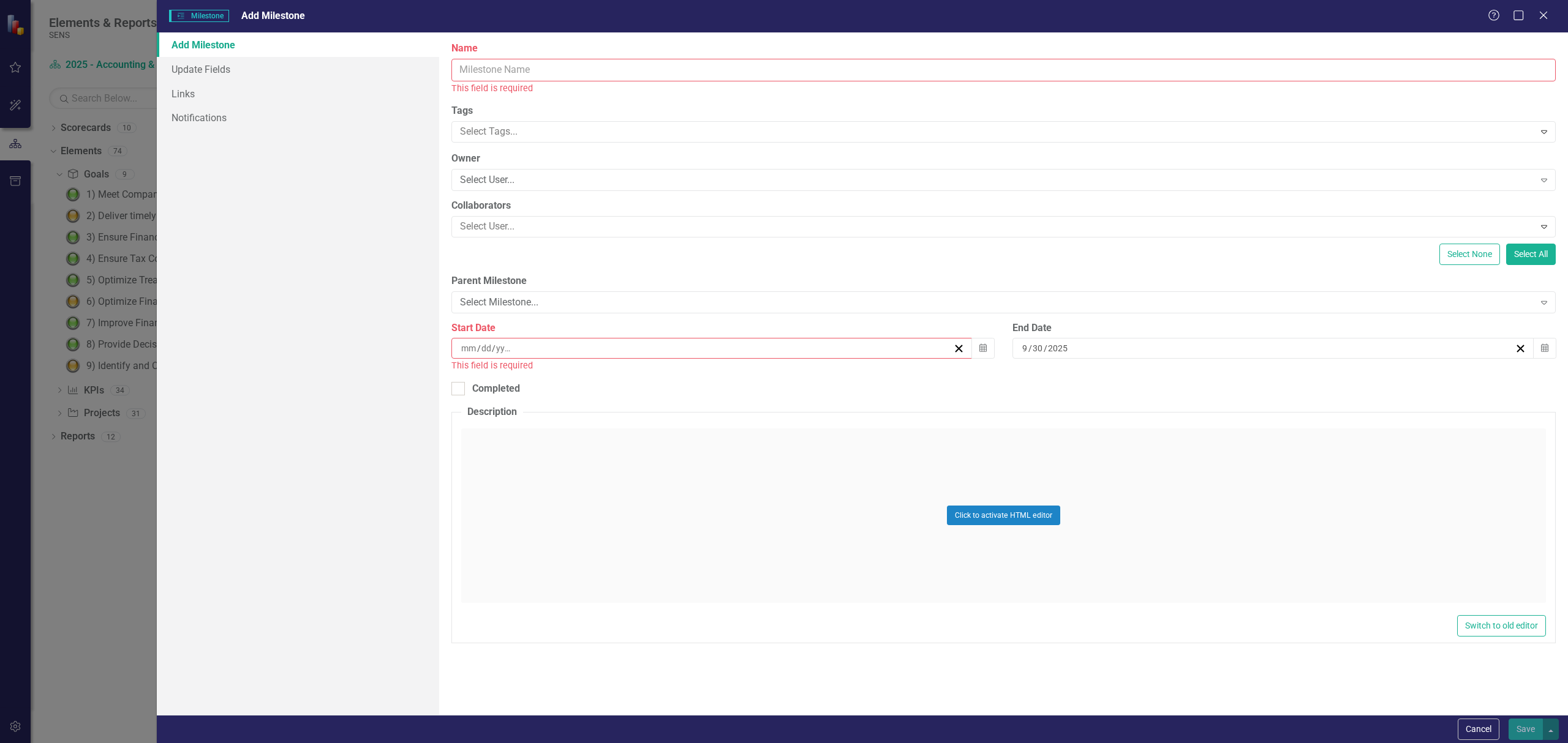
click at [514, 461] on button "10" at bounding box center [499, 457] width 31 height 22
click at [1522, 346] on line "button" at bounding box center [1520, 348] width 6 height 6
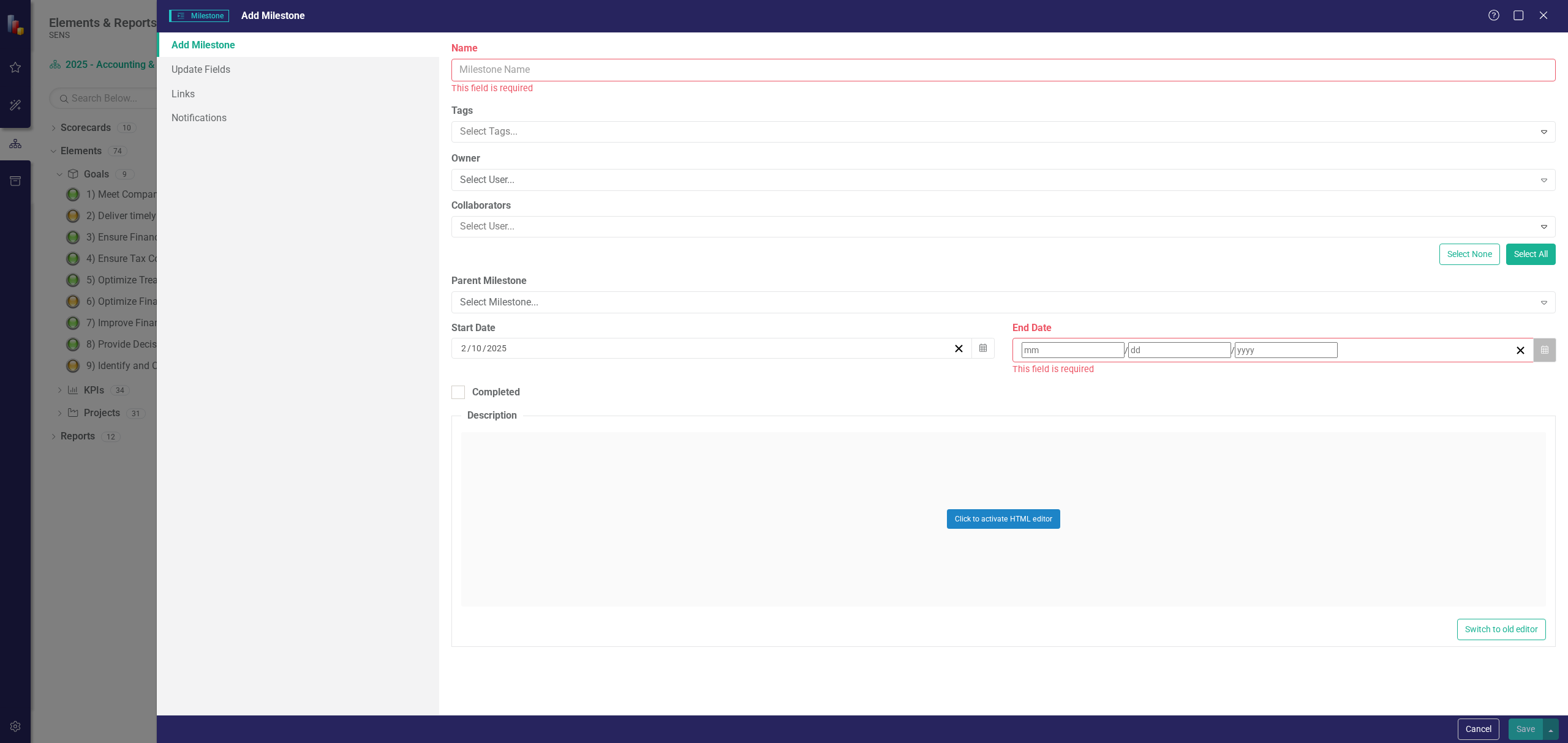
click at [1543, 351] on icon "Calendar" at bounding box center [1545, 350] width 7 height 9
click at [1068, 382] on button "‹" at bounding box center [1054, 372] width 27 height 27
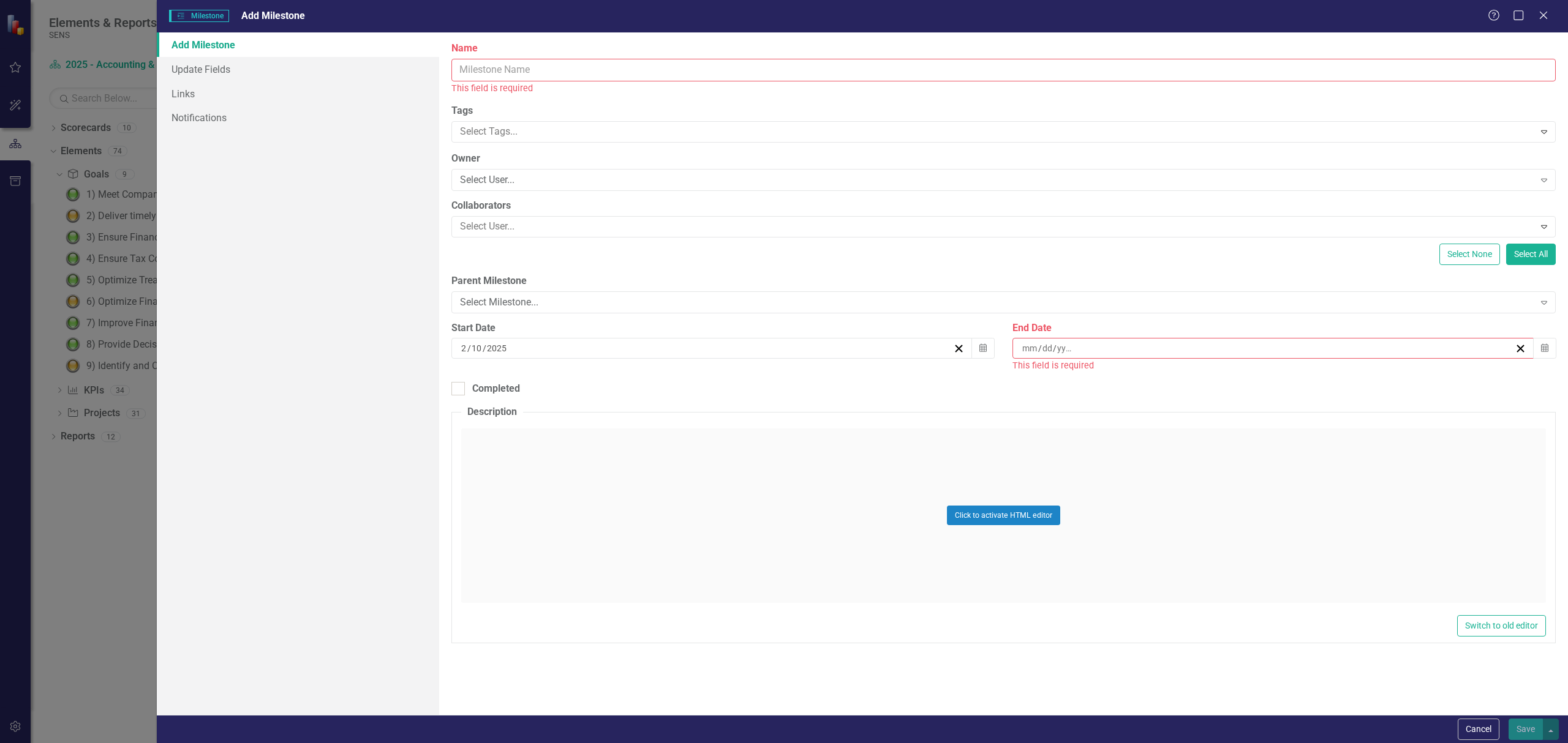
click at [1068, 382] on button "‹" at bounding box center [1054, 372] width 27 height 27
click at [1186, 506] on abbr "28" at bounding box center [1181, 501] width 10 height 10
click at [551, 131] on div at bounding box center [995, 131] width 1079 height 16
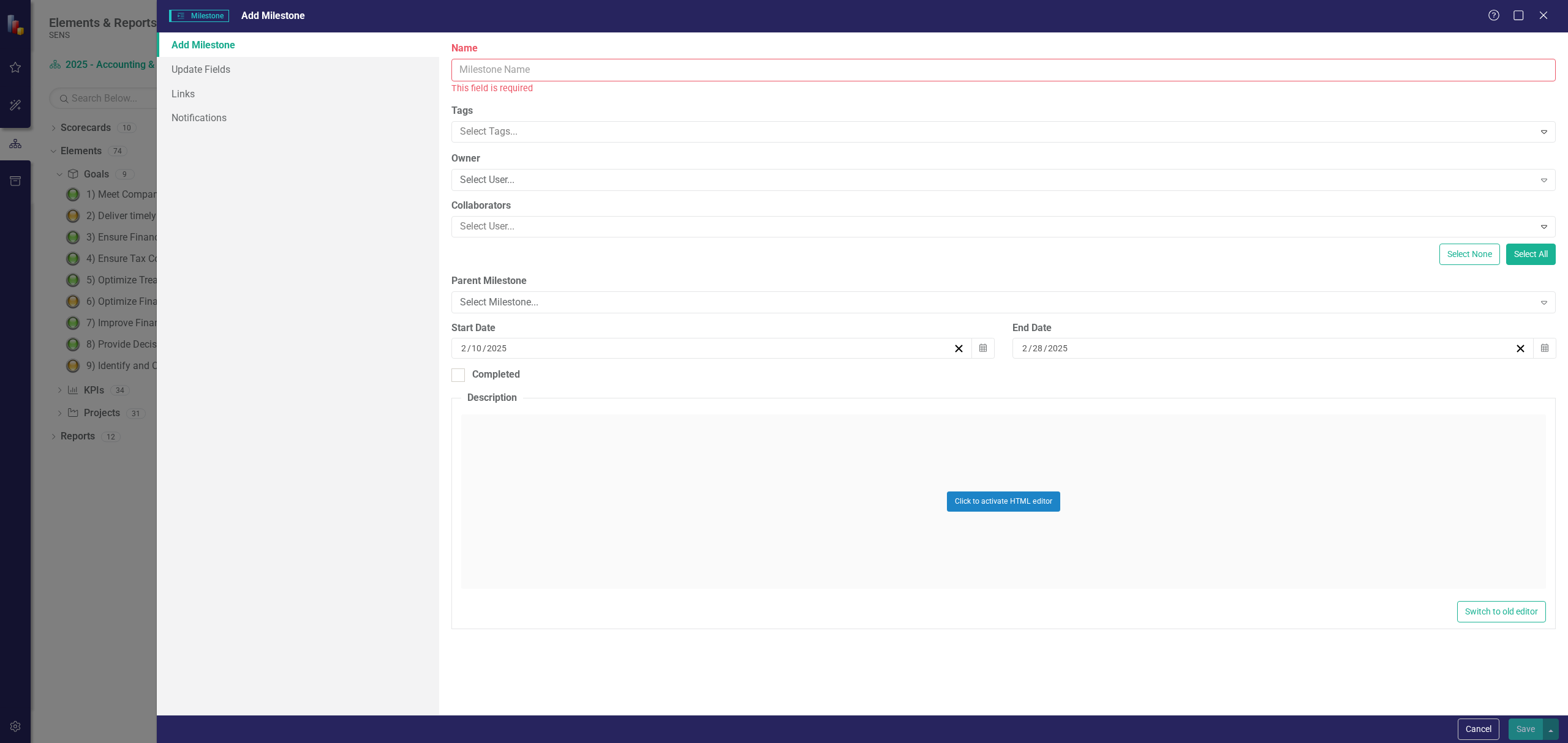
click at [570, 101] on div "ClearPoint Can Do More! How ClearPoint Can Help Close Enterprise plans can auto…" at bounding box center [1004, 373] width 1129 height 683
click at [523, 187] on div "Select User... Expand" at bounding box center [1004, 180] width 1104 height 22
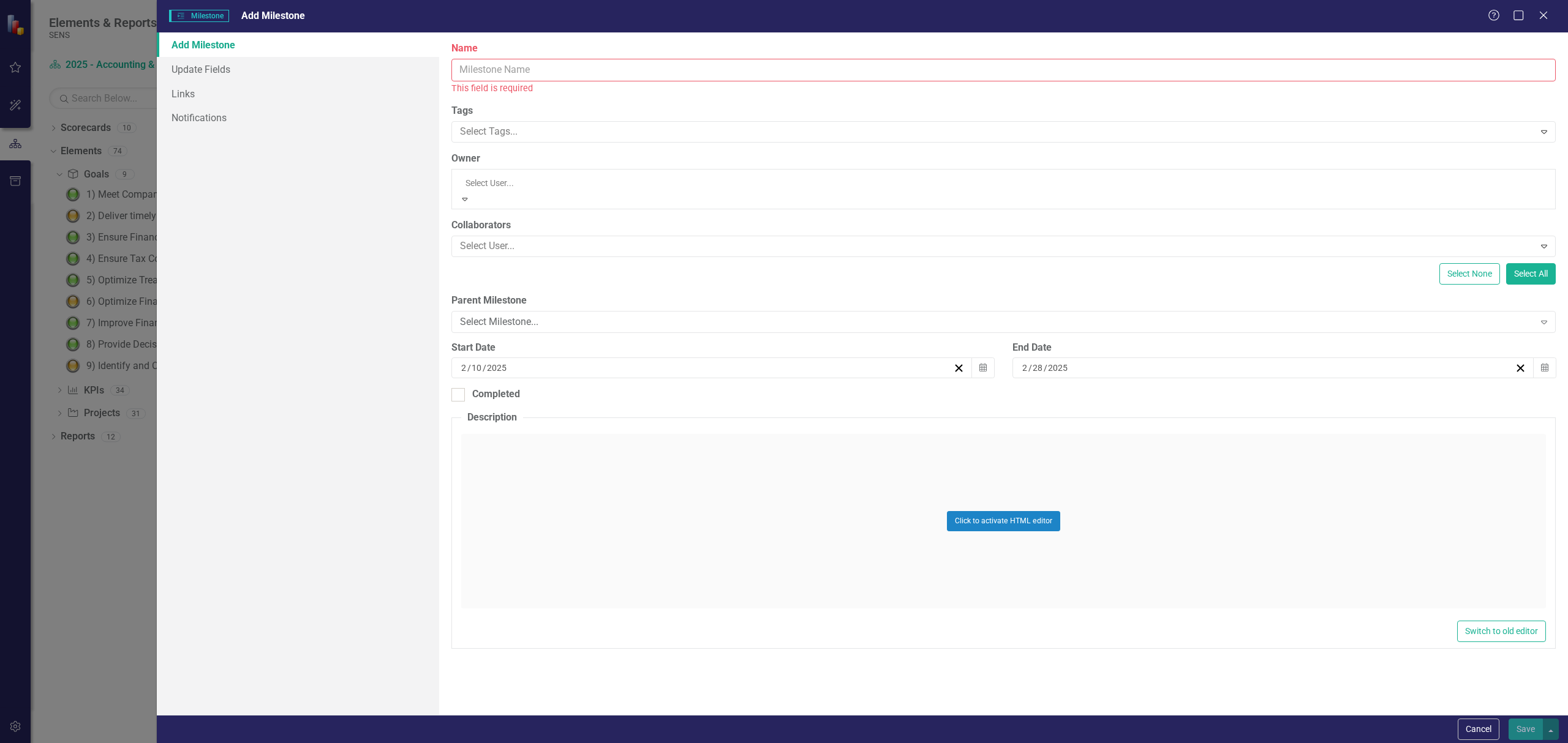
click at [590, 98] on div "ClearPoint Can Do More! How ClearPoint Can Help Close Enterprise plans can auto…" at bounding box center [1004, 373] width 1129 height 683
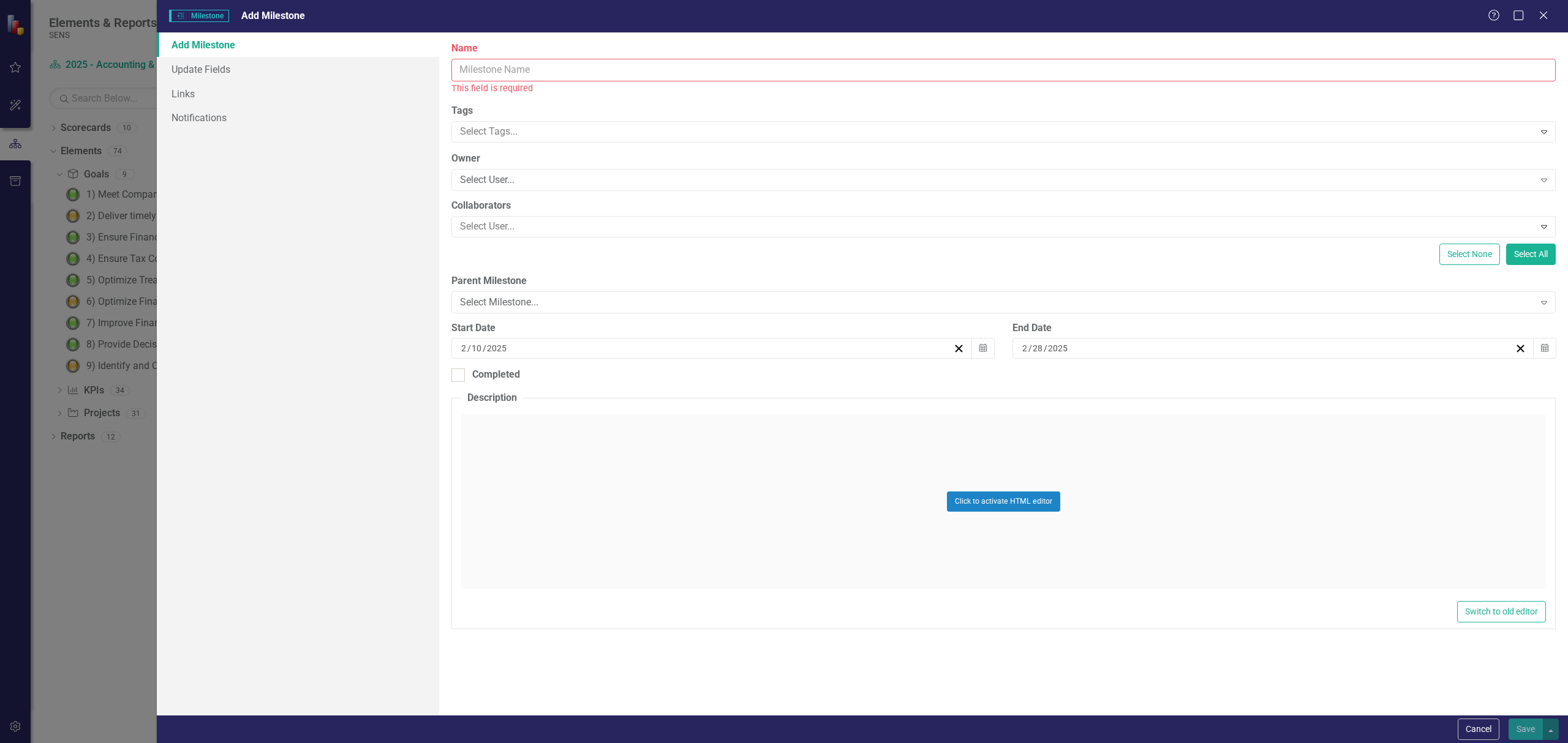
click at [574, 72] on input "Name" at bounding box center [1004, 69] width 1104 height 22
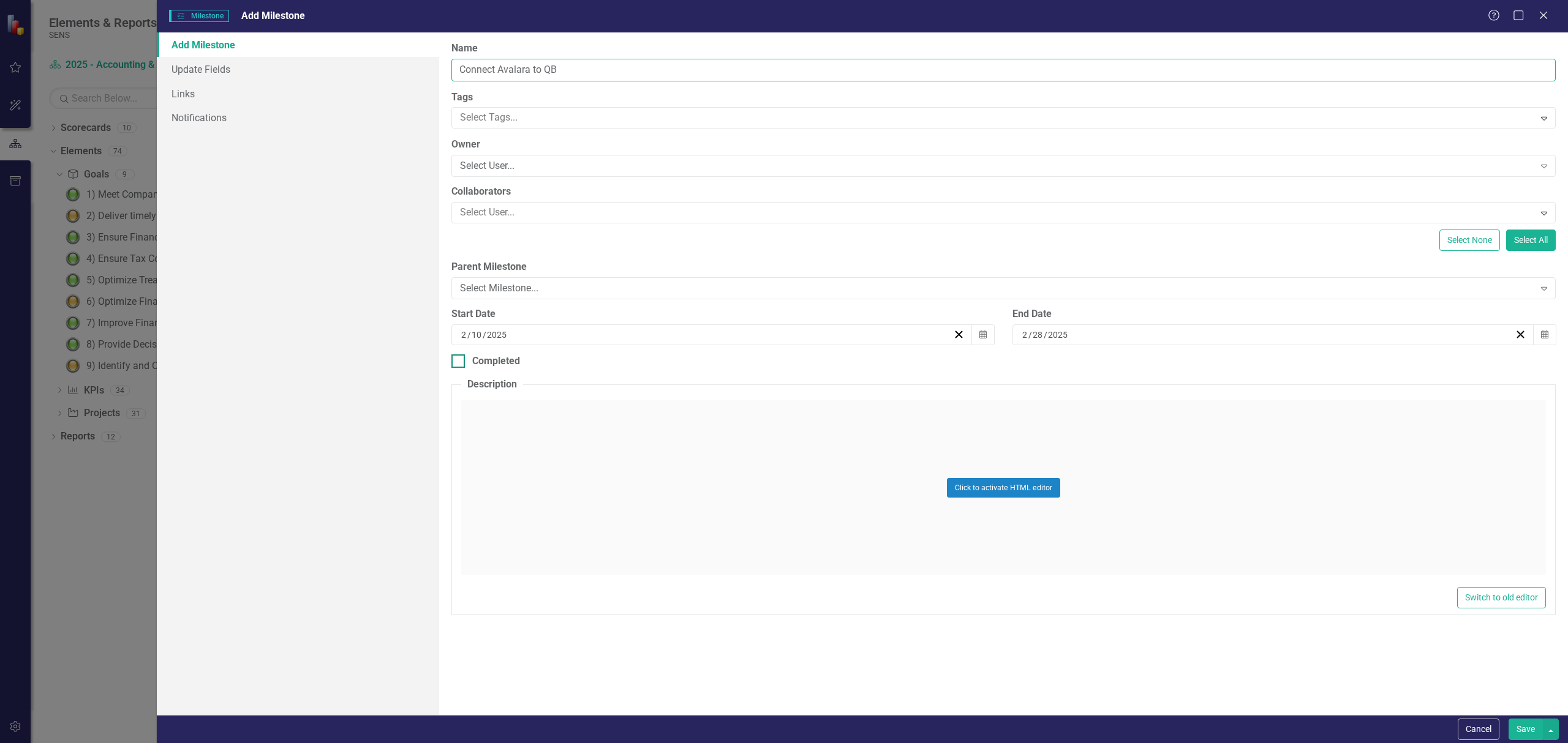
type input "Connect Avalara to QB"
click at [458, 365] on div at bounding box center [458, 361] width 14 height 13
click at [458, 363] on input "Completed" at bounding box center [455, 358] width 8 height 8
checkbox input "true"
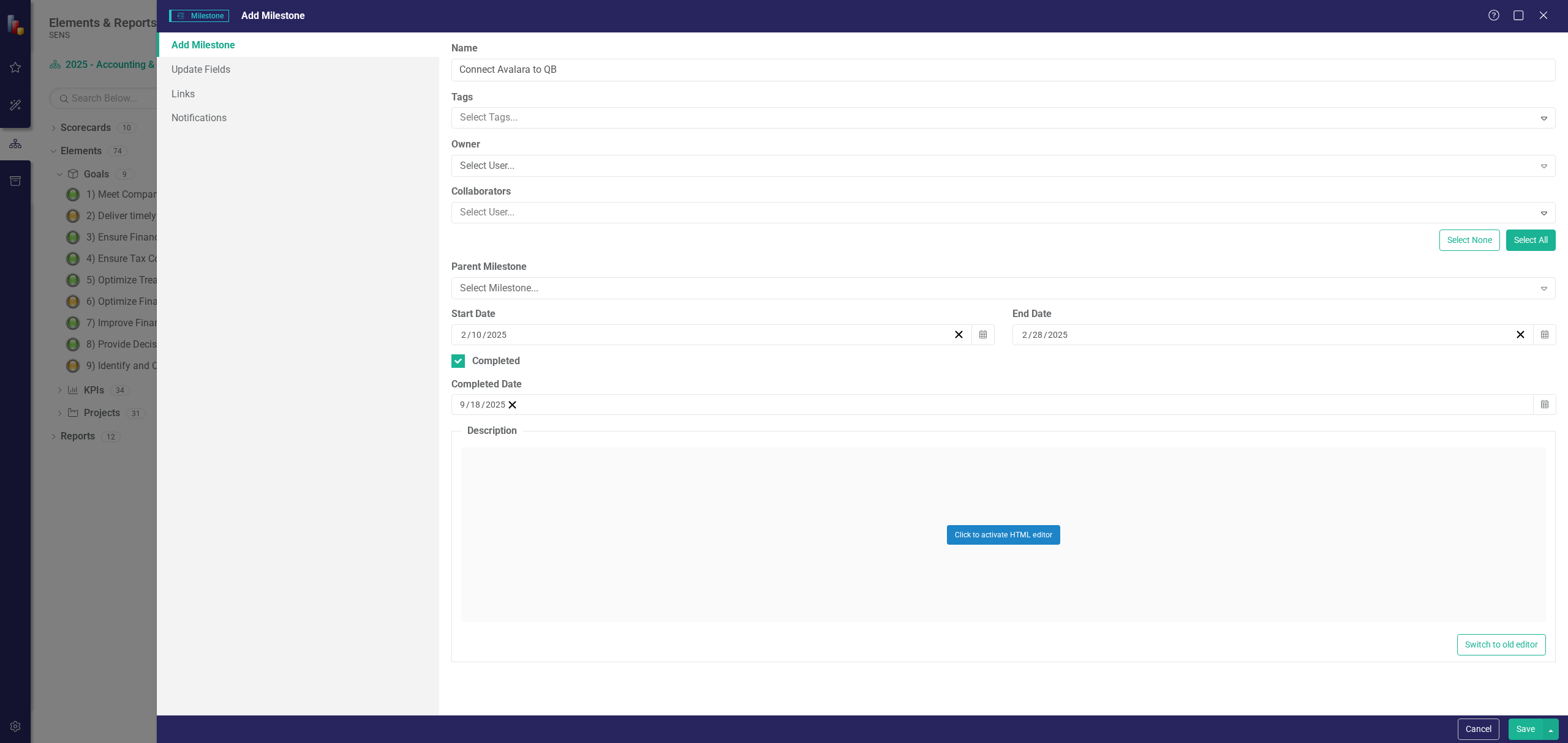
click at [662, 464] on div "Click to activate HTML editor" at bounding box center [1003, 534] width 1085 height 175
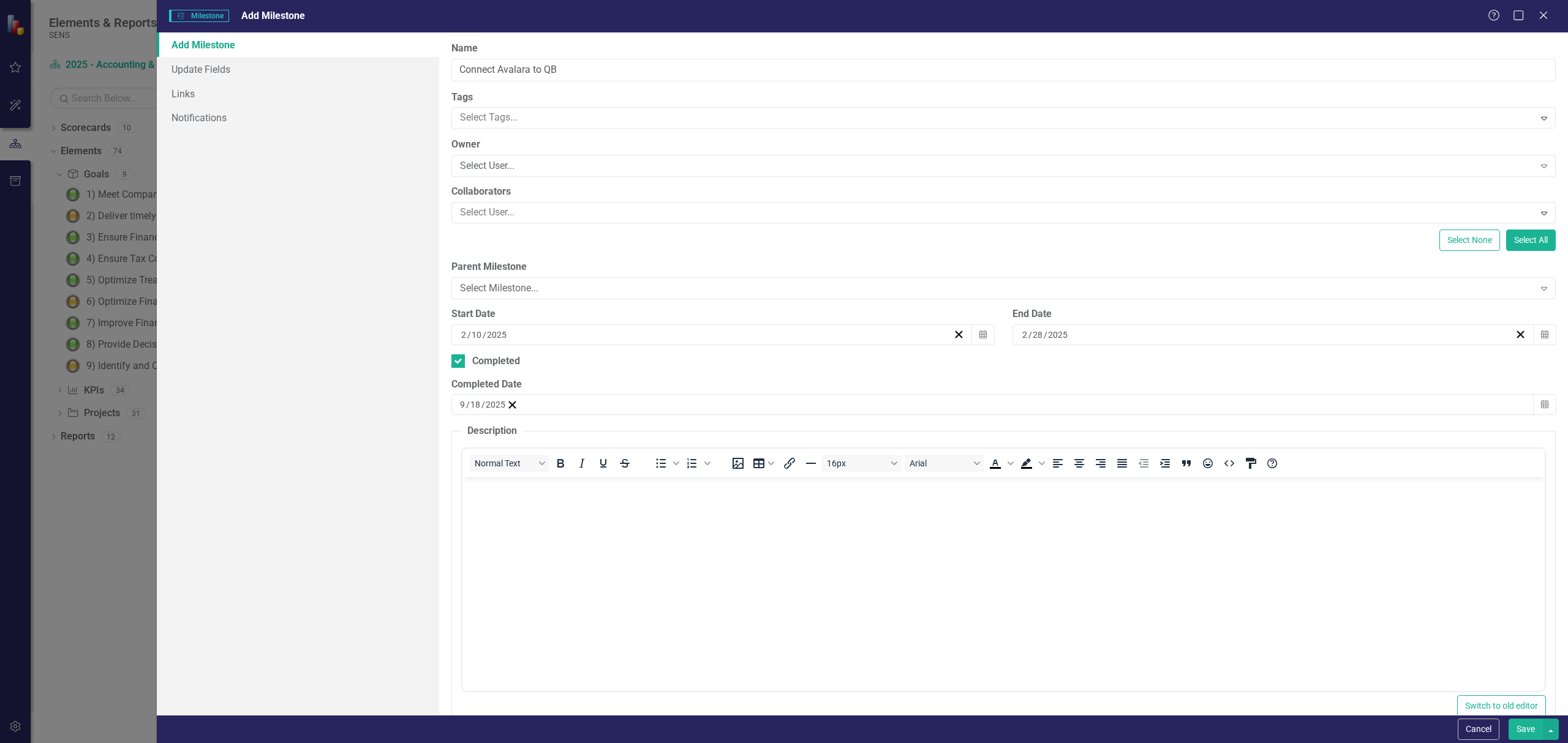
scroll to position [0, 0]
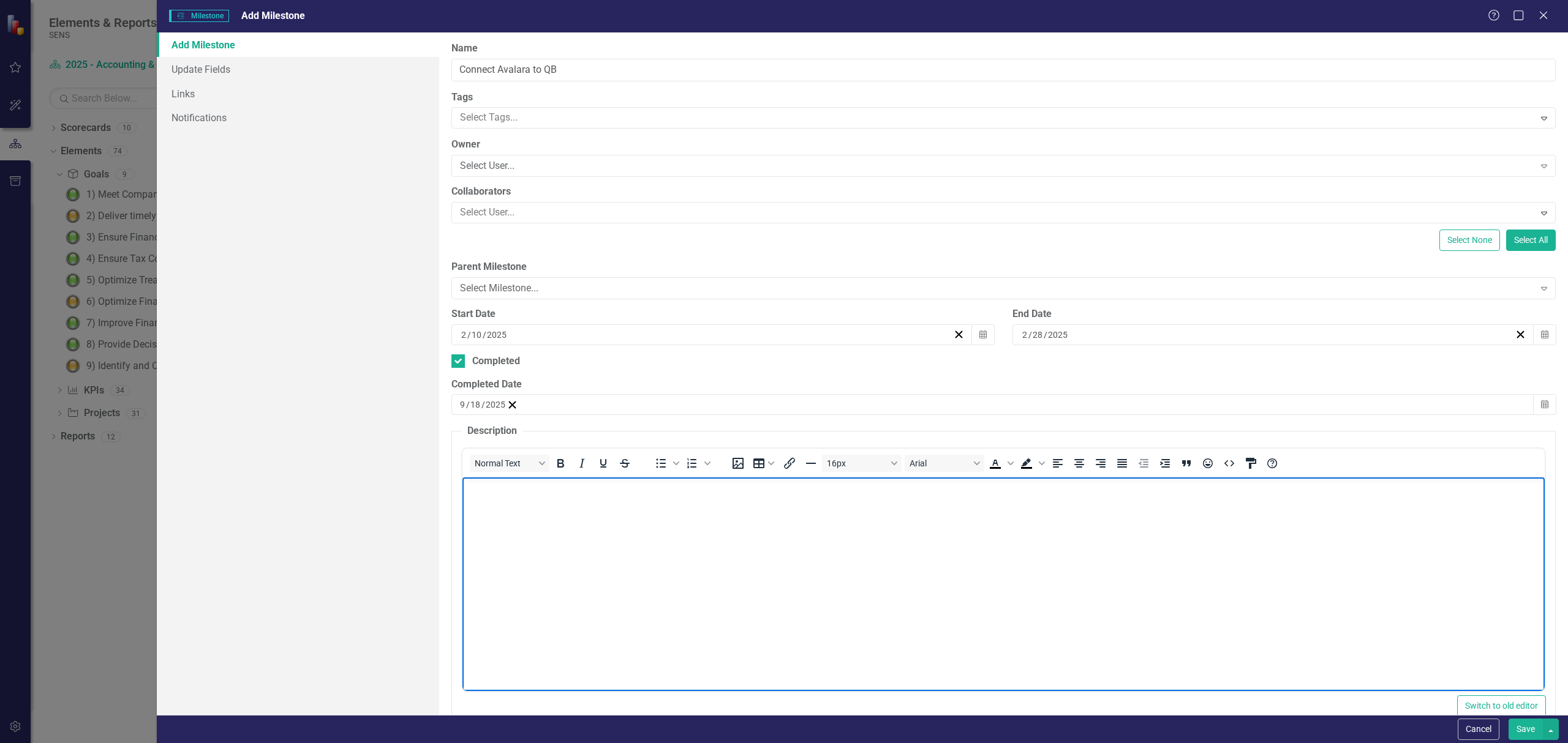
click at [632, 503] on body "Rich Text Area. Press ALT-0 for help." at bounding box center [1003, 569] width 1082 height 184
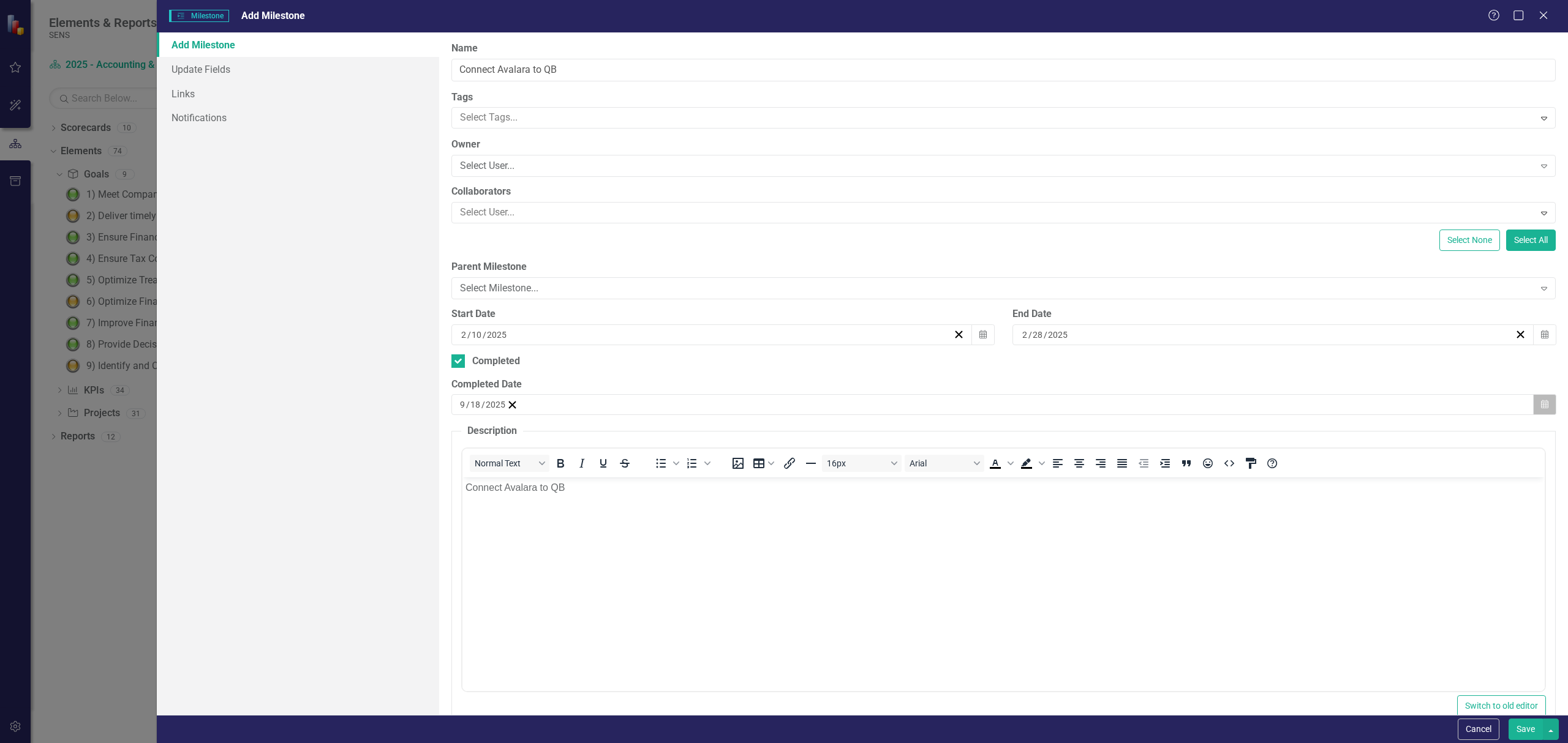
click at [1541, 407] on icon "button" at bounding box center [1545, 405] width 7 height 9
click at [507, 439] on button "‹" at bounding box center [493, 428] width 27 height 27
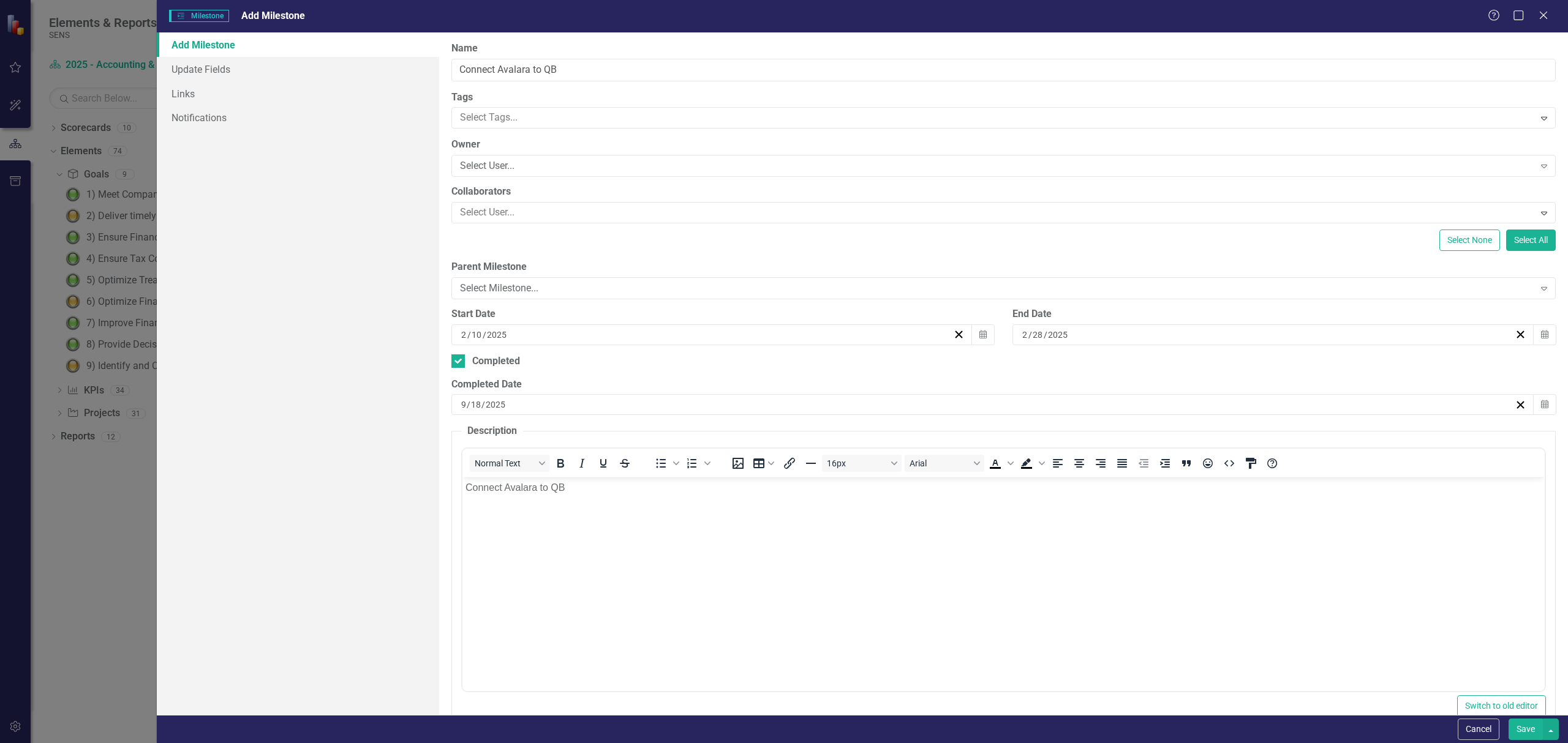
click at [507, 439] on button "‹" at bounding box center [493, 428] width 27 height 27
click at [594, 541] on abbr "20" at bounding box center [589, 535] width 10 height 10
click at [1518, 730] on button "Save" at bounding box center [1526, 730] width 34 height 22
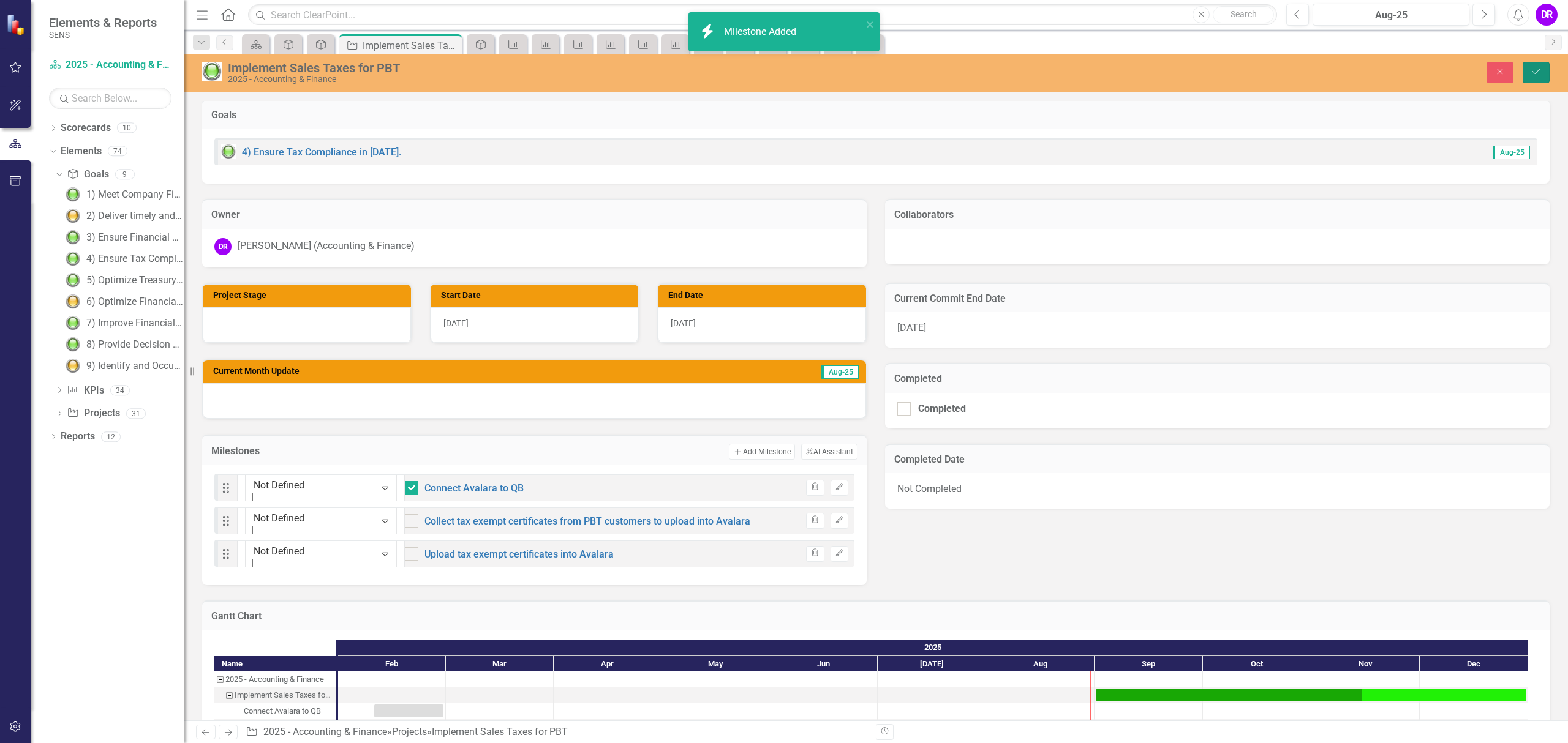
click at [1536, 69] on icon "Save" at bounding box center [1536, 72] width 11 height 9
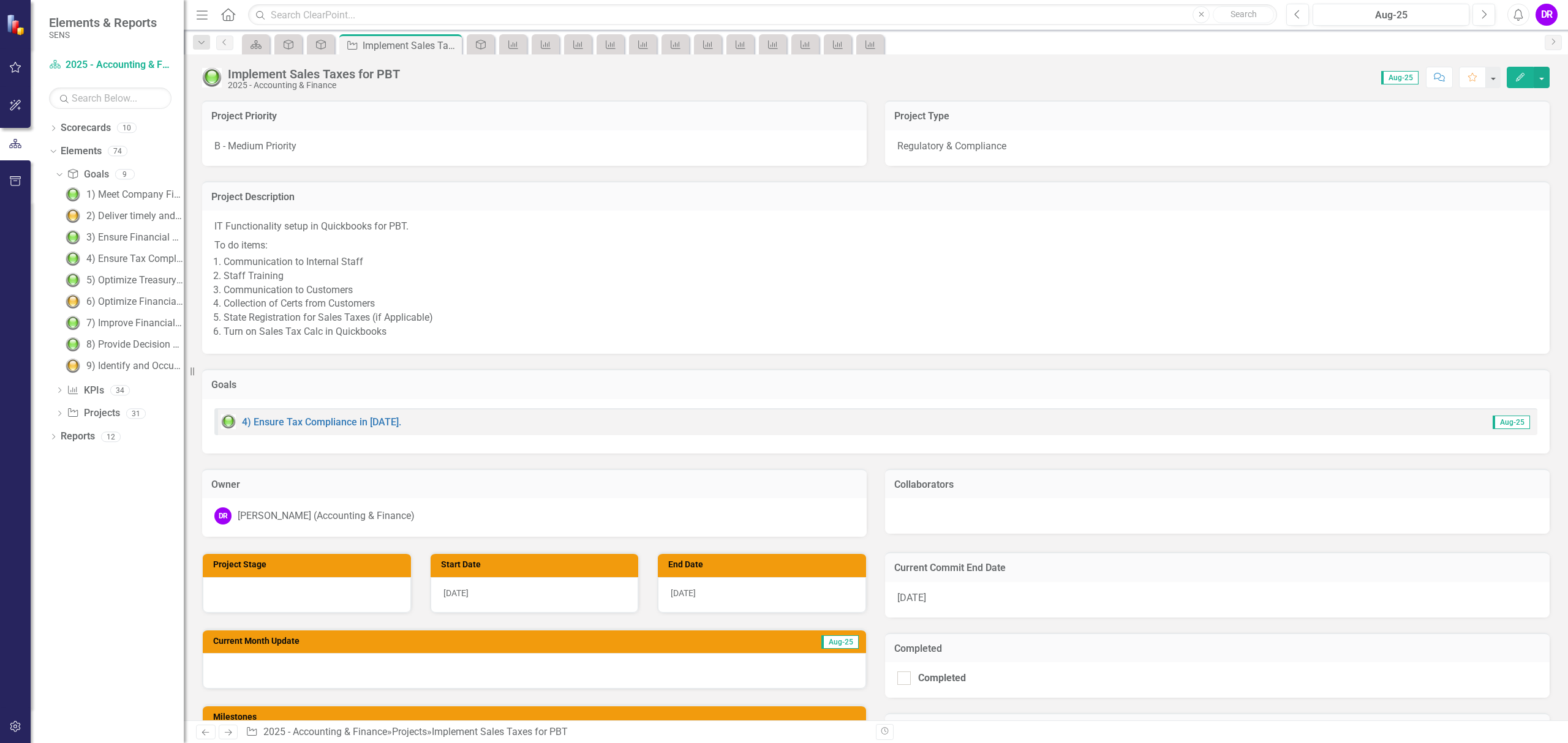
click at [391, 401] on div "4) Ensure Tax Compliance in 2025. Aug-25" at bounding box center [876, 426] width 1347 height 55
click at [133, 237] on div "3) Ensure Financial Controls & Compliance in [DATE]." at bounding box center [135, 237] width 97 height 11
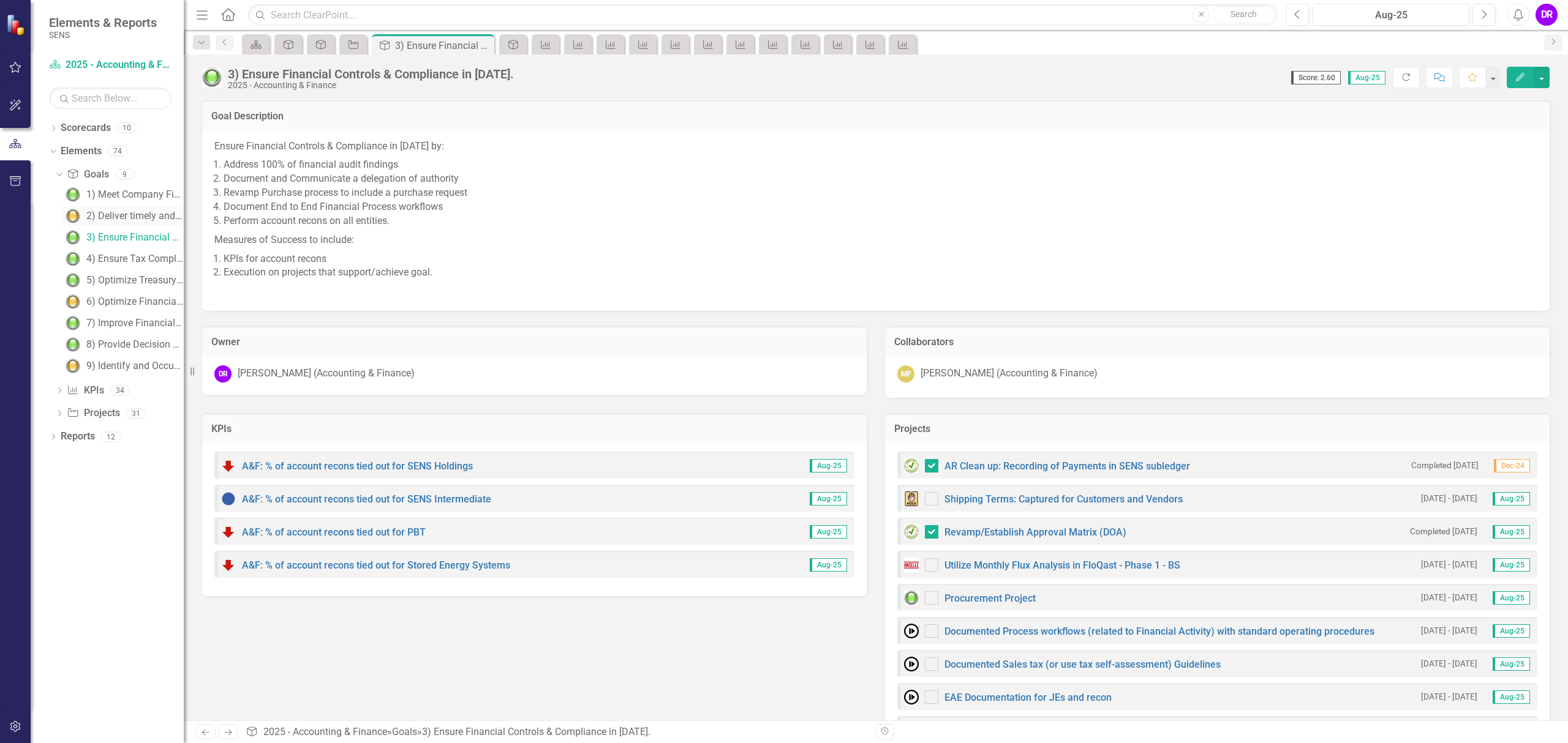
click at [148, 216] on div "2) Deliver timely and accurate monthly Financial Reporting in [DATE]." at bounding box center [135, 216] width 97 height 11
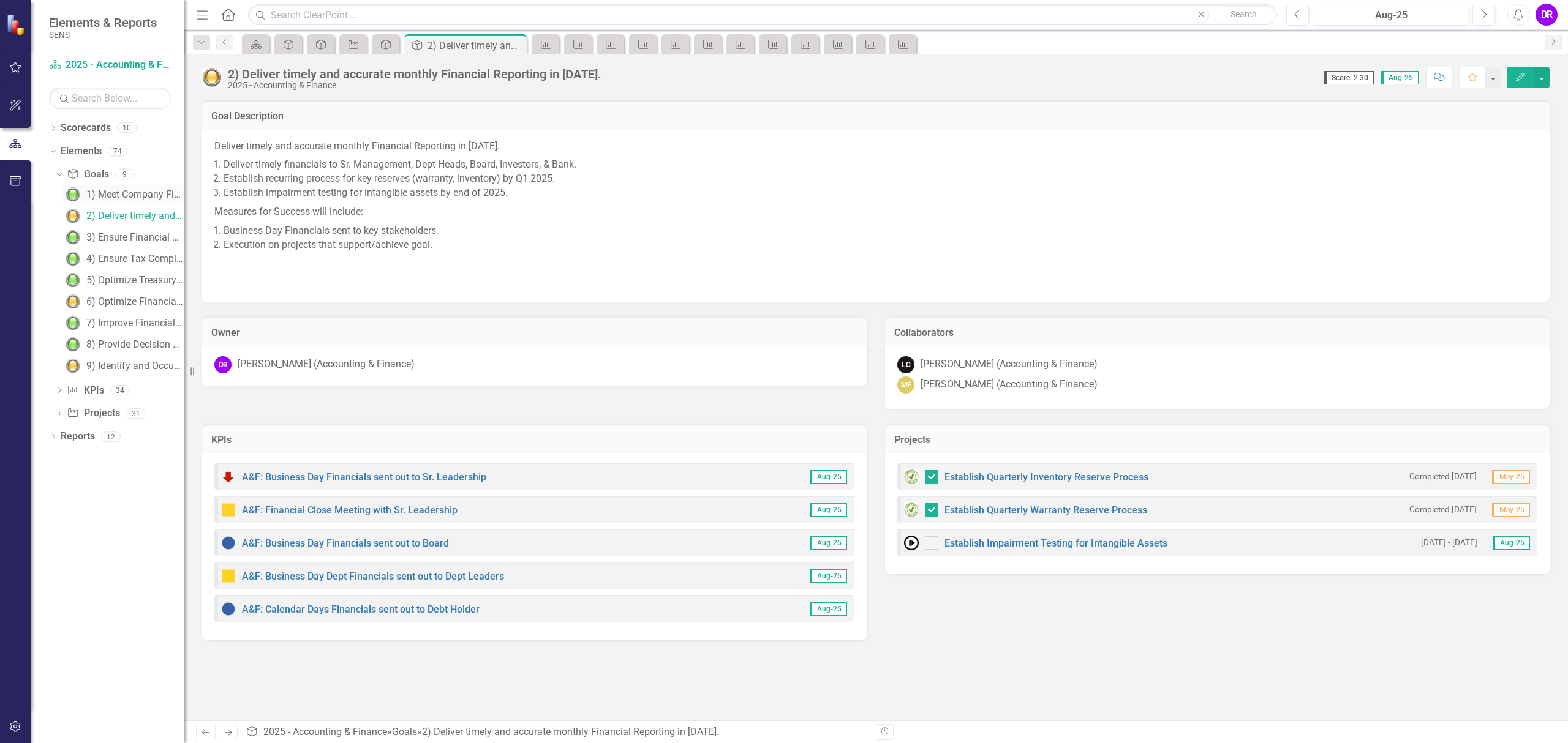
click at [136, 191] on div "1) Meet Company Financial Objectives in [DATE]" at bounding box center [135, 194] width 97 height 11
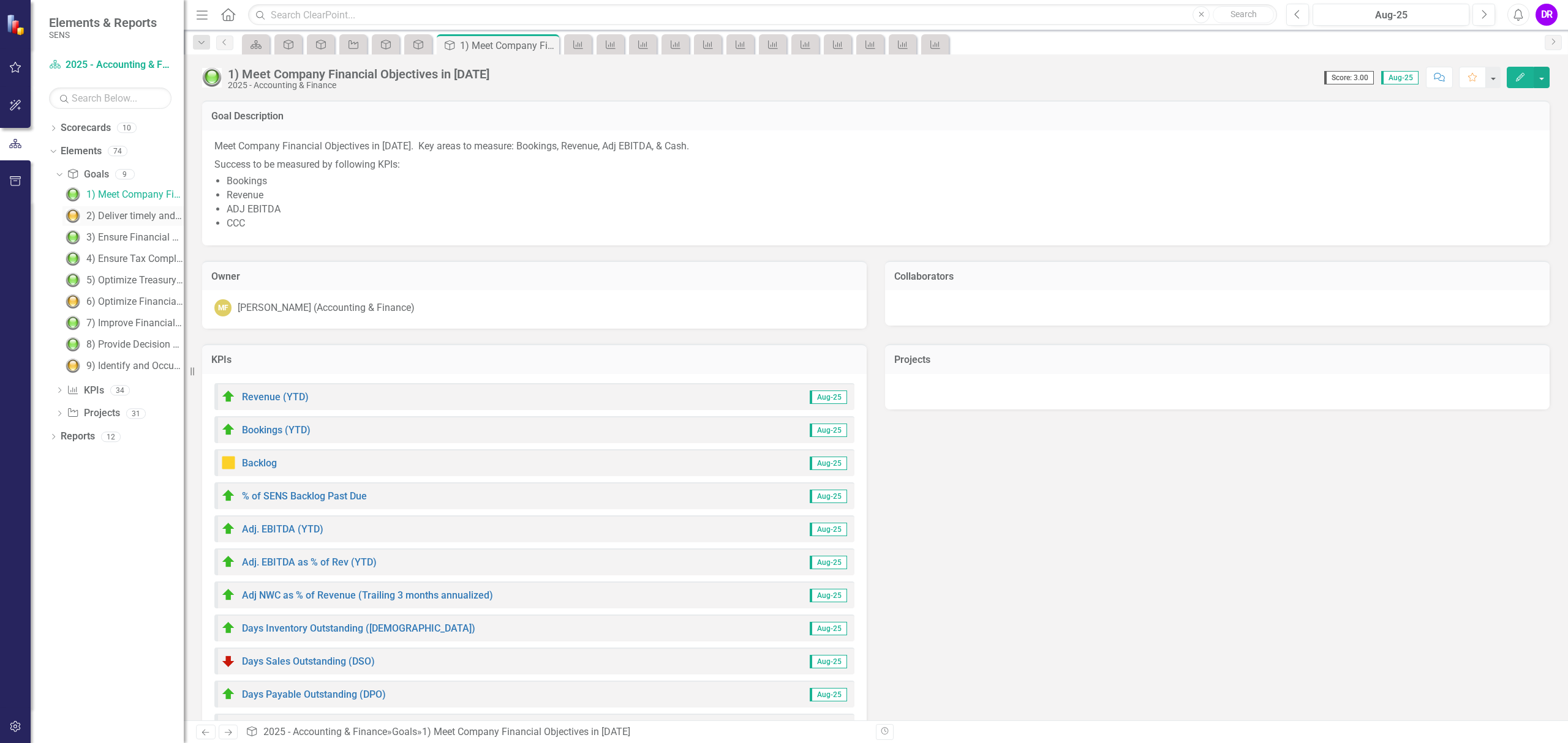
click at [135, 211] on div "2) Deliver timely and accurate monthly Financial Reporting in [DATE]." at bounding box center [135, 216] width 97 height 11
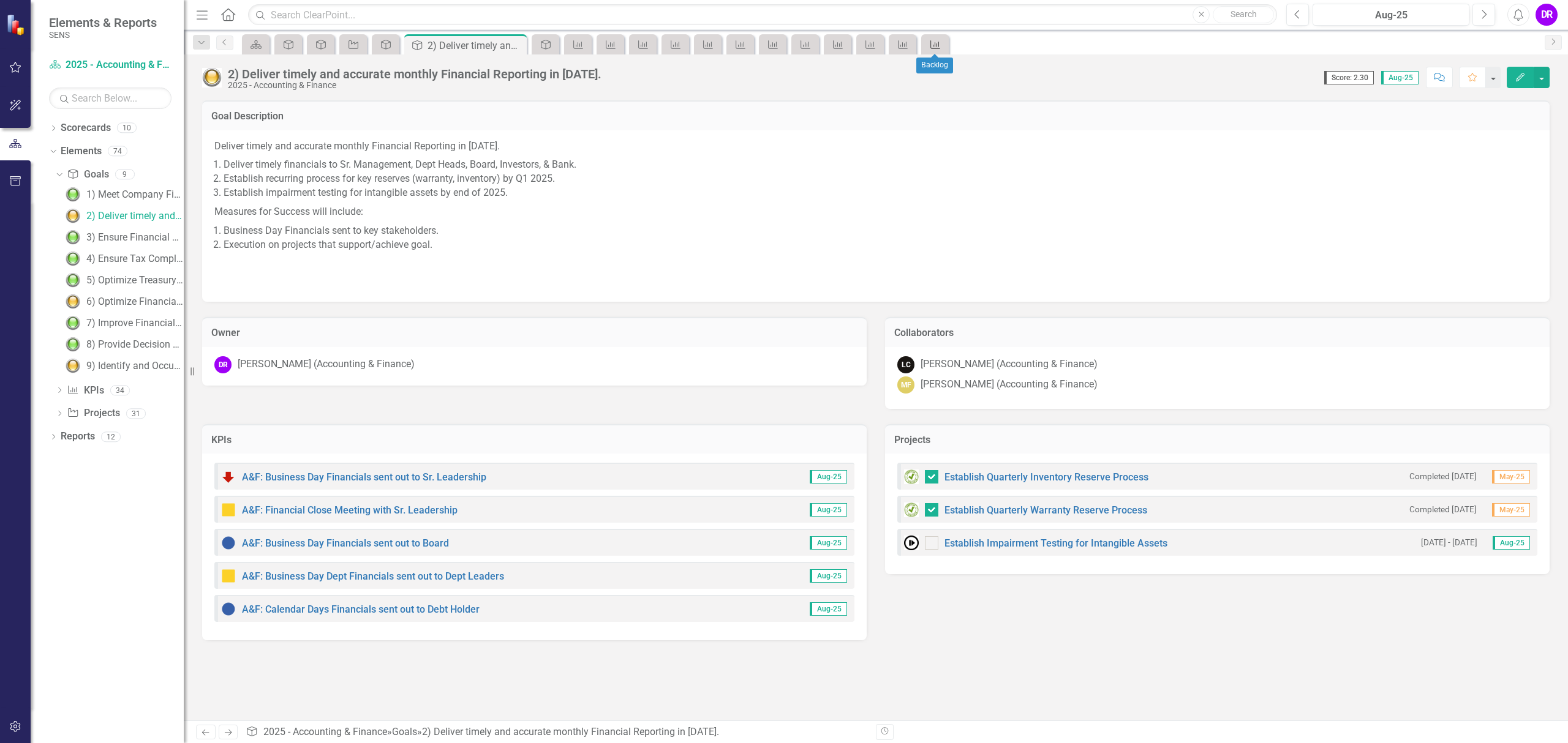
click at [940, 45] on icon "KPI" at bounding box center [935, 44] width 13 height 10
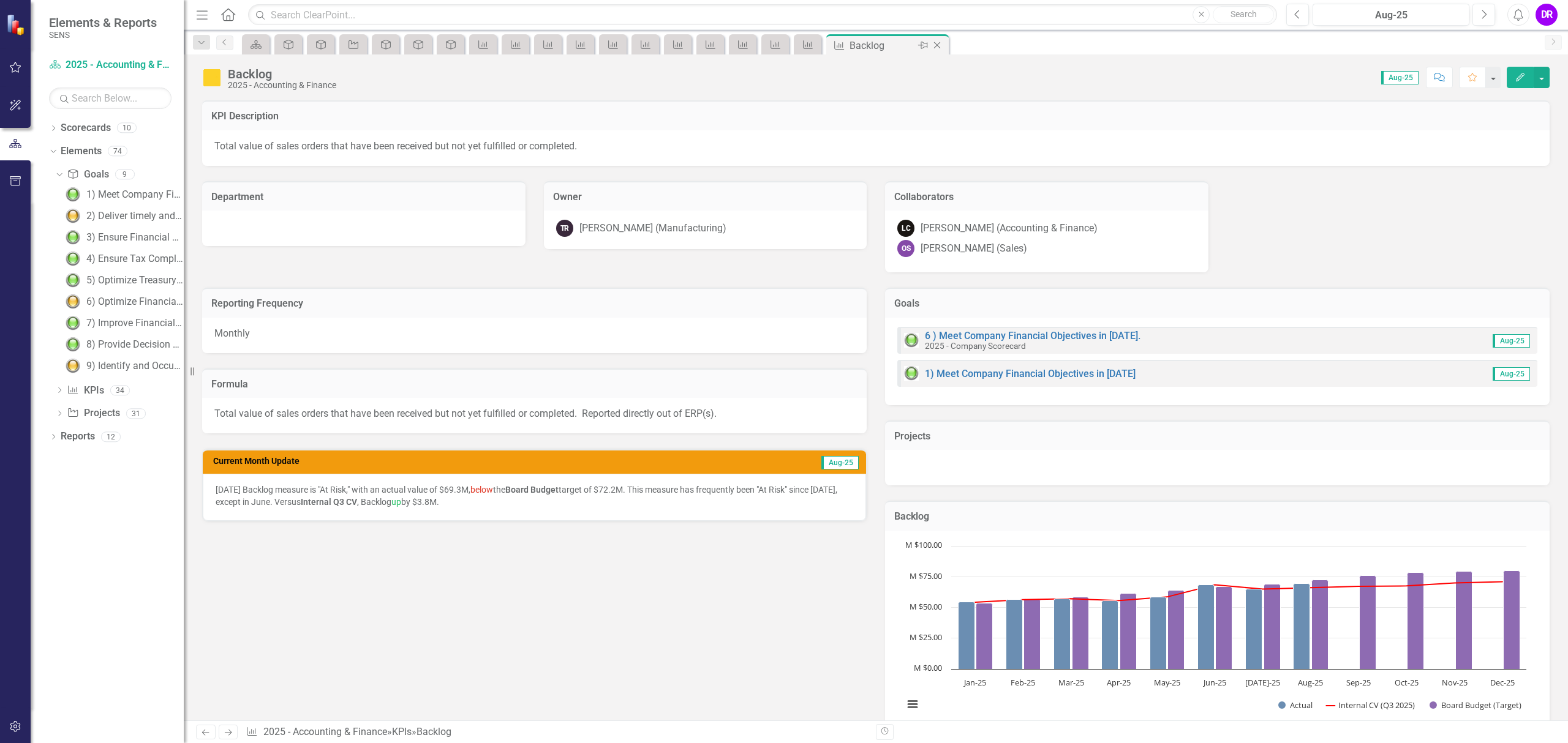
click at [940, 45] on icon "Close" at bounding box center [937, 45] width 13 height 10
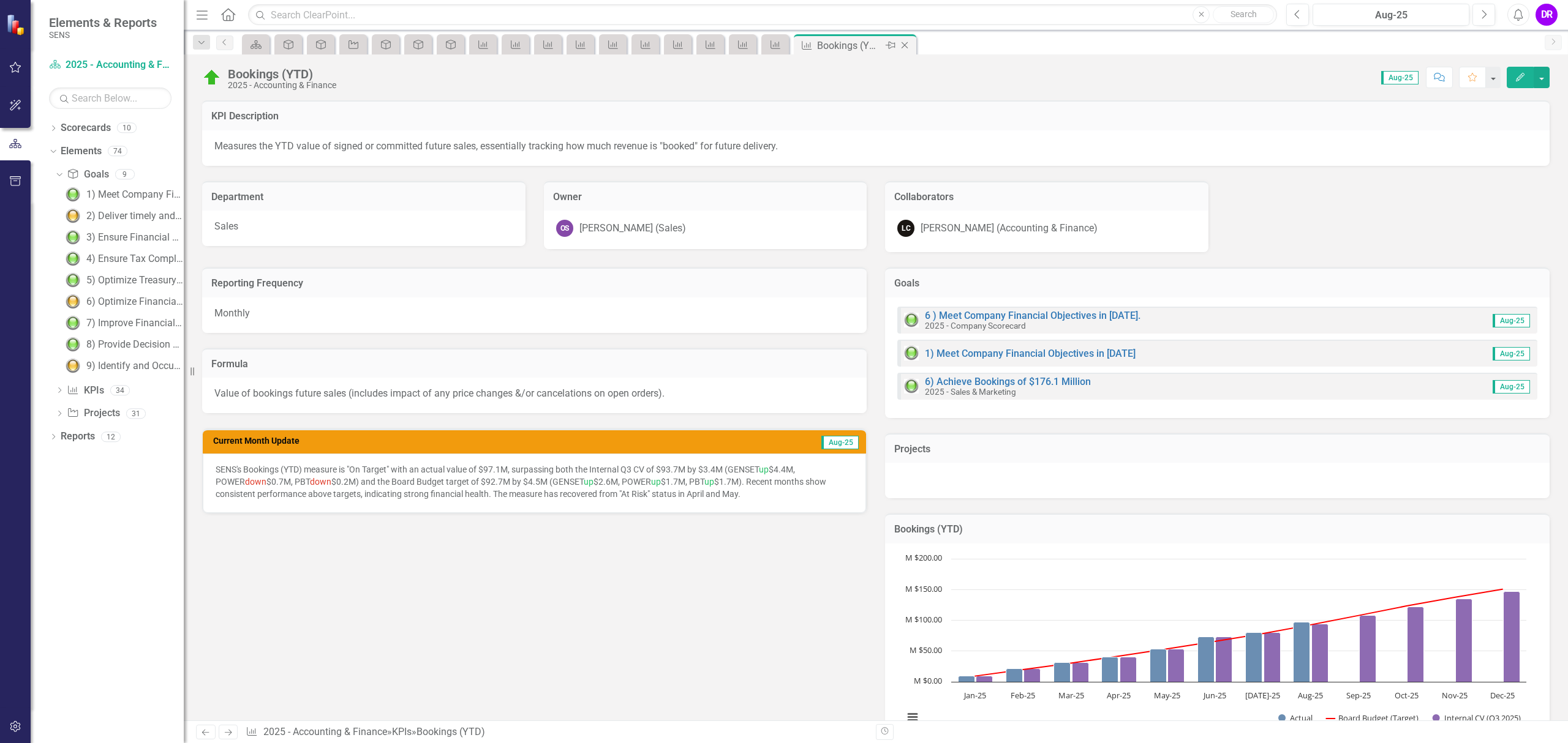
click at [903, 43] on icon "Close" at bounding box center [905, 45] width 13 height 10
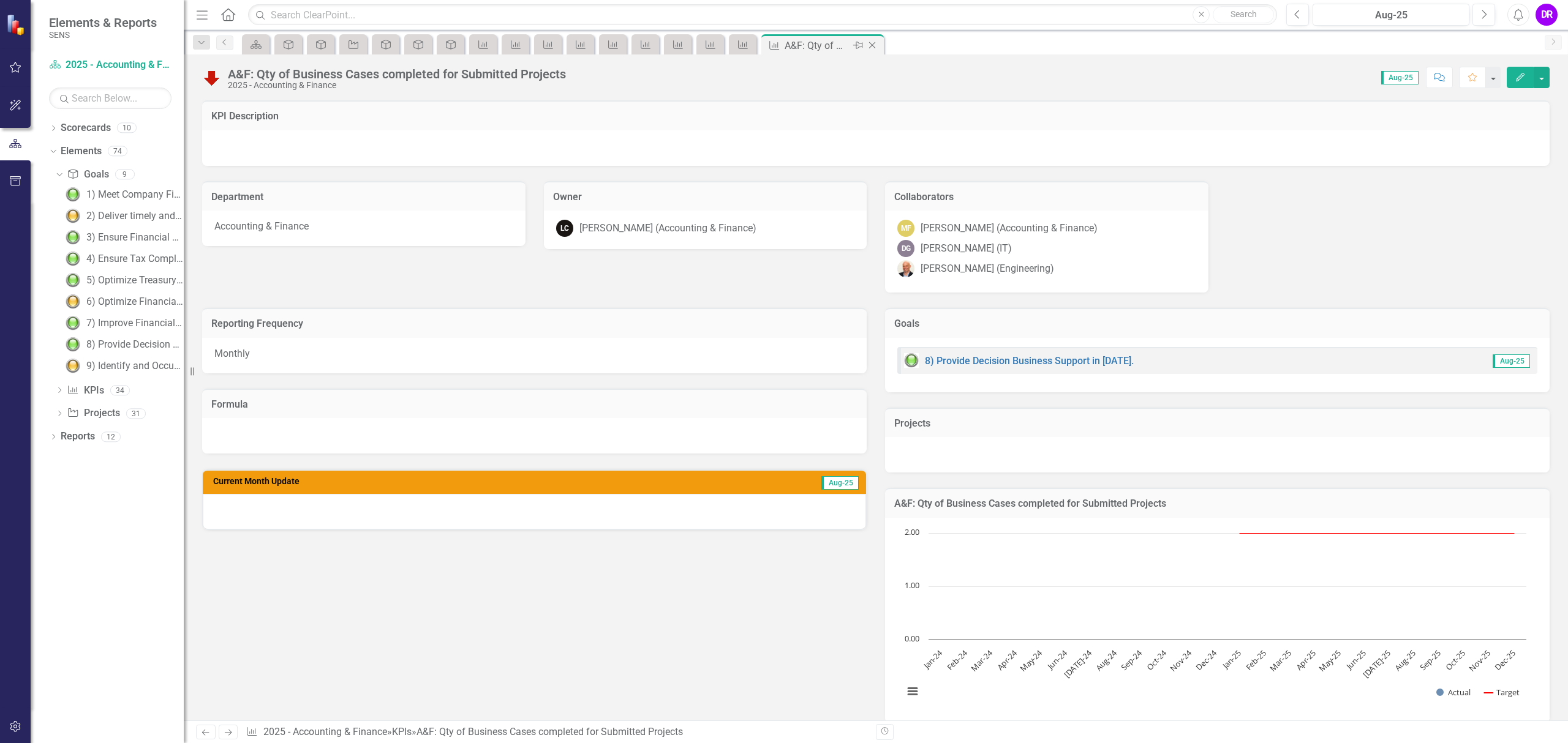
click at [875, 42] on icon "Close" at bounding box center [872, 45] width 13 height 10
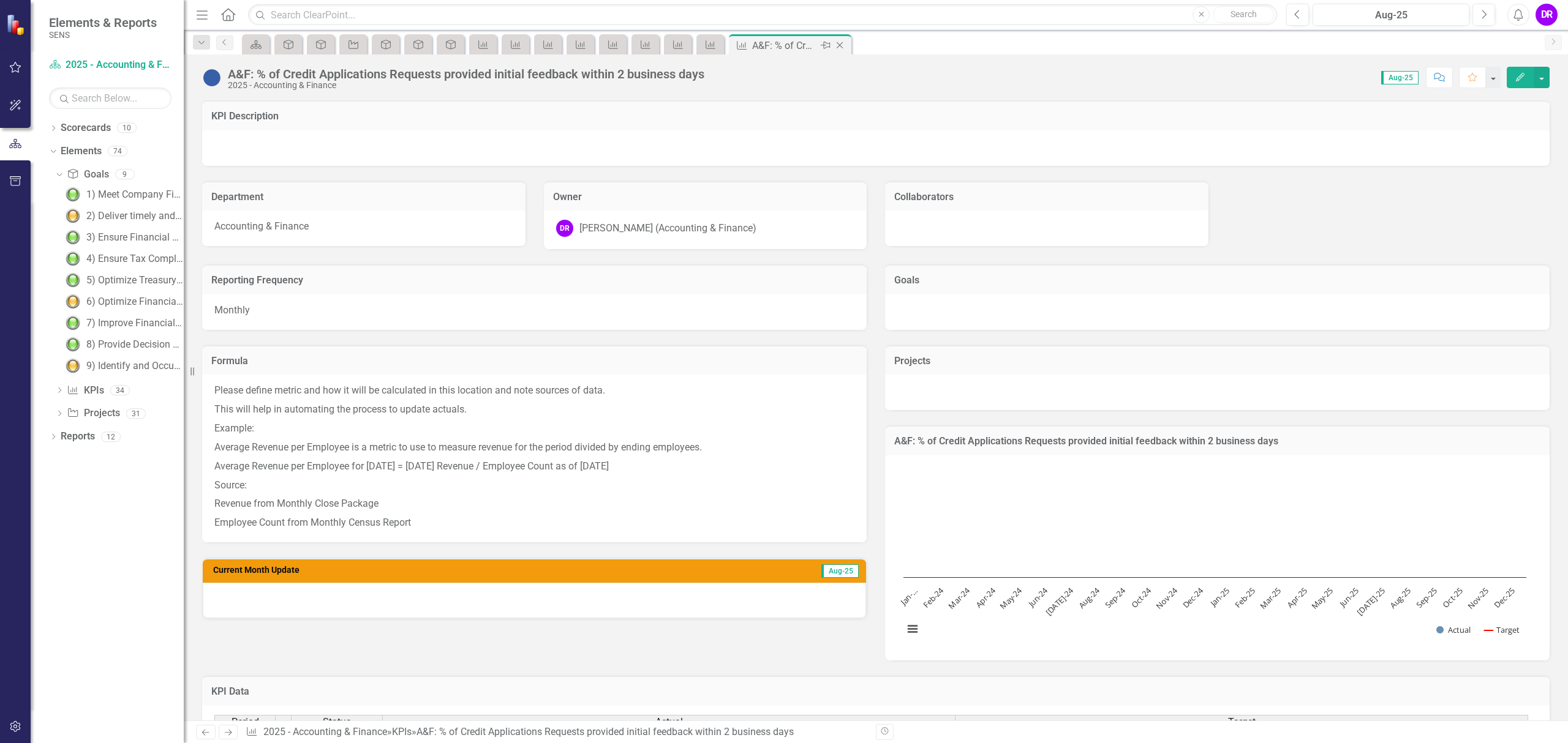
click at [838, 42] on icon "Close" at bounding box center [840, 45] width 13 height 10
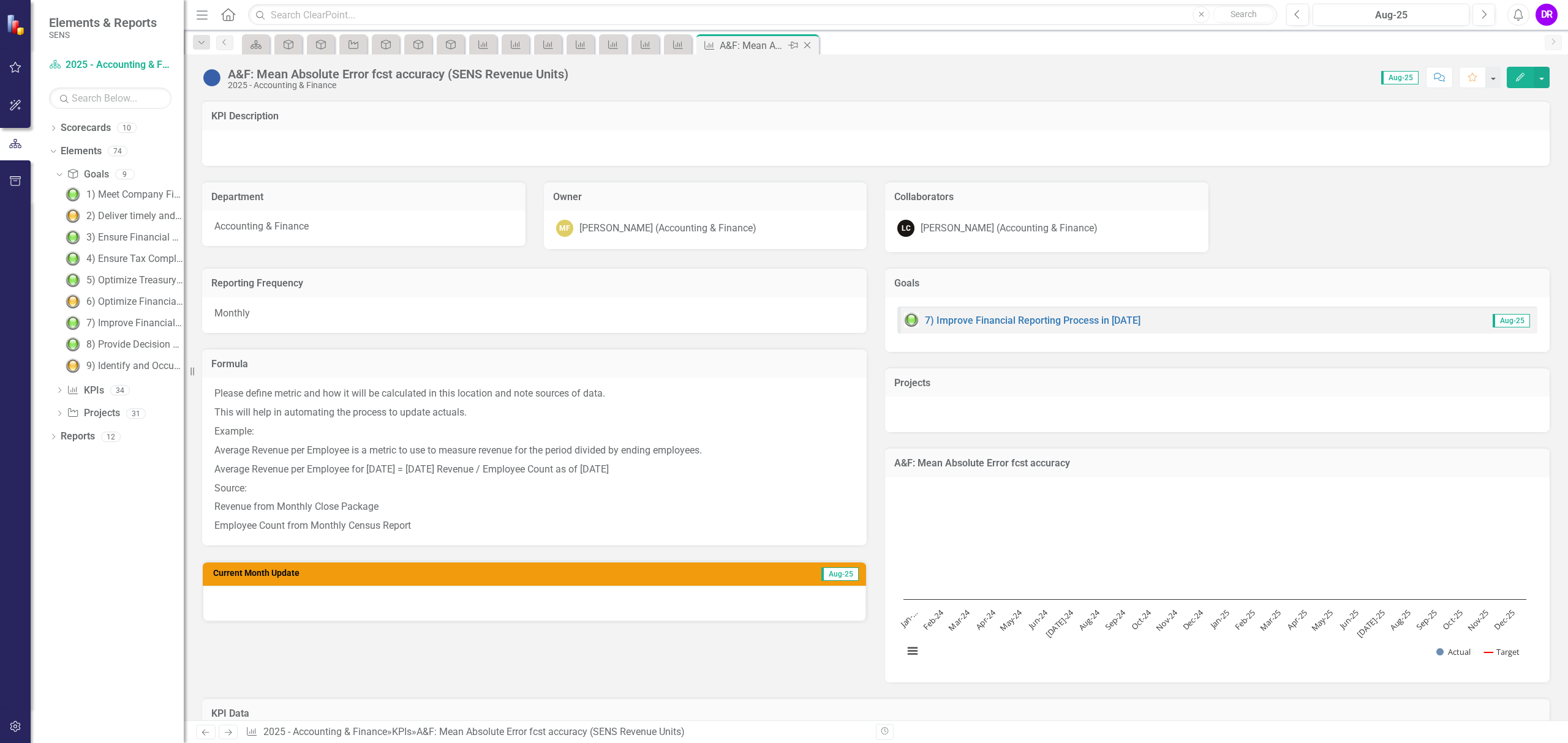
click at [809, 43] on icon at bounding box center [807, 45] width 6 height 6
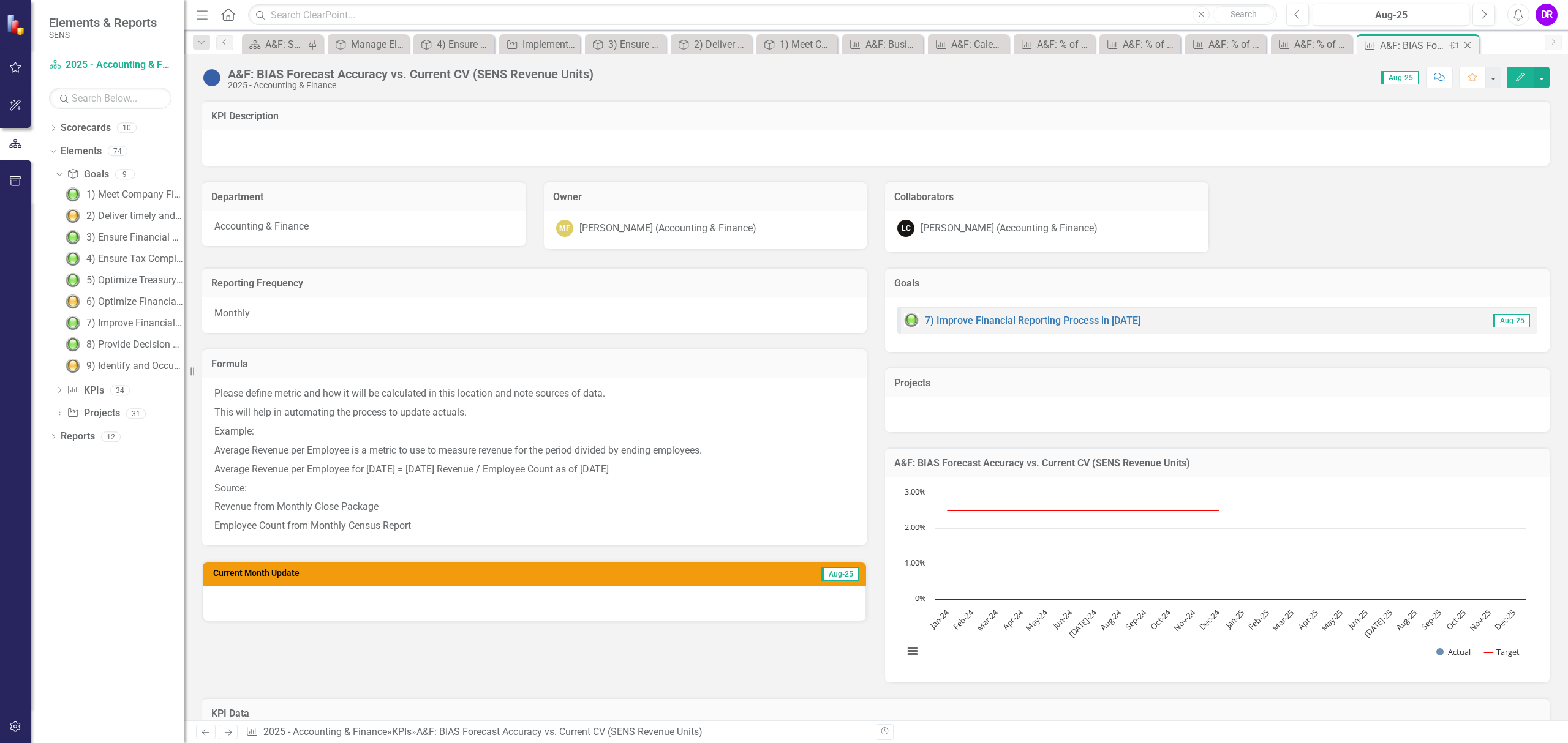
click at [1467, 45] on icon at bounding box center [1467, 45] width 6 height 6
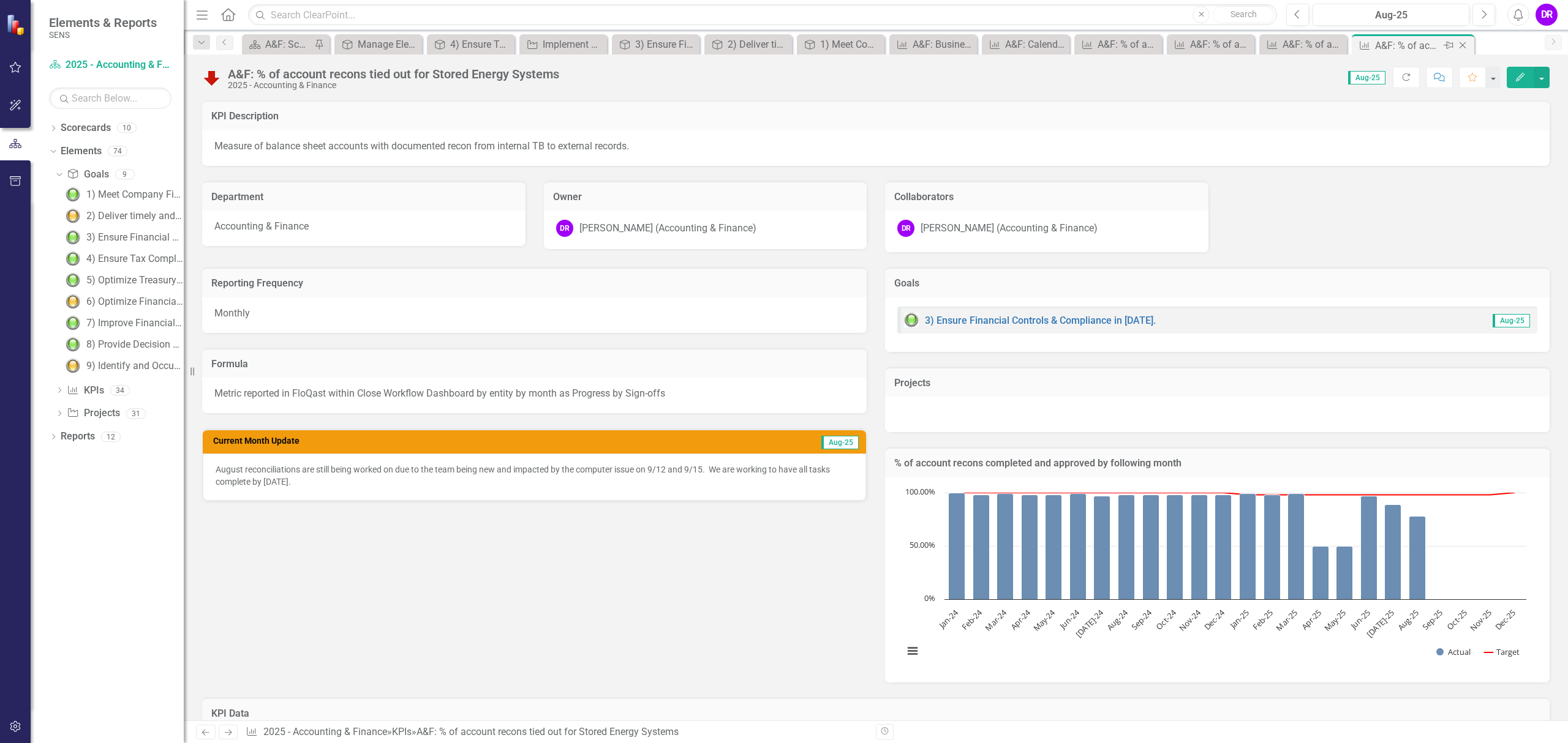
click at [1464, 43] on icon "Close" at bounding box center [1463, 45] width 13 height 10
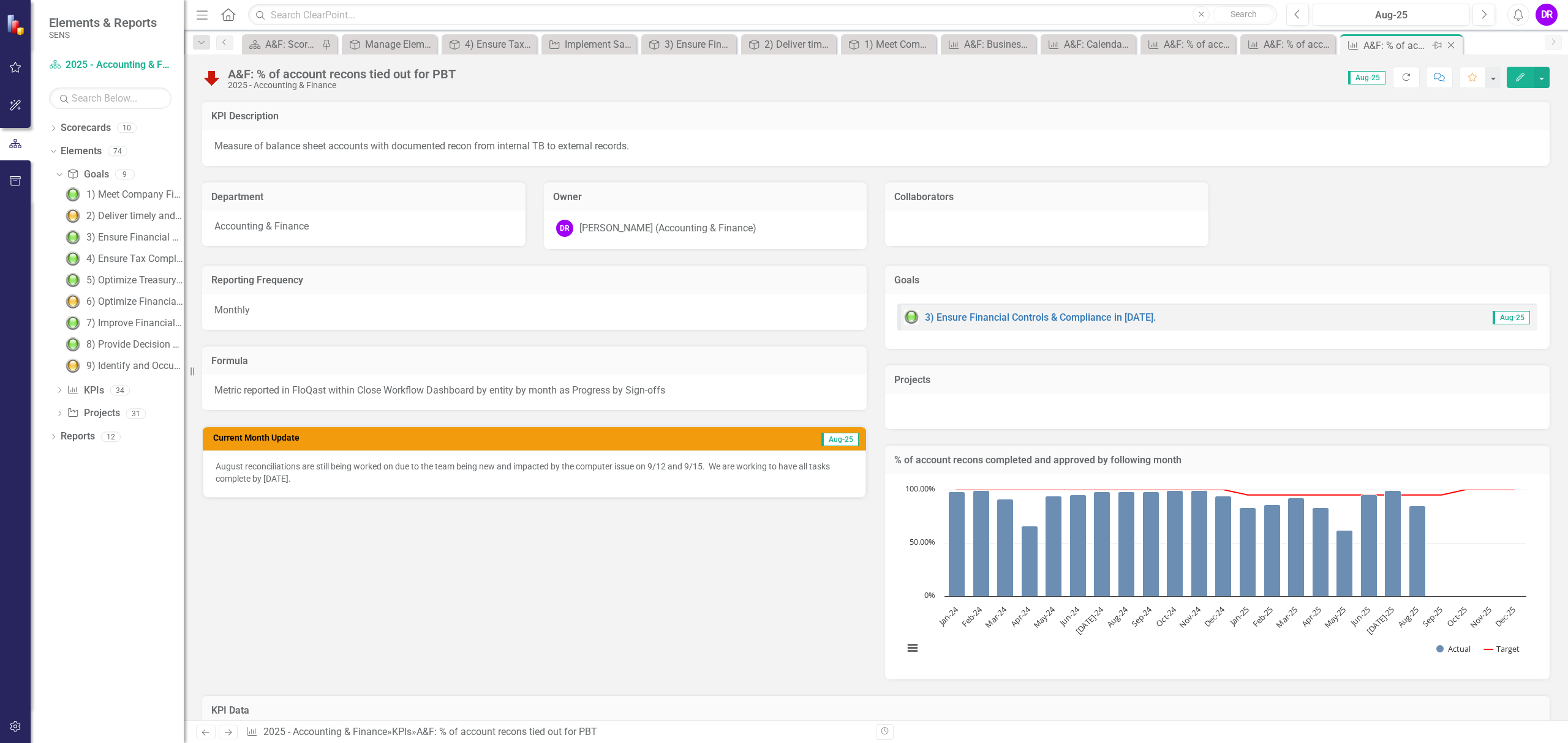
click at [1453, 43] on icon at bounding box center [1451, 45] width 6 height 6
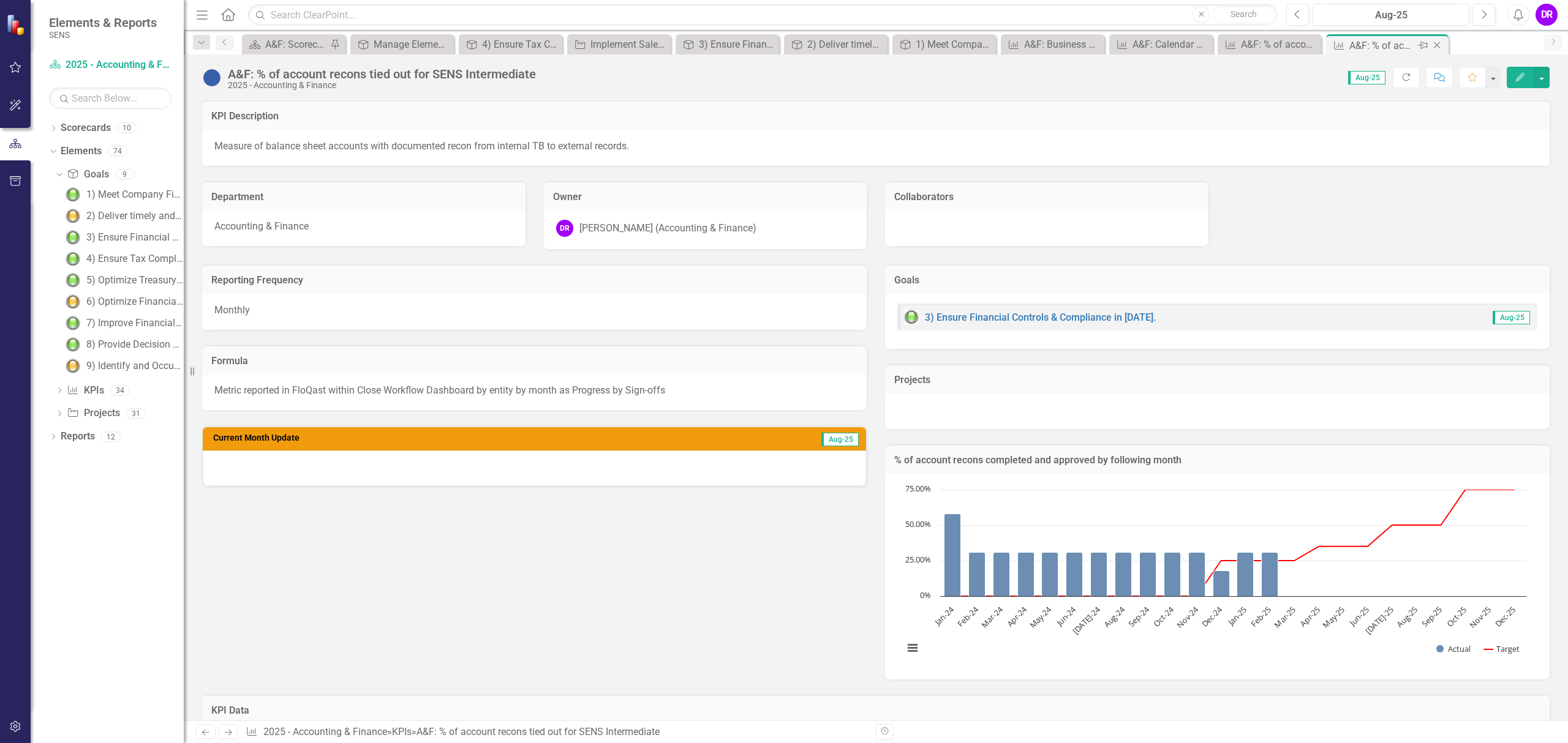
click at [1435, 45] on icon "Close" at bounding box center [1437, 45] width 13 height 10
click at [1427, 41] on icon "Close" at bounding box center [1422, 45] width 13 height 10
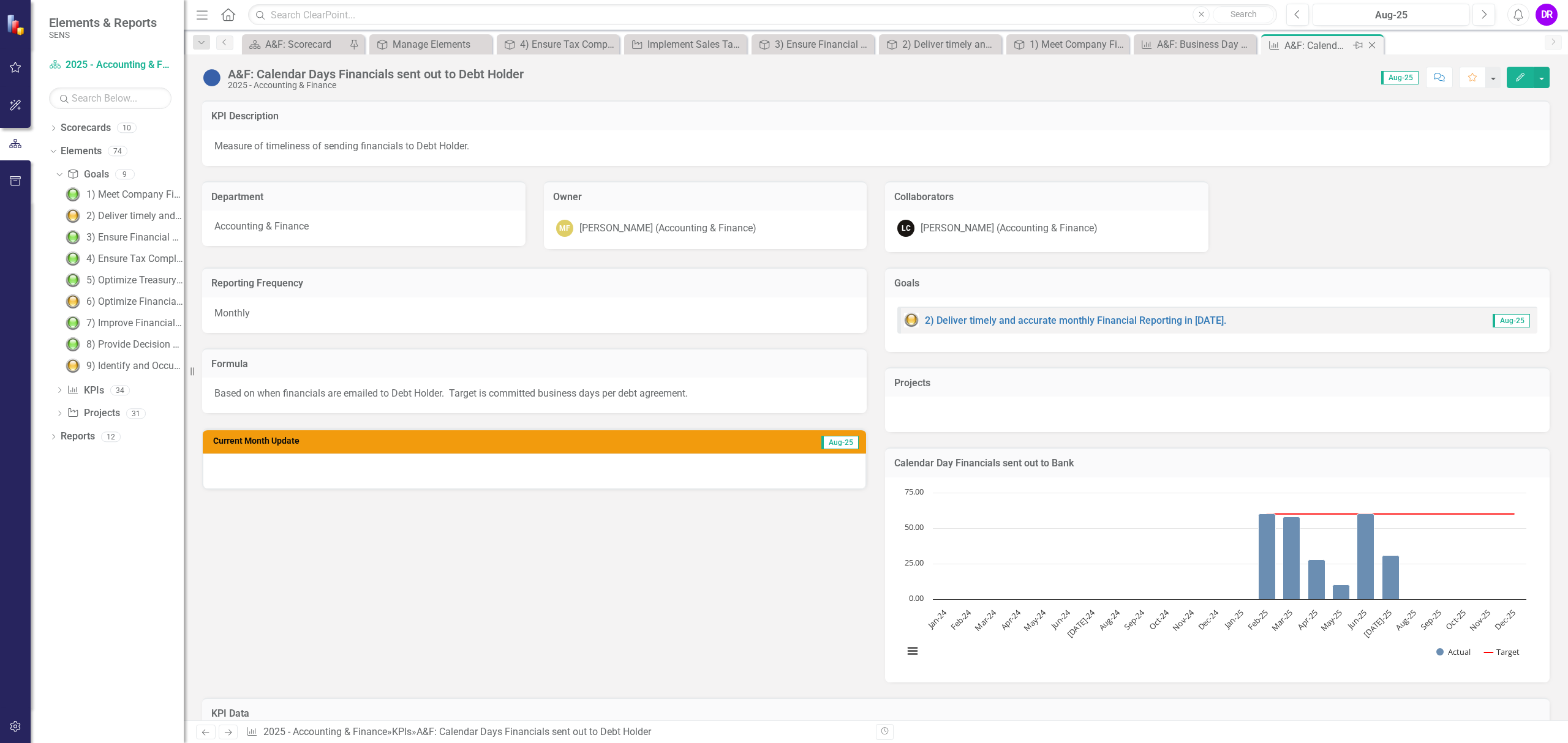
click at [1374, 43] on icon at bounding box center [1372, 45] width 6 height 6
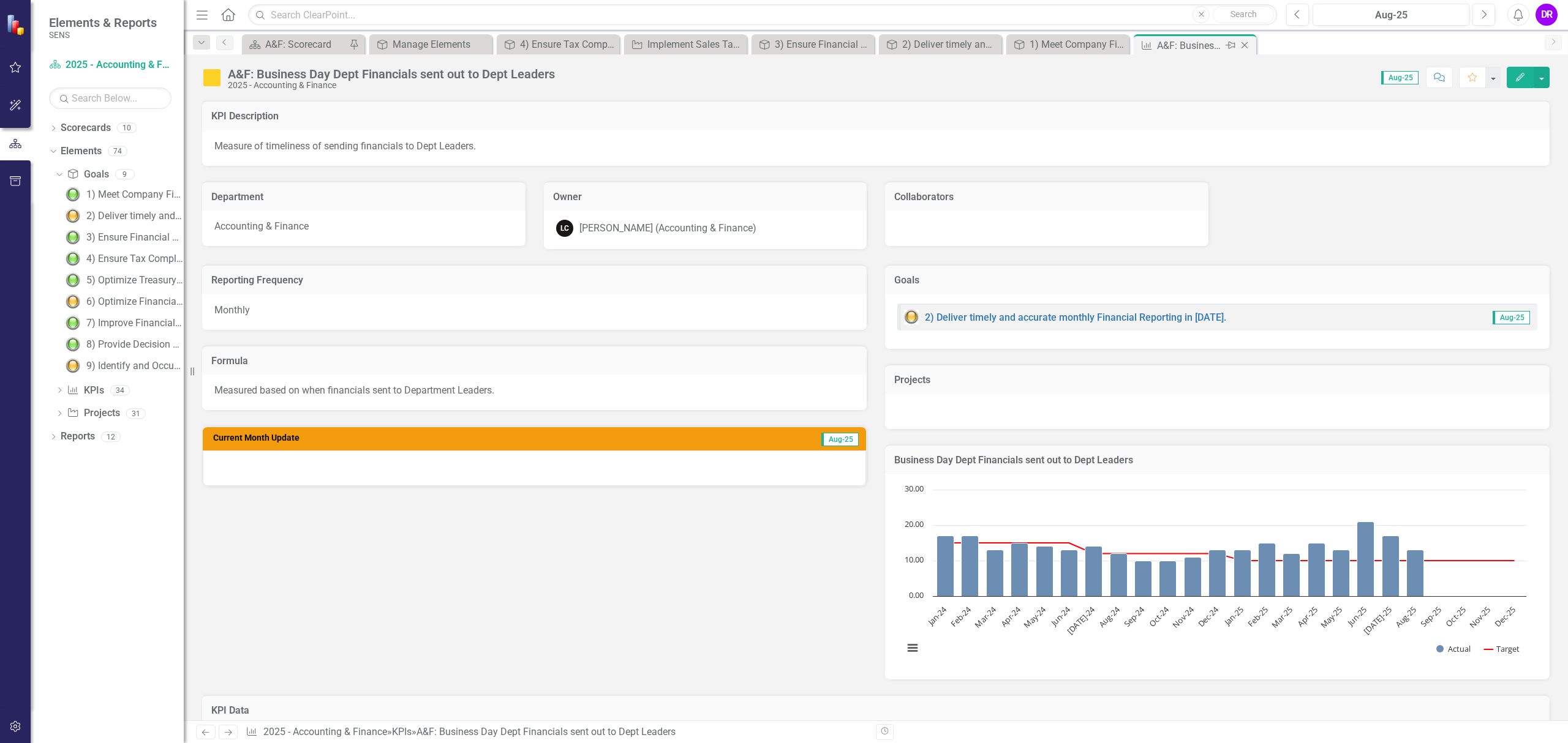
click at [1246, 45] on icon "Close" at bounding box center [1245, 45] width 13 height 10
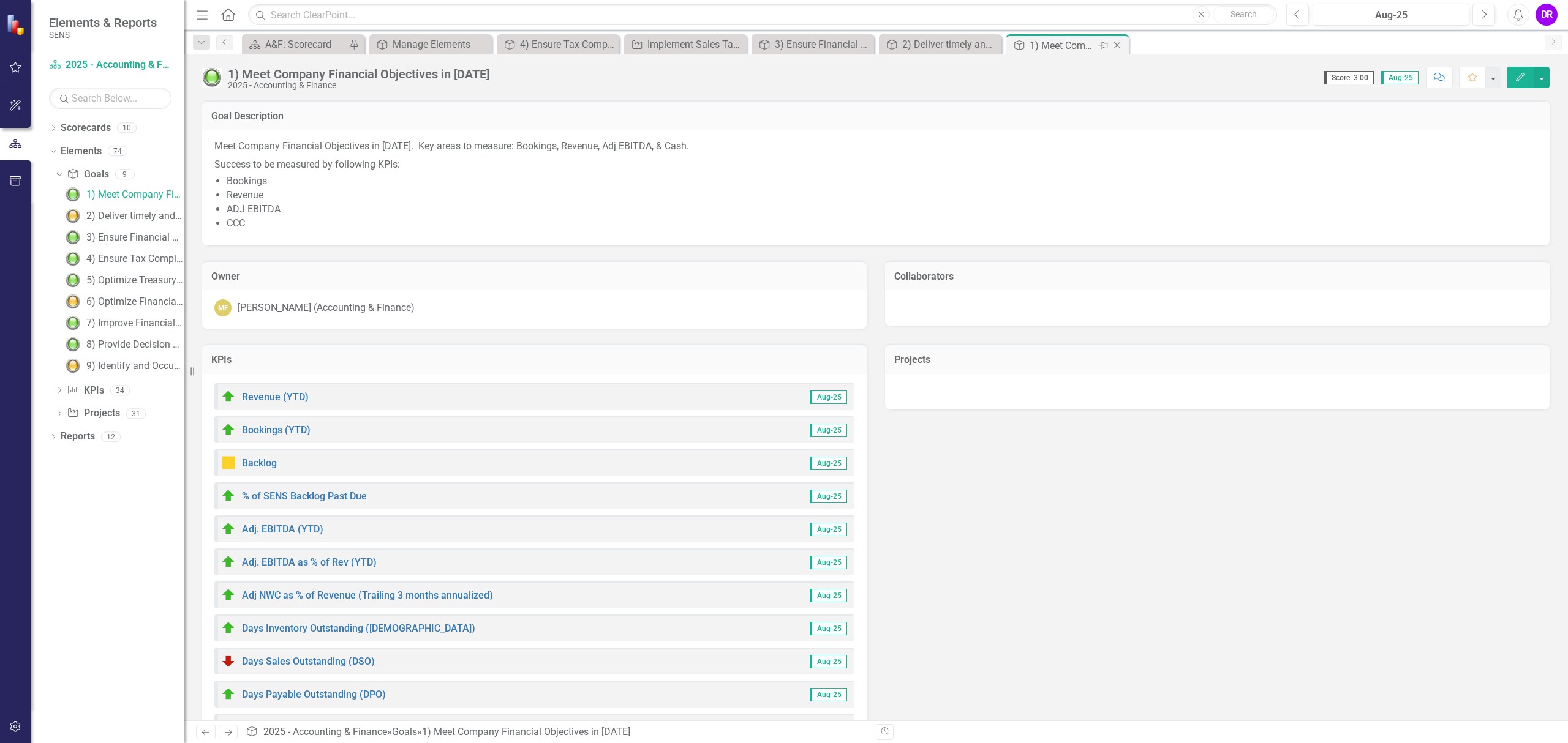
click at [1119, 43] on icon at bounding box center [1117, 45] width 6 height 6
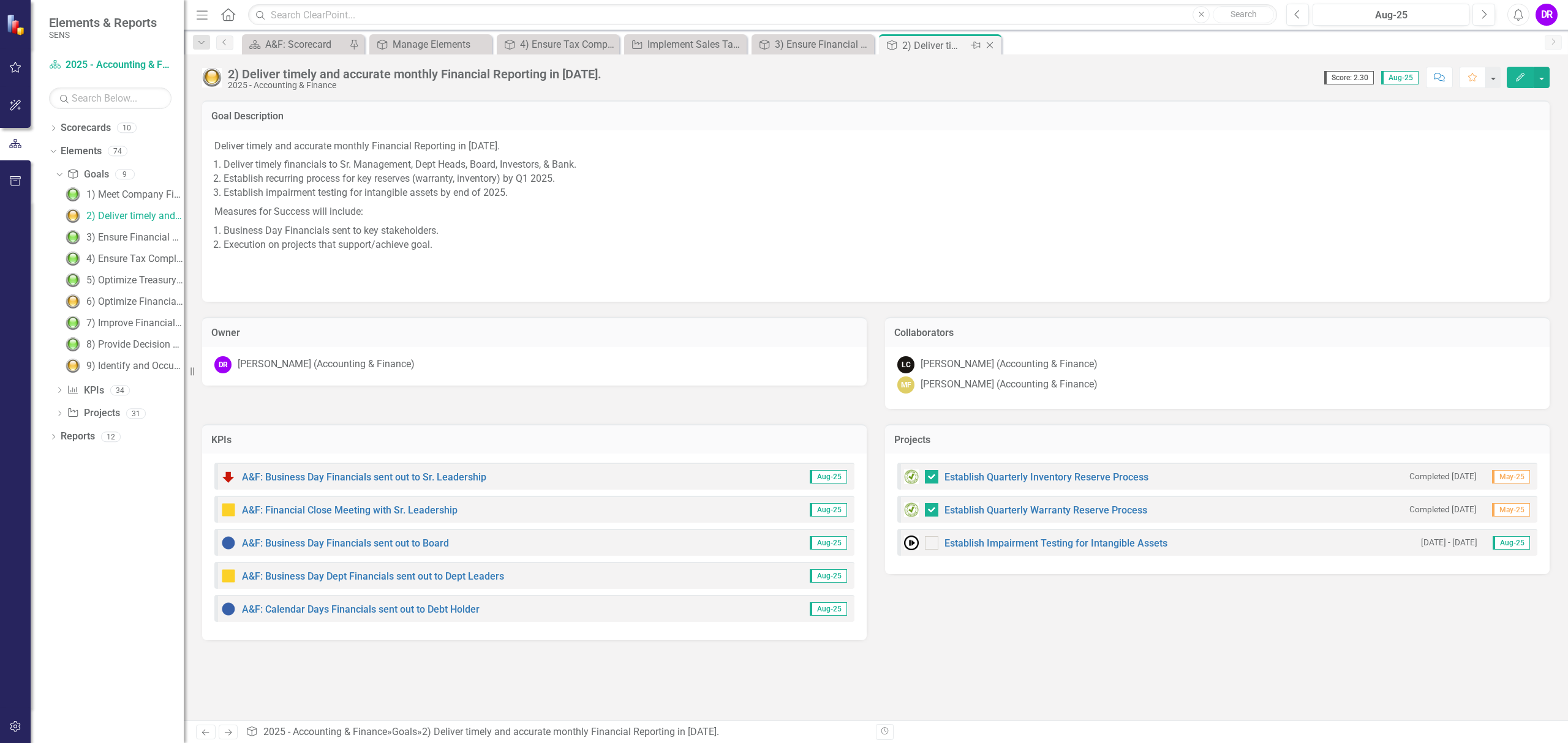
click at [996, 45] on icon "Close" at bounding box center [990, 45] width 13 height 10
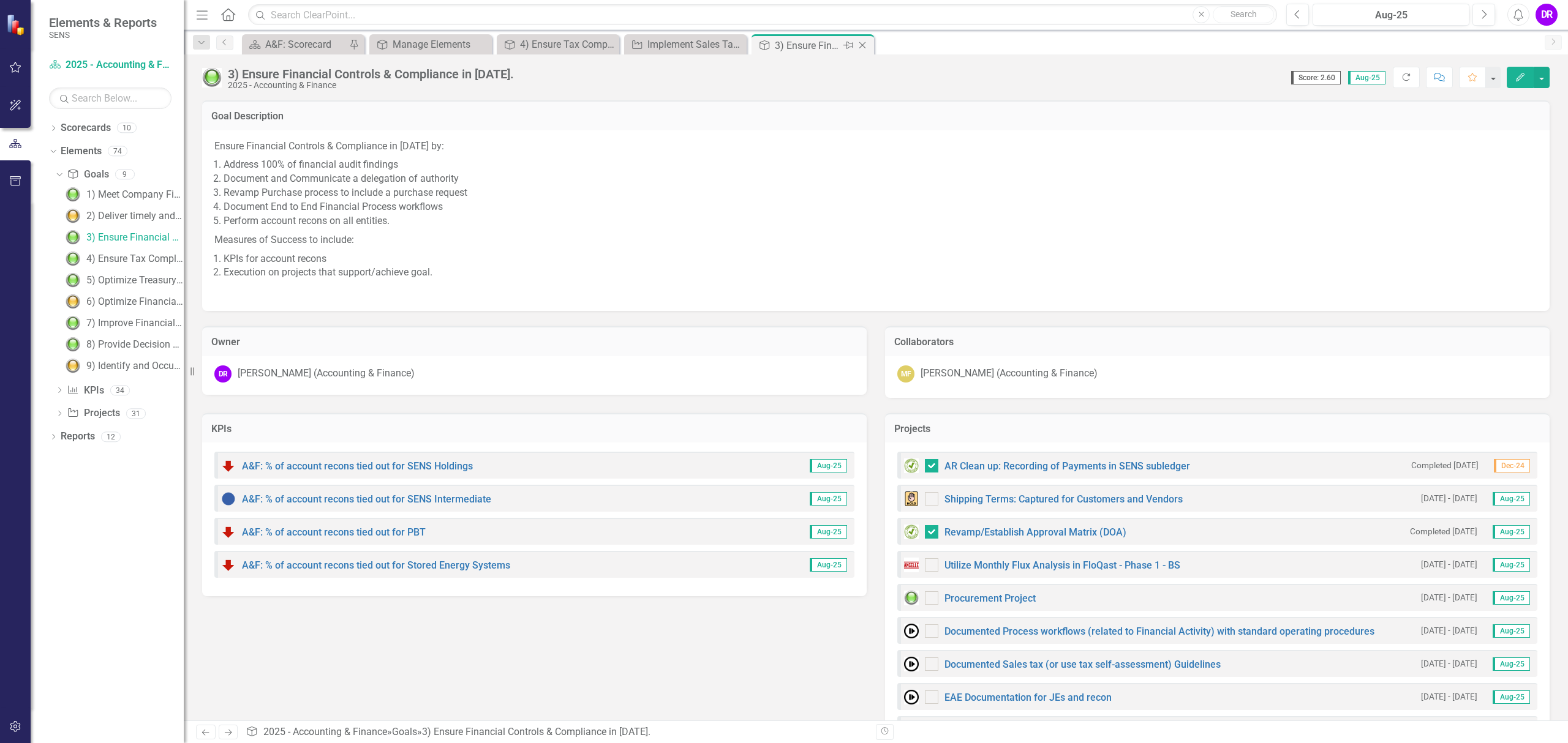
click at [861, 42] on icon "Close" at bounding box center [862, 45] width 13 height 10
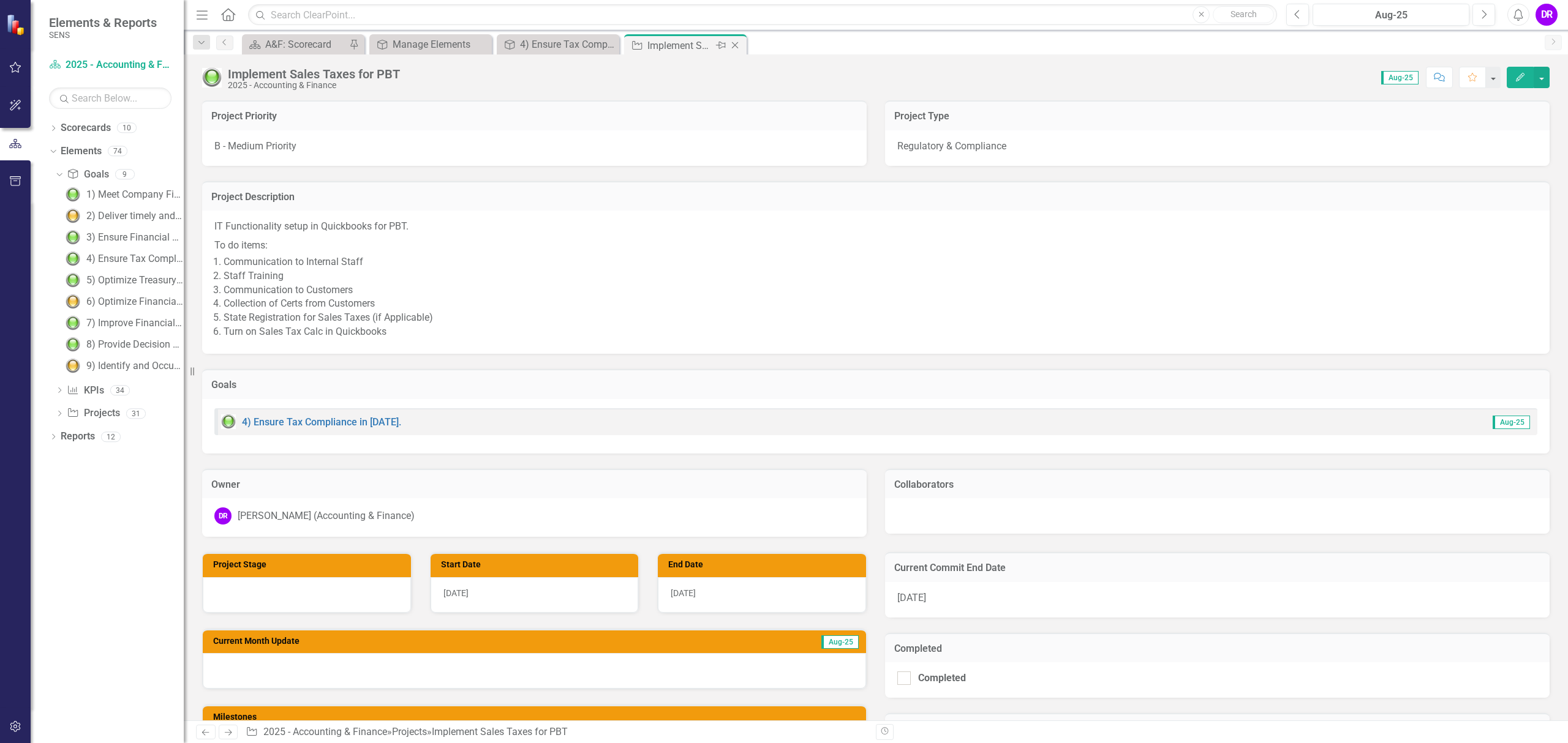
click at [736, 44] on icon at bounding box center [734, 45] width 6 height 6
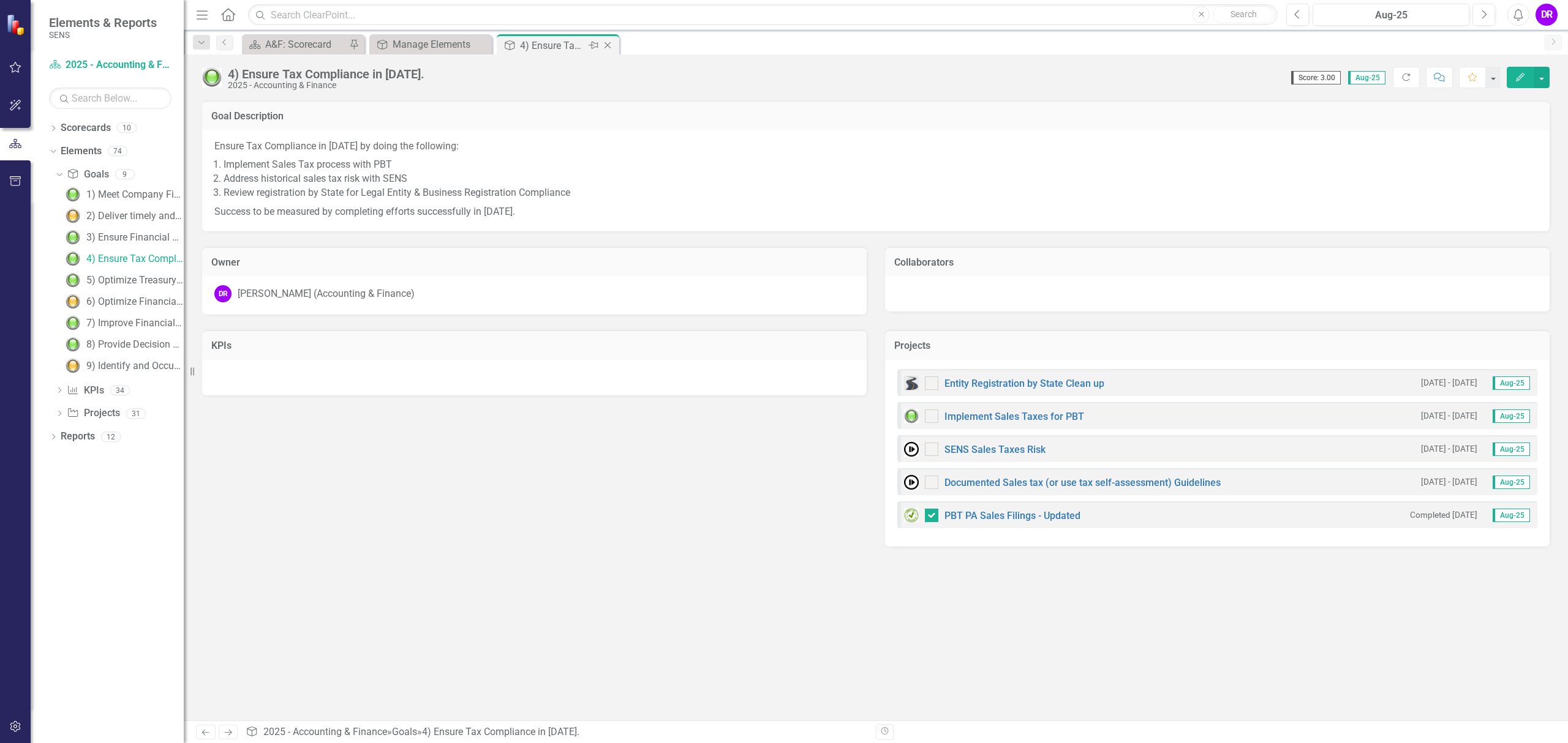
click at [606, 42] on icon "Close" at bounding box center [608, 45] width 13 height 10
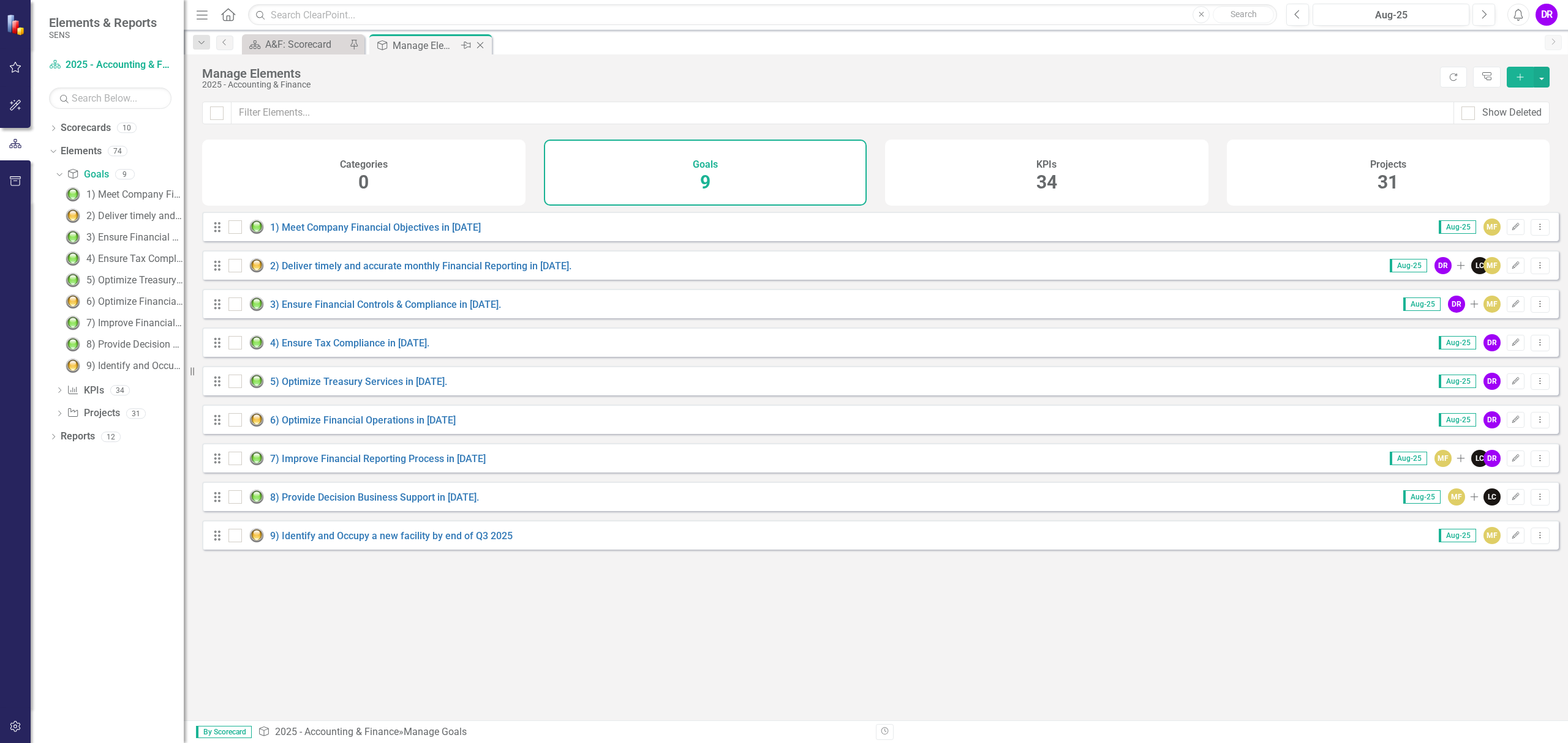
click at [478, 45] on icon "Close" at bounding box center [481, 45] width 13 height 10
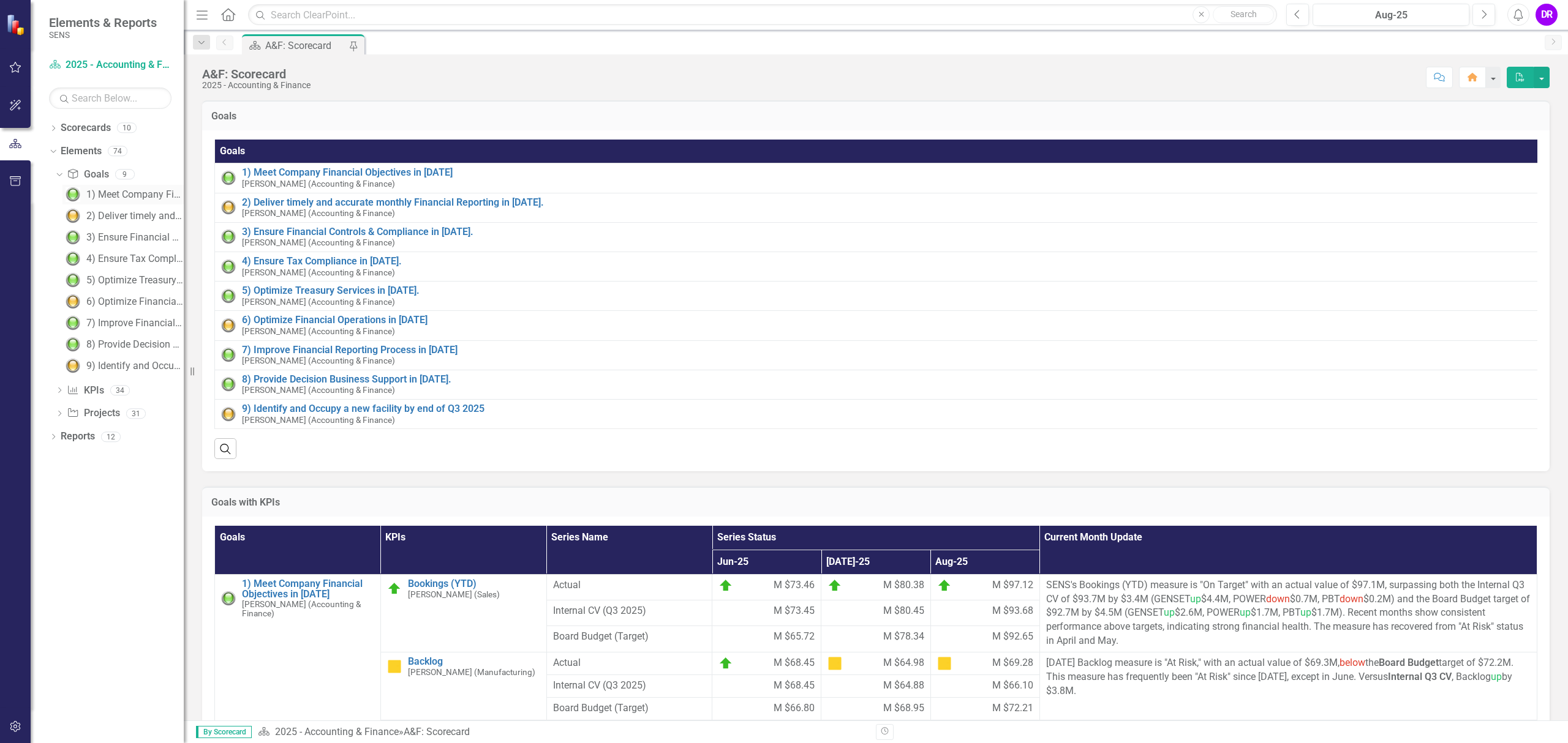
click at [109, 203] on link "1) Meet Company Financial Objectives in [DATE]" at bounding box center [122, 195] width 122 height 20
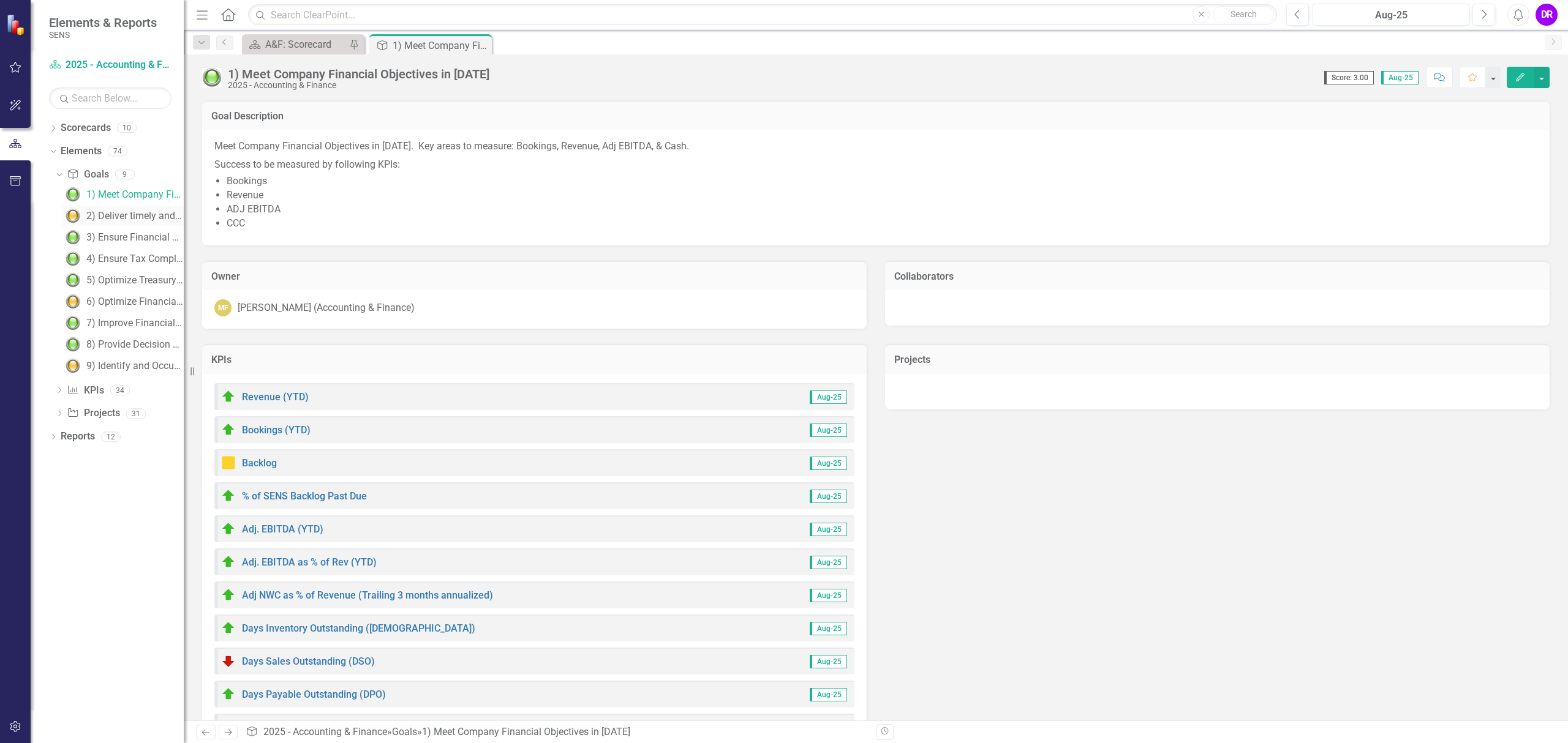
click at [140, 223] on link "2) Deliver timely and accurate monthly Financial Reporting in [DATE]." at bounding box center [122, 216] width 122 height 20
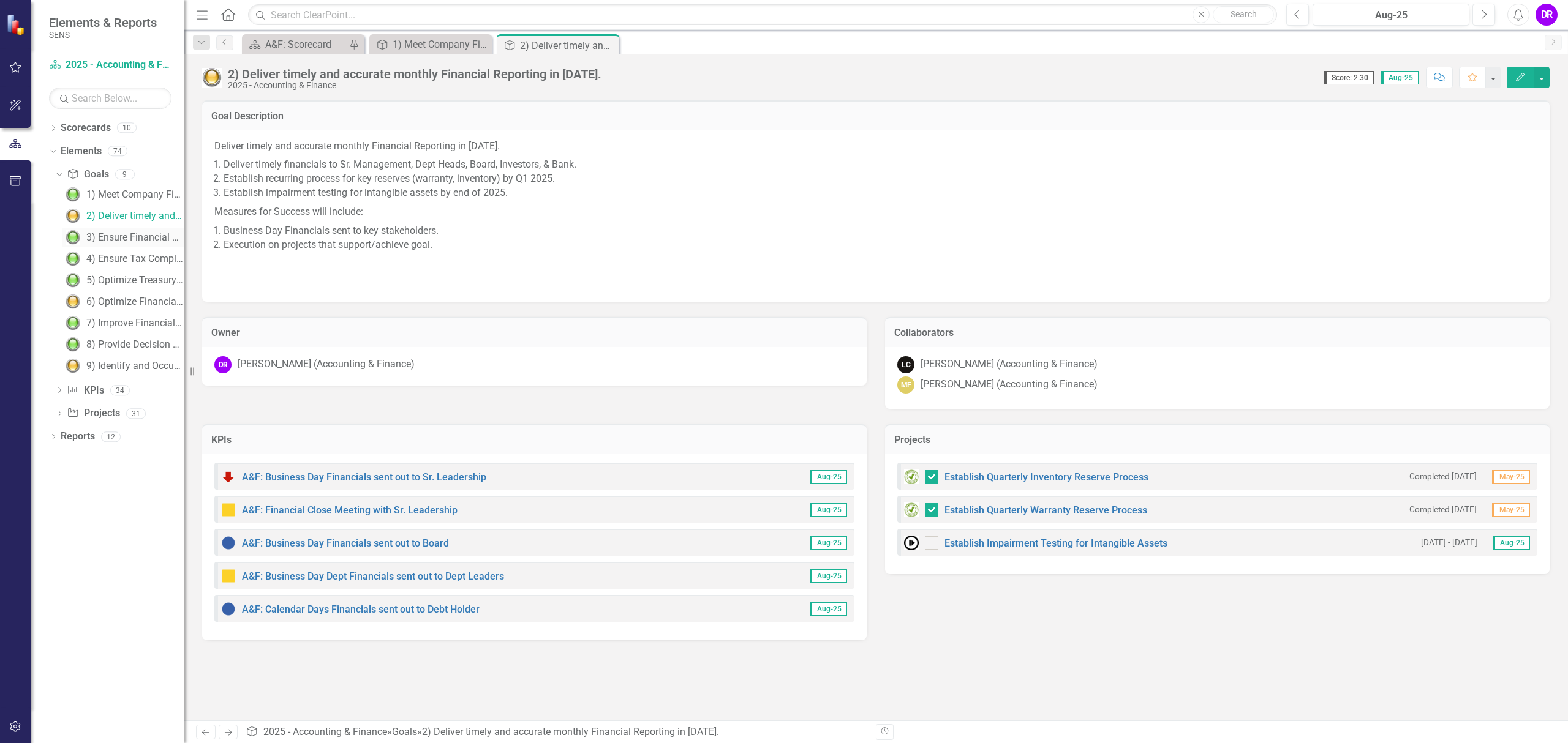
click at [138, 237] on div "3) Ensure Financial Controls & Compliance in [DATE]." at bounding box center [135, 237] width 97 height 11
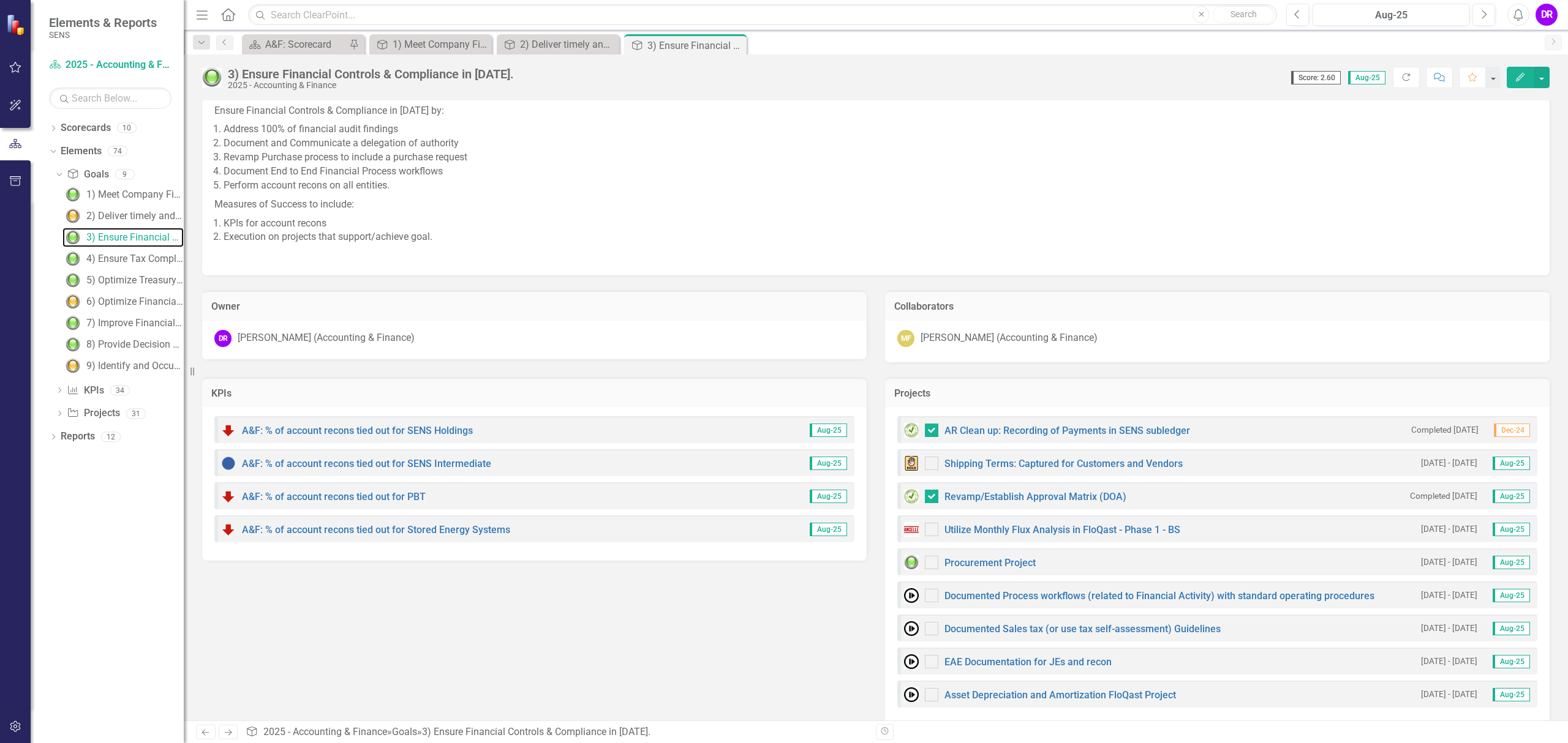
scroll to position [53, 0]
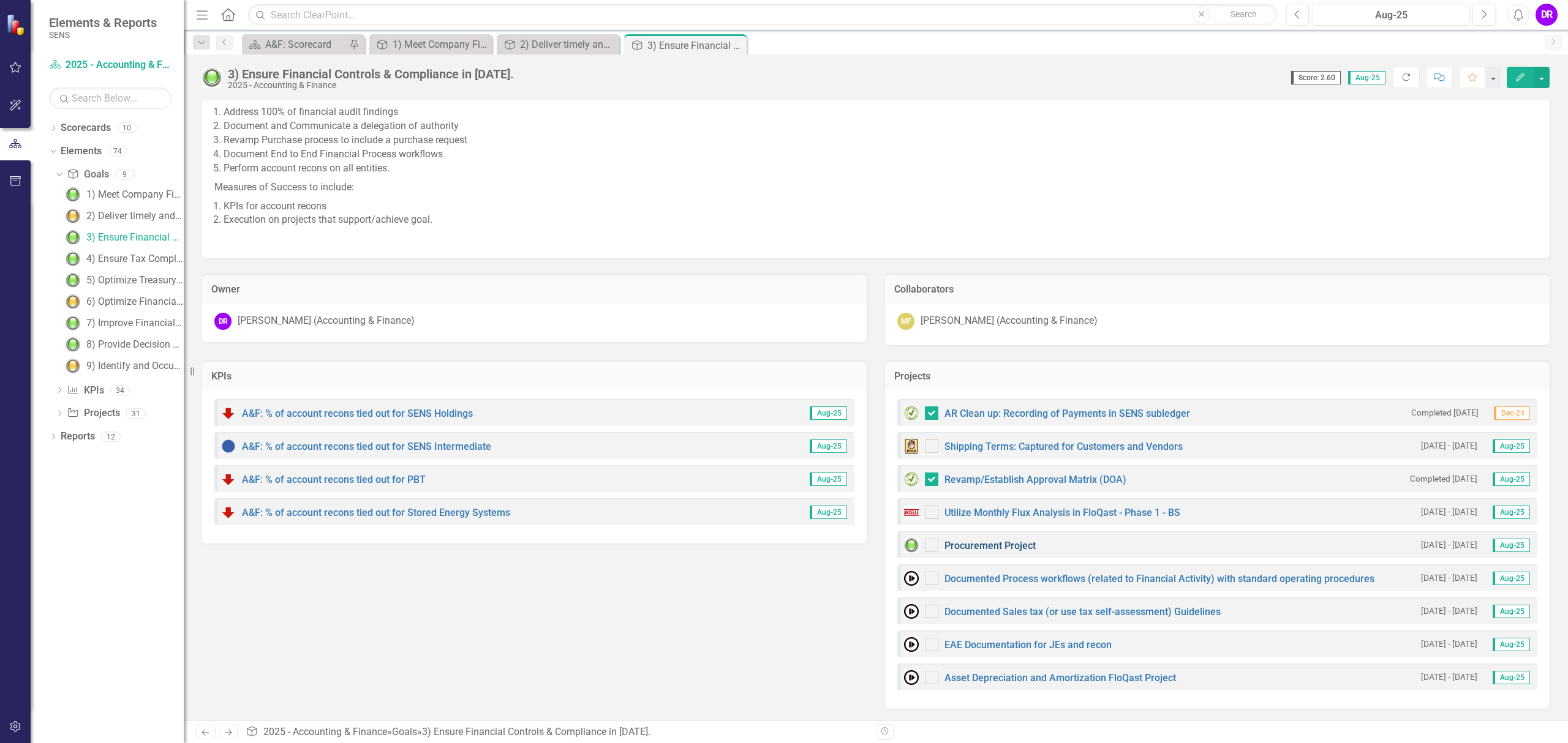
click at [1000, 544] on link "Procurement Project" at bounding box center [989, 545] width 91 height 12
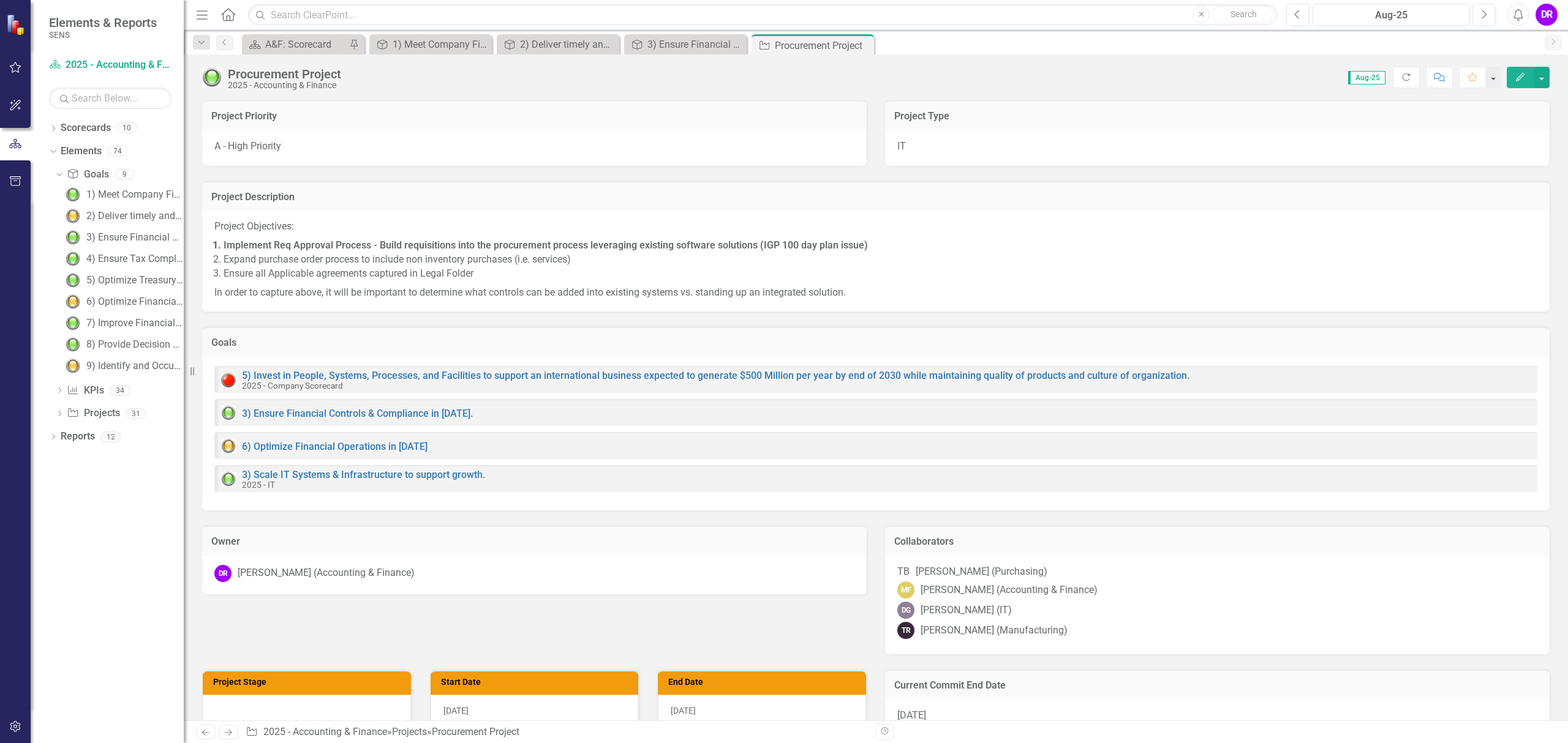
checkbox input "true"
click at [118, 221] on div "2) Deliver timely and accurate monthly Financial Reporting in [DATE]." at bounding box center [135, 216] width 97 height 11
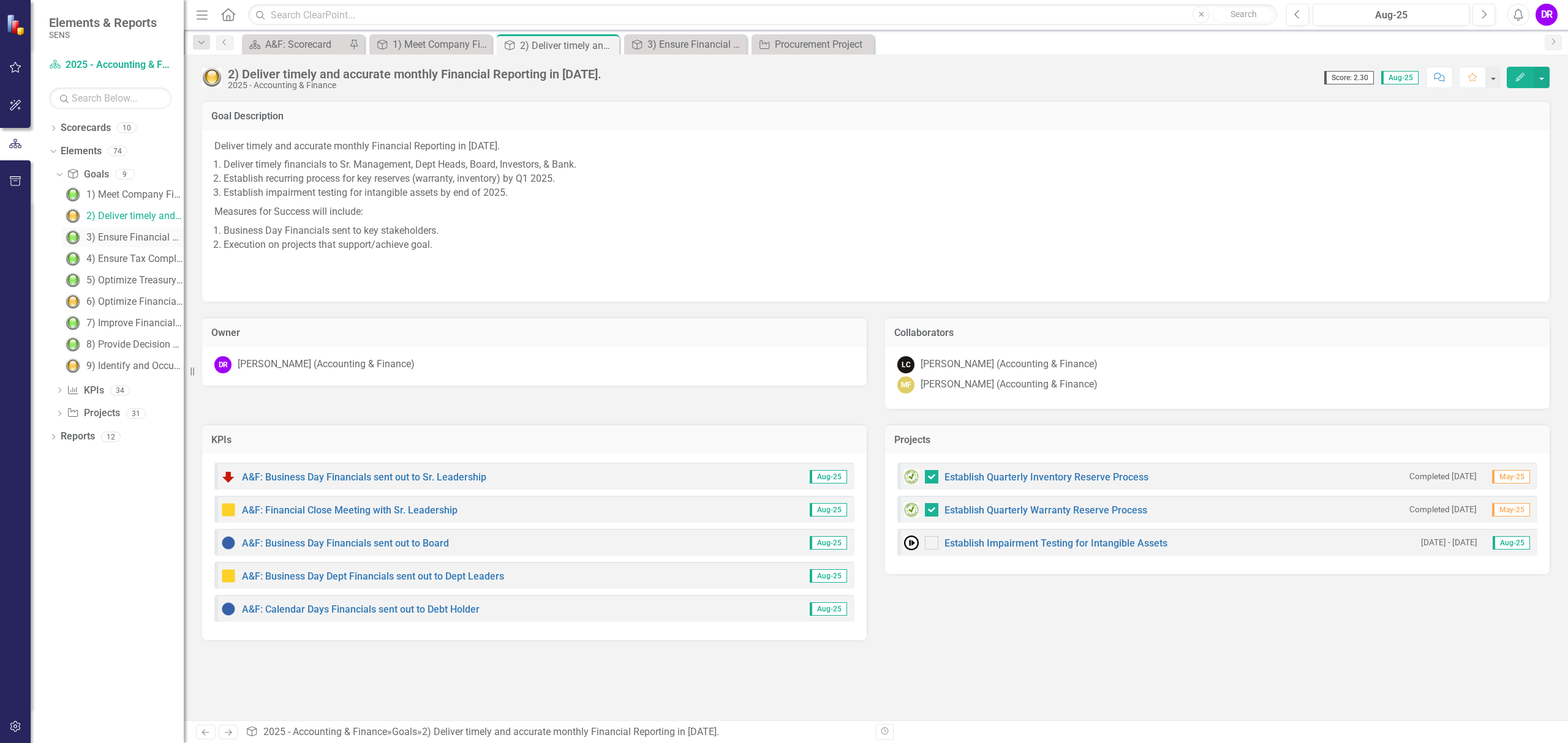
click at [115, 241] on div "3) Ensure Financial Controls & Compliance in [DATE]." at bounding box center [135, 237] width 97 height 11
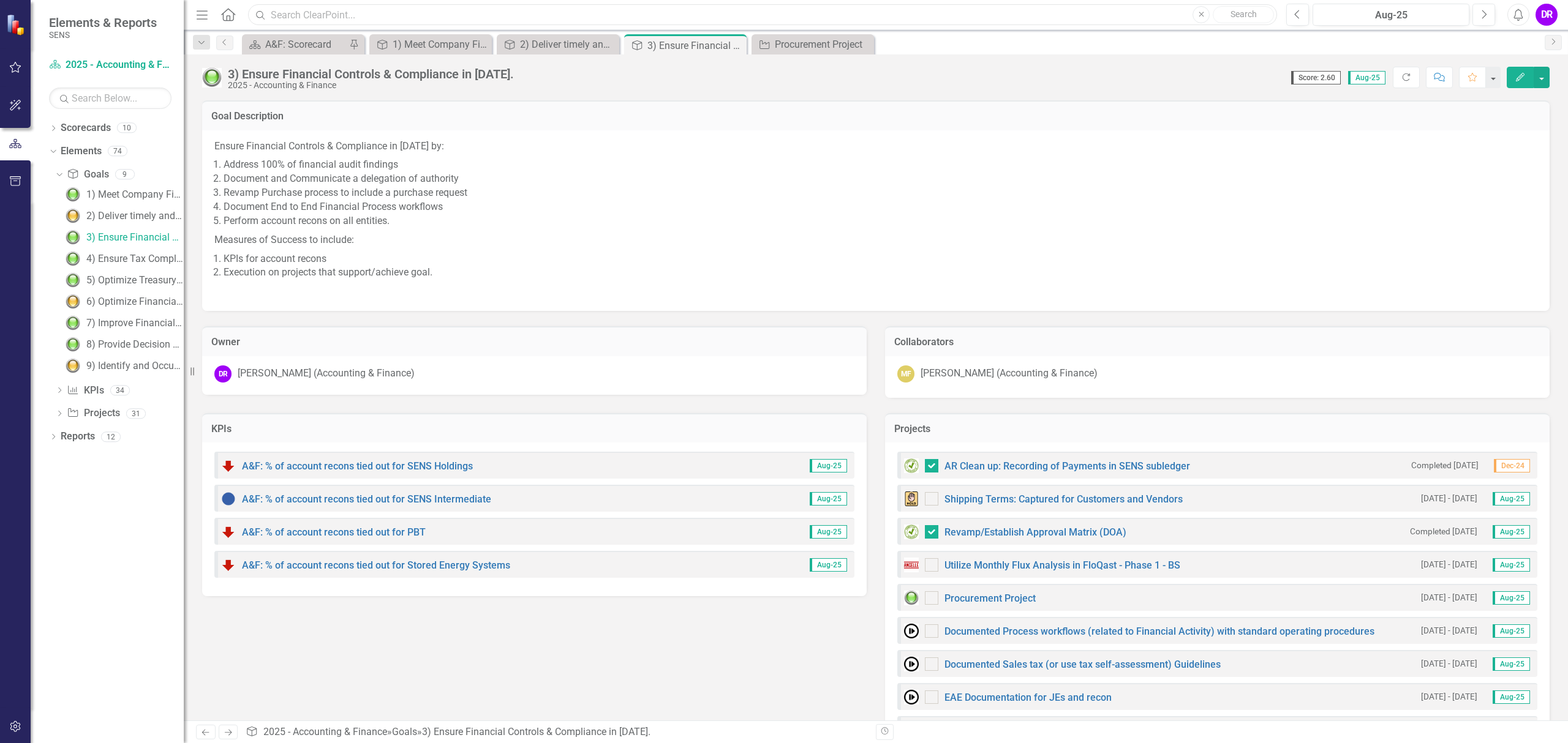
click at [321, 14] on input "text" at bounding box center [762, 15] width 1029 height 22
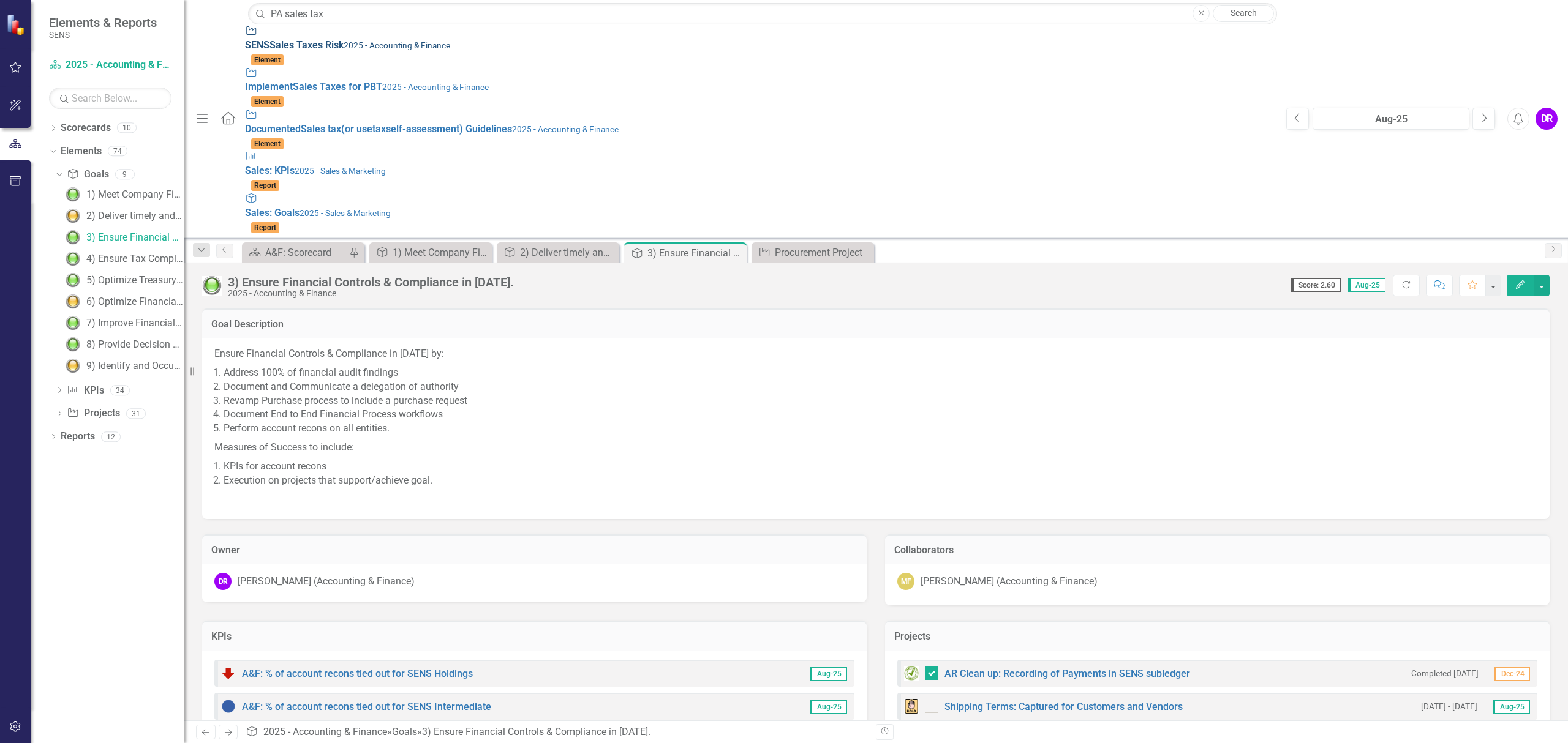
click at [344, 44] on small "2025 - Accounting & Finance" at bounding box center [397, 45] width 106 height 10
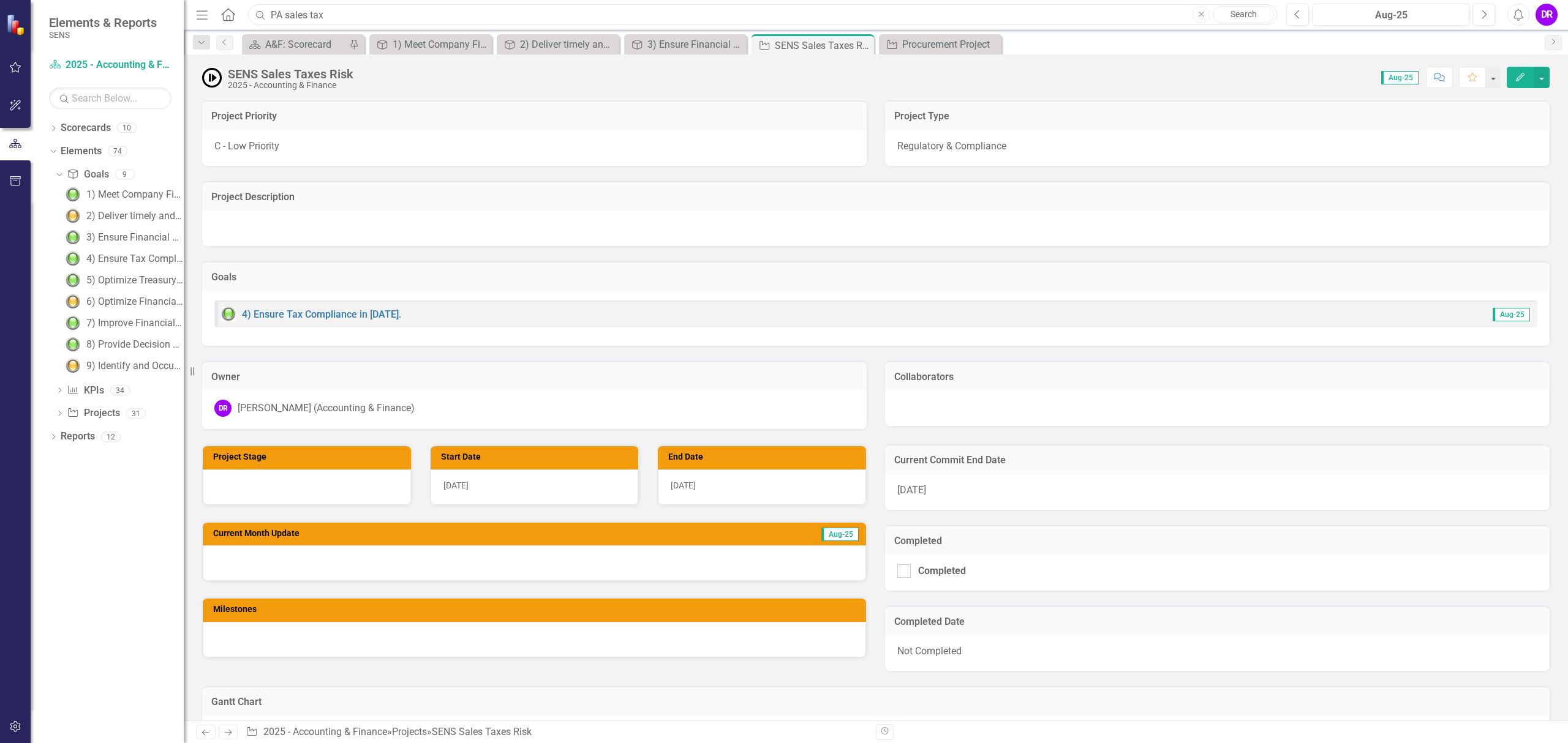
click at [452, 18] on input "PA sales tax" at bounding box center [762, 15] width 1029 height 22
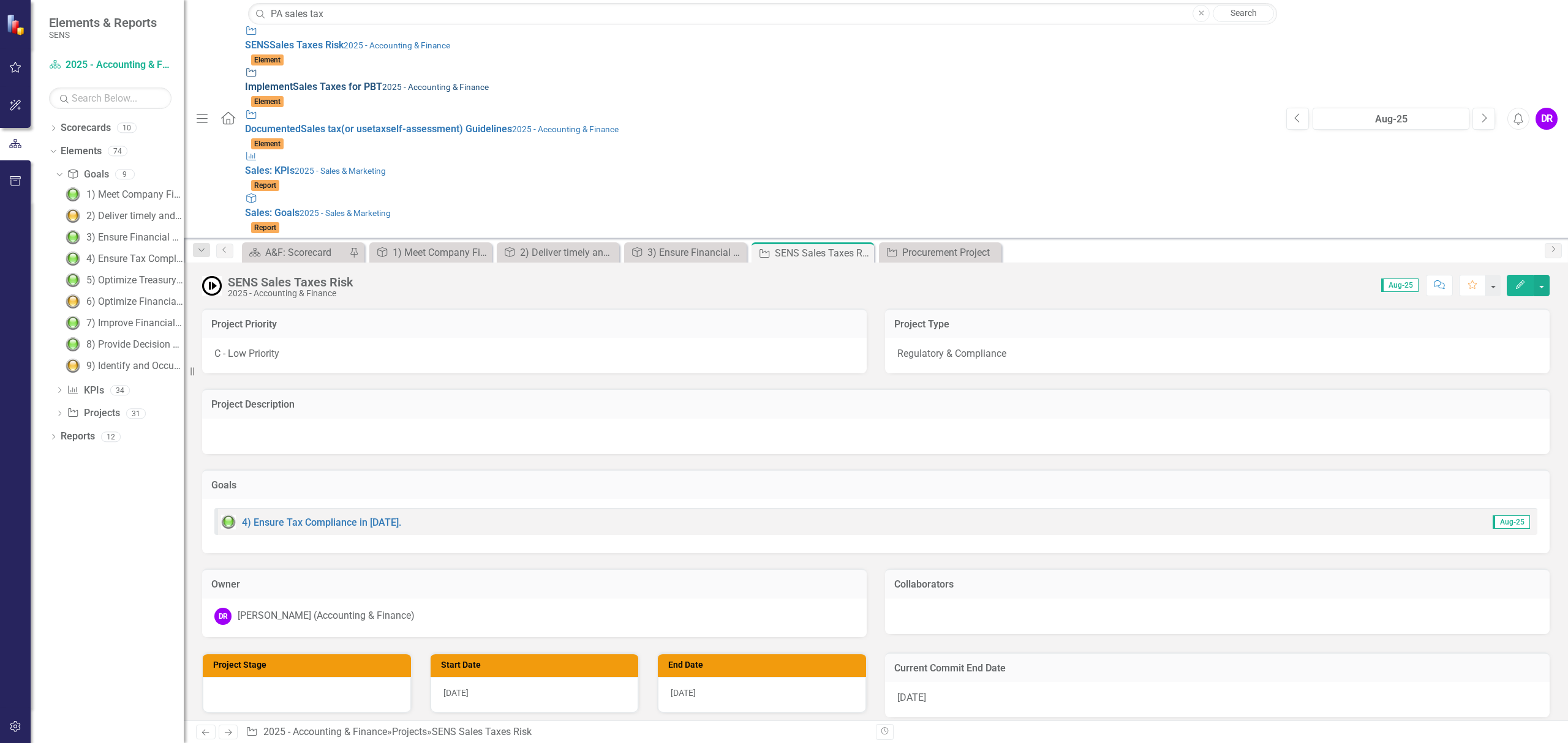
click at [322, 66] on div "Project Implement Sales Tax es for PBT 2025 - Accounting & Finance" at bounding box center [759, 79] width 1029 height 28
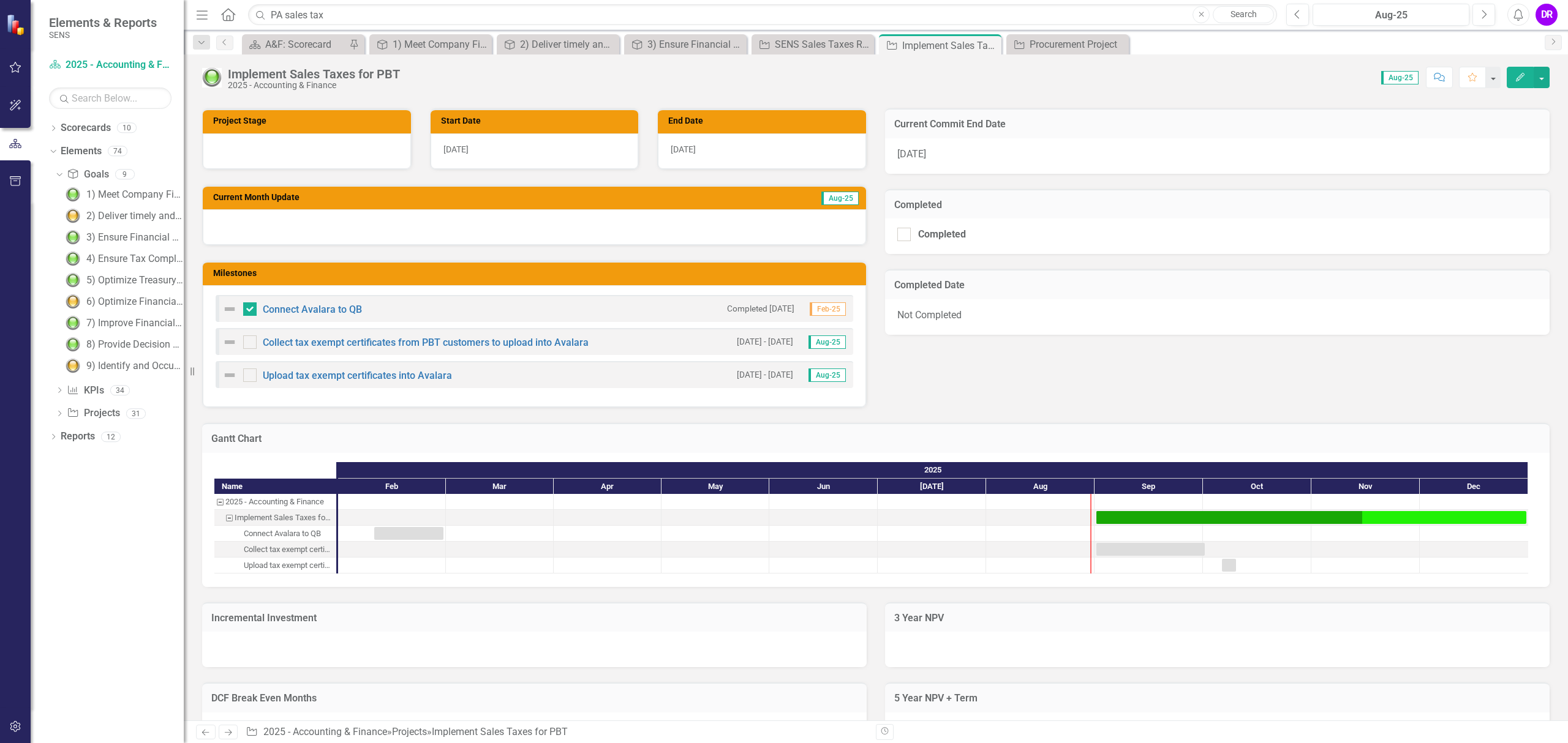
scroll to position [457, 0]
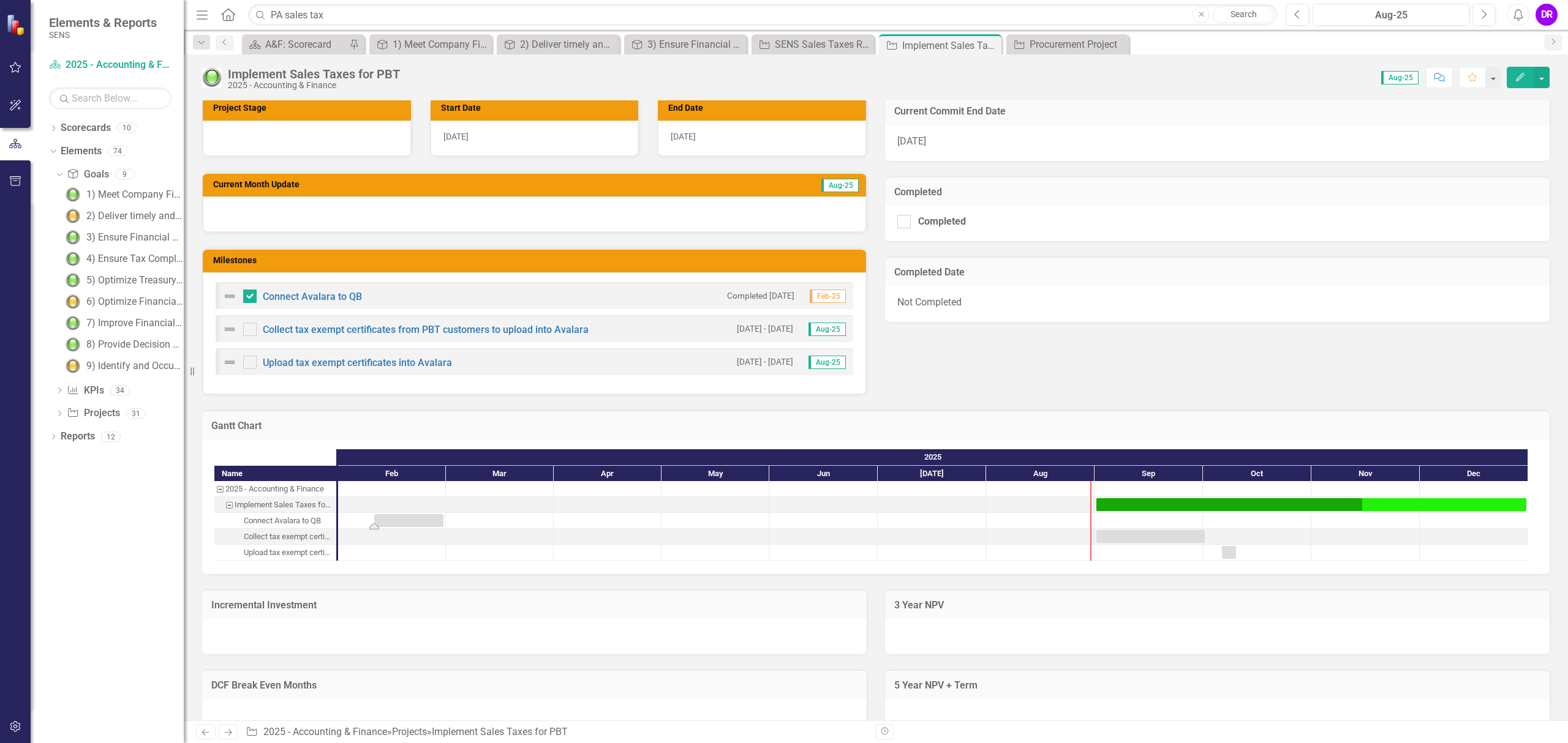
click at [410, 515] on div "Task: Start date: 2025-02-10 End date: 2025-02-28" at bounding box center [409, 521] width 69 height 13
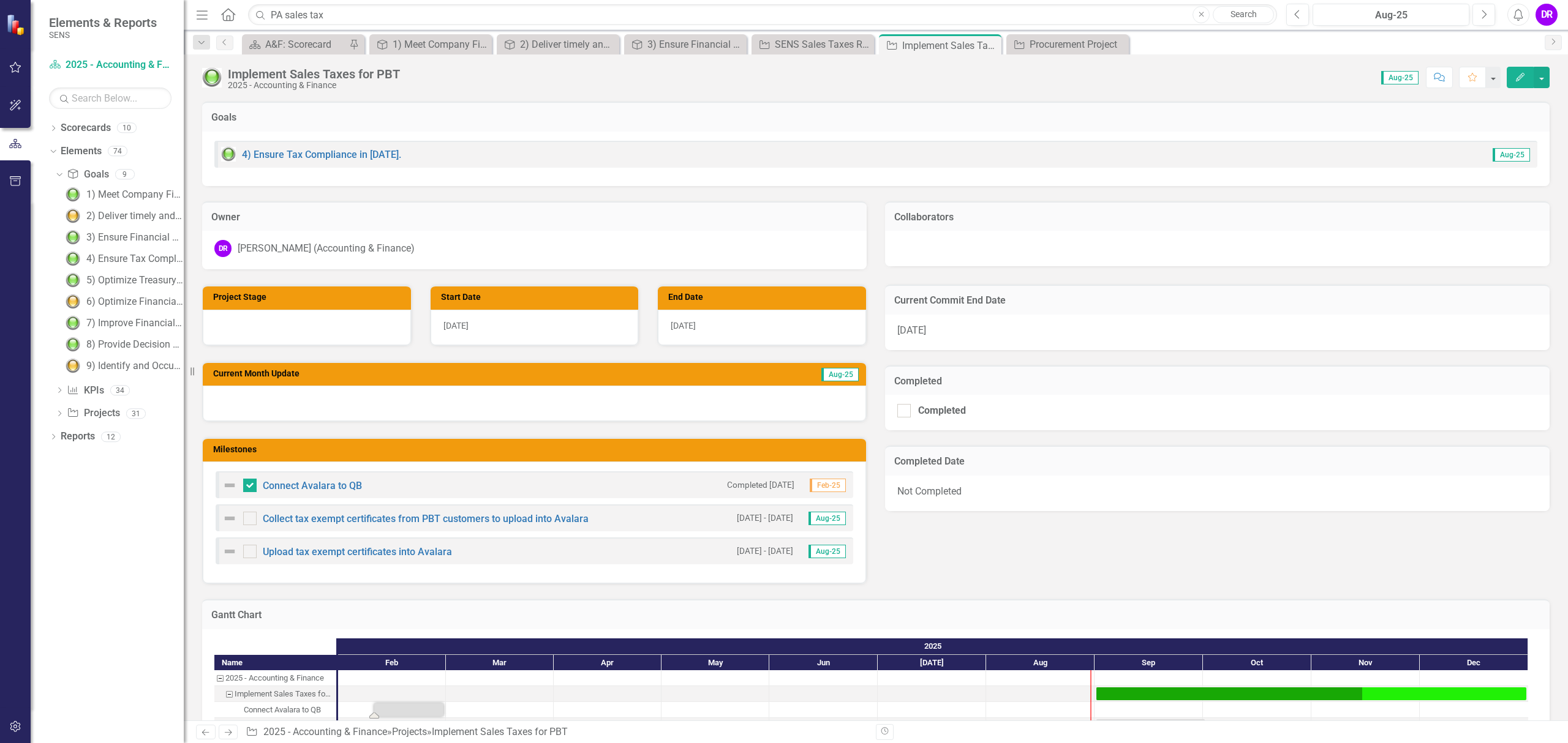
scroll to position [265, 0]
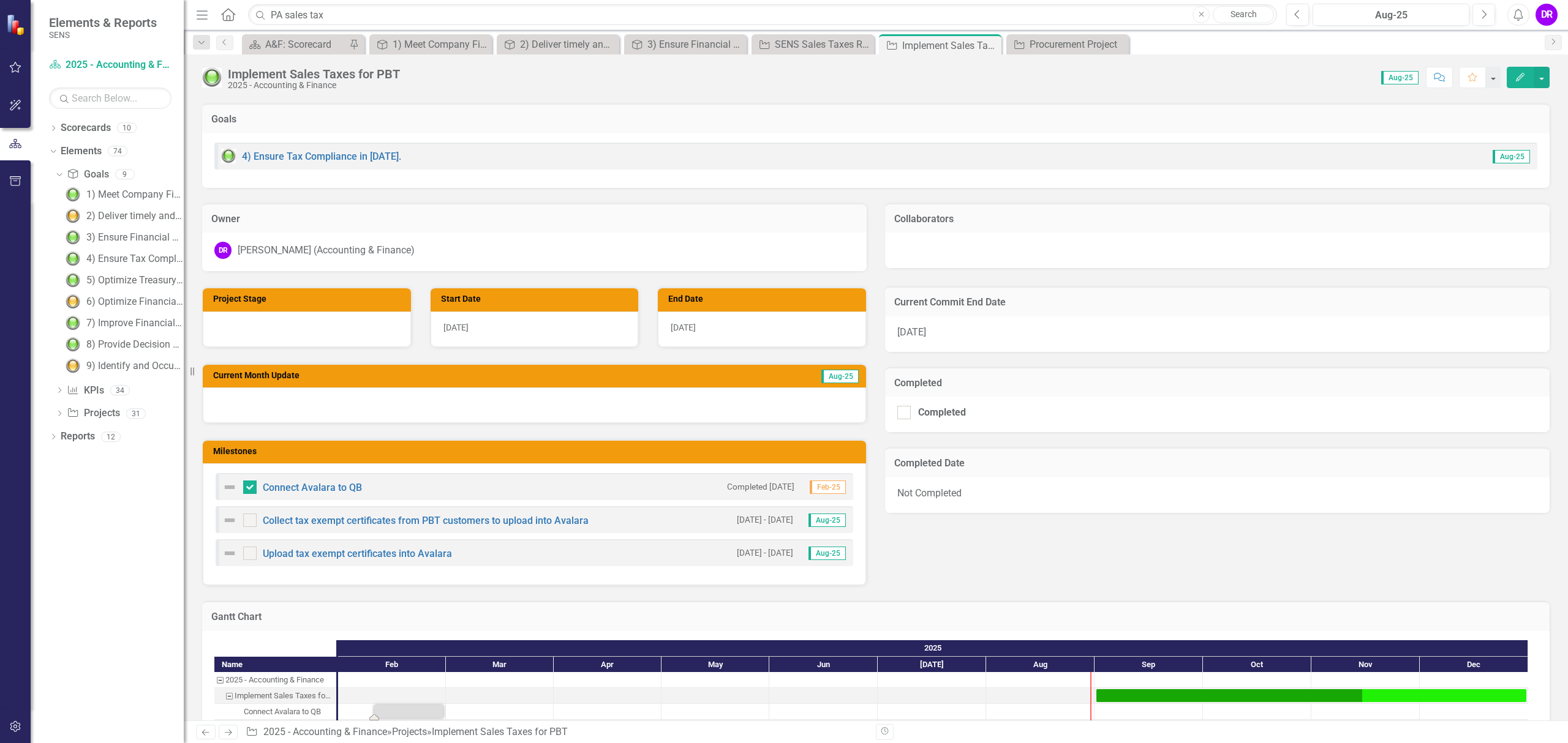
click at [485, 331] on div "9/1/25" at bounding box center [534, 328] width 208 height 35
click at [608, 327] on div "9/1/25" at bounding box center [534, 328] width 208 height 35
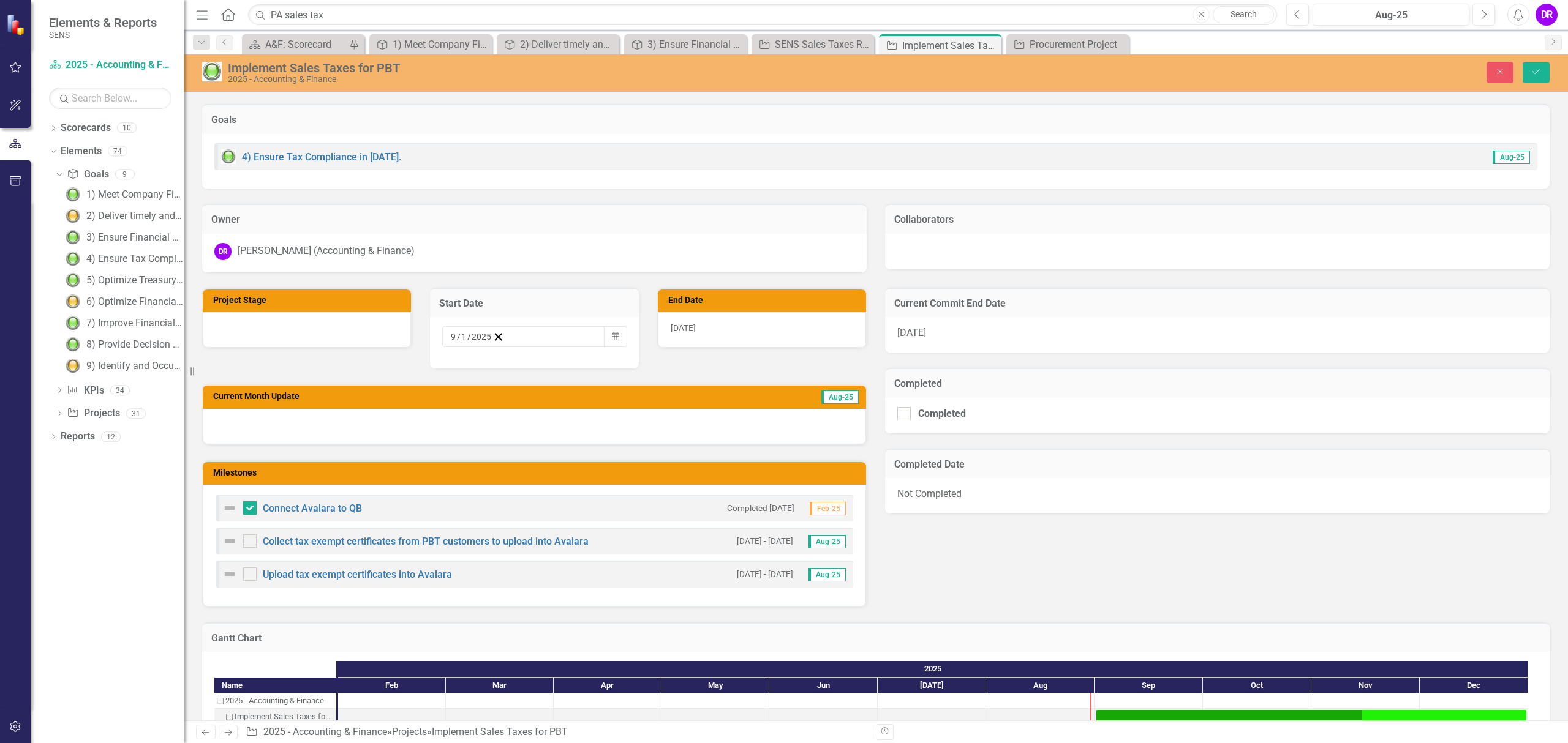
click at [608, 327] on button "Calendar" at bounding box center [616, 336] width 23 height 21
click at [471, 363] on button "‹" at bounding box center [484, 361] width 27 height 27
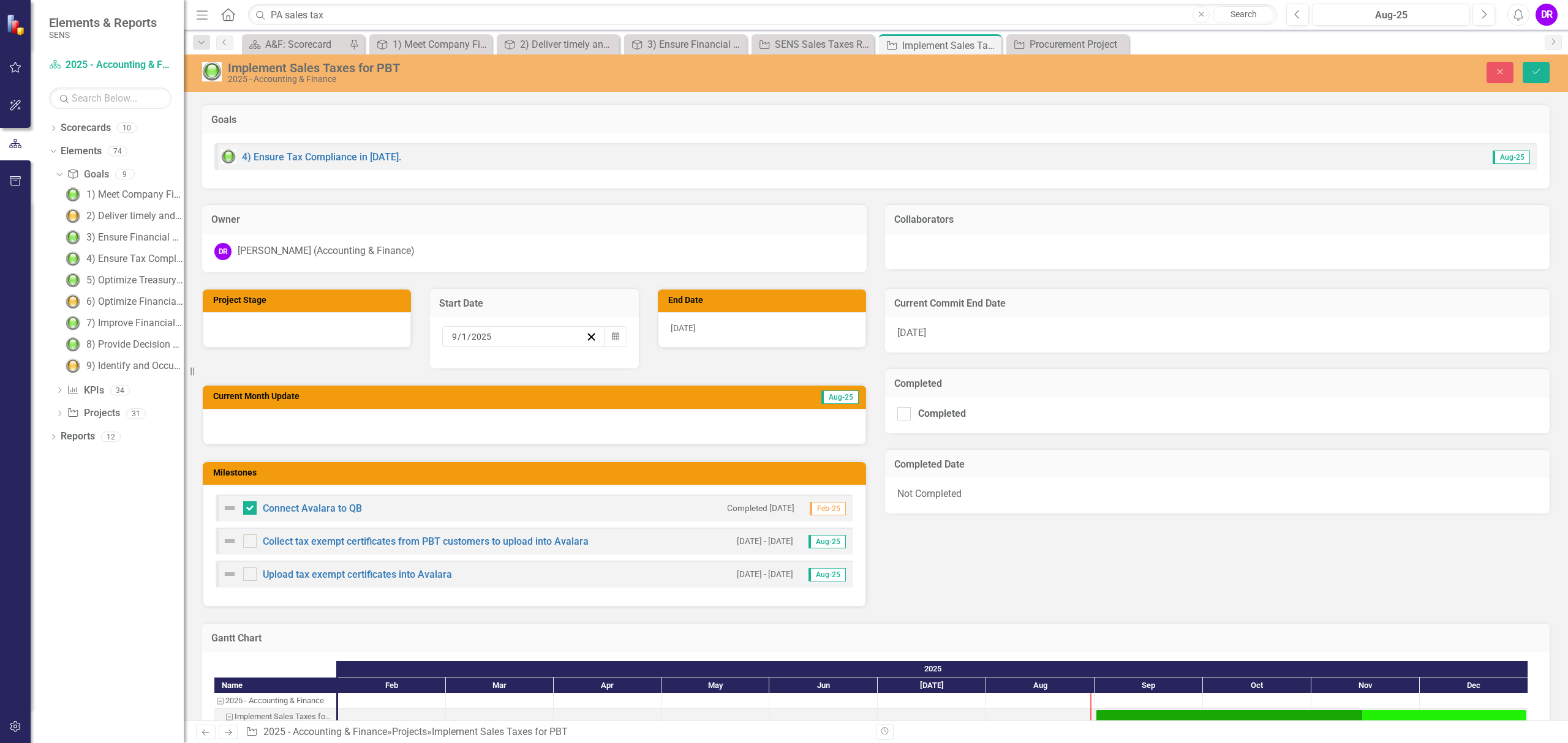
click at [471, 363] on button "‹" at bounding box center [484, 361] width 27 height 27
click at [484, 445] on abbr "10" at bounding box center [489, 444] width 10 height 10
click at [795, 326] on div "[DATE]" at bounding box center [761, 329] width 208 height 35
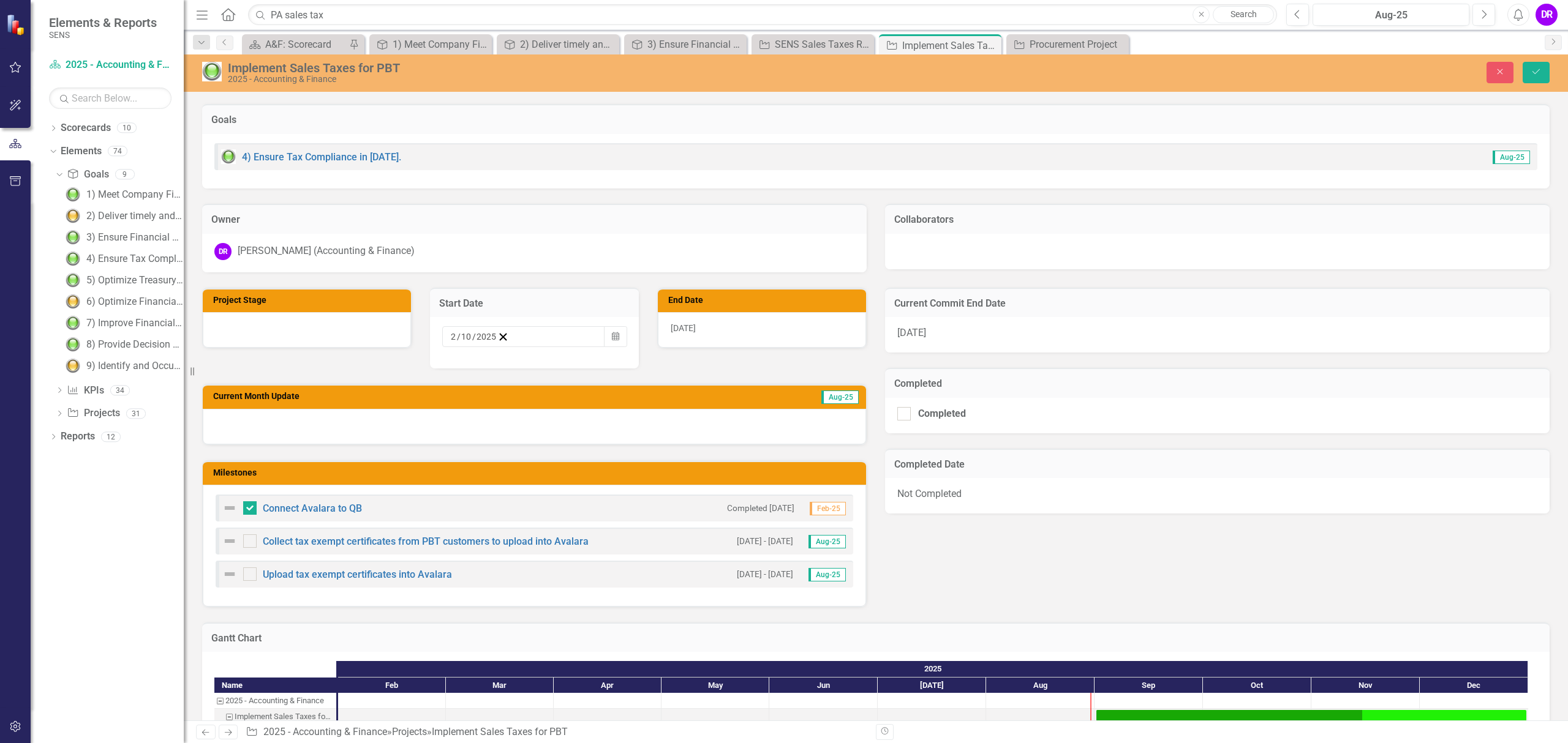
click at [542, 260] on div "DR Deb Rua (Accounting & Finance)" at bounding box center [535, 253] width 664 height 39
click at [335, 351] on div "Project Stage Start Date 2 / 10 / 2025 Calendar End Date 12/31/25 Current Month…" at bounding box center [534, 440] width 683 height 335
click at [1535, 69] on icon "Save" at bounding box center [1536, 72] width 11 height 9
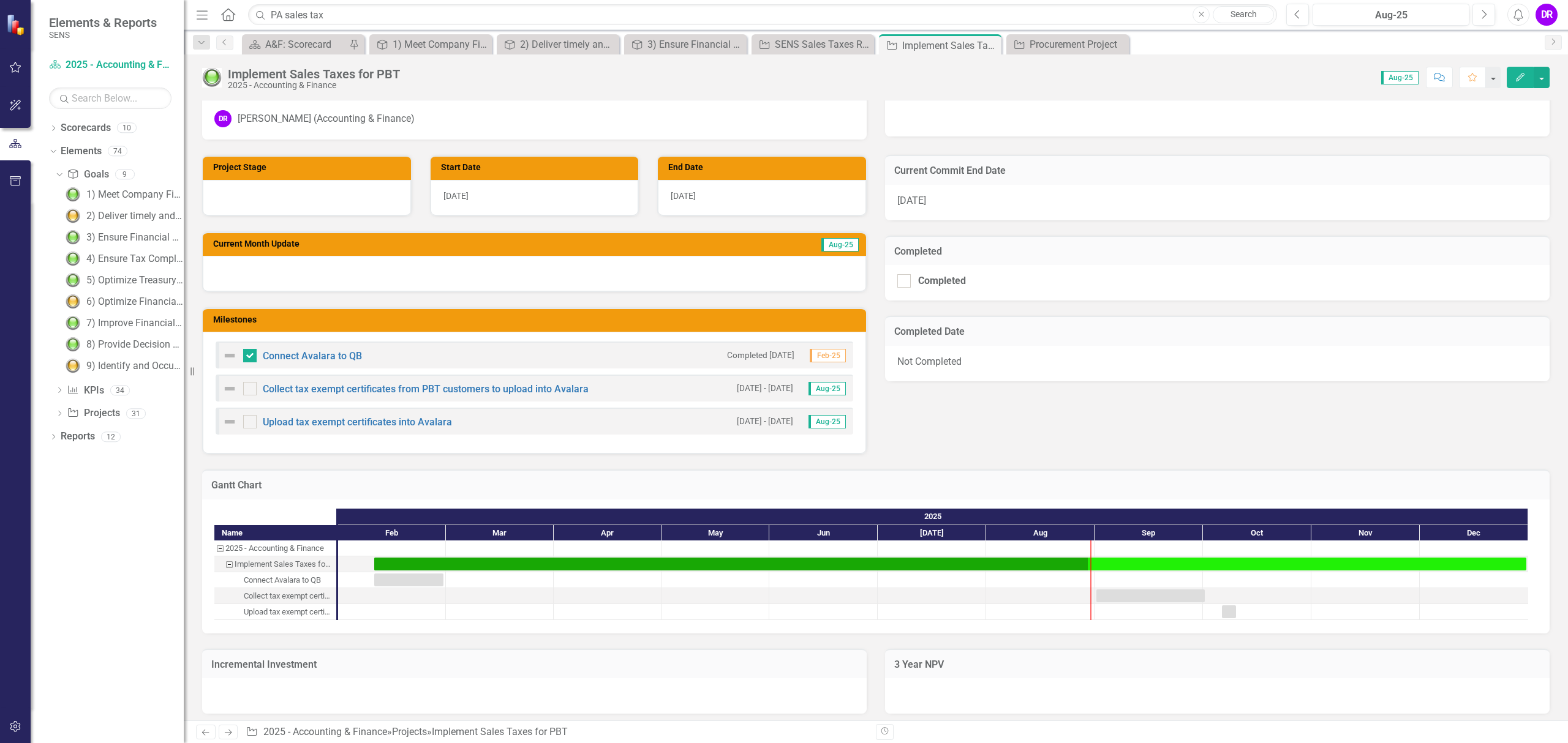
scroll to position [402, 0]
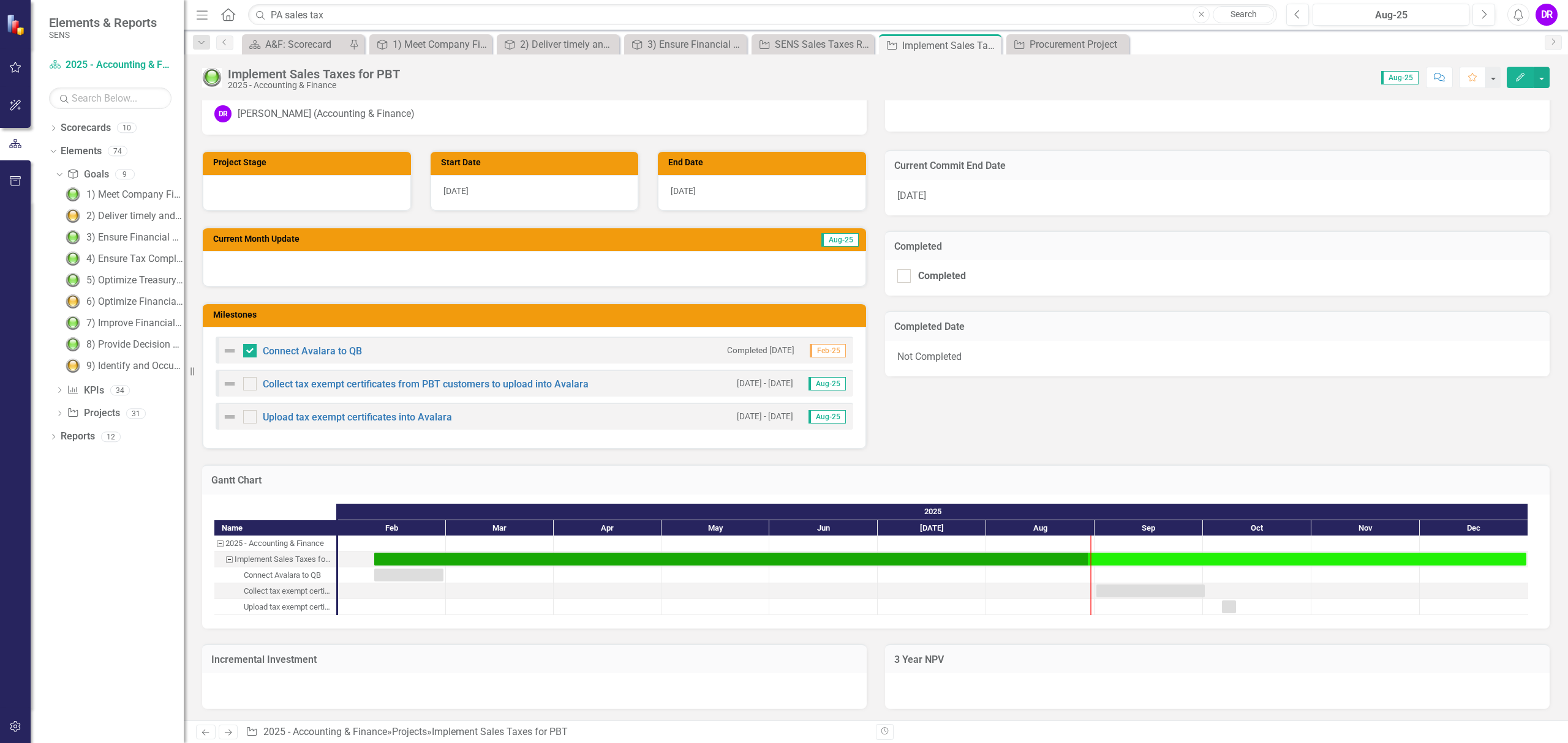
click at [228, 733] on icon "Next" at bounding box center [229, 732] width 11 height 8
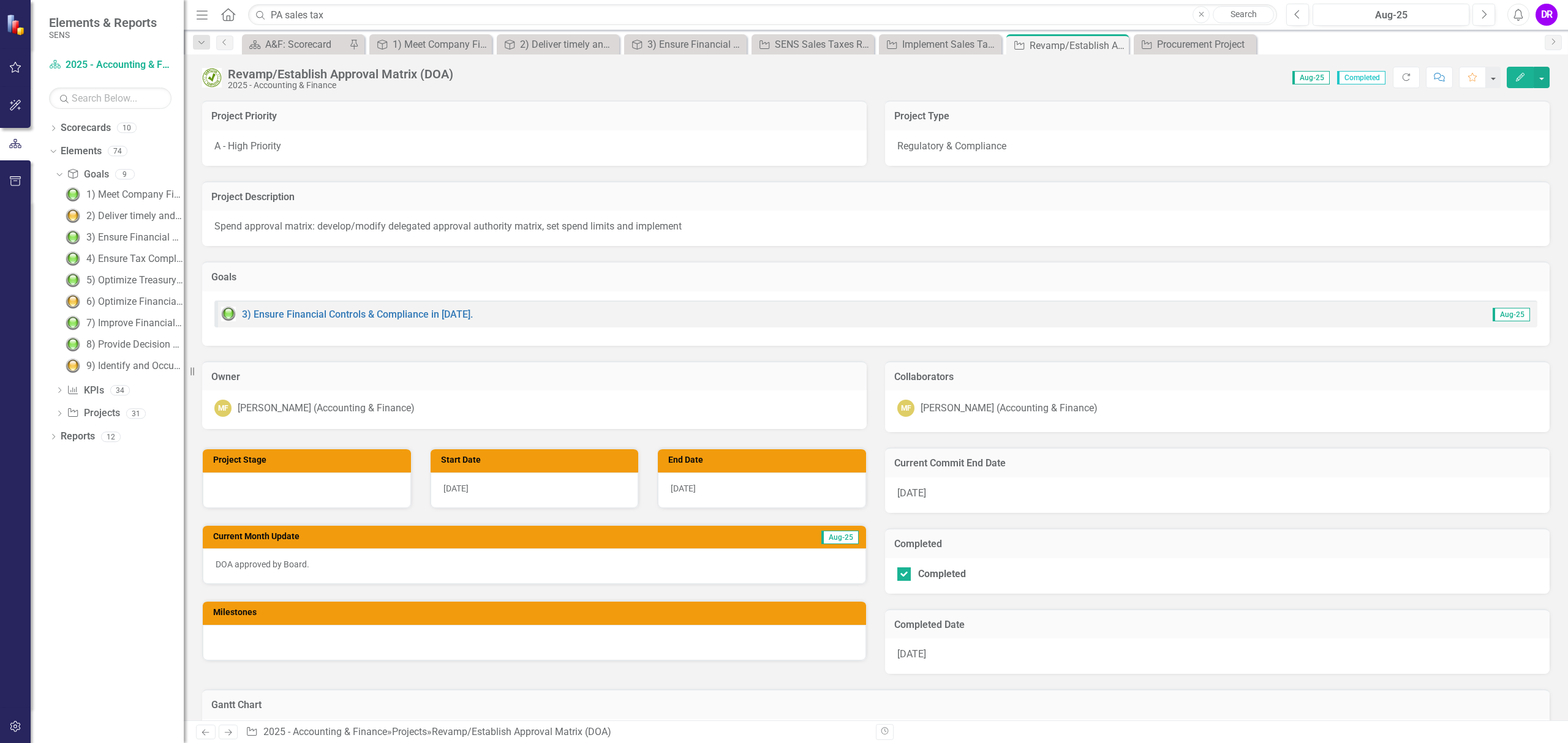
click at [228, 733] on icon "Next" at bounding box center [229, 732] width 11 height 8
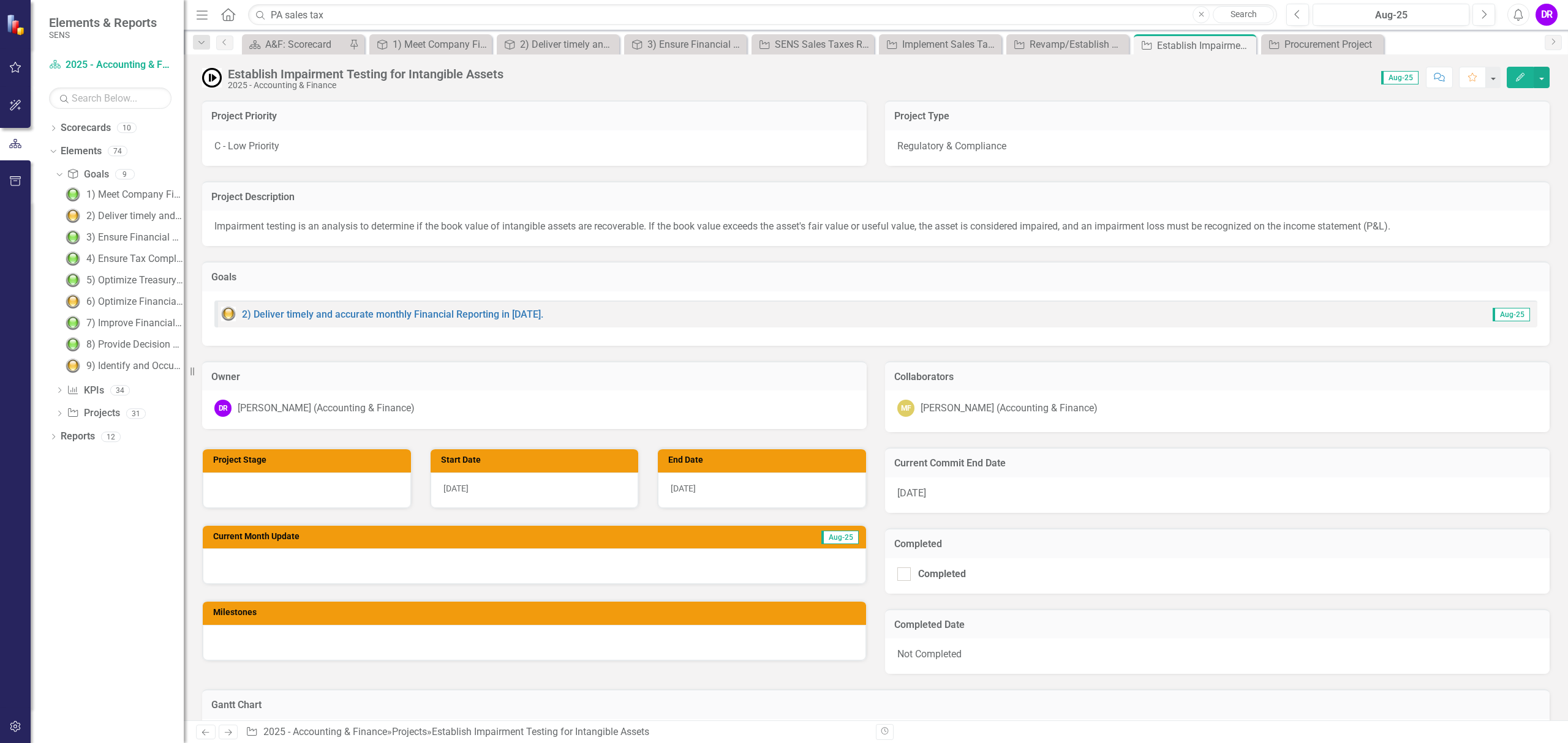
click at [228, 733] on icon "Next" at bounding box center [229, 732] width 11 height 8
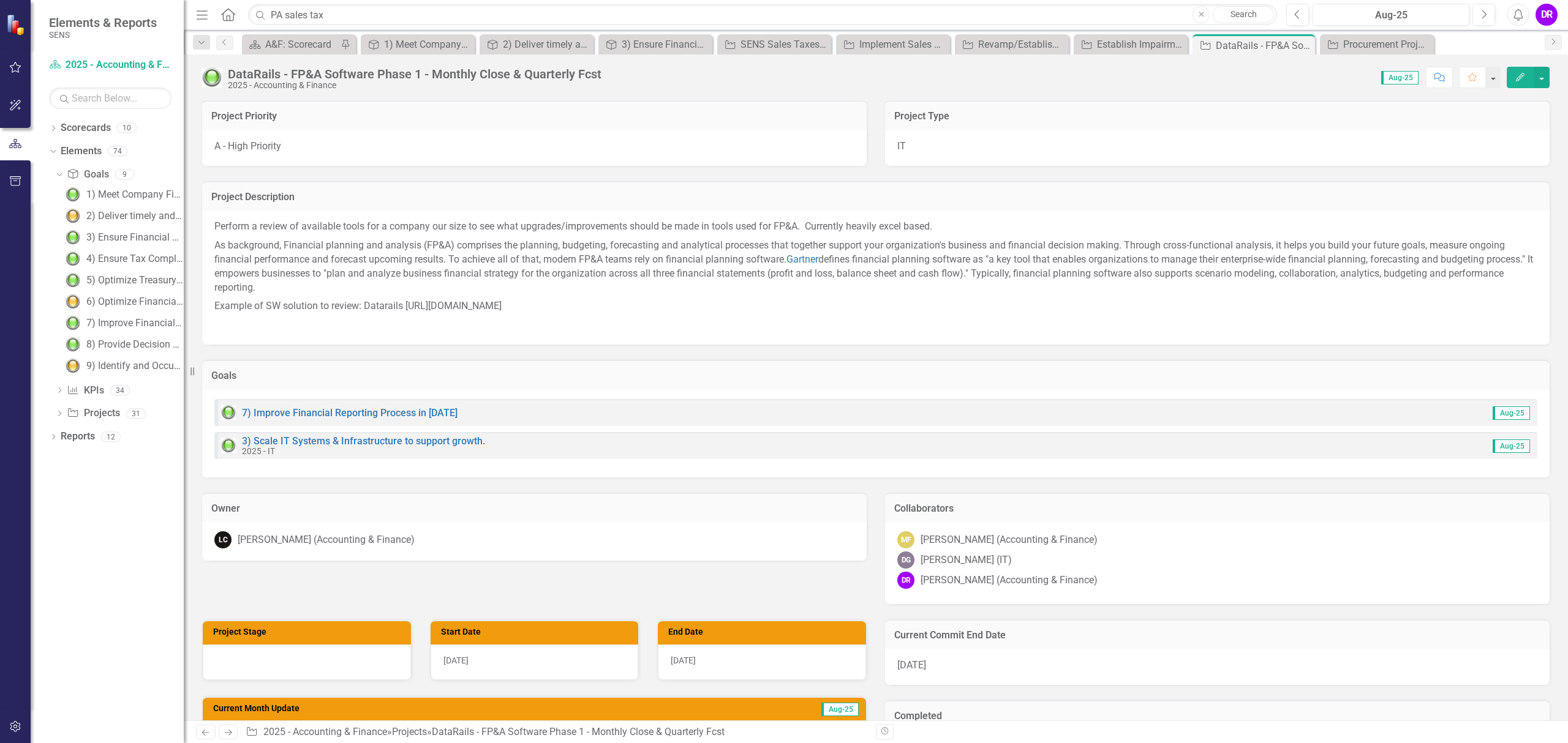
click at [228, 733] on icon "Next" at bounding box center [229, 732] width 11 height 8
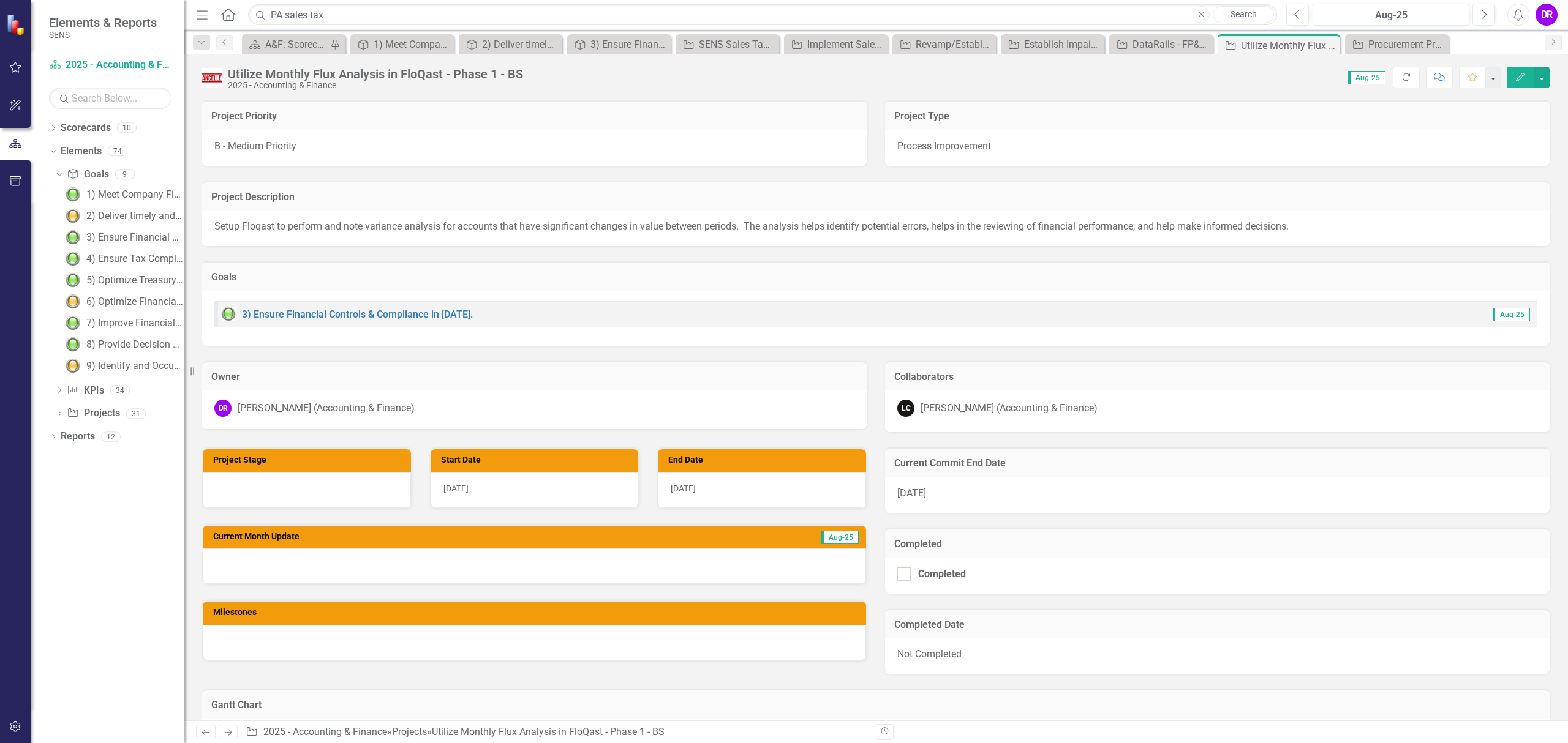
click at [228, 733] on icon "Next" at bounding box center [229, 732] width 11 height 8
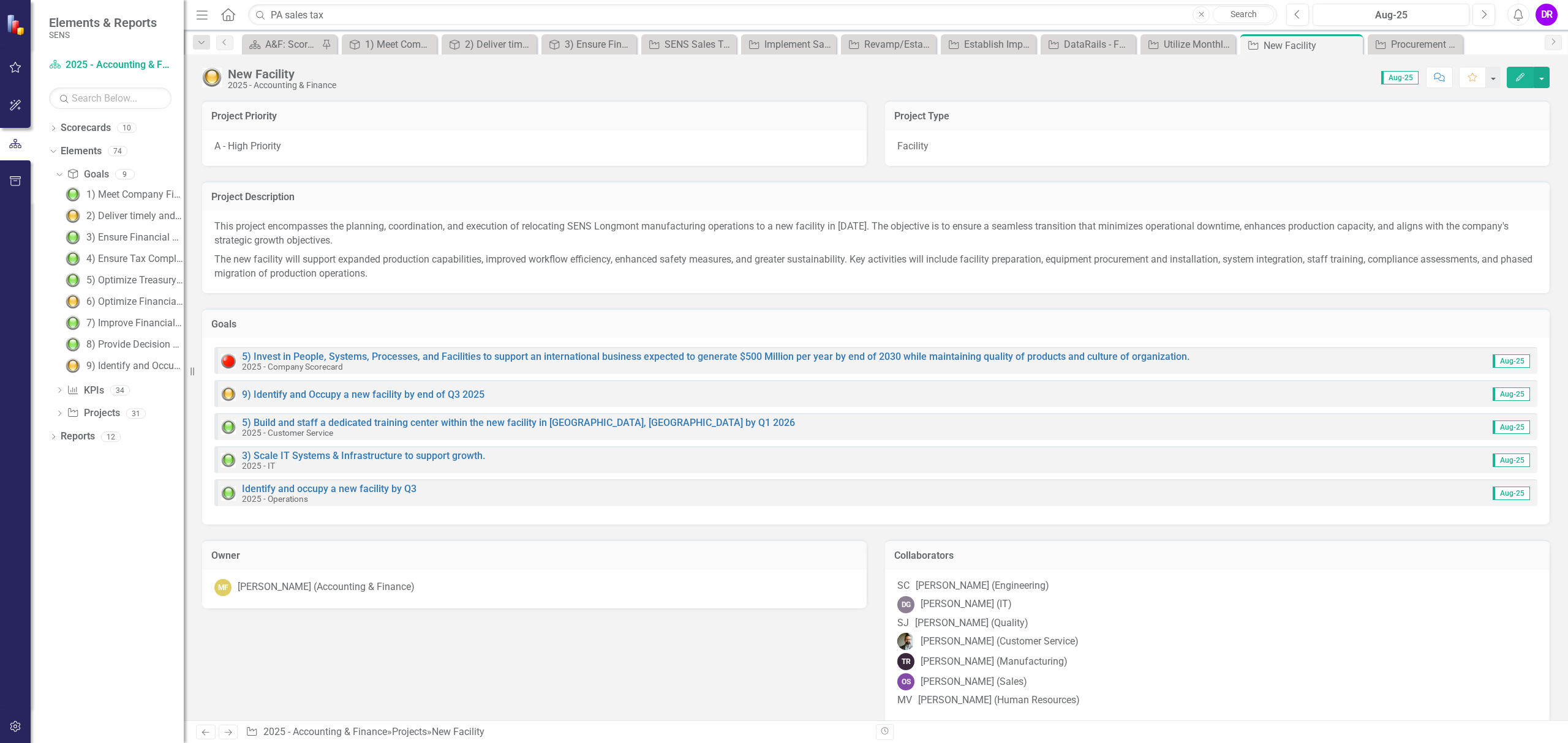
click at [209, 732] on icon at bounding box center [206, 732] width 7 height 6
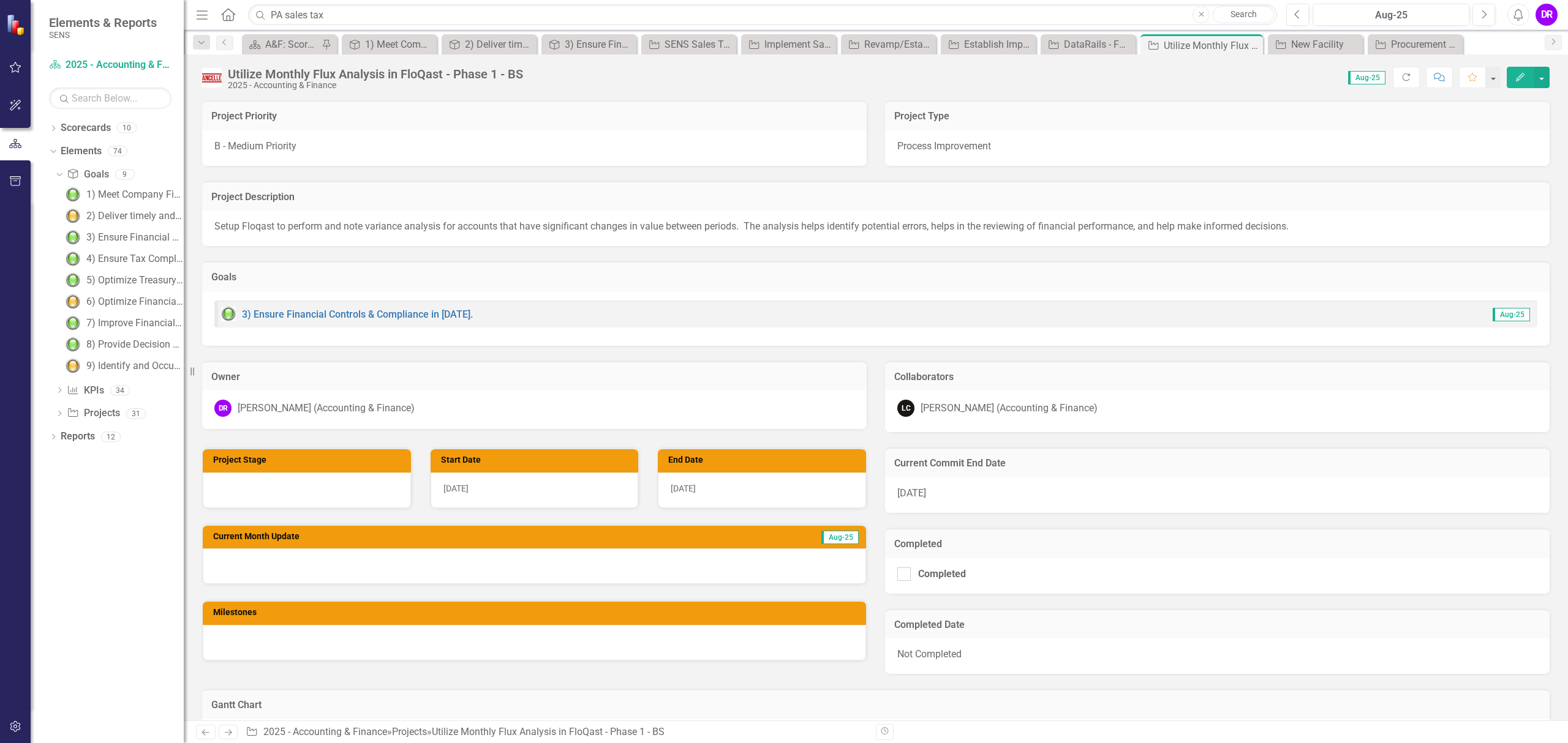
click at [209, 732] on icon at bounding box center [206, 732] width 7 height 6
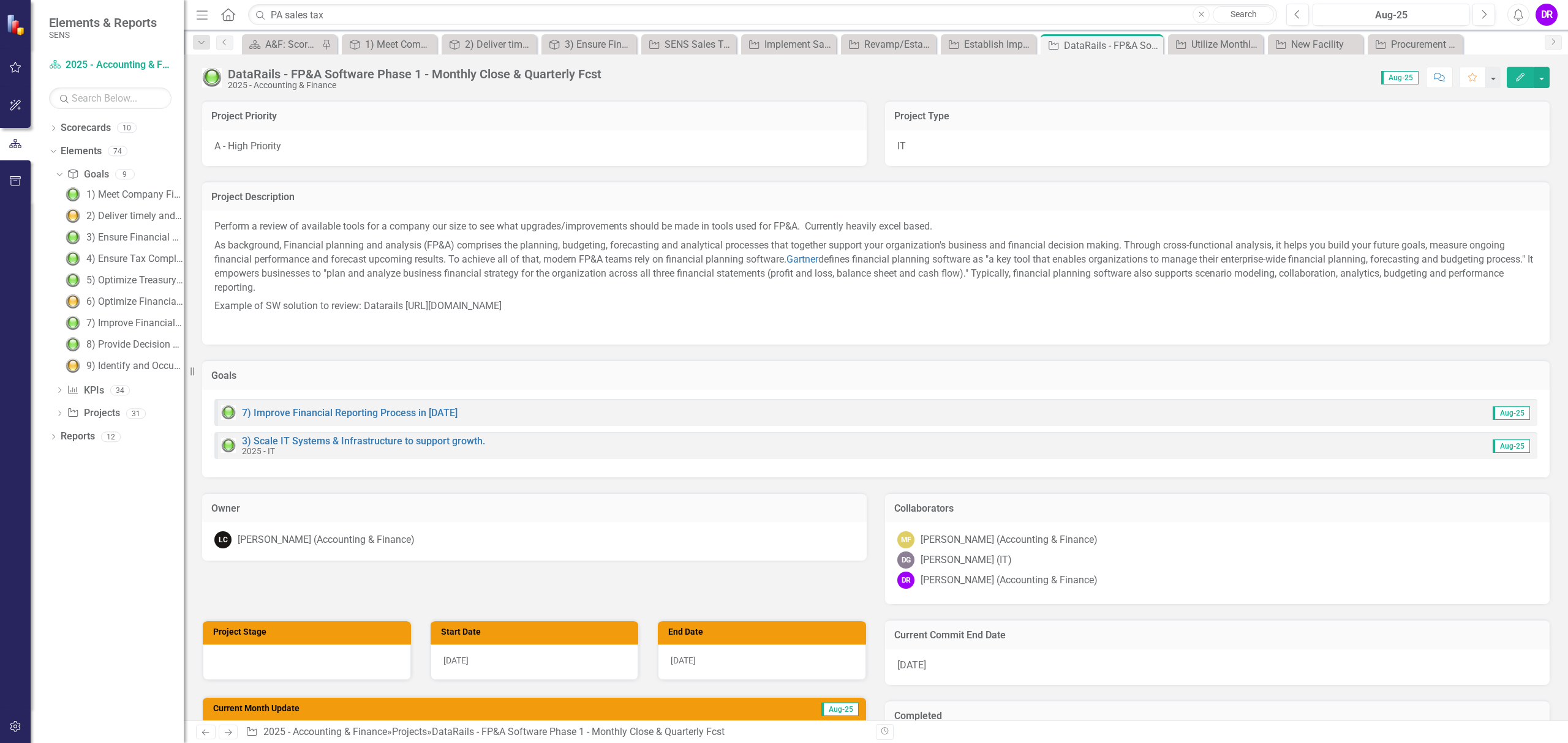
click at [228, 733] on icon "Next" at bounding box center [229, 732] width 11 height 8
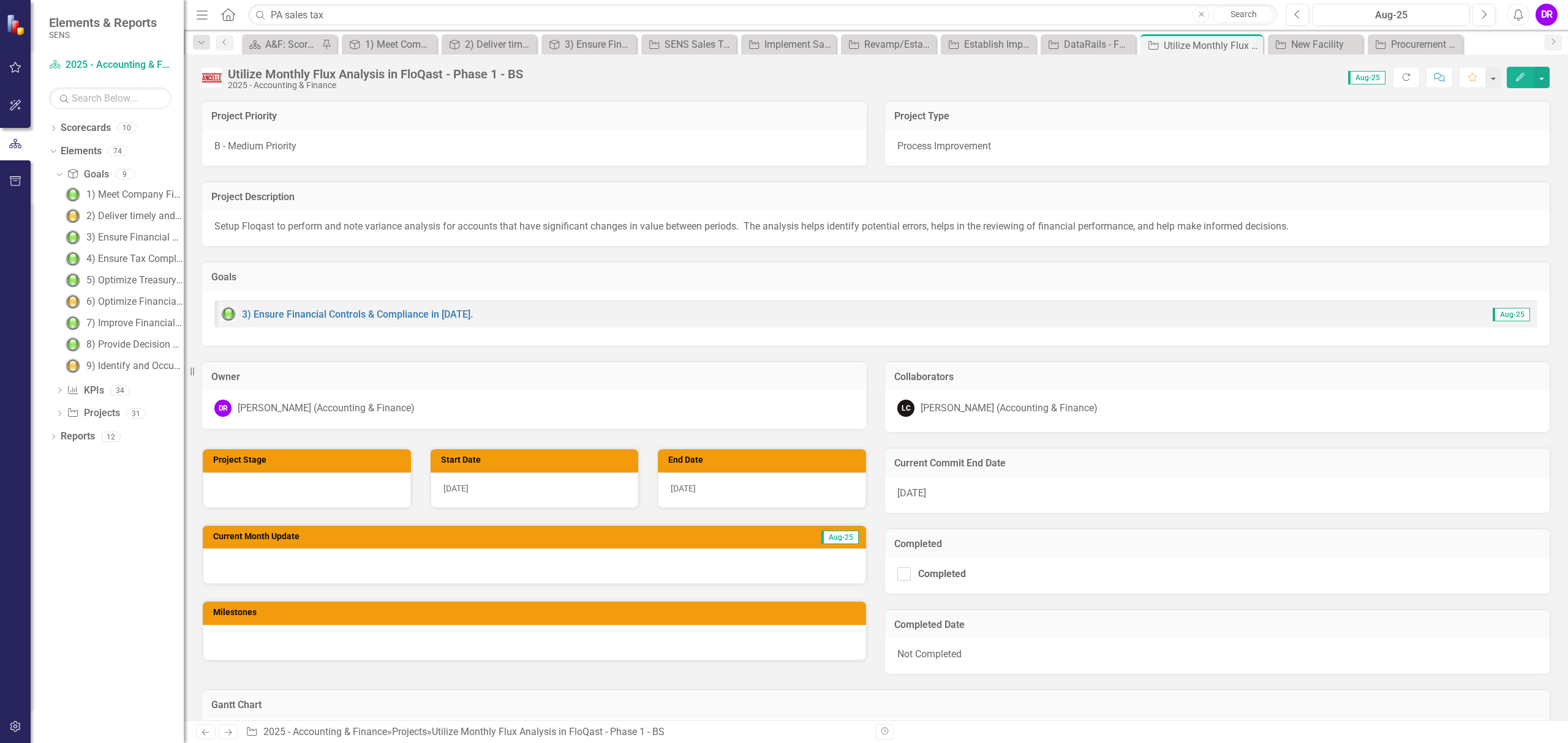
click at [228, 733] on icon "Next" at bounding box center [229, 732] width 11 height 8
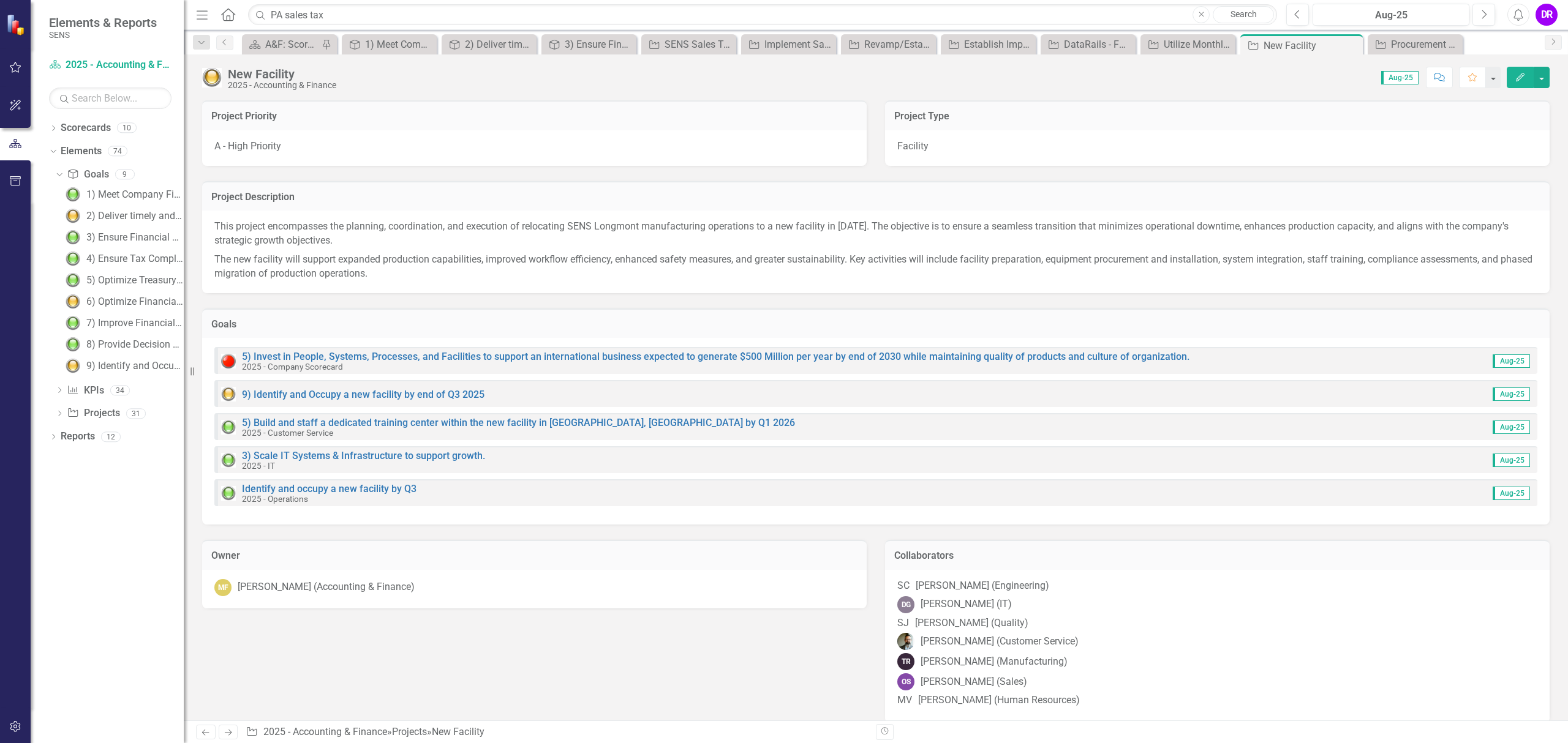
click at [228, 733] on icon "Next" at bounding box center [229, 732] width 11 height 8
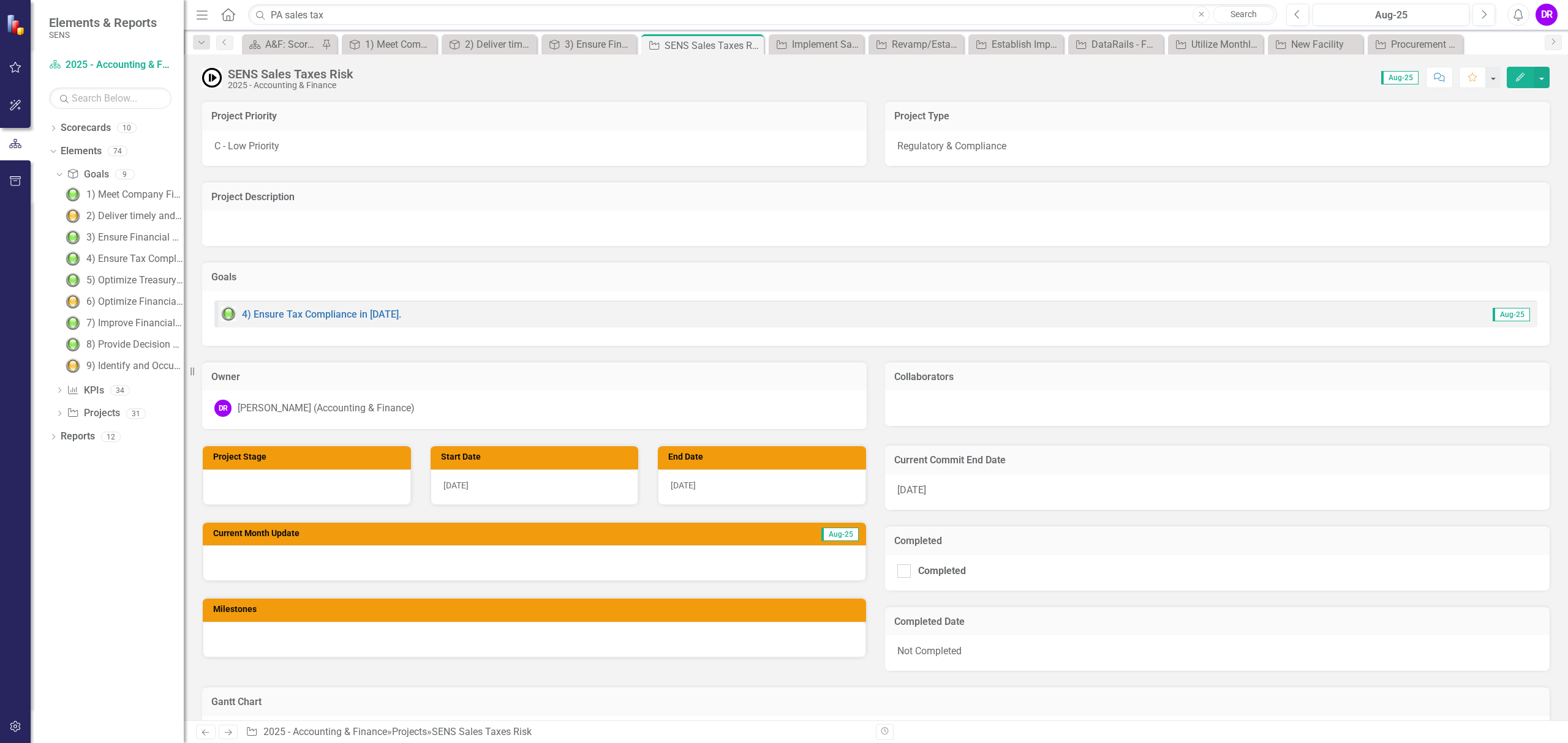
click at [228, 733] on icon "Next" at bounding box center [229, 732] width 11 height 8
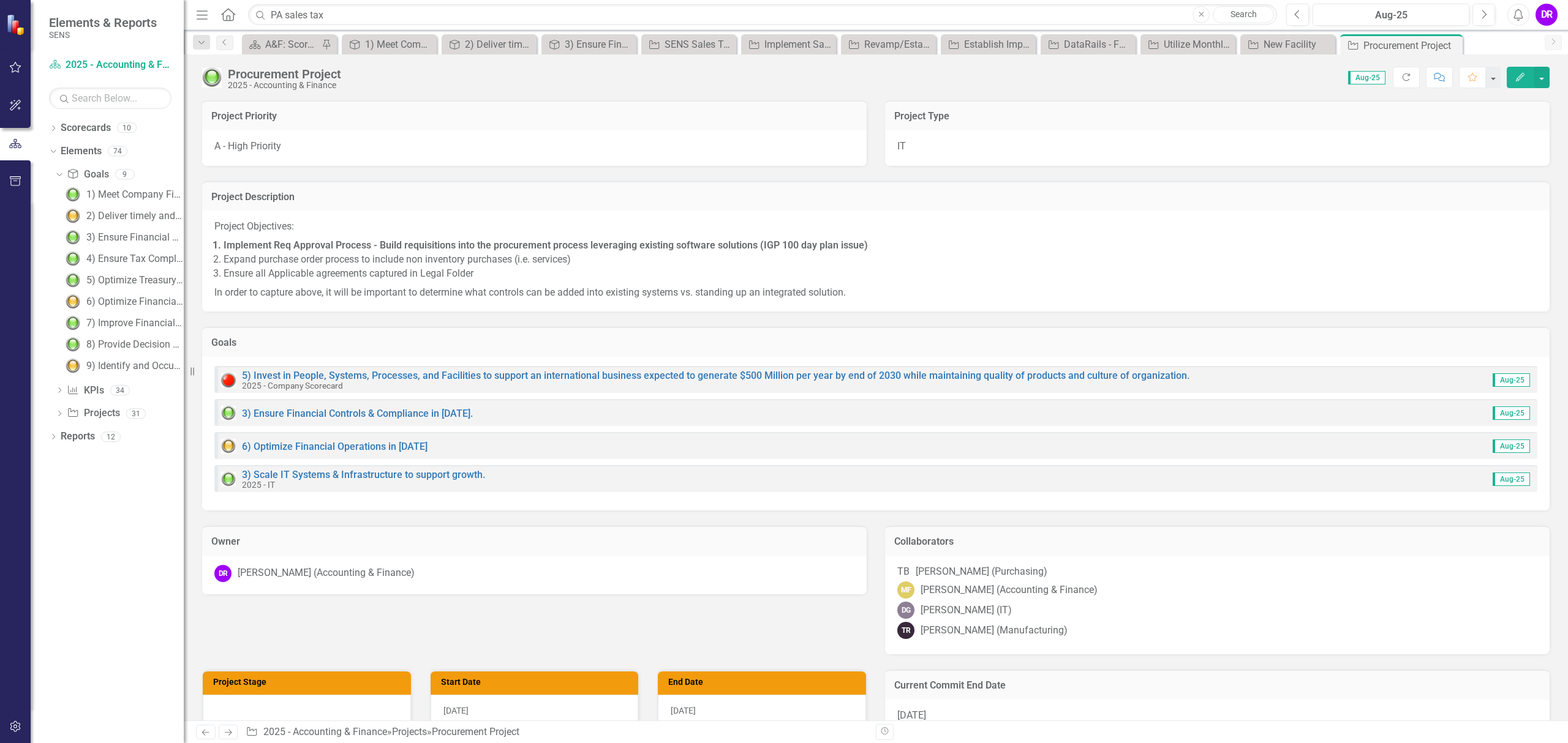
click at [228, 733] on icon "Next" at bounding box center [229, 732] width 11 height 8
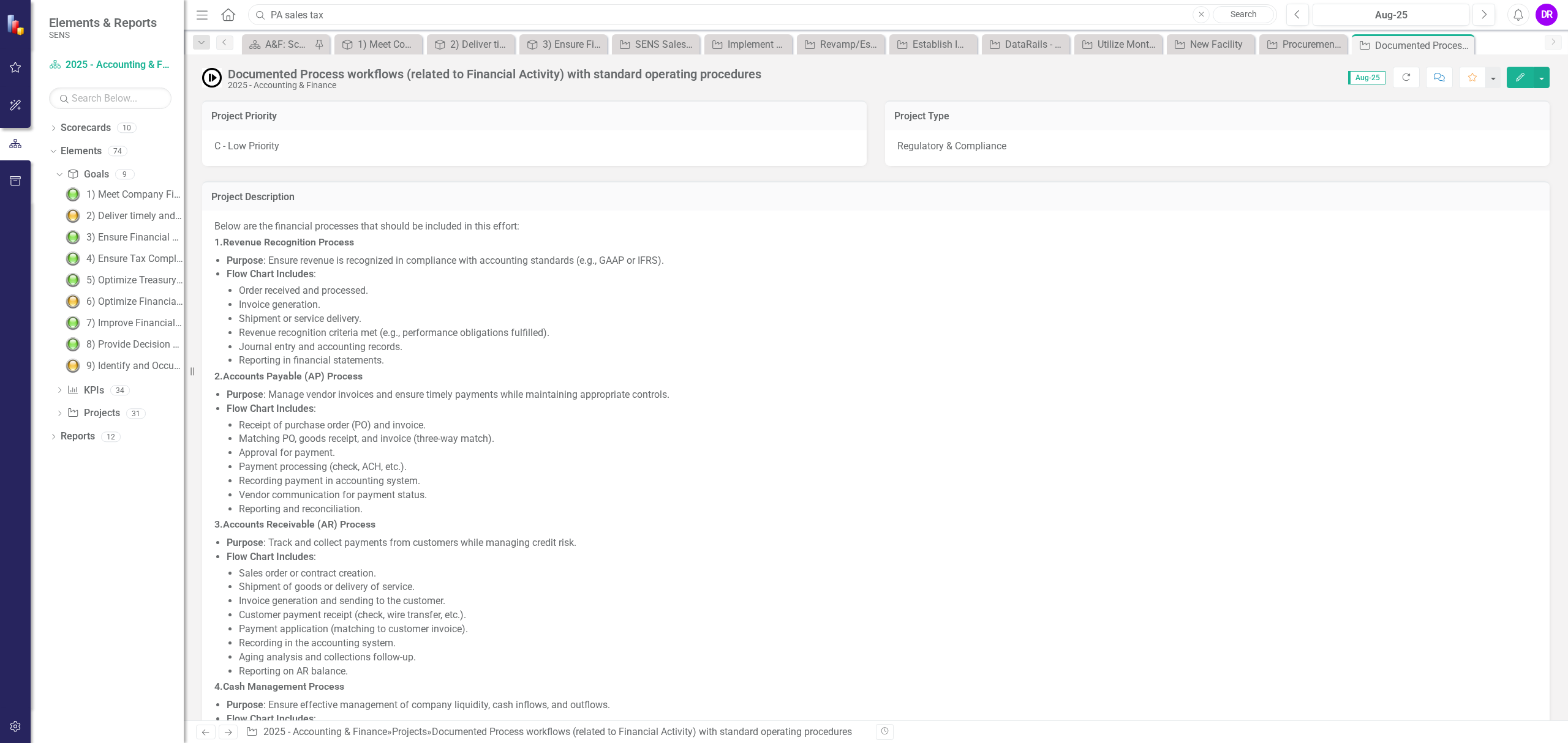
click at [400, 13] on input "PA sales tax" at bounding box center [762, 15] width 1029 height 22
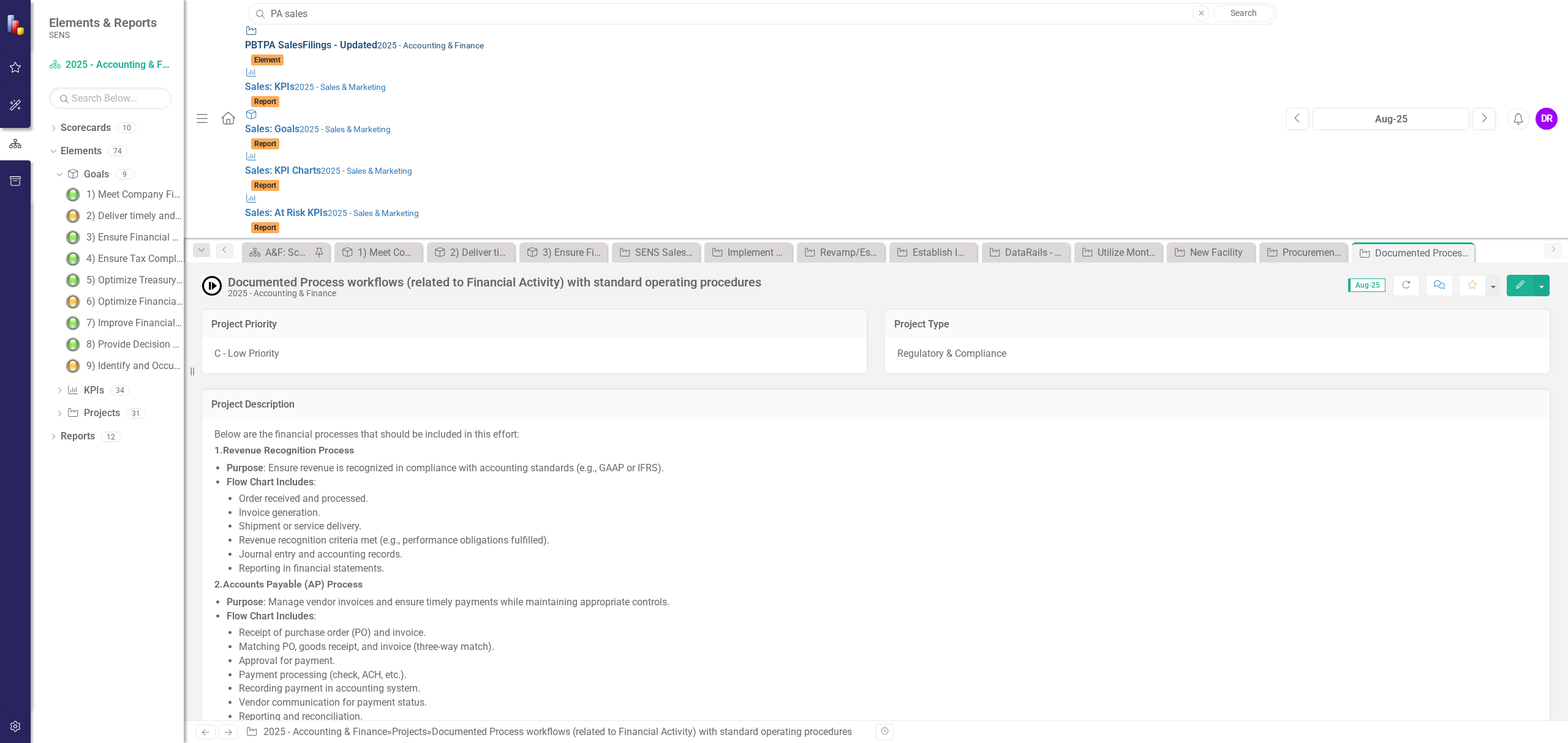
type input "PA sales"
click at [299, 40] on span "PBT PA Sales Filings - Updated" at bounding box center [311, 45] width 132 height 12
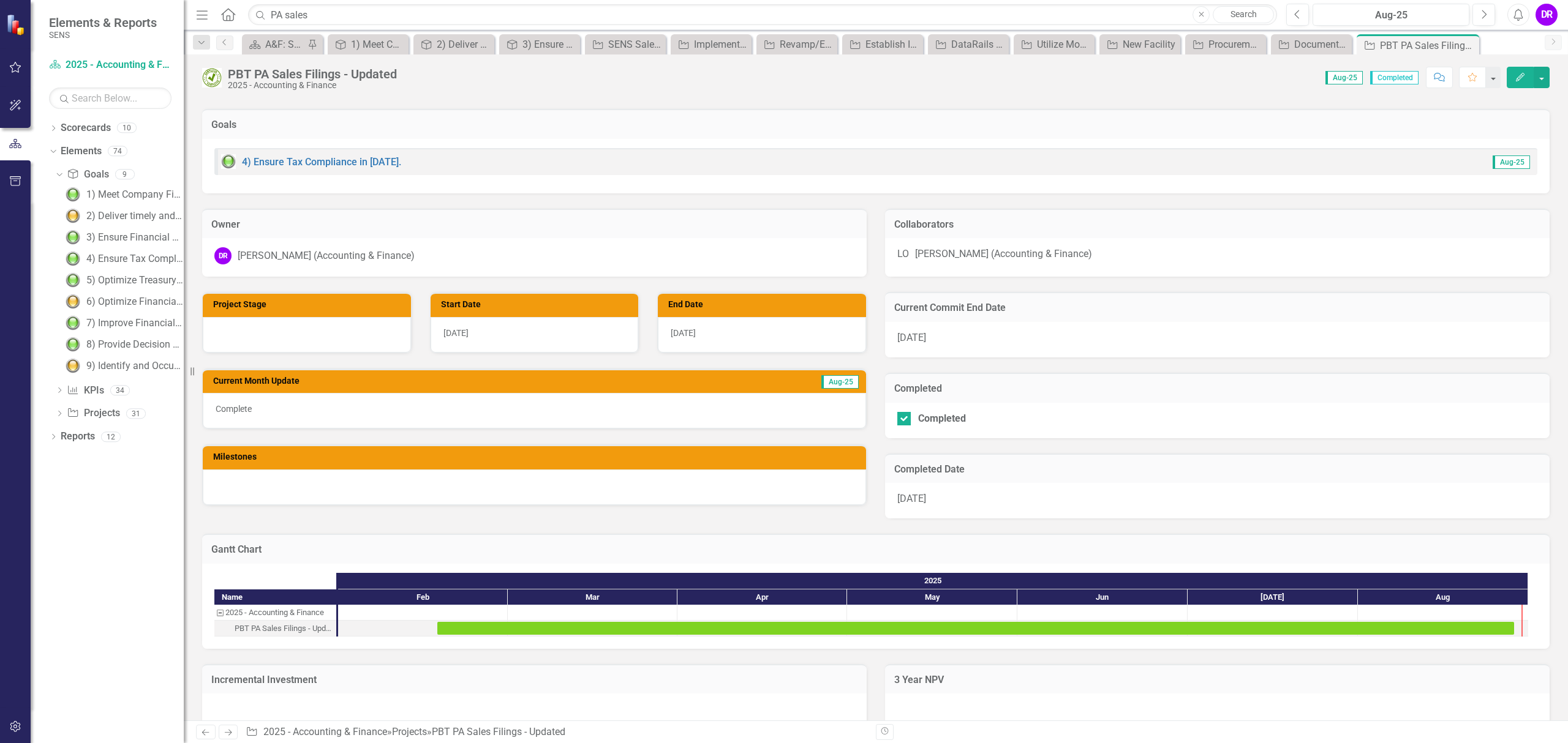
scroll to position [164, 0]
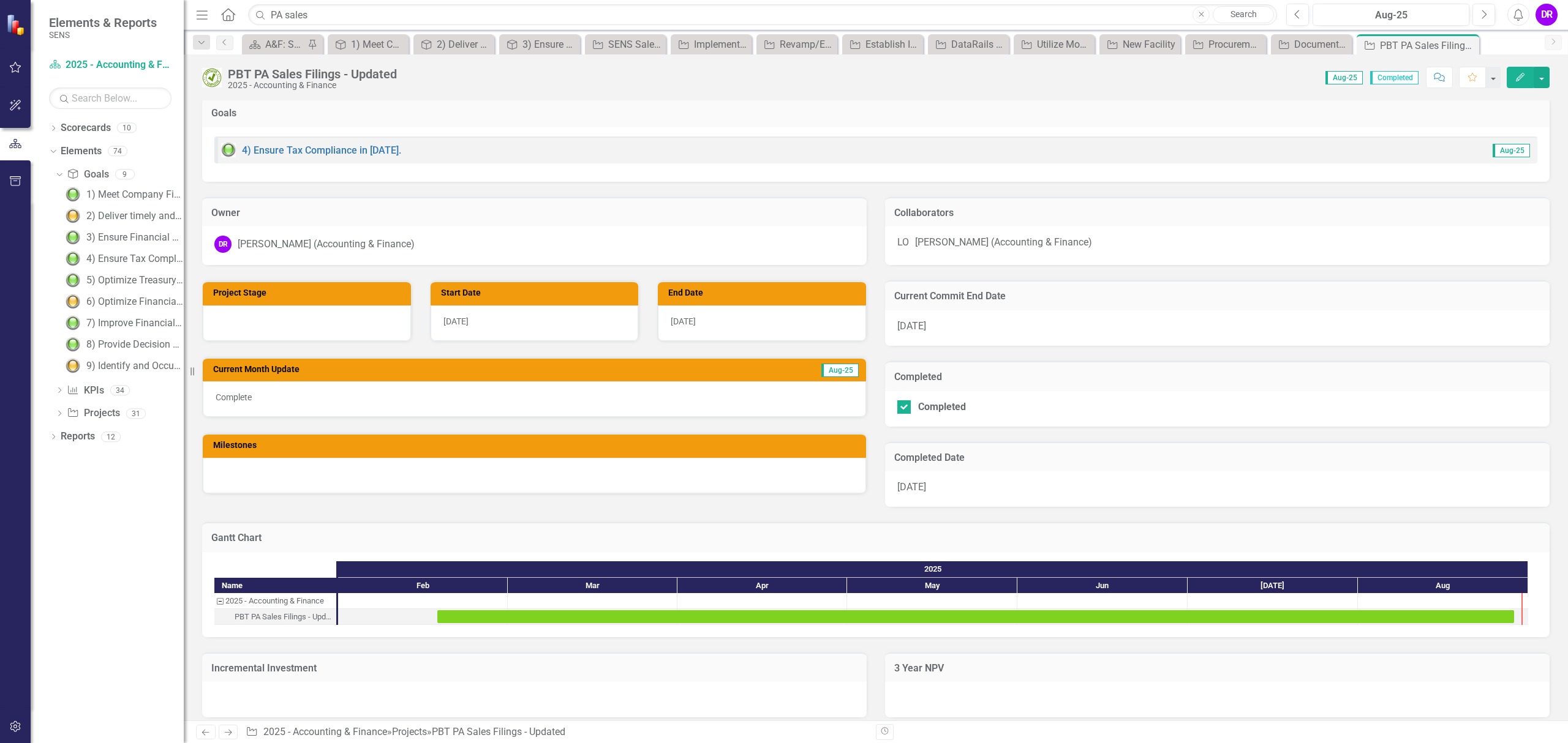
click at [1221, 488] on div "9/17/25" at bounding box center [1217, 488] width 664 height 35
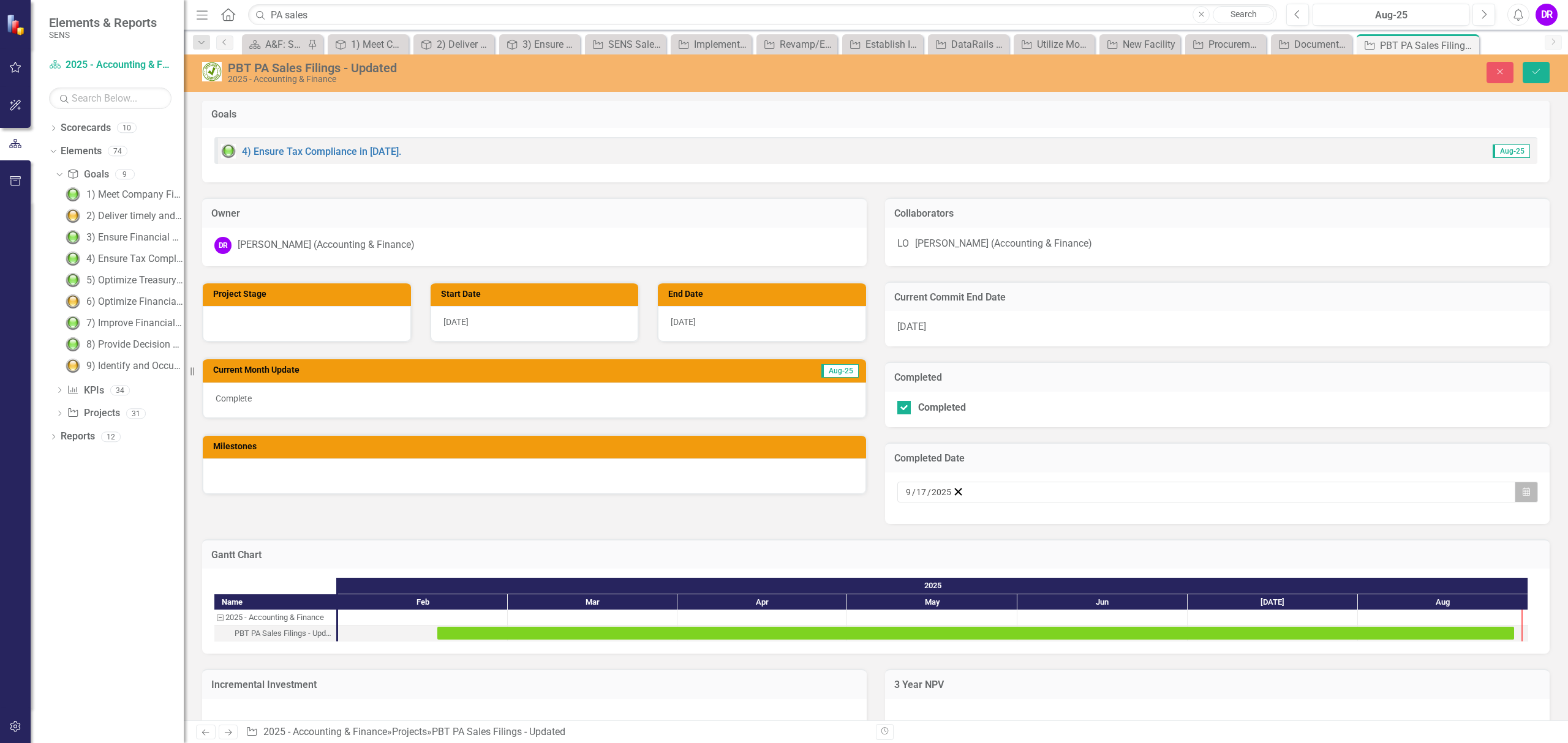
click at [1523, 495] on icon "button" at bounding box center [1527, 492] width 7 height 9
click at [952, 529] on button "‹" at bounding box center [939, 516] width 27 height 27
click at [1071, 649] on abbr "29" at bounding box center [1066, 644] width 10 height 10
click at [1538, 76] on icon "Save" at bounding box center [1536, 72] width 11 height 9
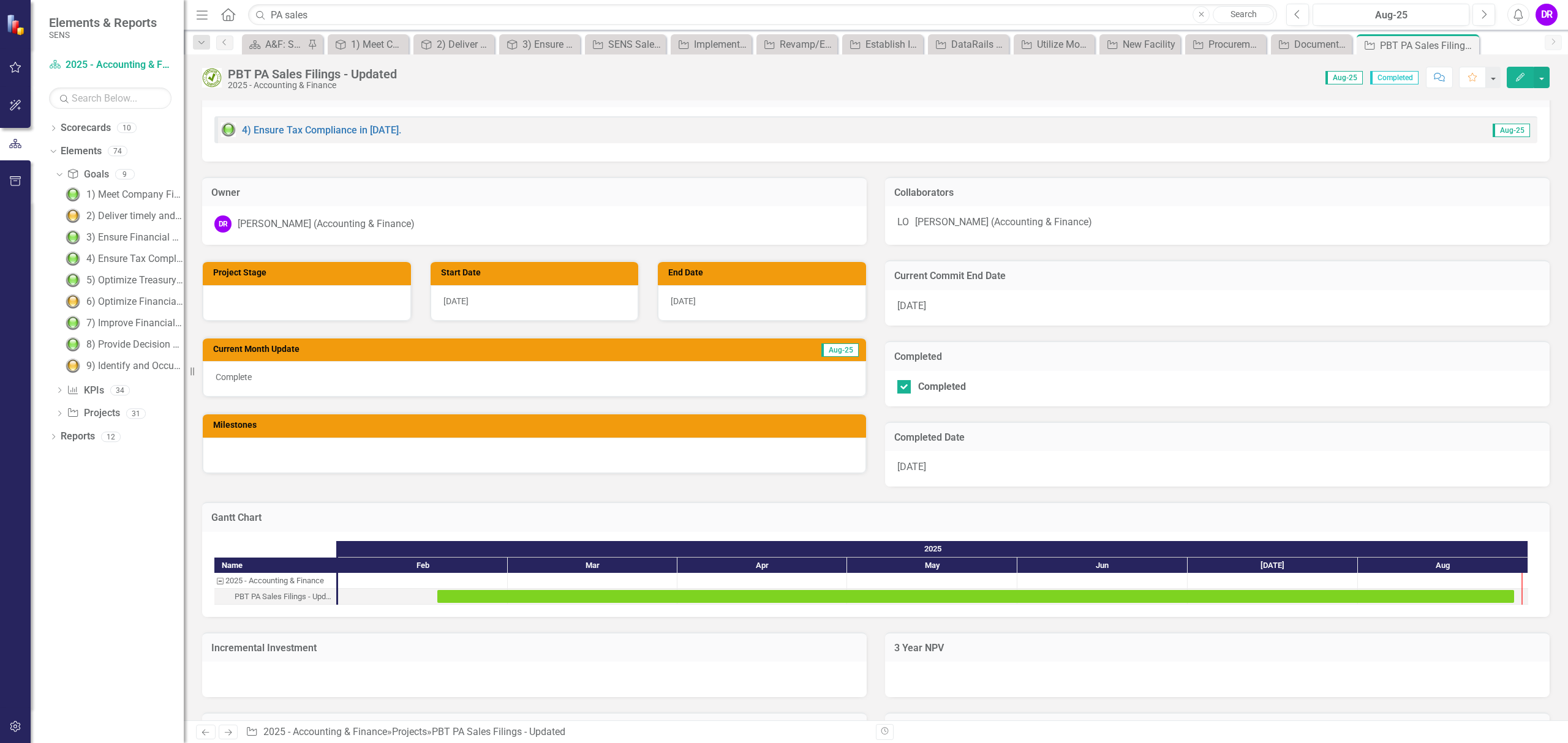
scroll to position [190, 0]
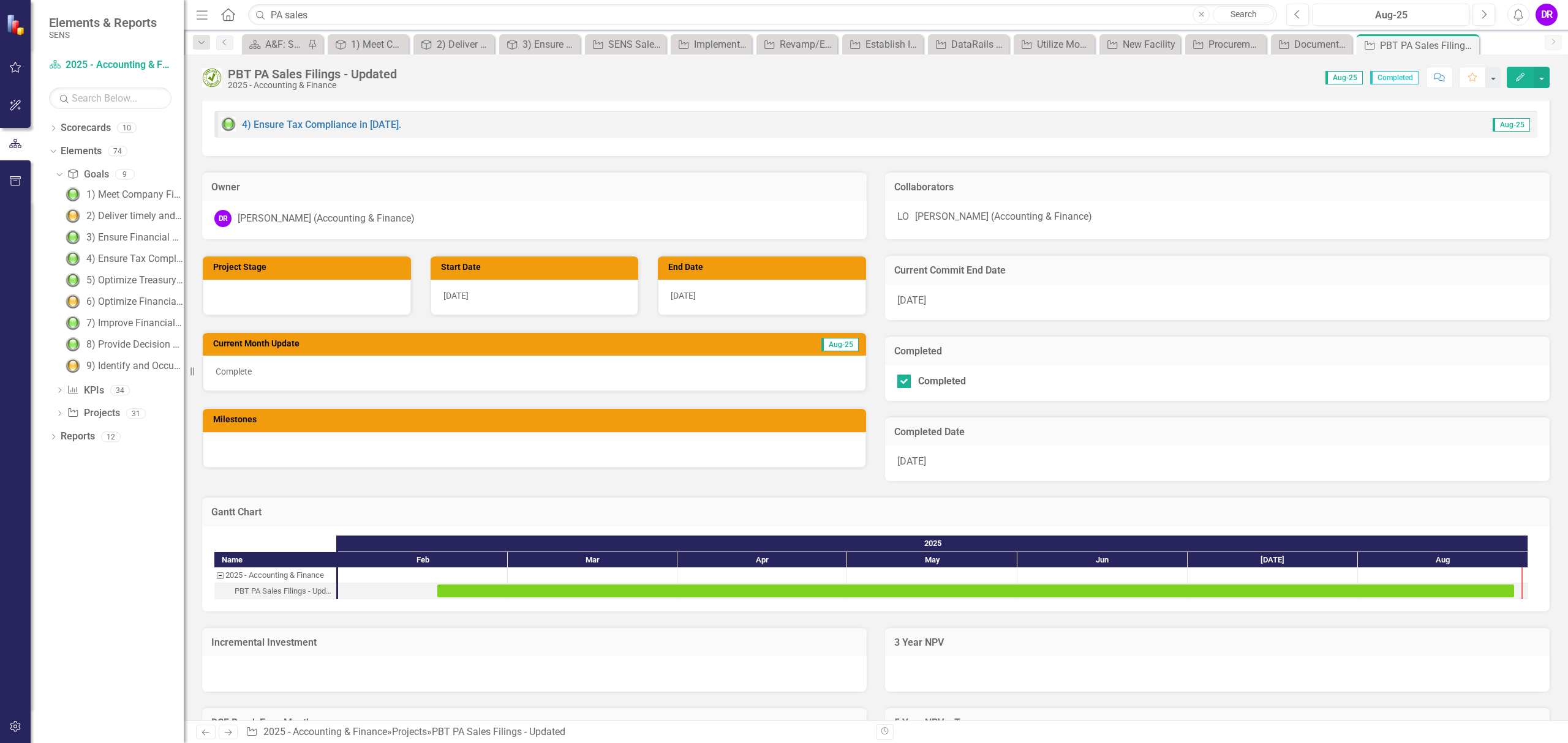
click at [1023, 221] on div "Linda Osborn (Accounting & Finance)" at bounding box center [1004, 217] width 177 height 14
click at [1046, 216] on div "Linda Osborn (Accounting & Finance)" at bounding box center [1004, 217] width 177 height 14
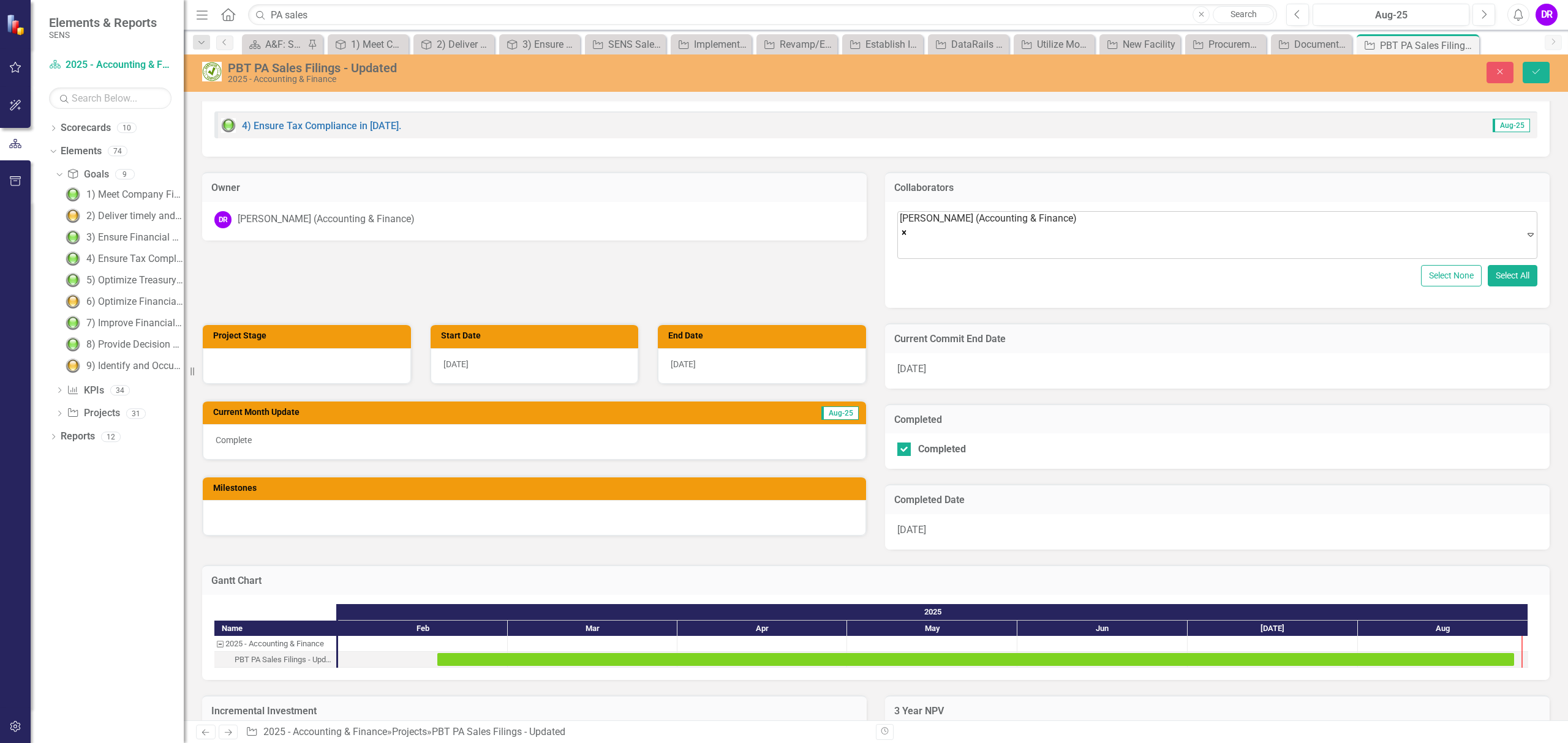
click at [1078, 241] on div at bounding box center [989, 248] width 177 height 16
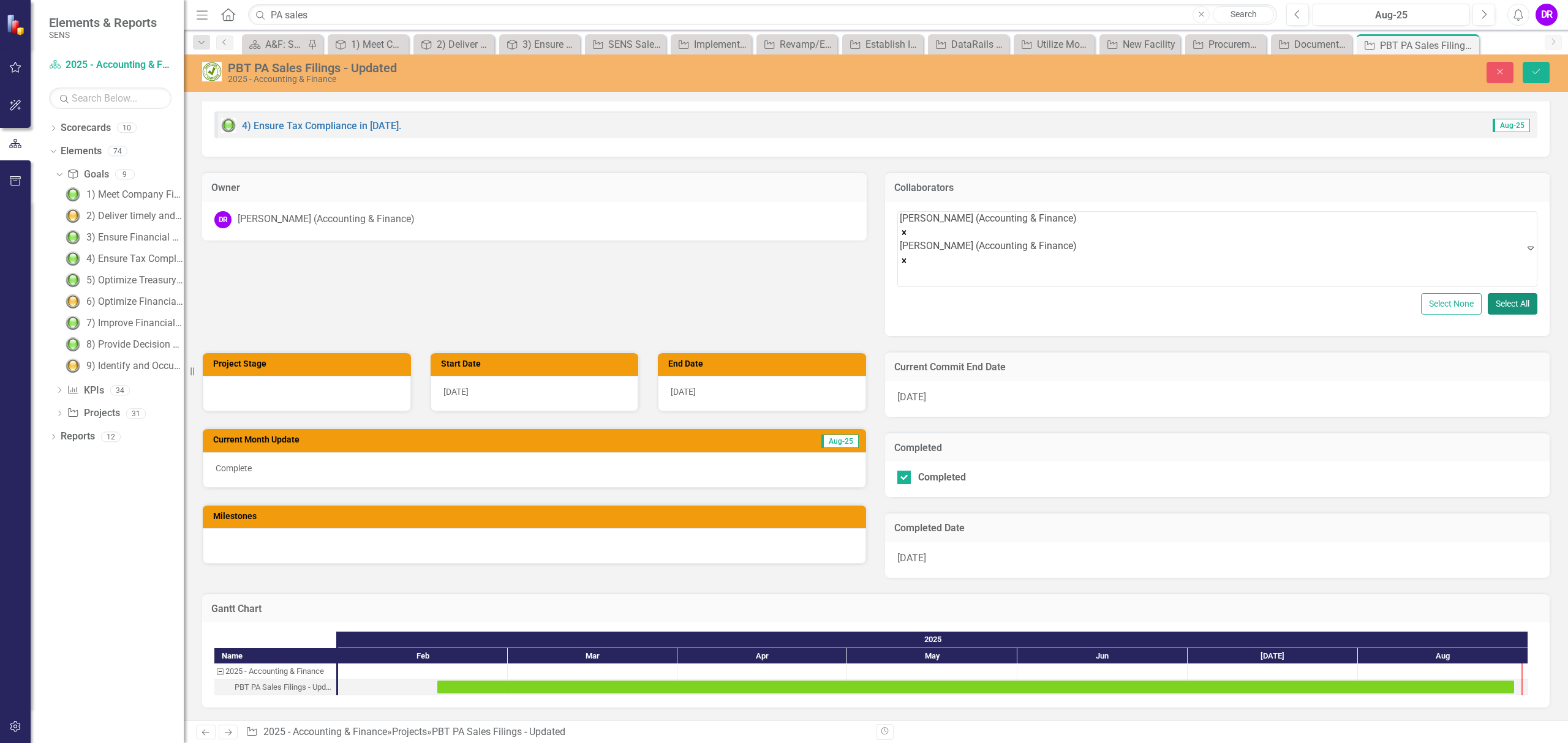
click at [1502, 293] on button "Select All" at bounding box center [1512, 304] width 50 height 22
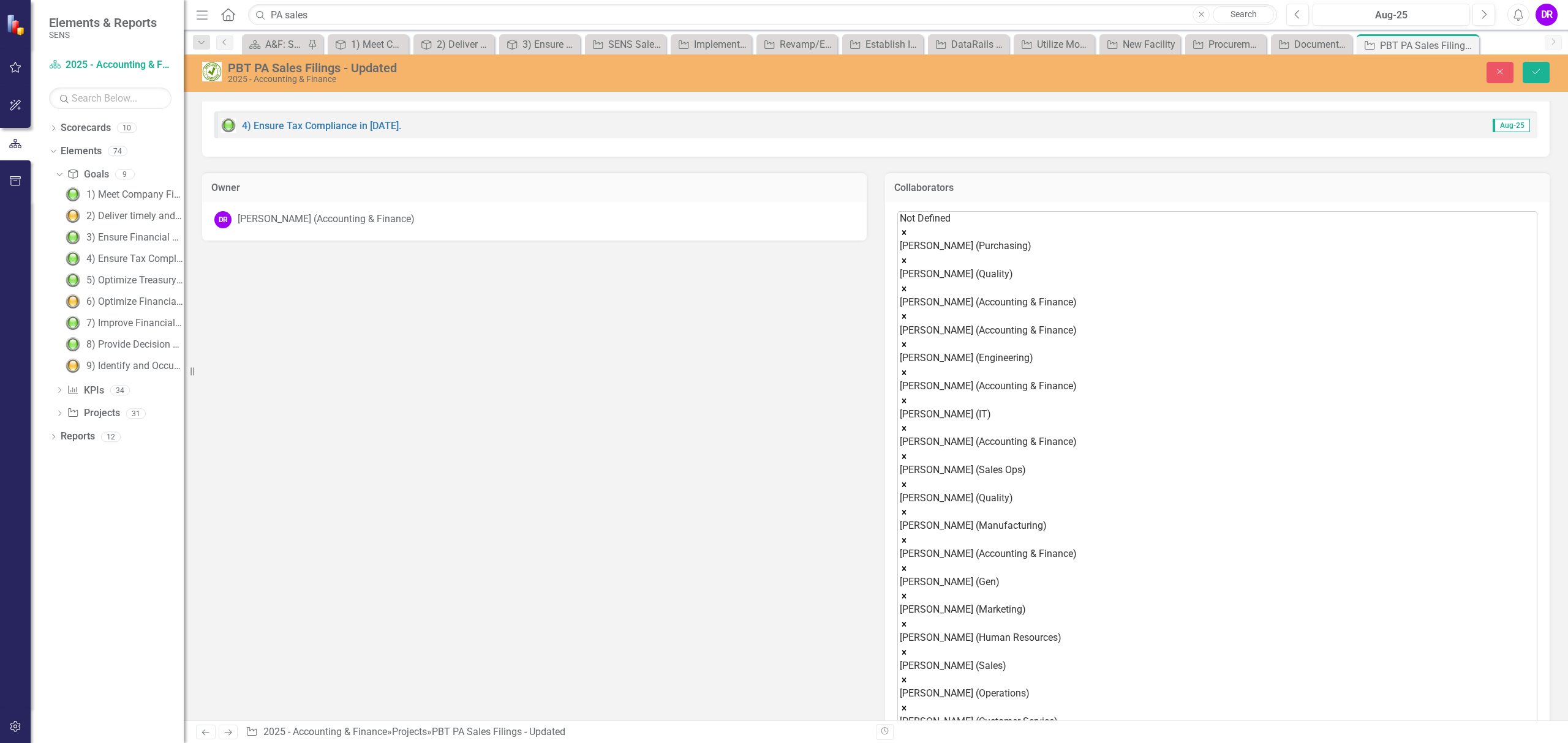
click at [908, 228] on icon "Remove Not Defined" at bounding box center [905, 233] width 9 height 9
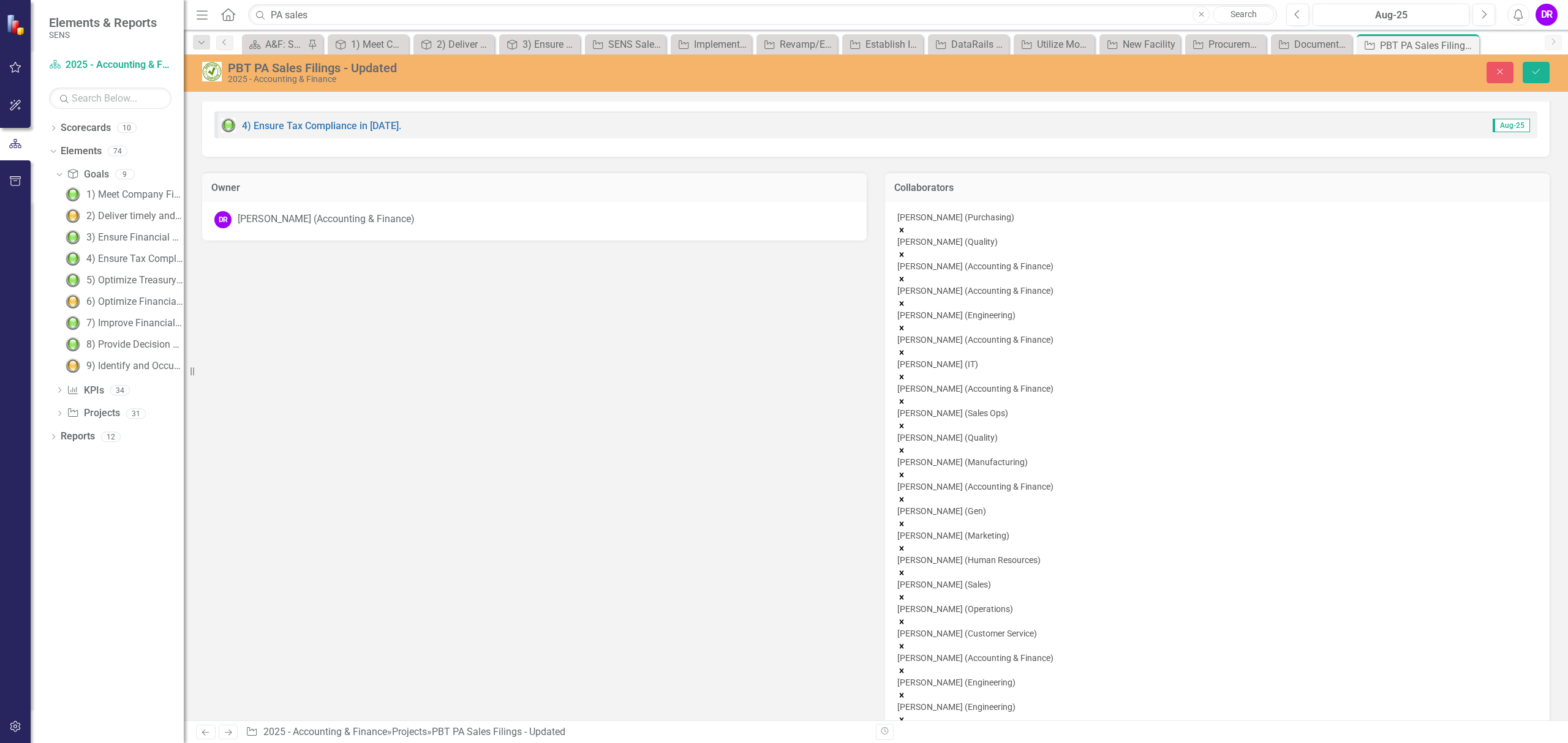
click at [904, 228] on icon "Remove Todd Baxter (Purchasing)" at bounding box center [902, 229] width 5 height 4
click at [906, 226] on icon "Remove Chelsea Chen (Quality)" at bounding box center [902, 230] width 9 height 9
click at [906, 226] on icon "Remove Larry Ciccia (Accounting & Finance)" at bounding box center [902, 230] width 9 height 9
click at [906, 250] on icon "Remove Sam Coleman (Engineering)" at bounding box center [902, 255] width 9 height 9
click at [906, 250] on icon "Remove Michael Flanagan (Accounting & Finance)" at bounding box center [902, 255] width 9 height 9
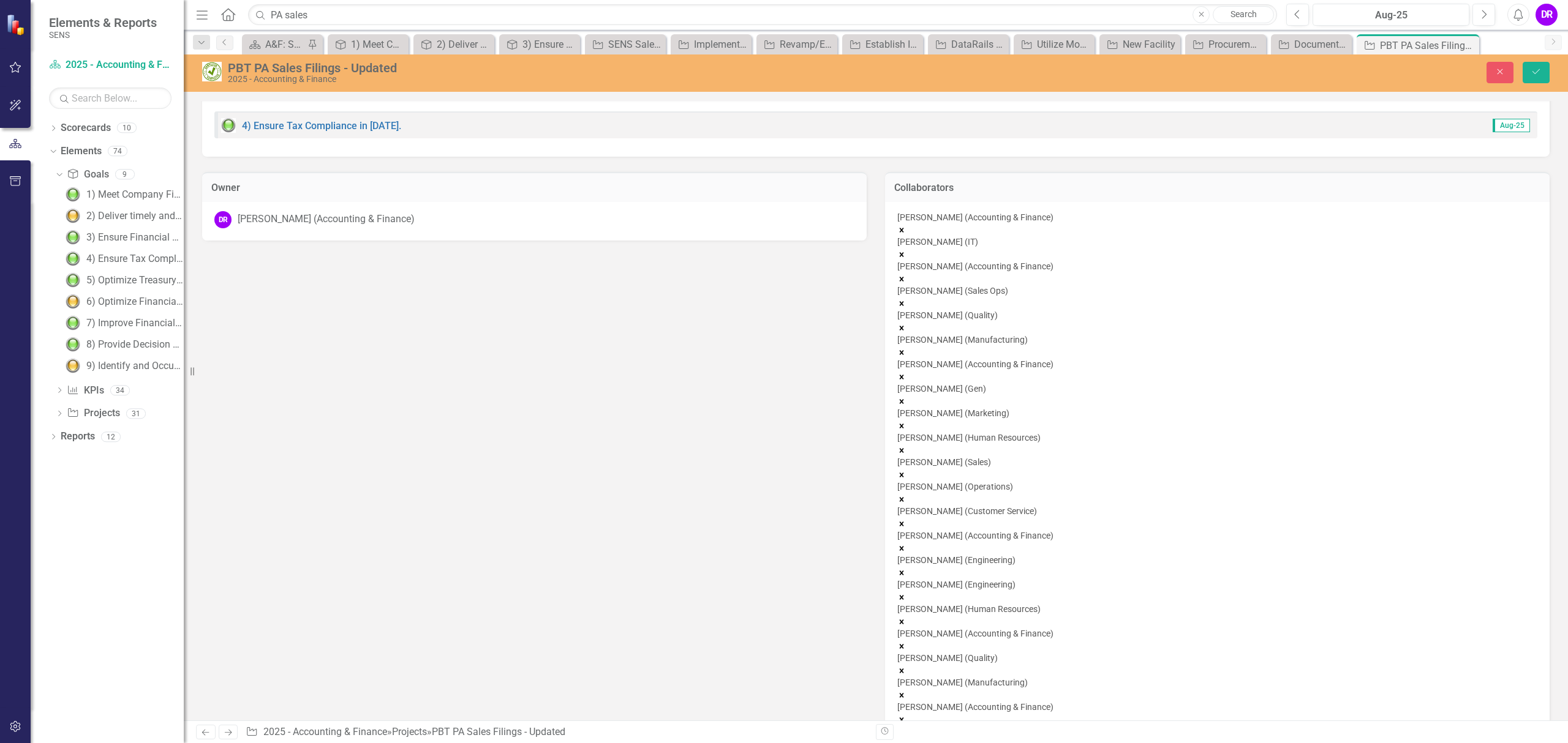
click at [1005, 383] on div "David Clark (Accounting & Finance) Drew Gacita (IT) Rachel Gonzales (Accounting…" at bounding box center [1217, 551] width 640 height 678
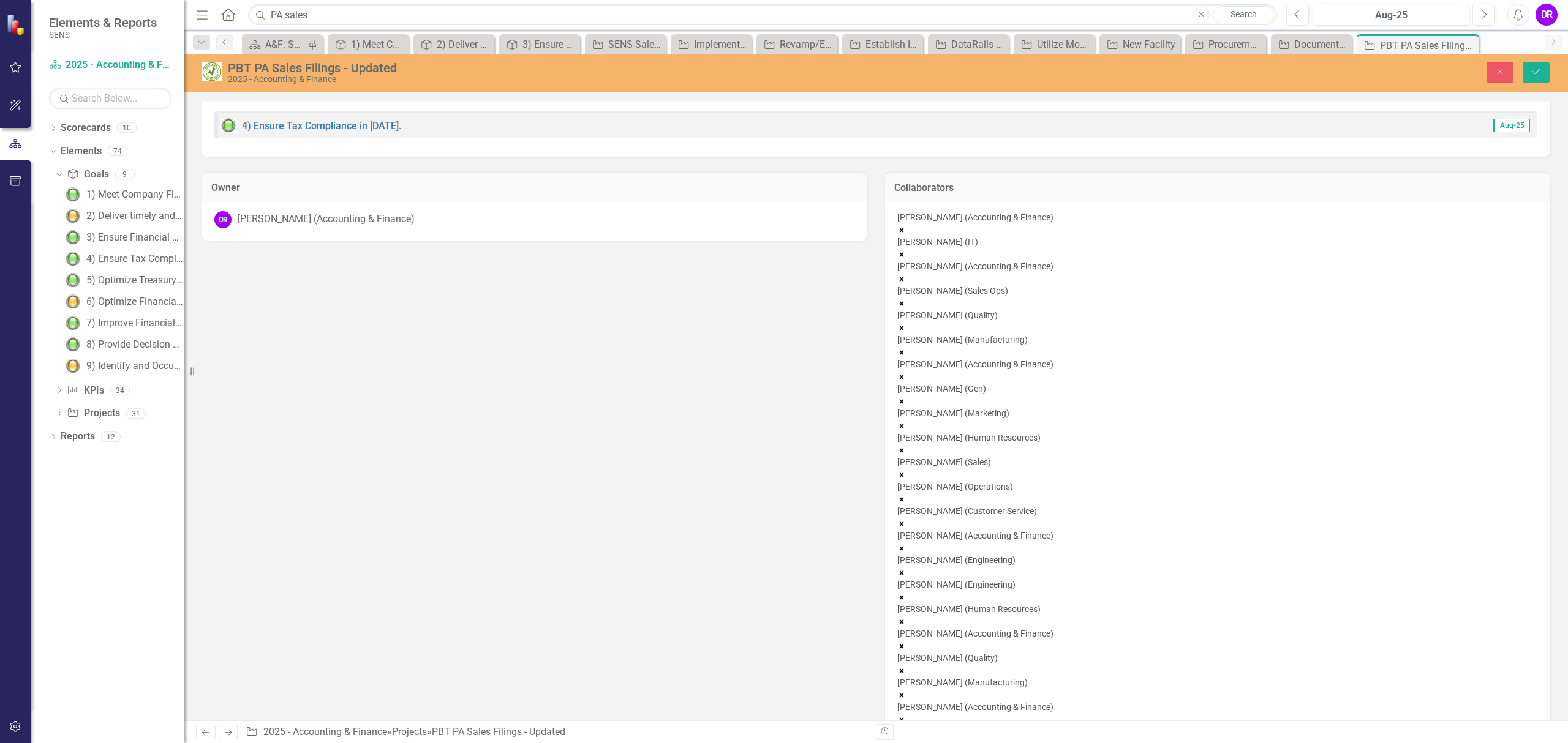
drag, startPoint x: 1019, startPoint y: 392, endPoint x: 1003, endPoint y: 191, distance: 201.6
click at [1003, 191] on div "Collaborators option George Yocum (Accounting & Finance), deselected. 9 results…" at bounding box center [1217, 561] width 664 height 779
click at [1032, 367] on div "David Clark (Accounting & Finance) Drew Gacita (IT) Rachel Gonzales (Accounting…" at bounding box center [1217, 551] width 640 height 678
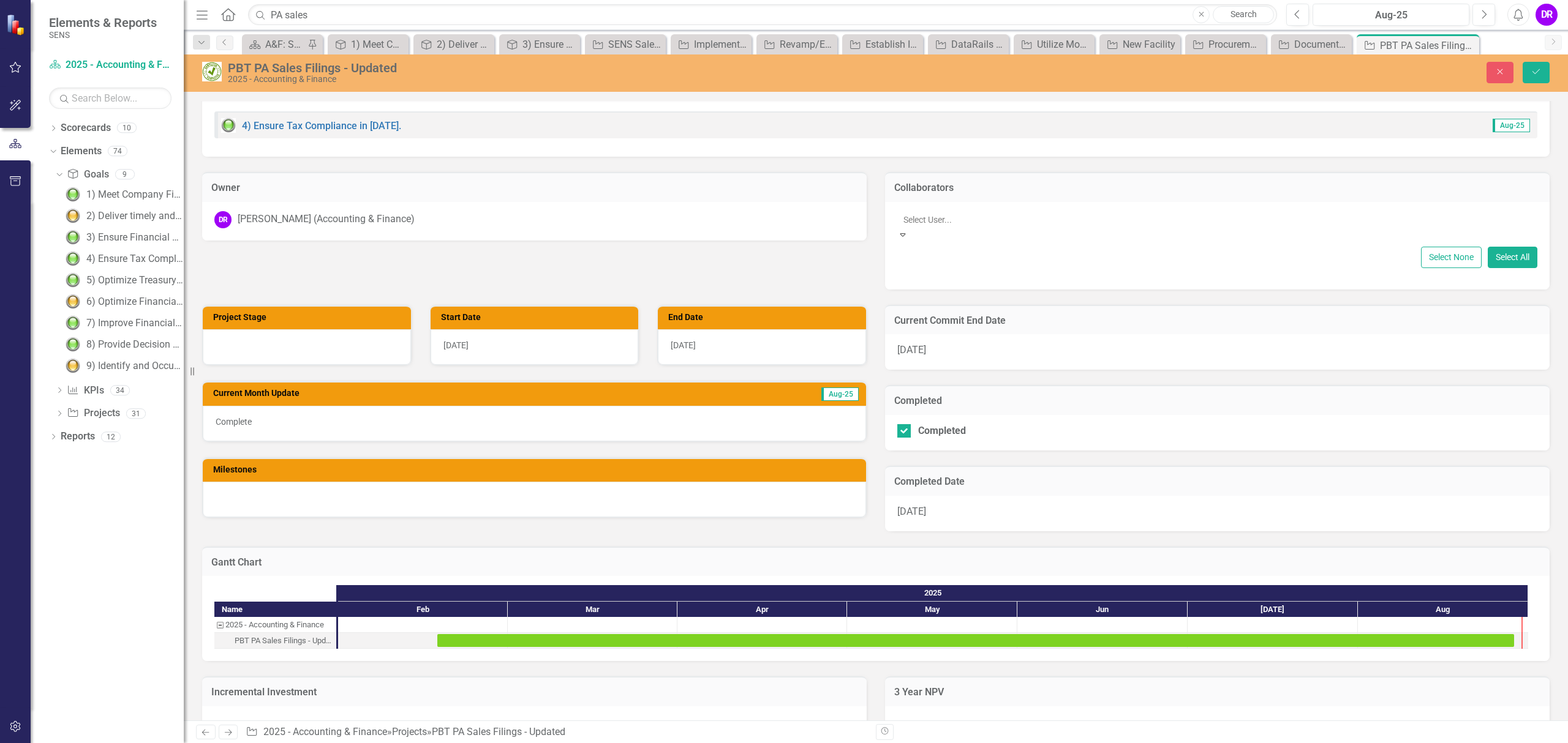
click at [1232, 223] on div at bounding box center [1218, 219] width 640 height 14
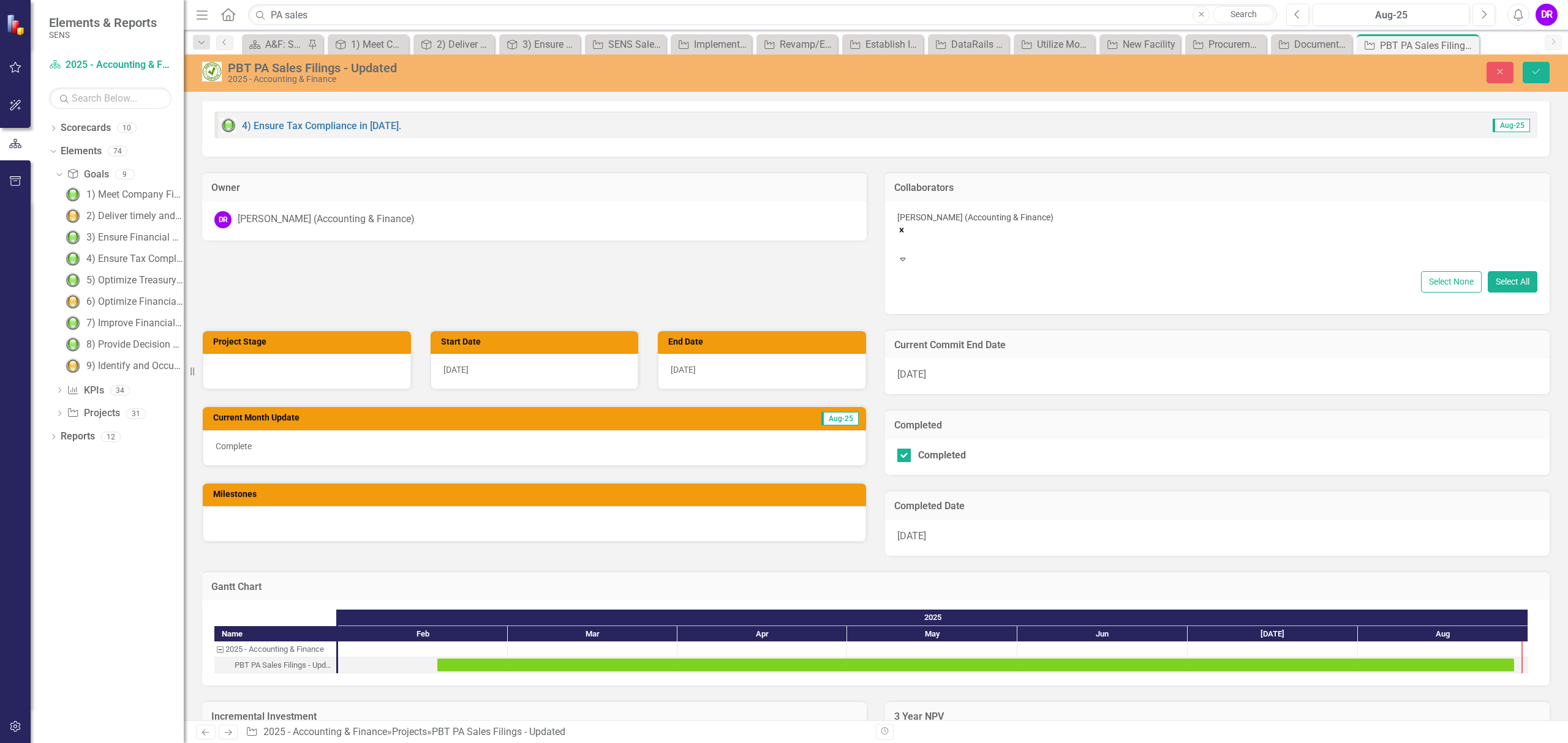
click at [1279, 237] on div at bounding box center [1218, 244] width 640 height 14
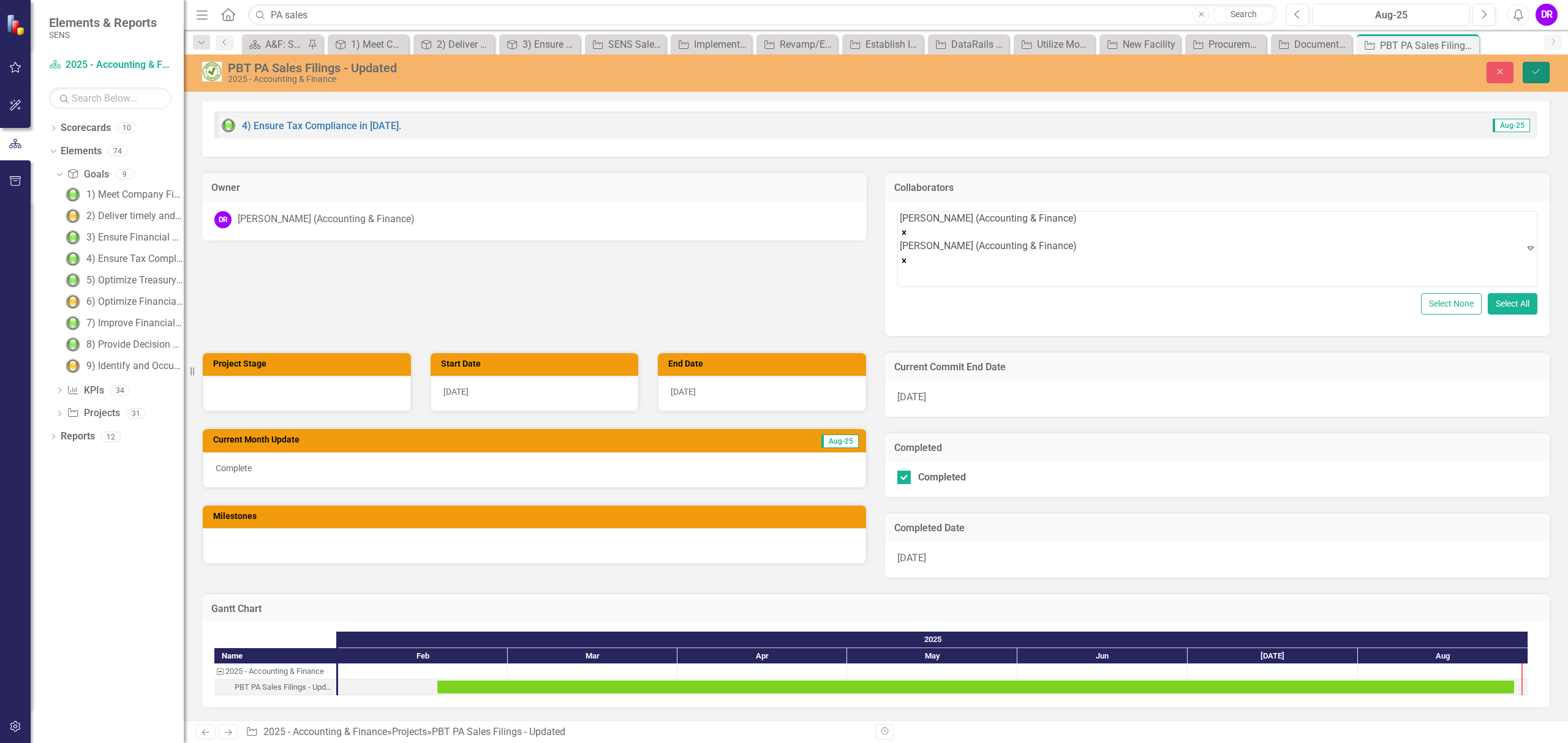
click at [1539, 75] on icon "Save" at bounding box center [1536, 72] width 11 height 9
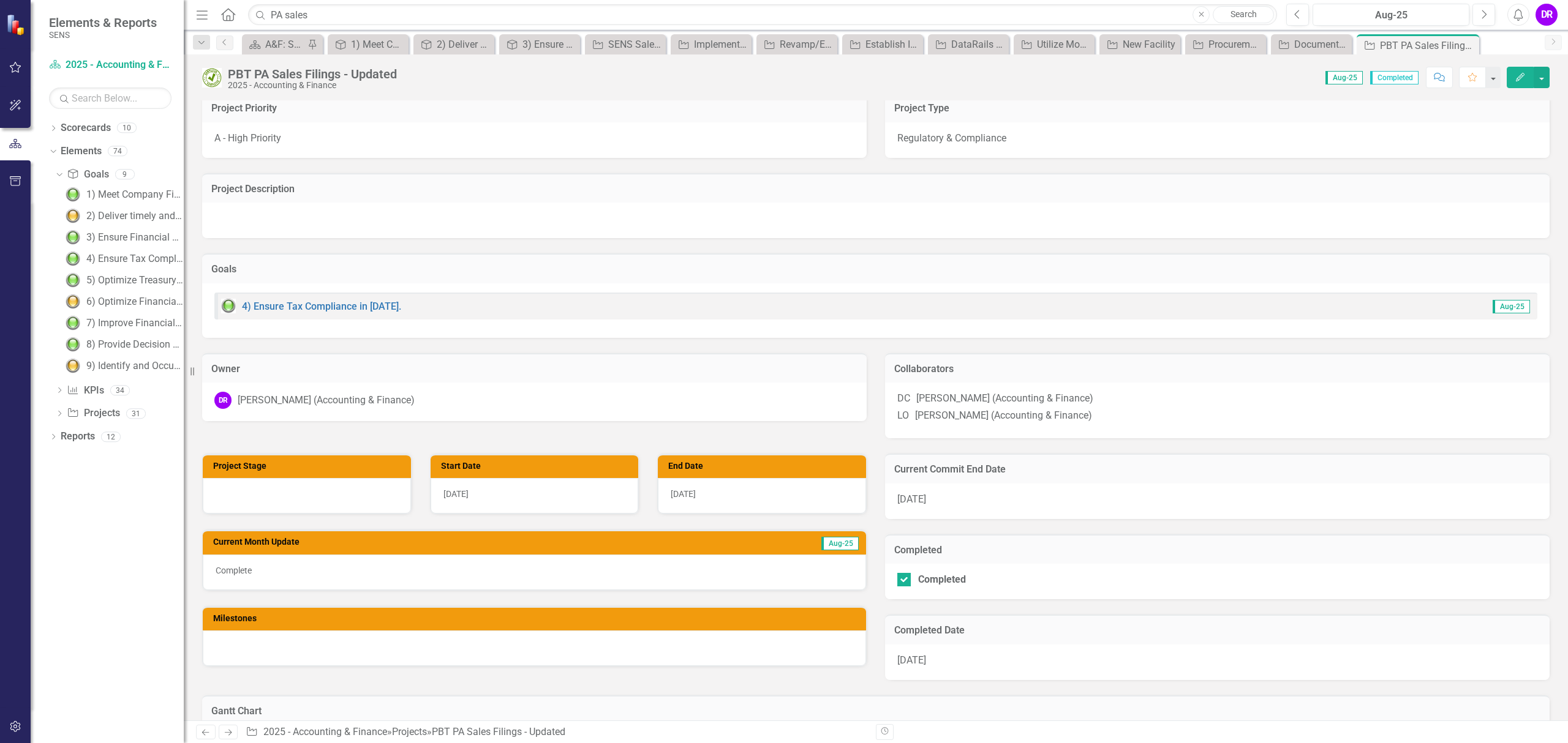
scroll to position [0, 0]
